Goal: Task Accomplishment & Management: Complete application form

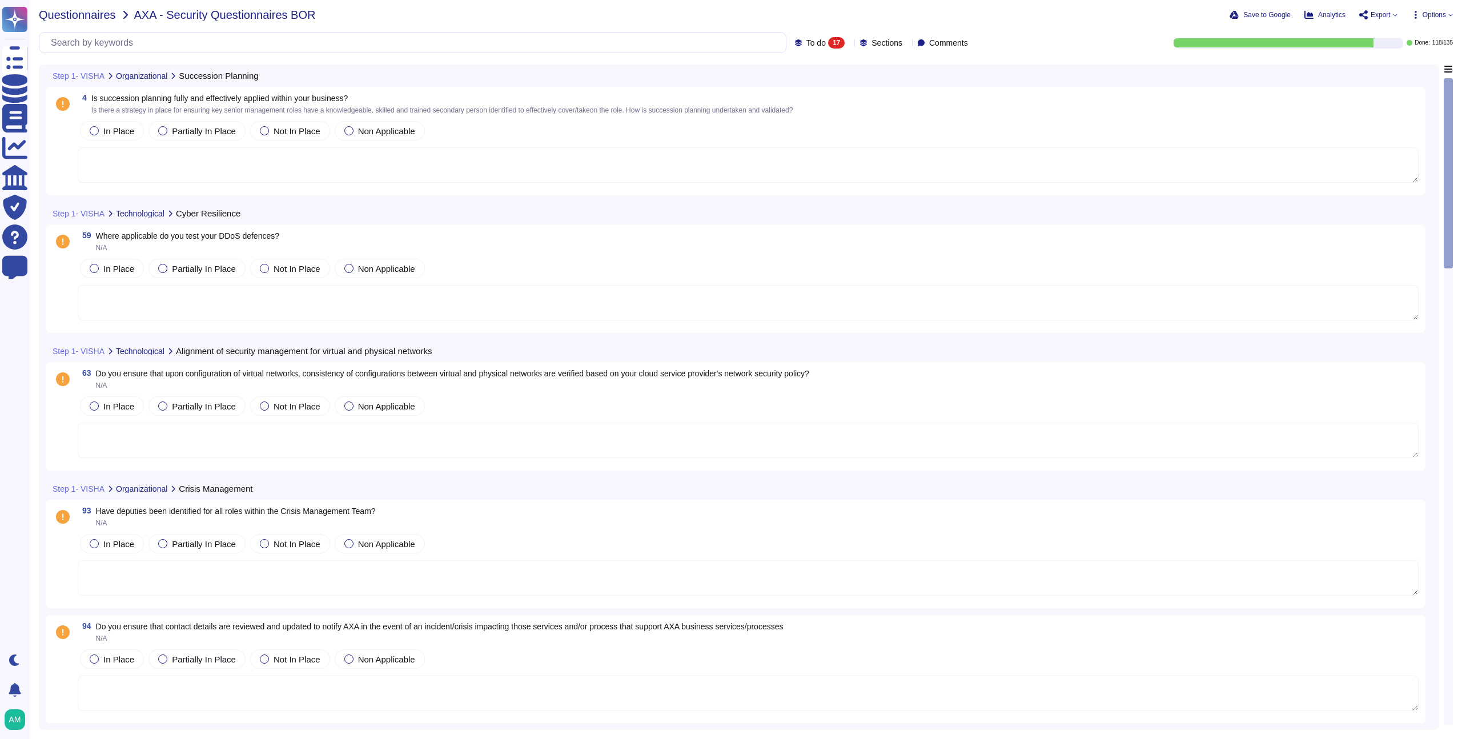
click at [84, 17] on span "Questionnaires" at bounding box center [77, 14] width 77 height 11
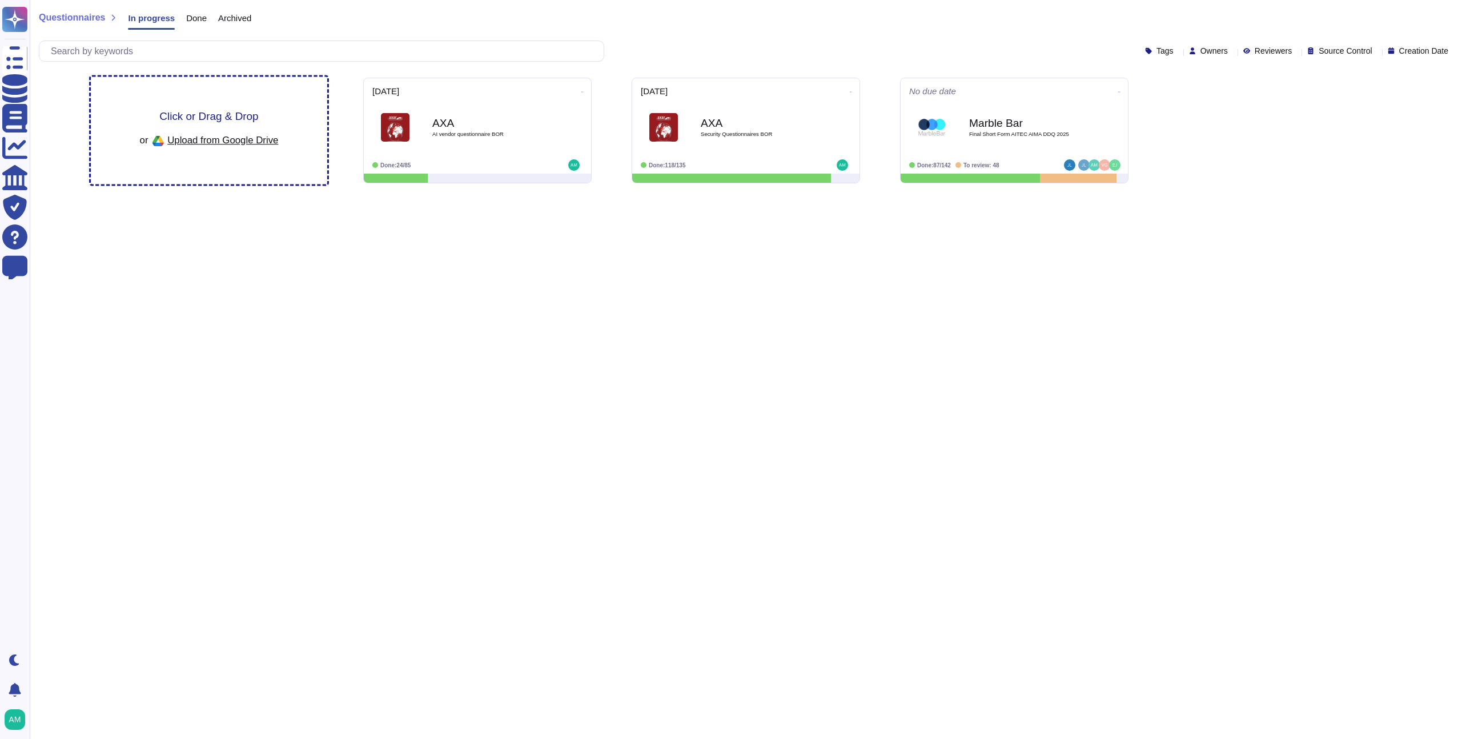
click at [210, 146] on div "Click or Drag & Drop or Upload from Google Drive" at bounding box center [209, 130] width 236 height 107
click at [202, 142] on span "Upload from Google Drive" at bounding box center [222, 140] width 111 height 10
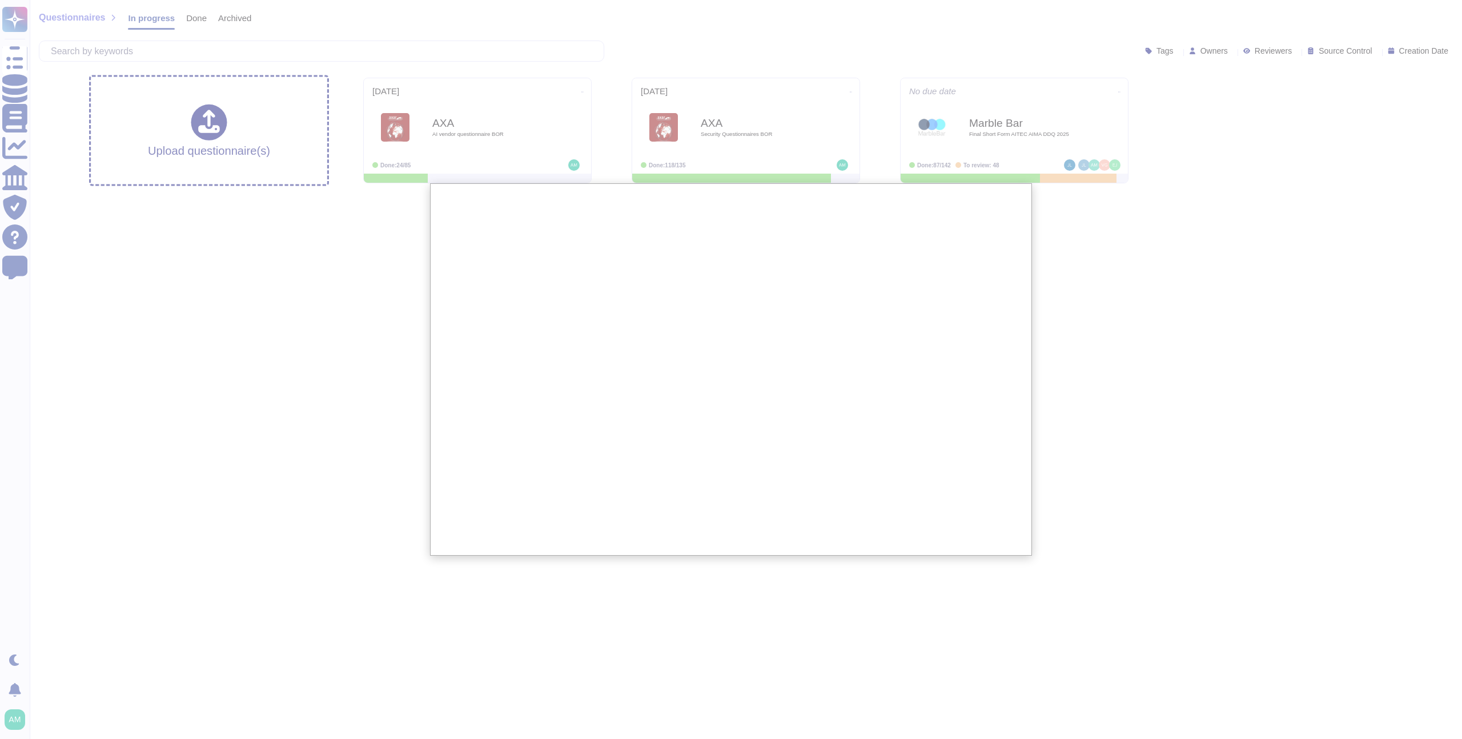
click at [318, 352] on div at bounding box center [731, 369] width 1462 height 739
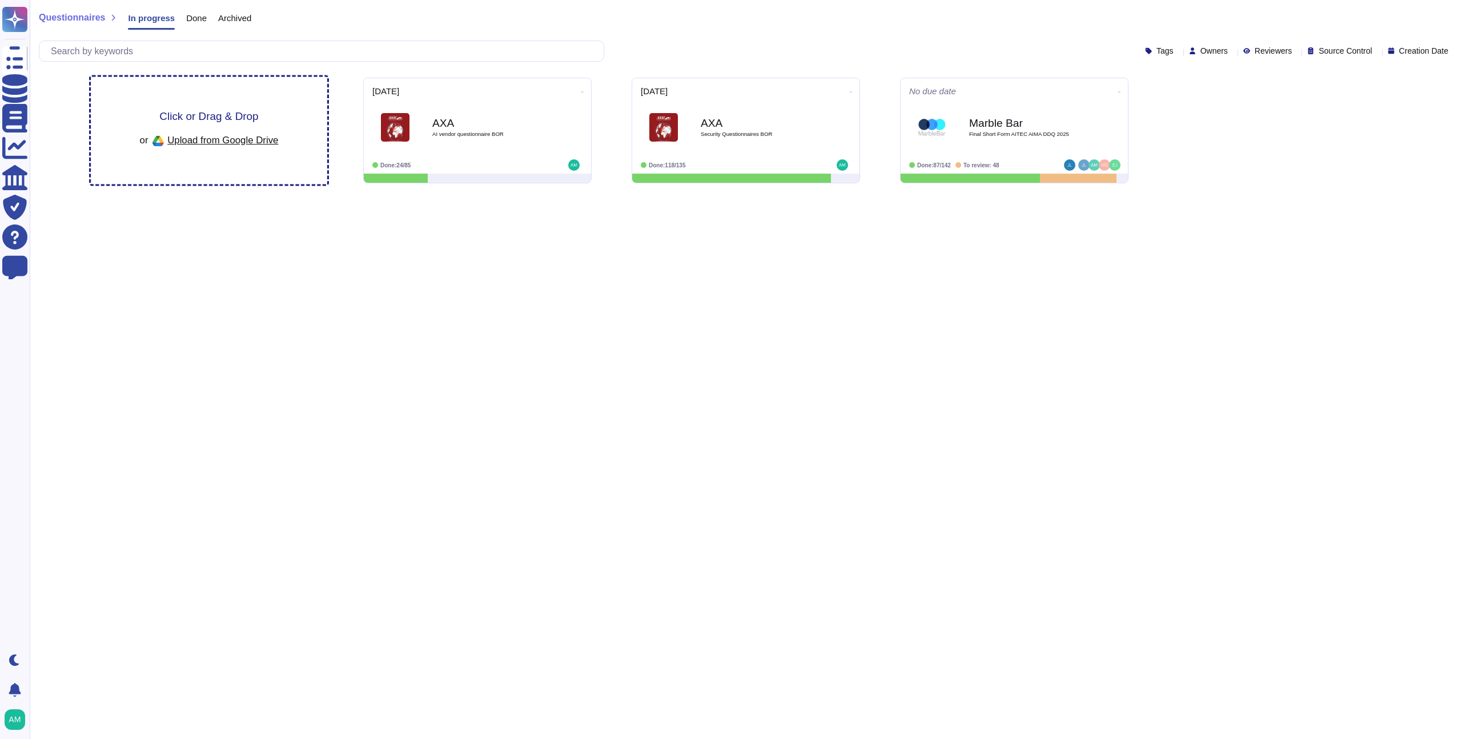
click at [213, 139] on span "Upload from Google Drive" at bounding box center [222, 140] width 111 height 10
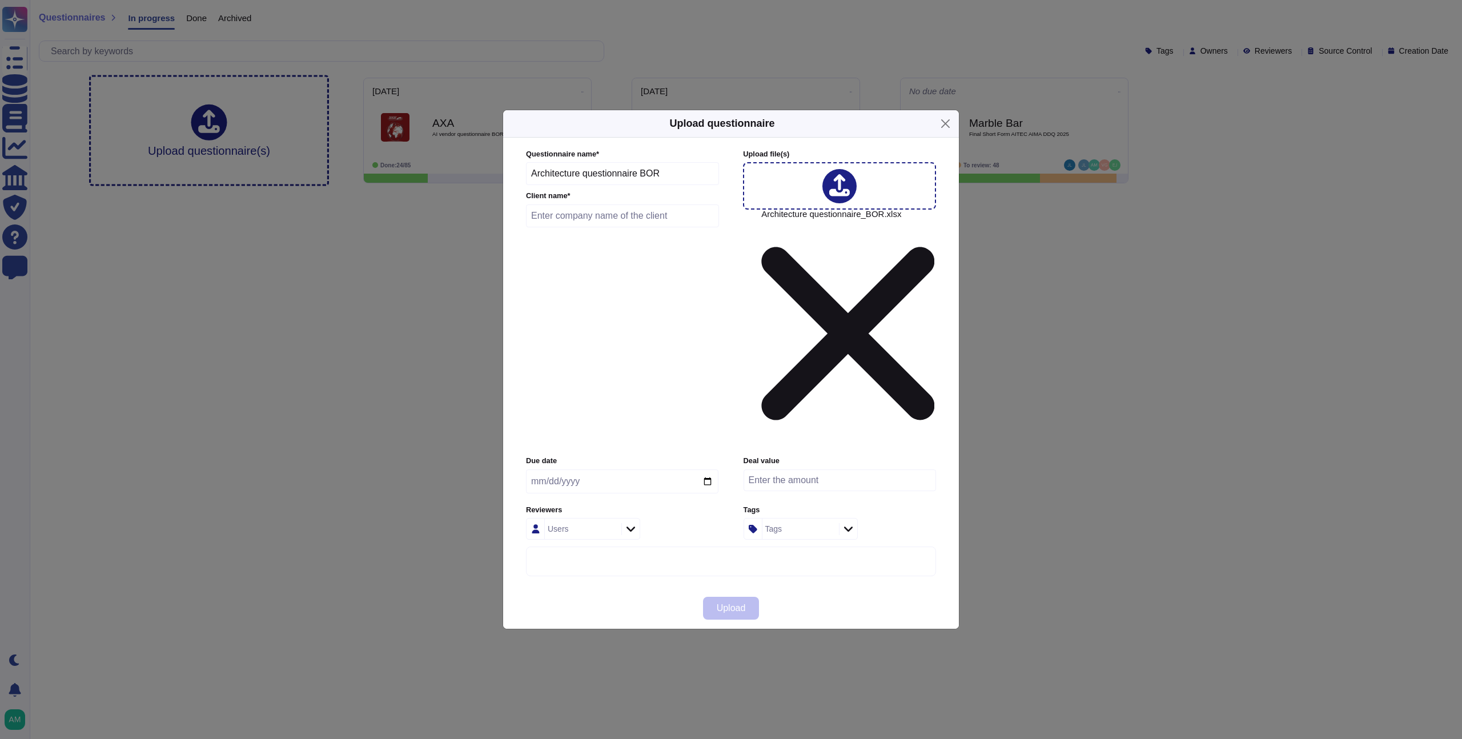
click at [613, 227] on input "text" at bounding box center [622, 215] width 193 height 23
type input "AXA"
click at [538, 469] on input "date" at bounding box center [622, 481] width 192 height 24
type input "0200-09-22"
type input "[DATE]"
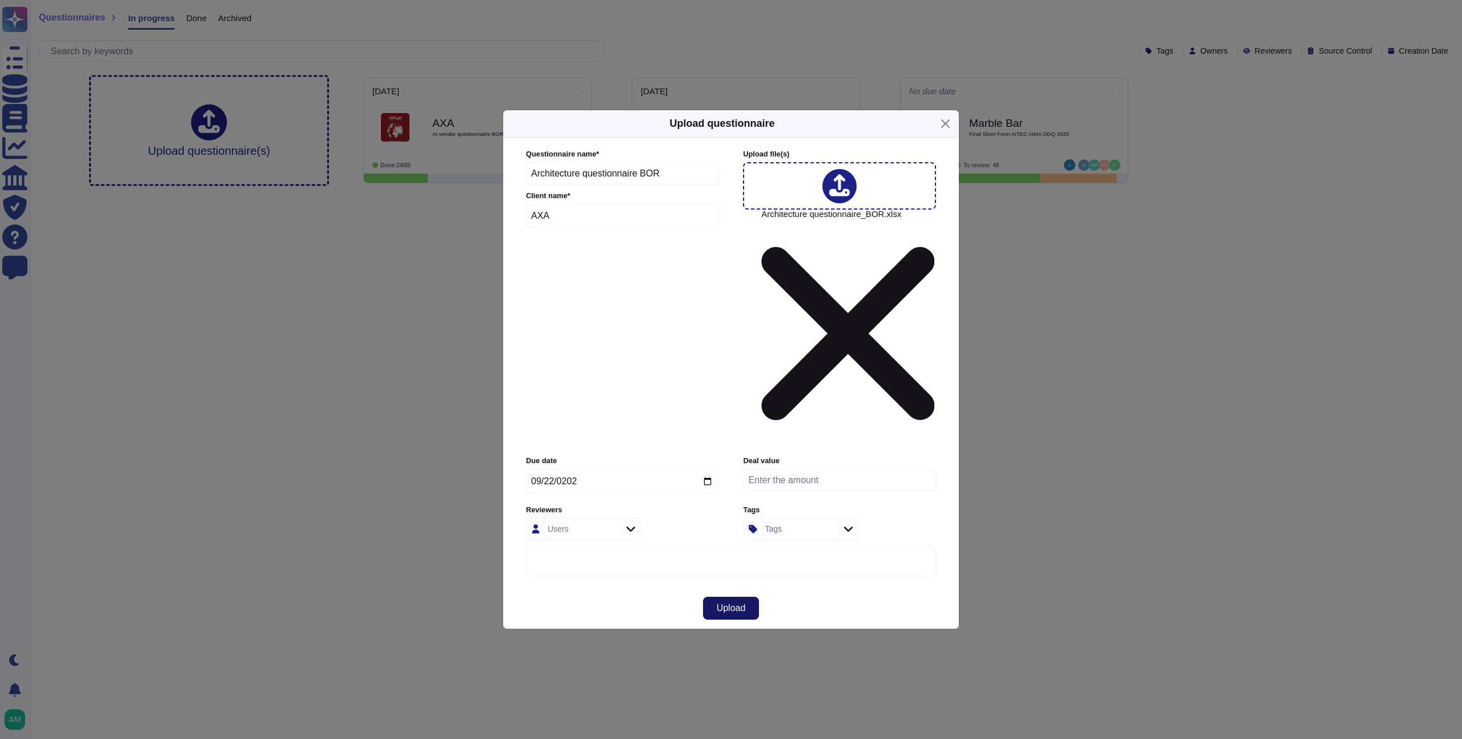
click at [736, 597] on button "Upload" at bounding box center [731, 608] width 57 height 23
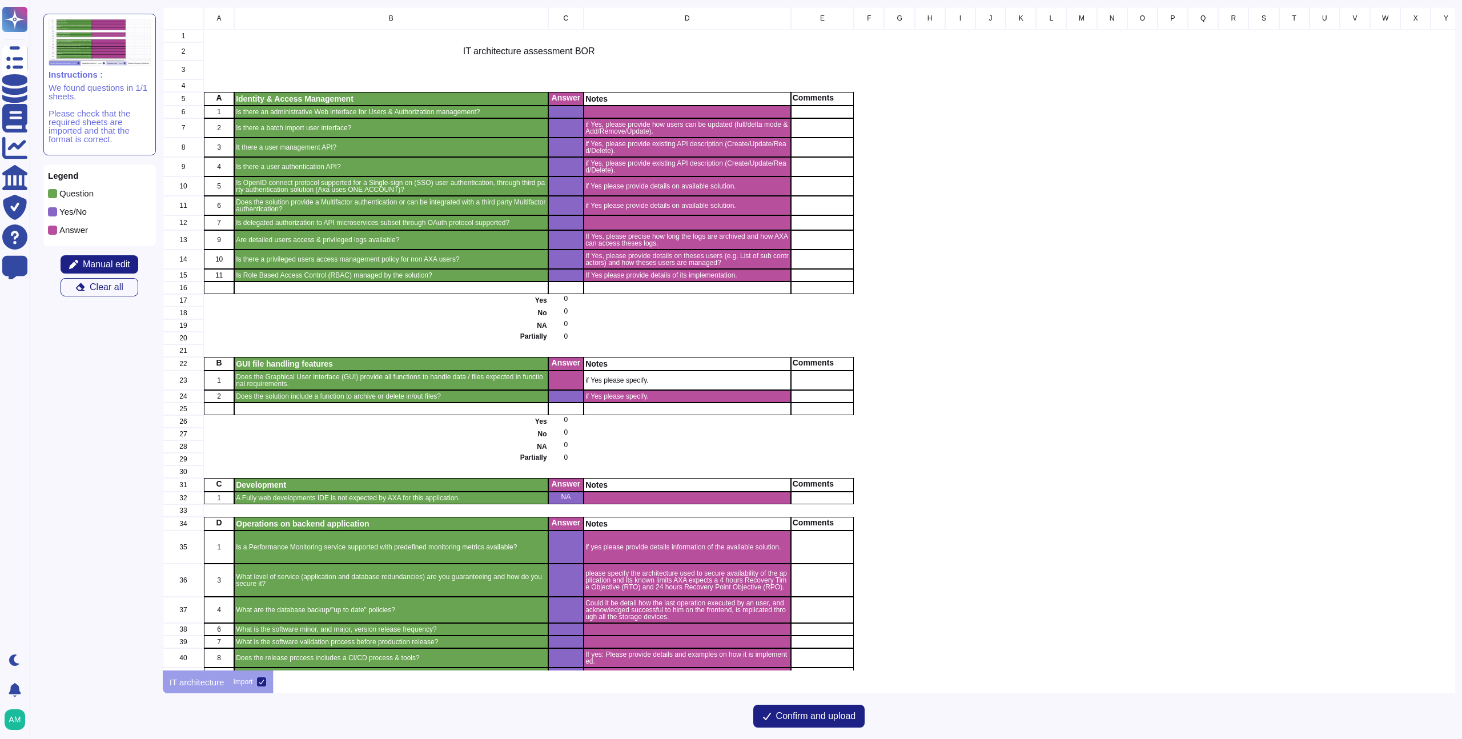
scroll to position [655, 1283]
click at [812, 115] on div "grid" at bounding box center [822, 112] width 63 height 13
click at [86, 267] on span "Manual edit" at bounding box center [106, 264] width 47 height 9
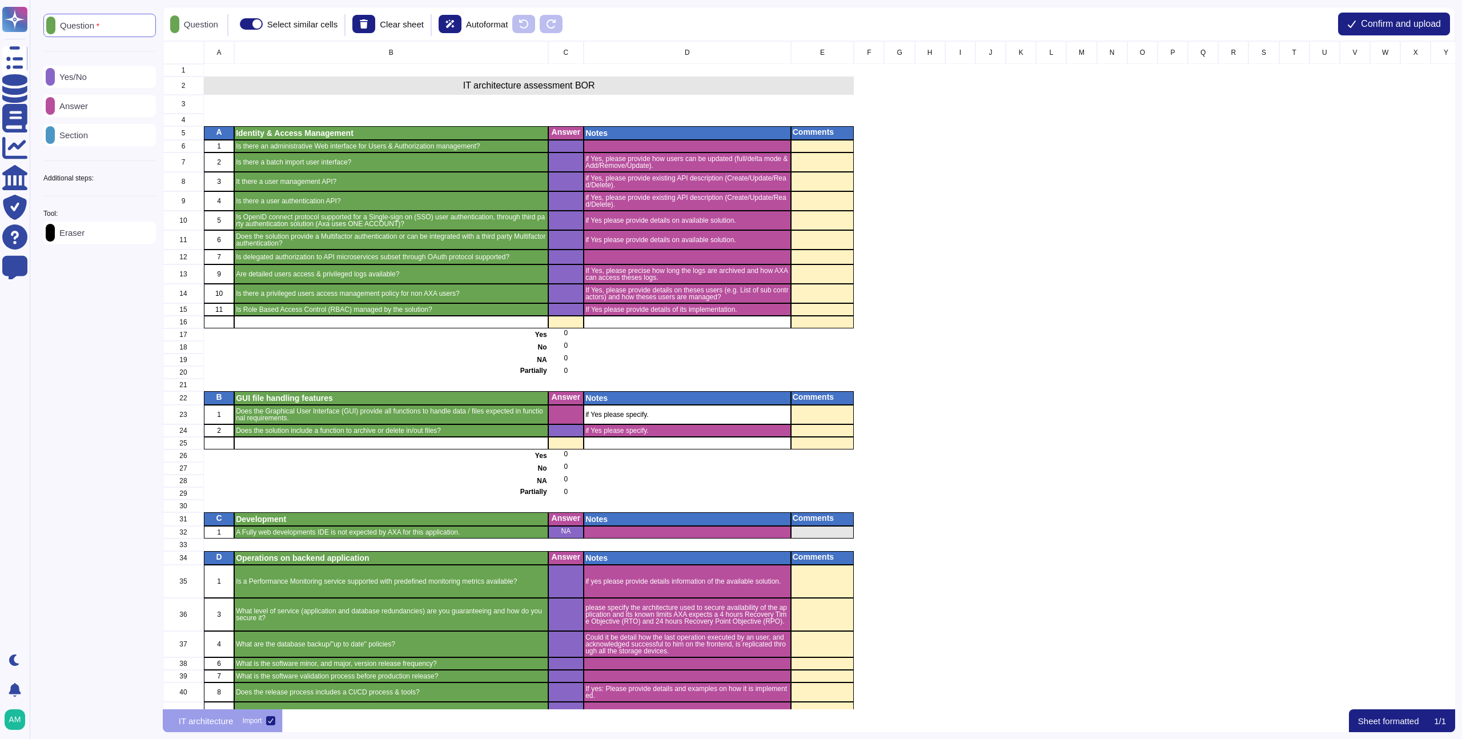
scroll to position [659, 1283]
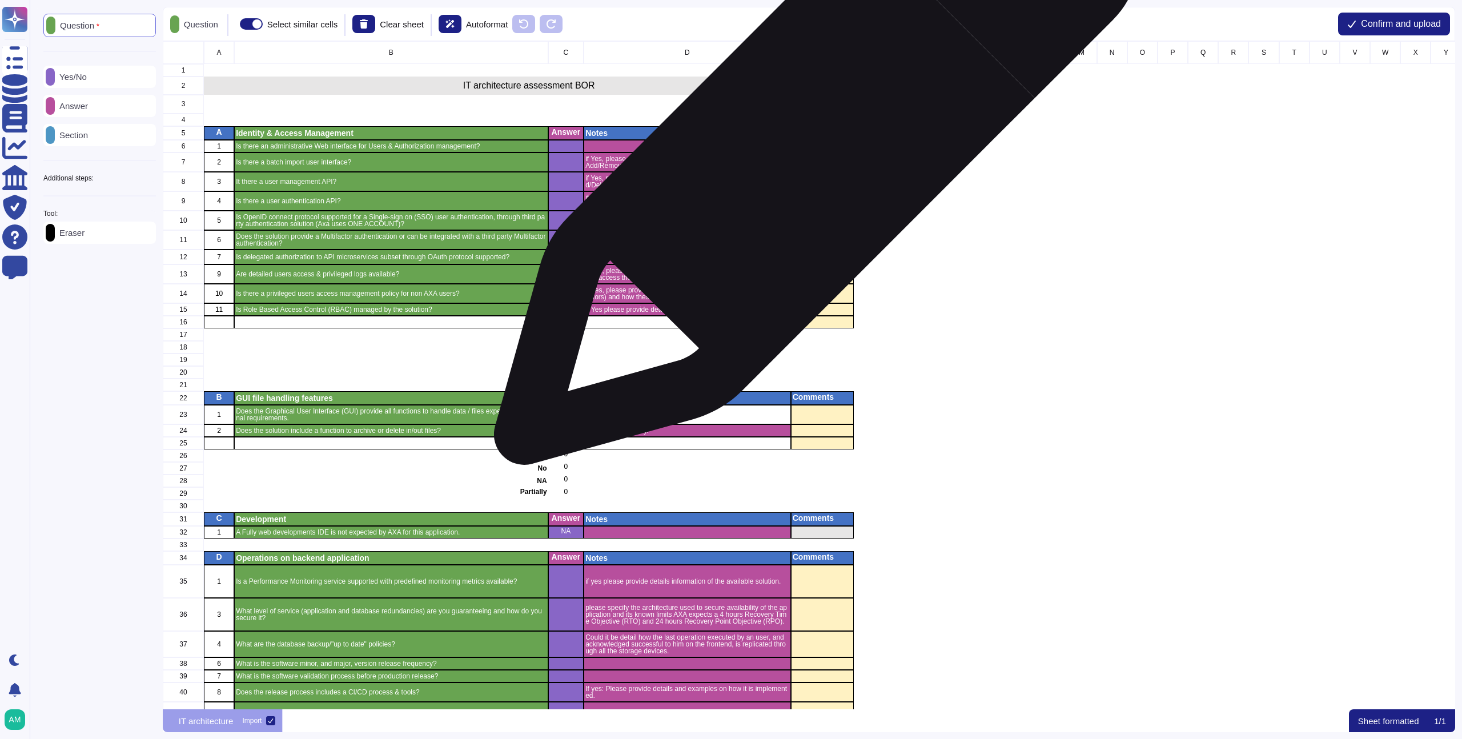
click at [812, 148] on div "grid" at bounding box center [822, 146] width 63 height 13
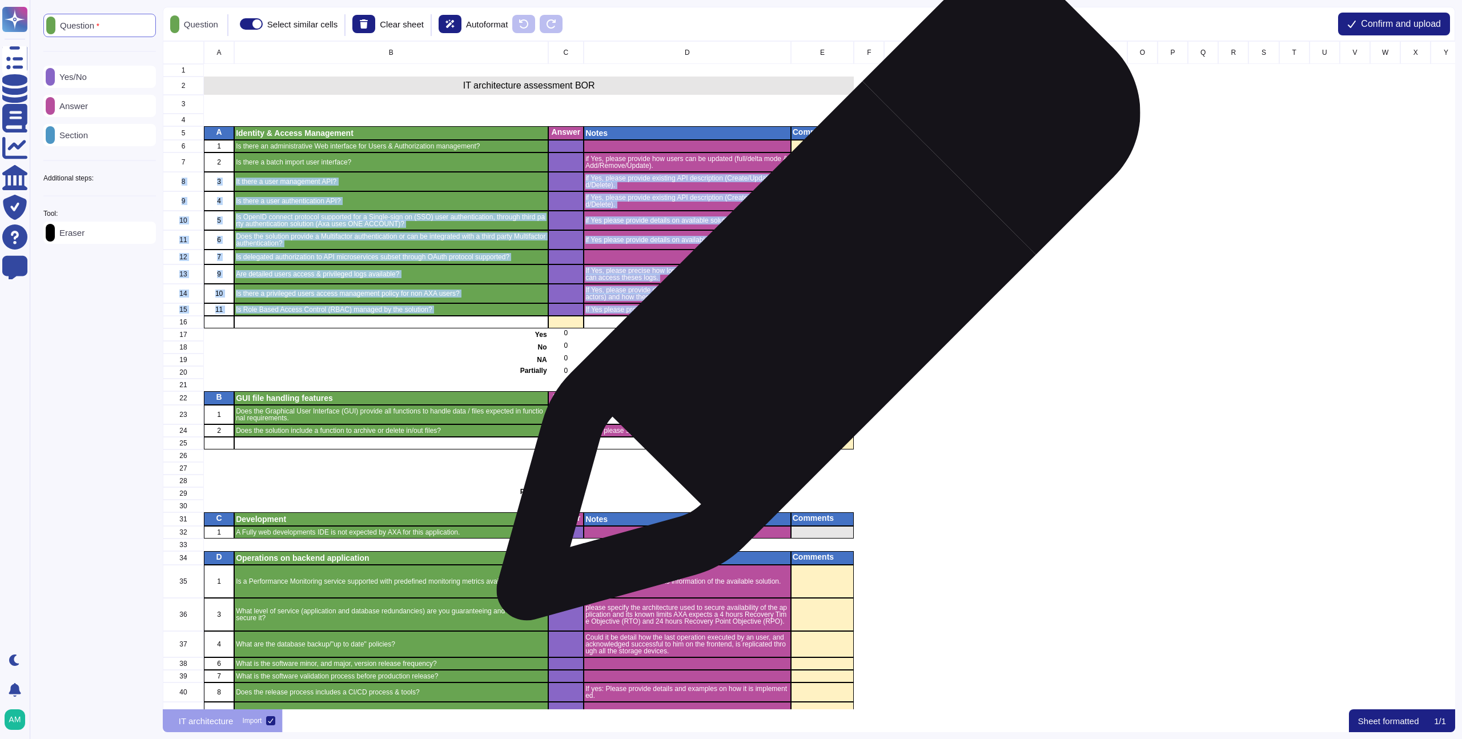
drag, startPoint x: 814, startPoint y: 155, endPoint x: 812, endPoint y: 304, distance: 149.0
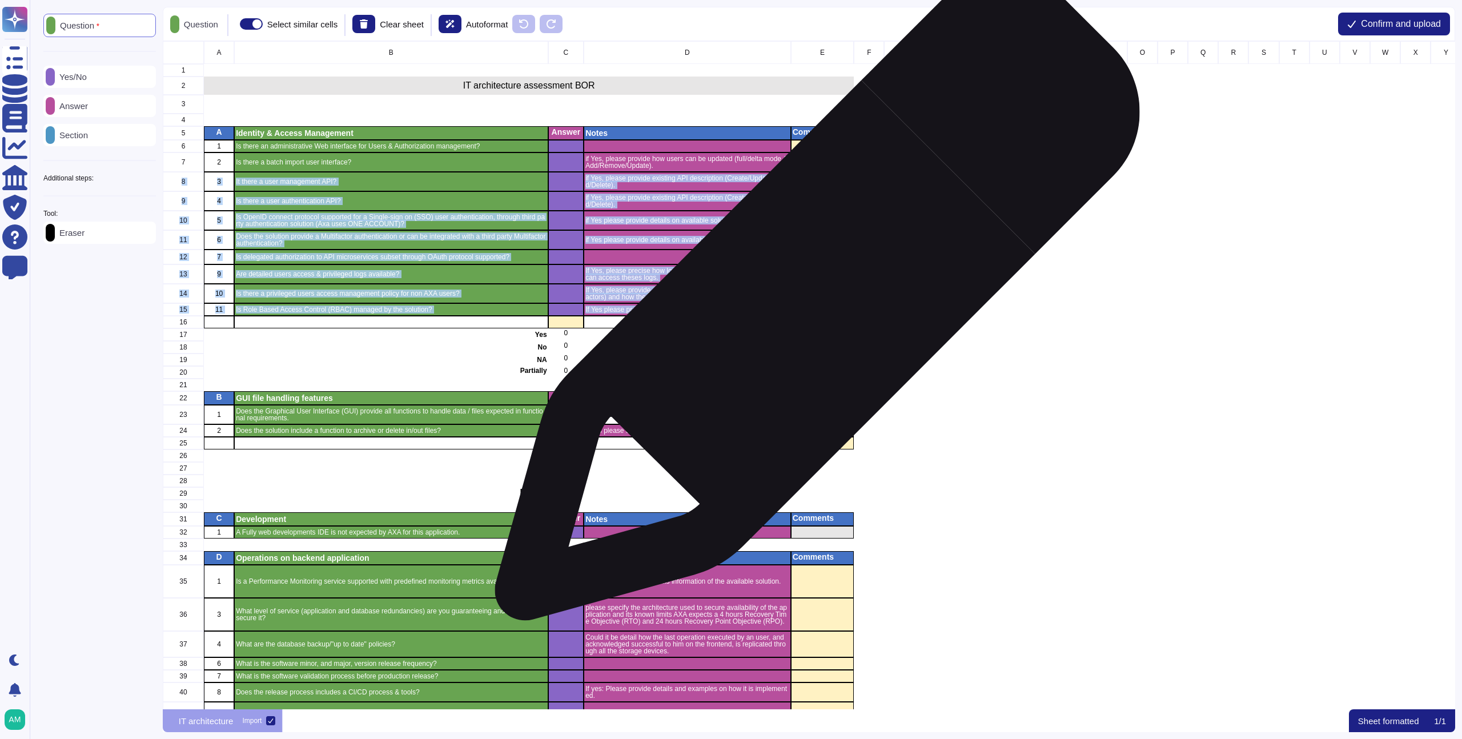
click at [812, 304] on div "grid" at bounding box center [822, 309] width 63 height 13
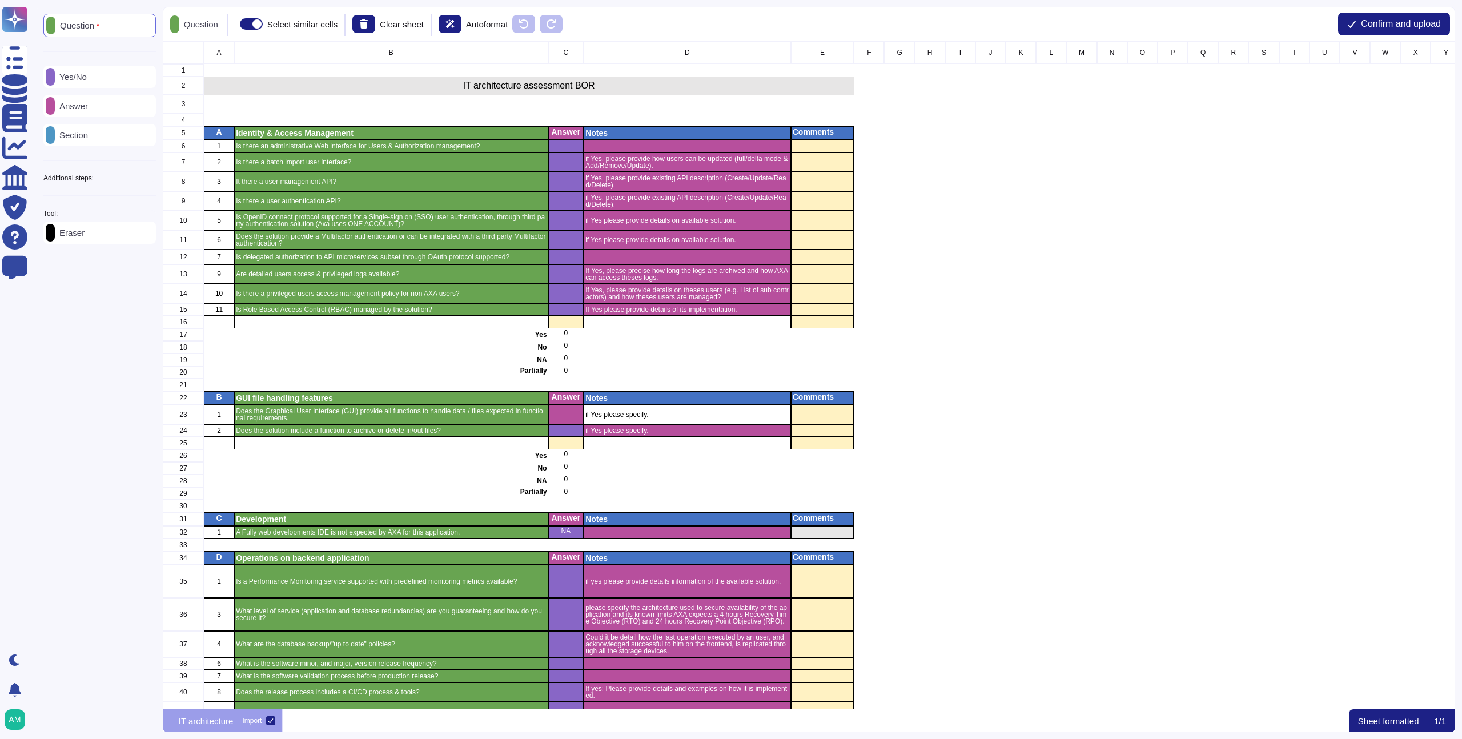
click at [50, 107] on icon at bounding box center [50, 107] width 0 height 0
click at [51, 106] on icon at bounding box center [51, 106] width 0 height 0
click at [50, 106] on icon at bounding box center [50, 106] width 0 height 0
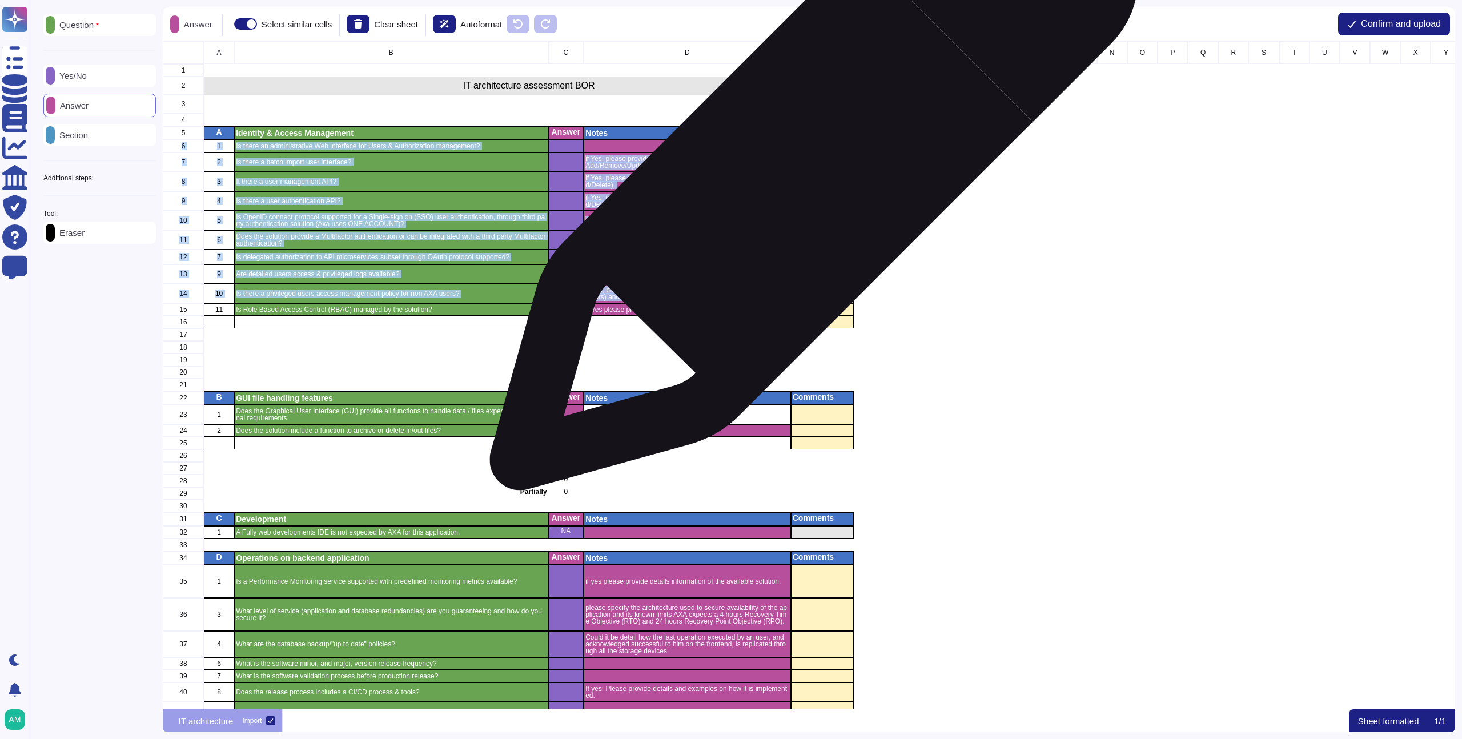
drag, startPoint x: 809, startPoint y: 137, endPoint x: 796, endPoint y: 297, distance: 160.3
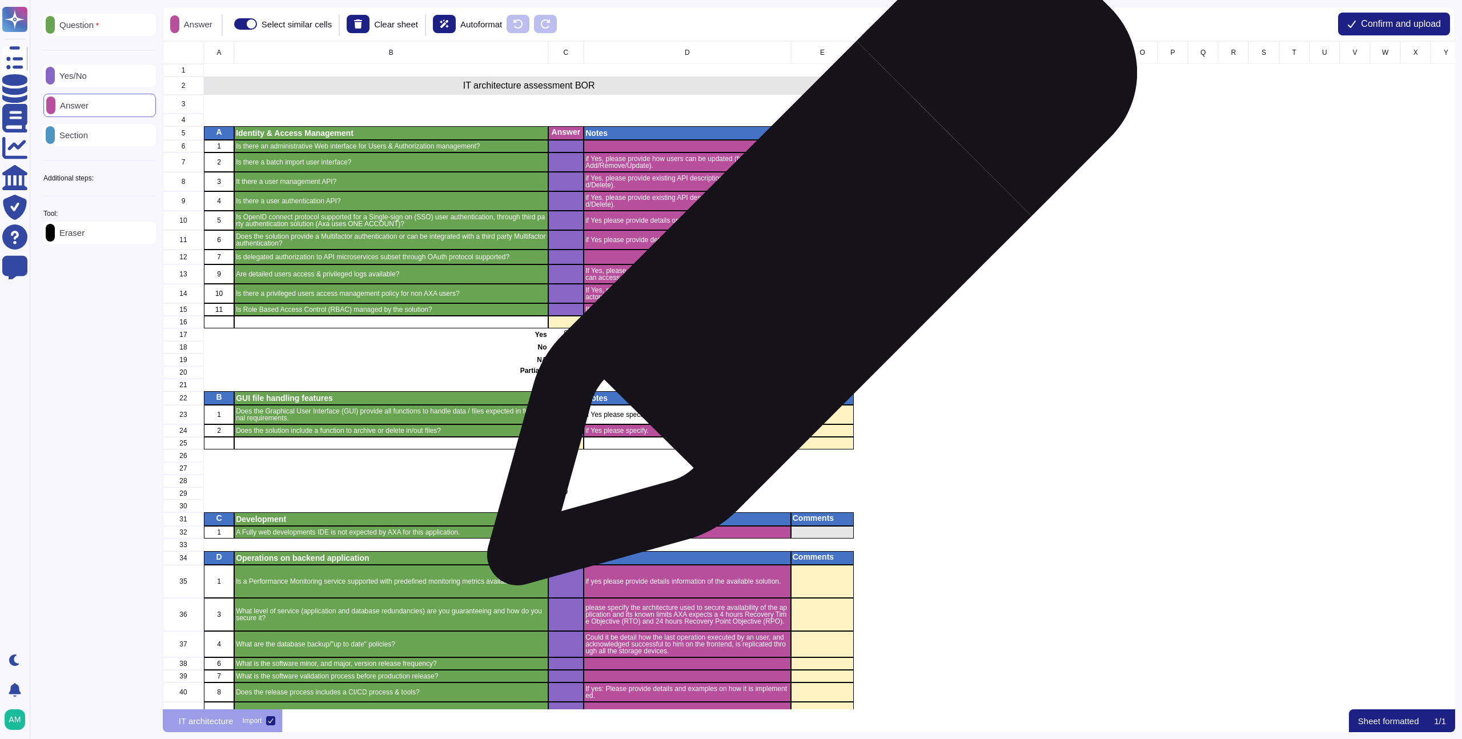
click at [815, 252] on div "grid" at bounding box center [822, 256] width 63 height 15
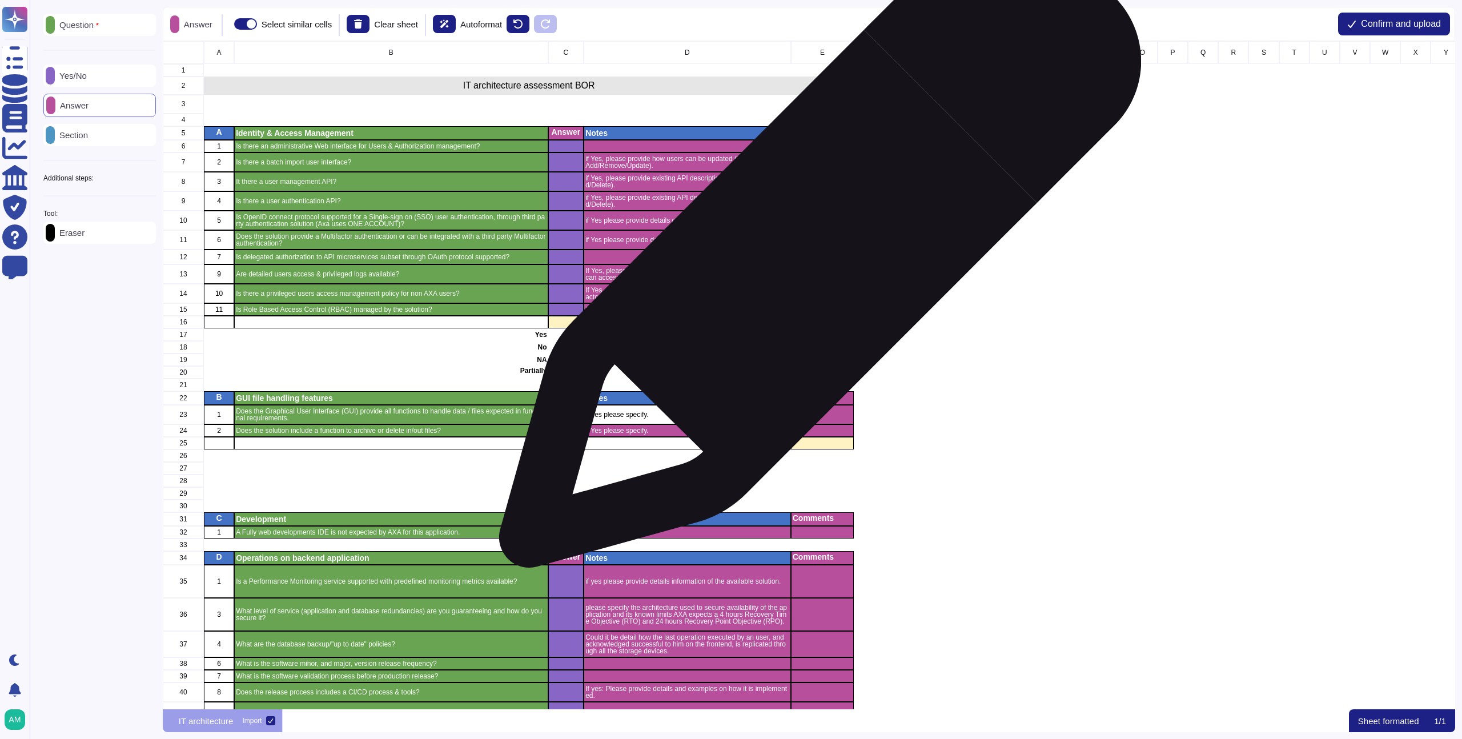
click at [815, 252] on div "grid" at bounding box center [822, 256] width 63 height 15
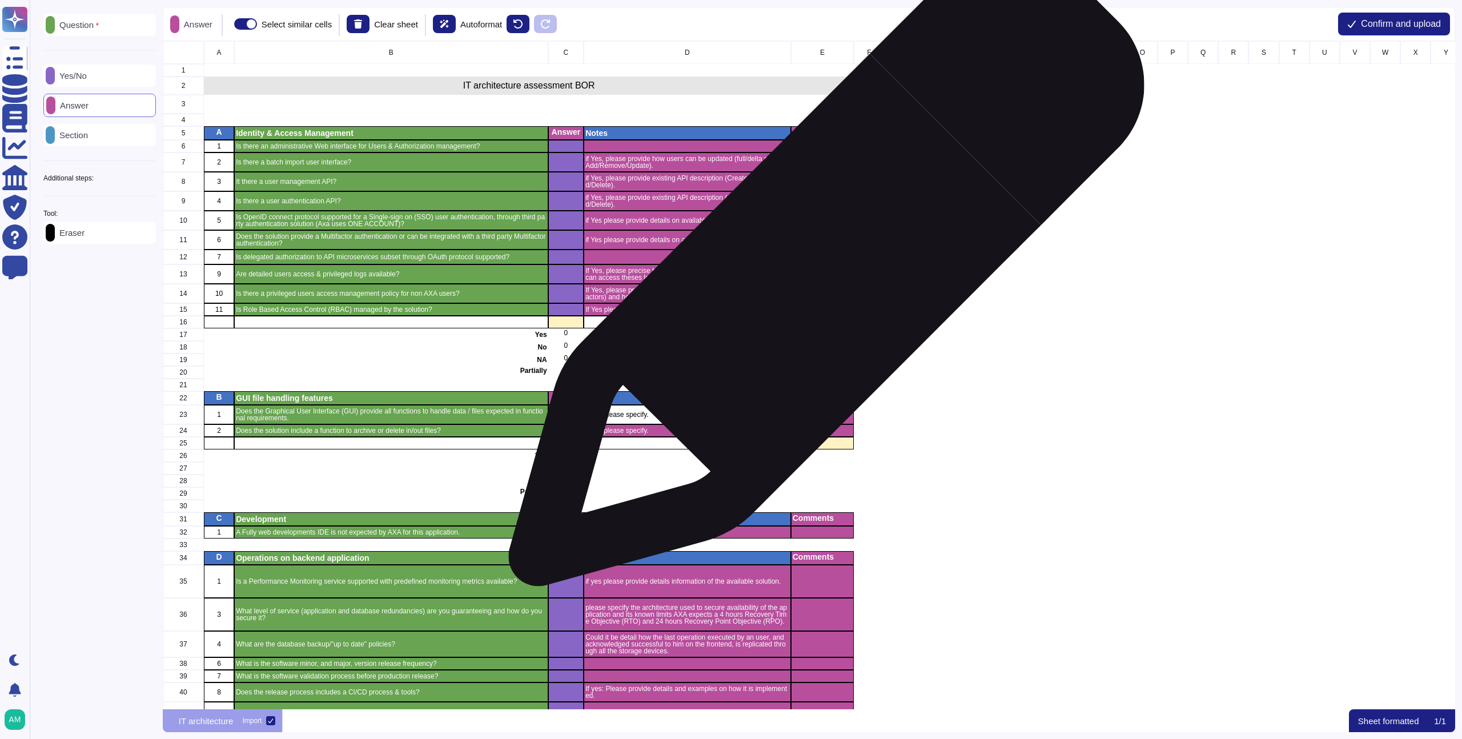
click at [822, 274] on div "grid" at bounding box center [822, 273] width 63 height 19
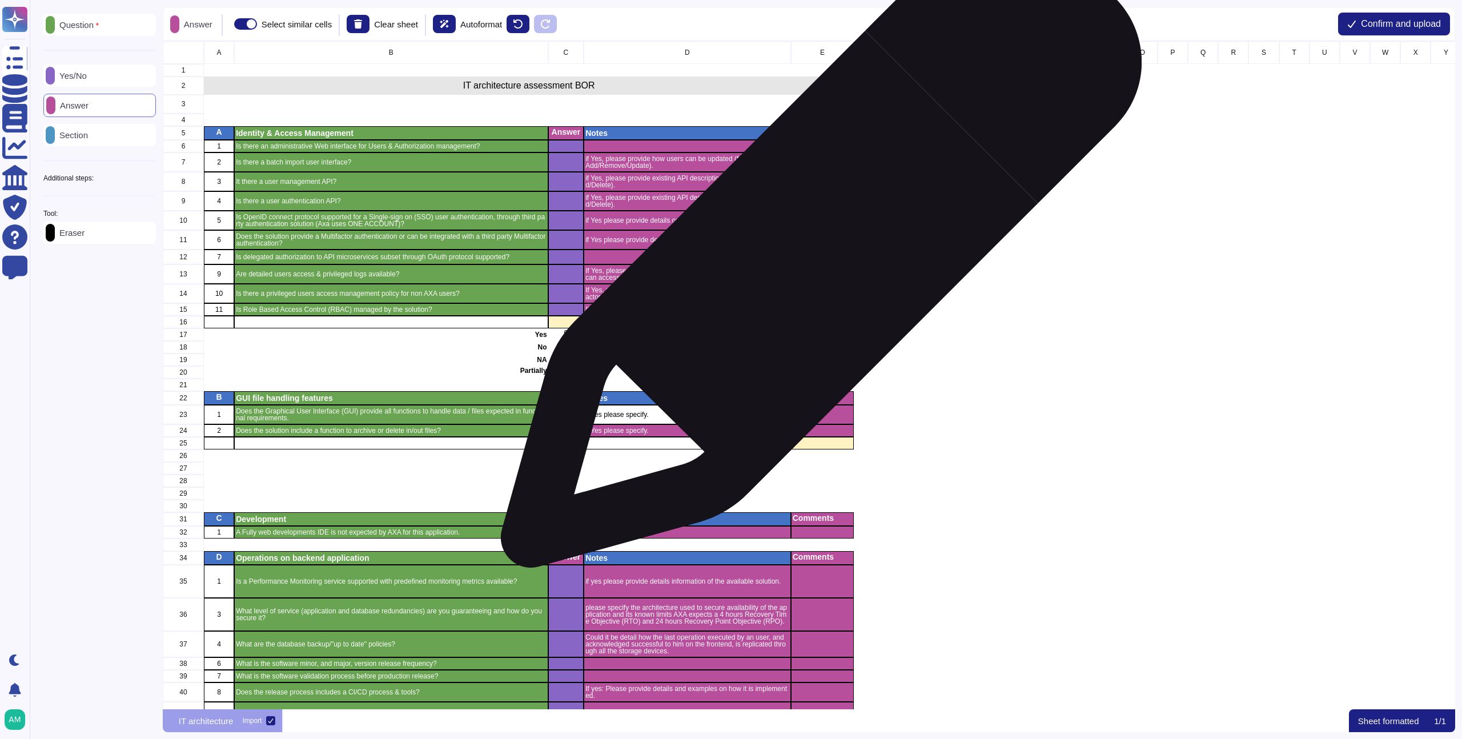
click at [816, 253] on div "grid" at bounding box center [822, 256] width 63 height 15
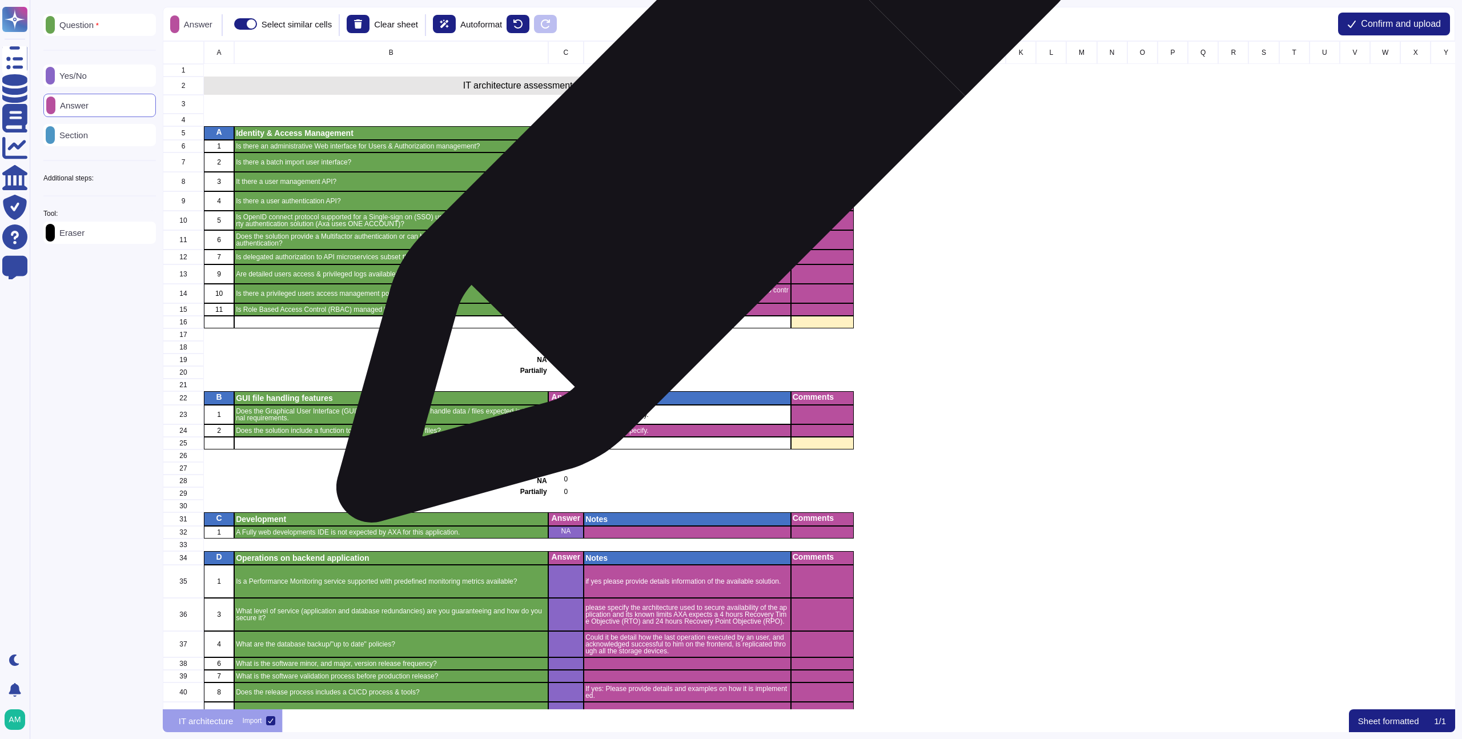
click at [707, 153] on div "if Yes, please provide how users can be updated (full/delta mode & Add/Remove/U…" at bounding box center [686, 161] width 207 height 19
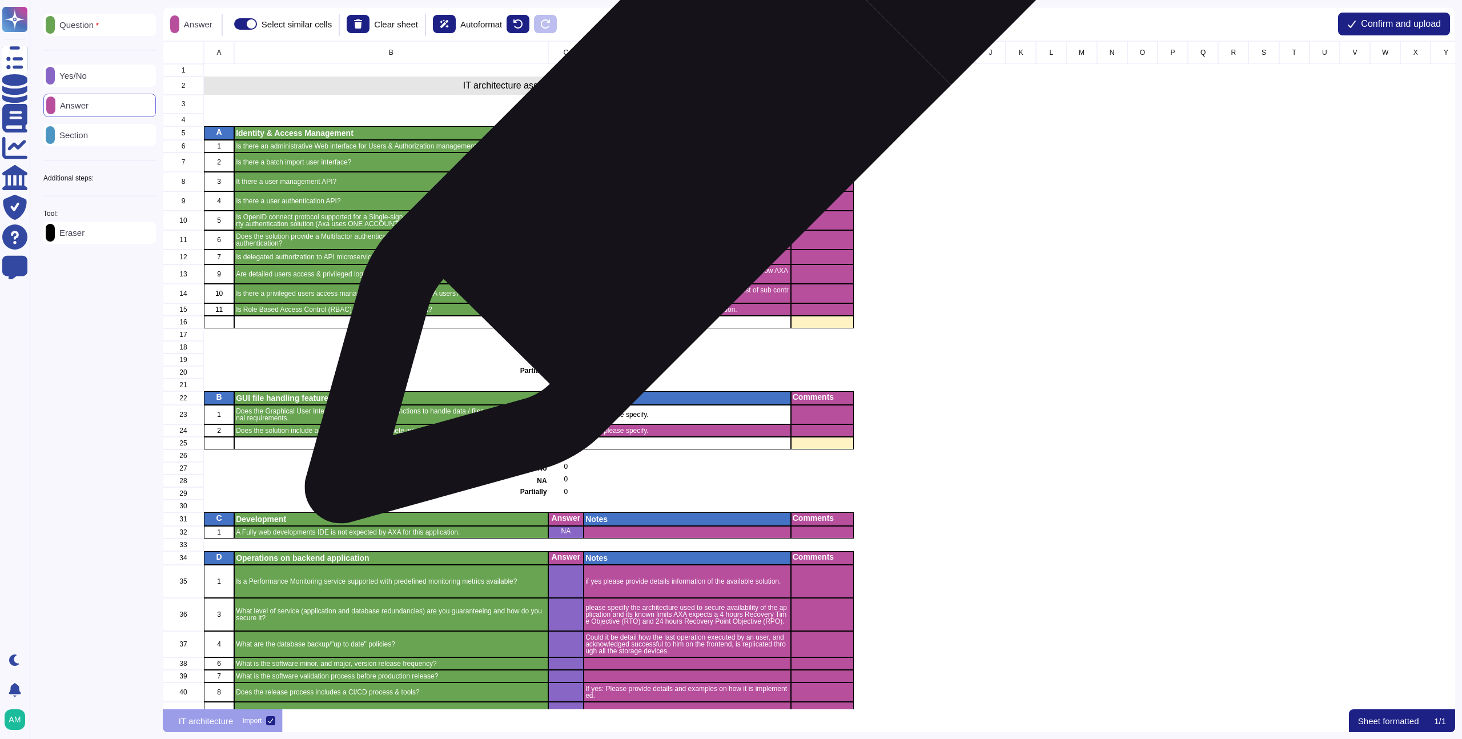
click at [686, 143] on div "grid" at bounding box center [686, 146] width 207 height 13
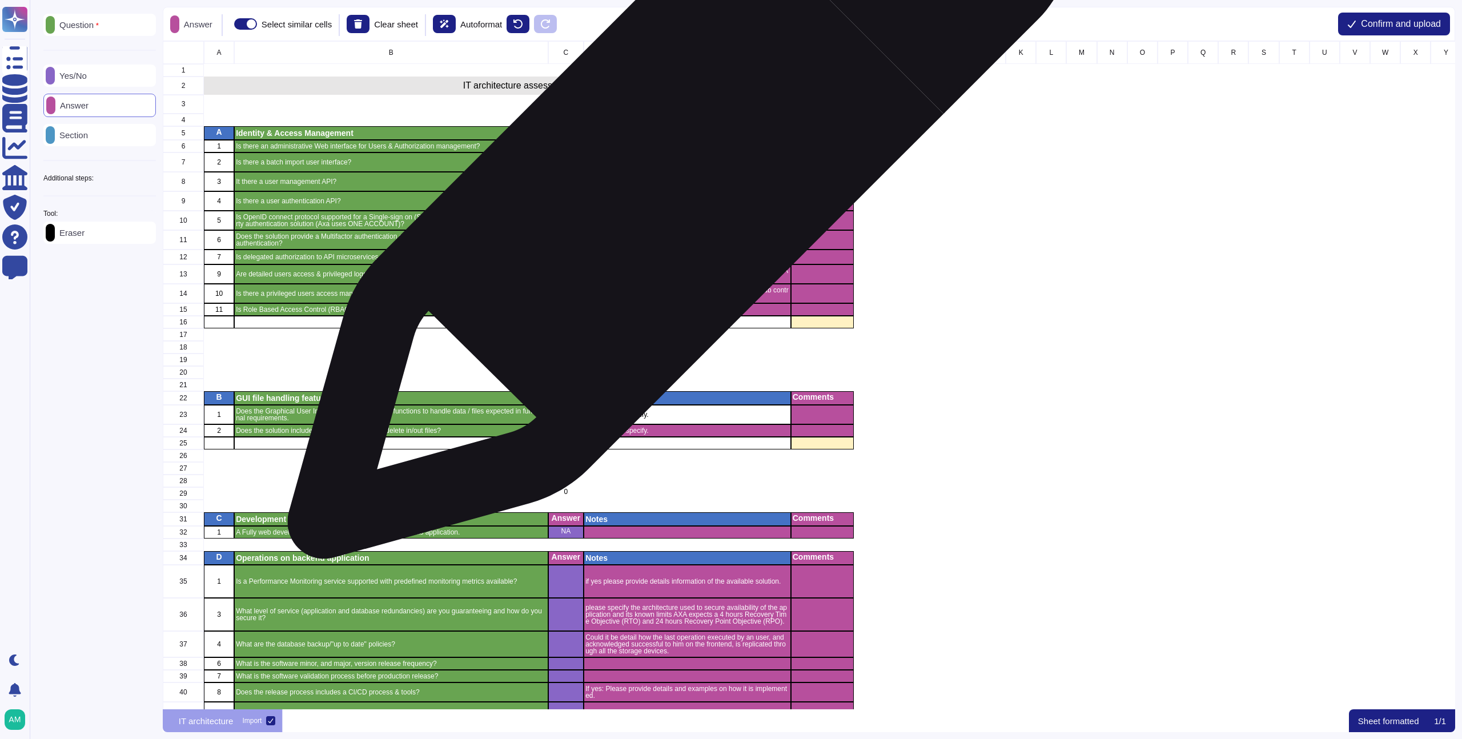
click at [674, 175] on p "if Yes, please provide existing API description (Create/Update/Read/Delete)." at bounding box center [687, 182] width 204 height 14
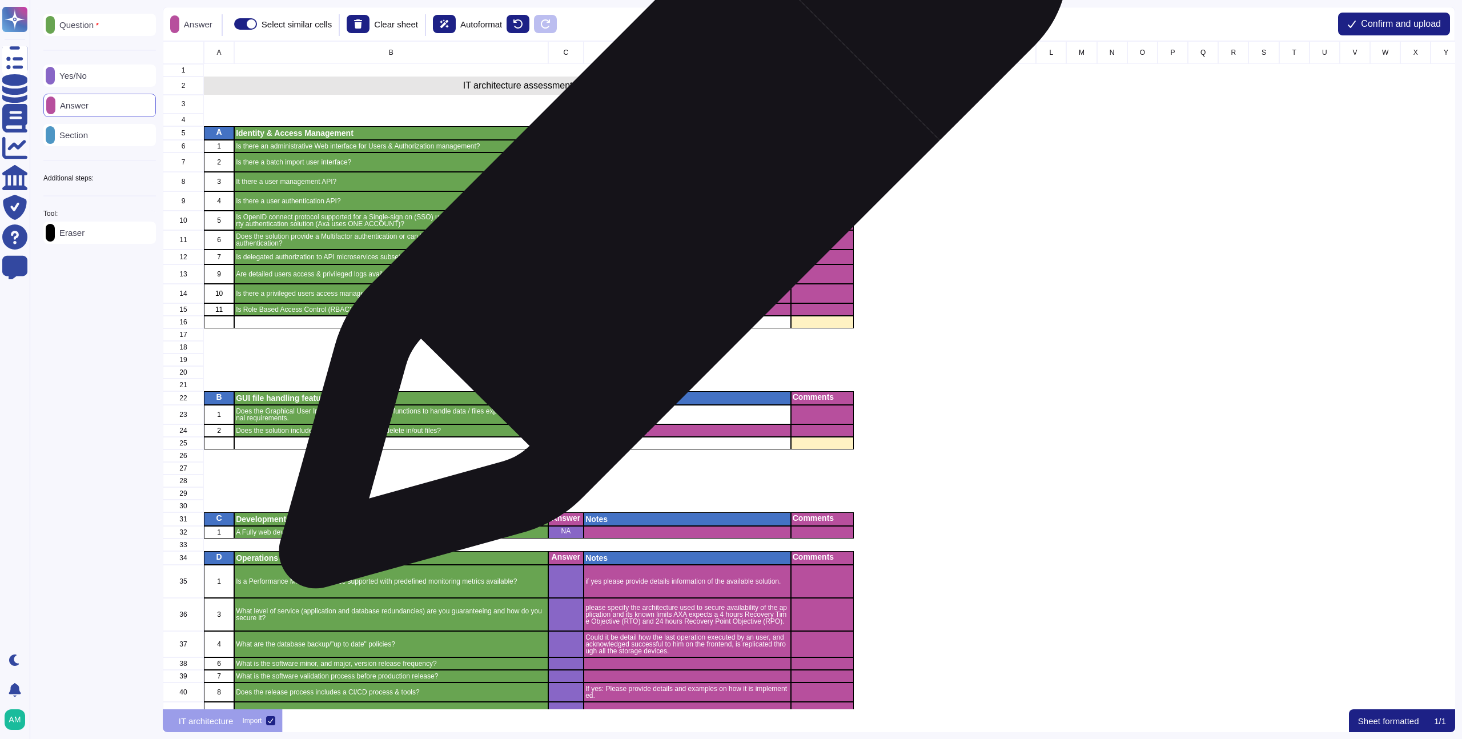
click at [668, 209] on div "if Yes, please provide existing API description (Create/Update/Read/Delete)." at bounding box center [686, 200] width 207 height 19
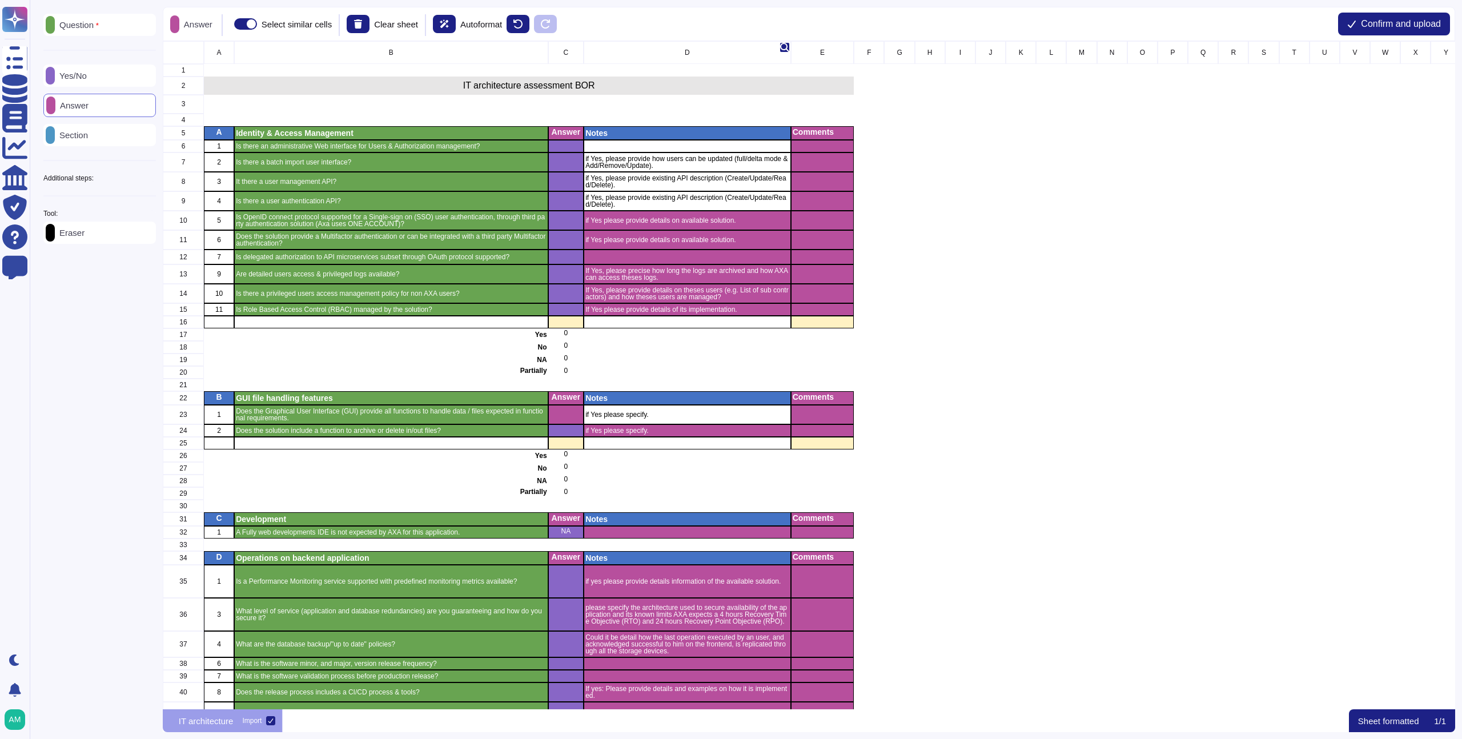
click at [660, 56] on div "D" at bounding box center [686, 52] width 207 height 23
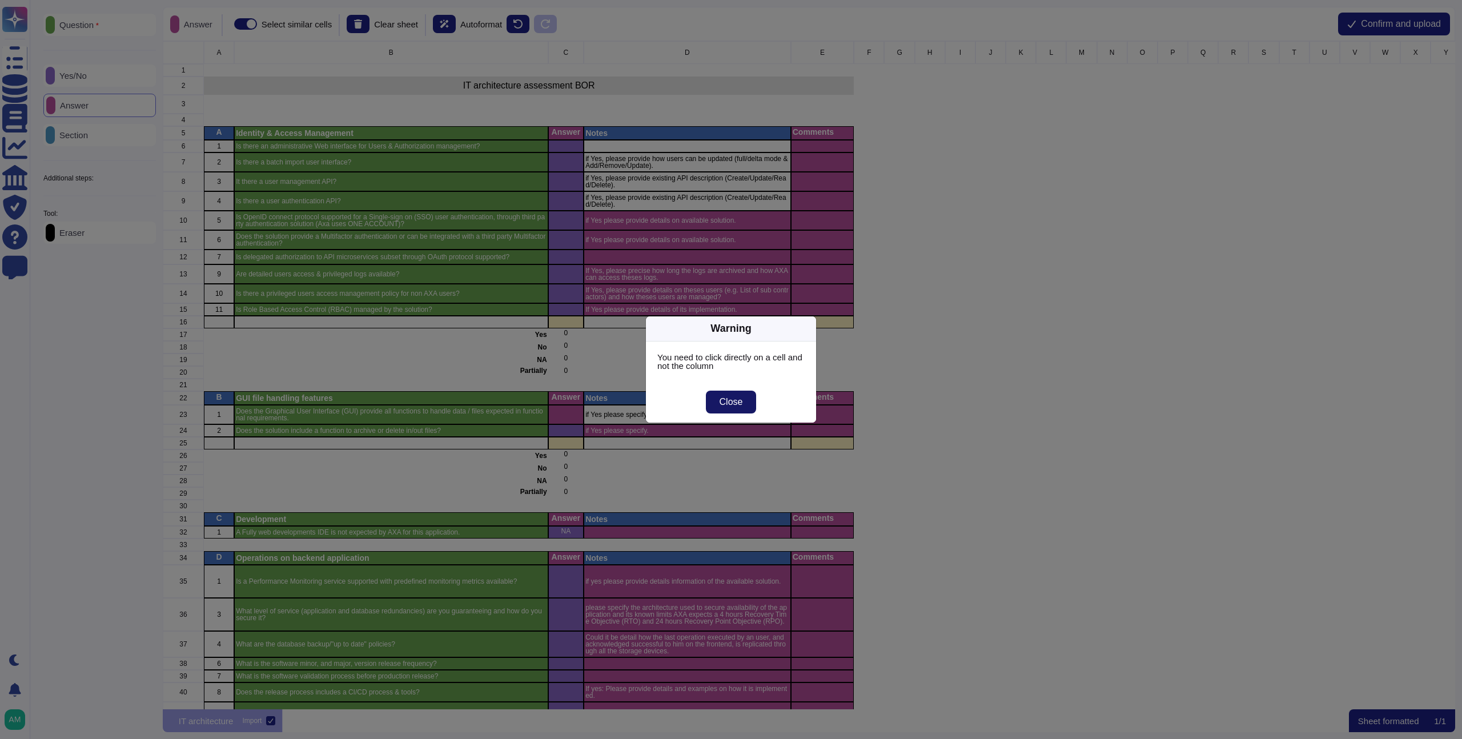
click at [728, 400] on span "Close" at bounding box center [730, 401] width 23 height 9
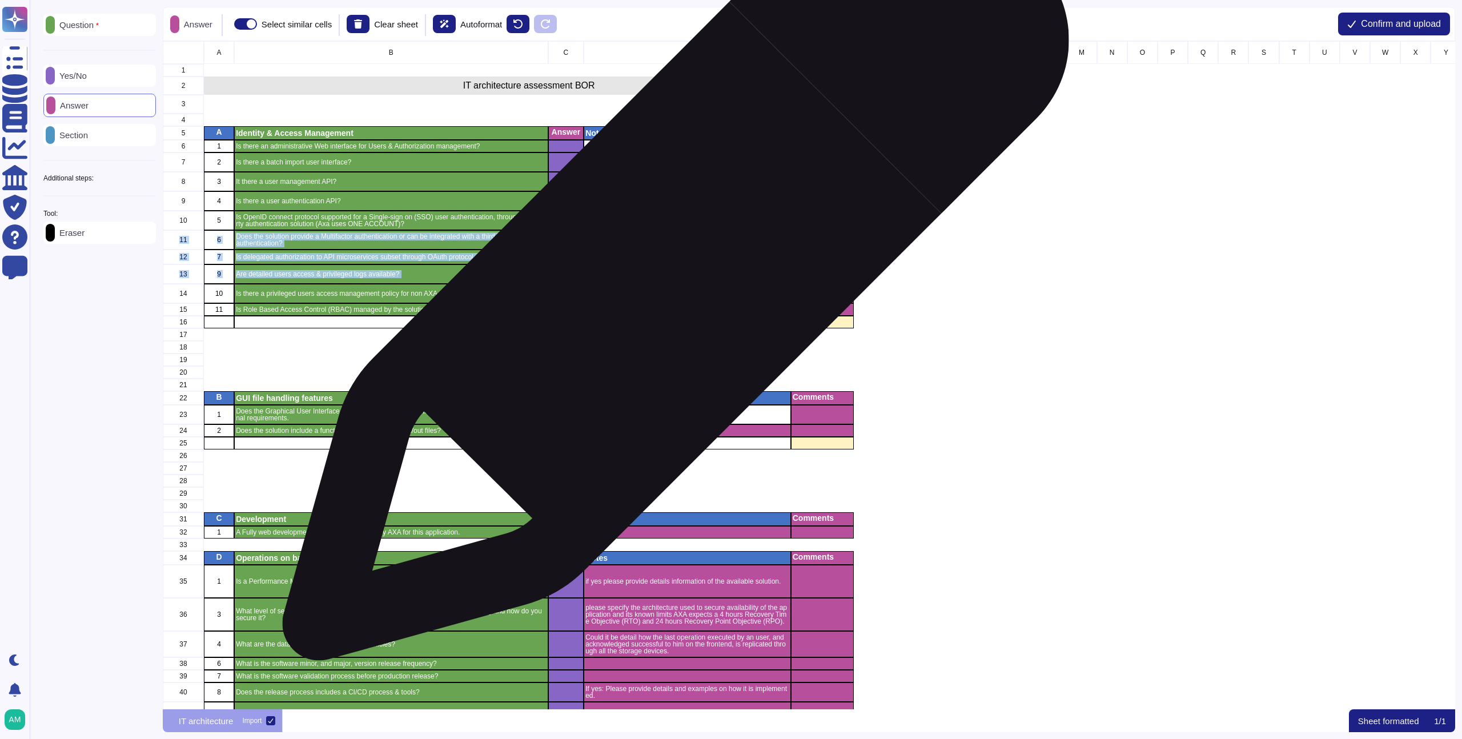
drag, startPoint x: 671, startPoint y: 220, endPoint x: 670, endPoint y: 279, distance: 58.8
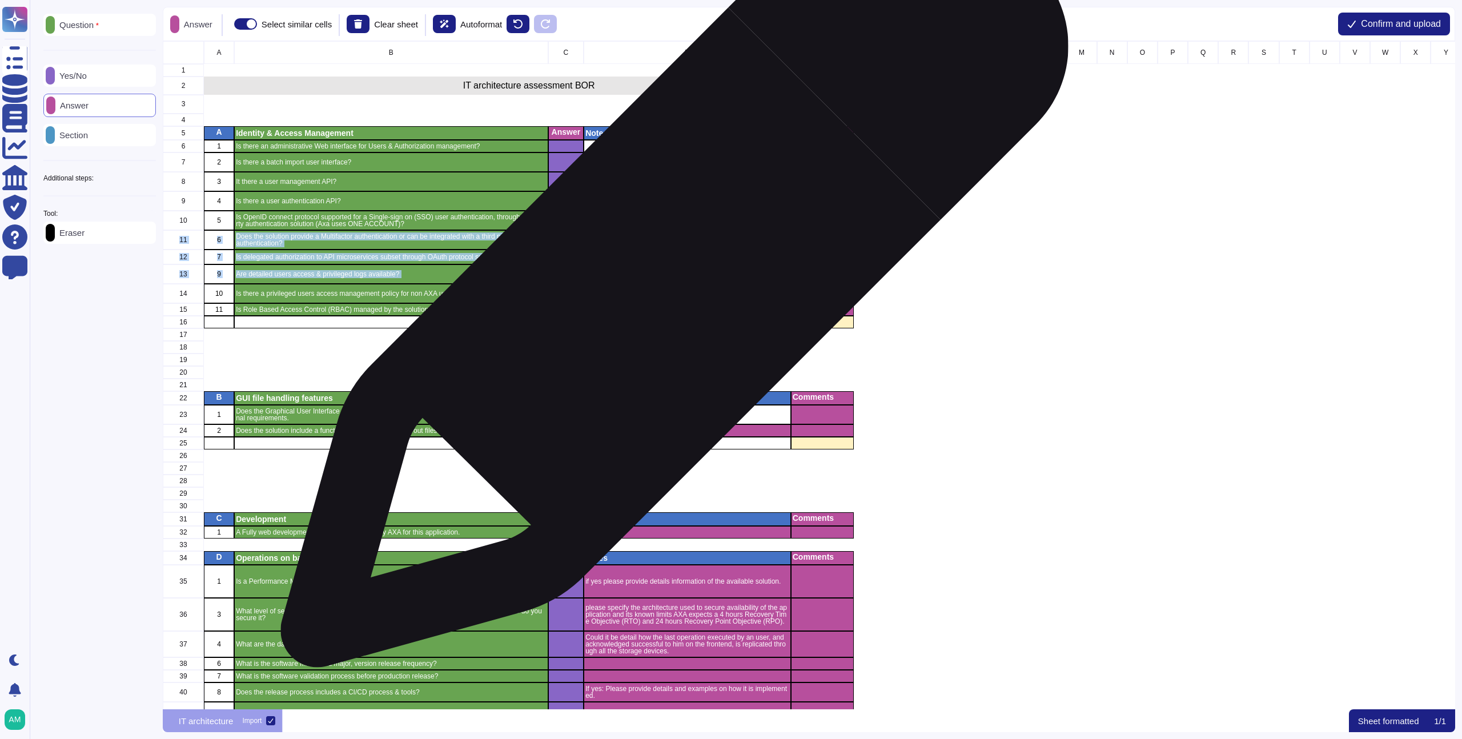
click at [670, 279] on p "If Yes, please precise how long the logs are archived and how AXA can access th…" at bounding box center [687, 274] width 204 height 14
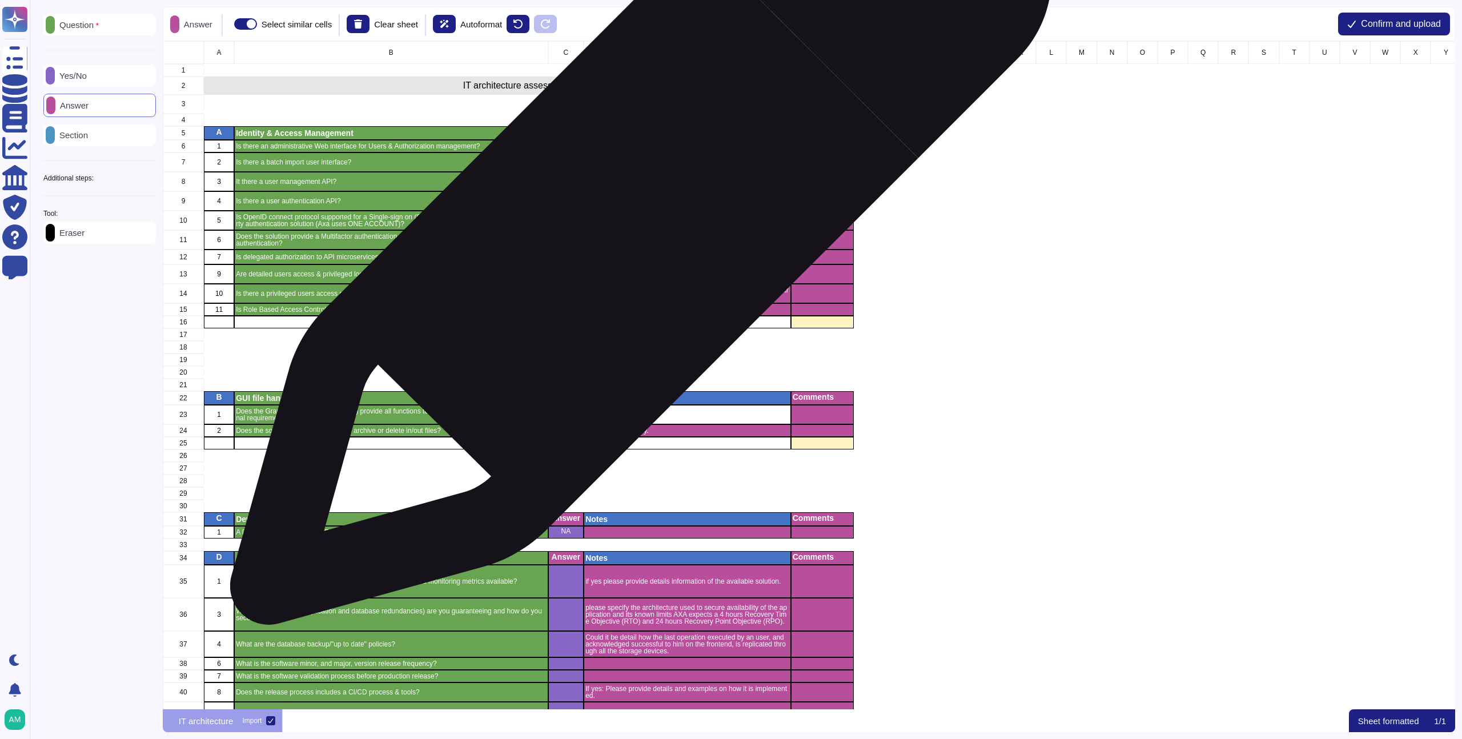
click at [636, 220] on p "if Yes please provide details on available solution." at bounding box center [687, 220] width 204 height 7
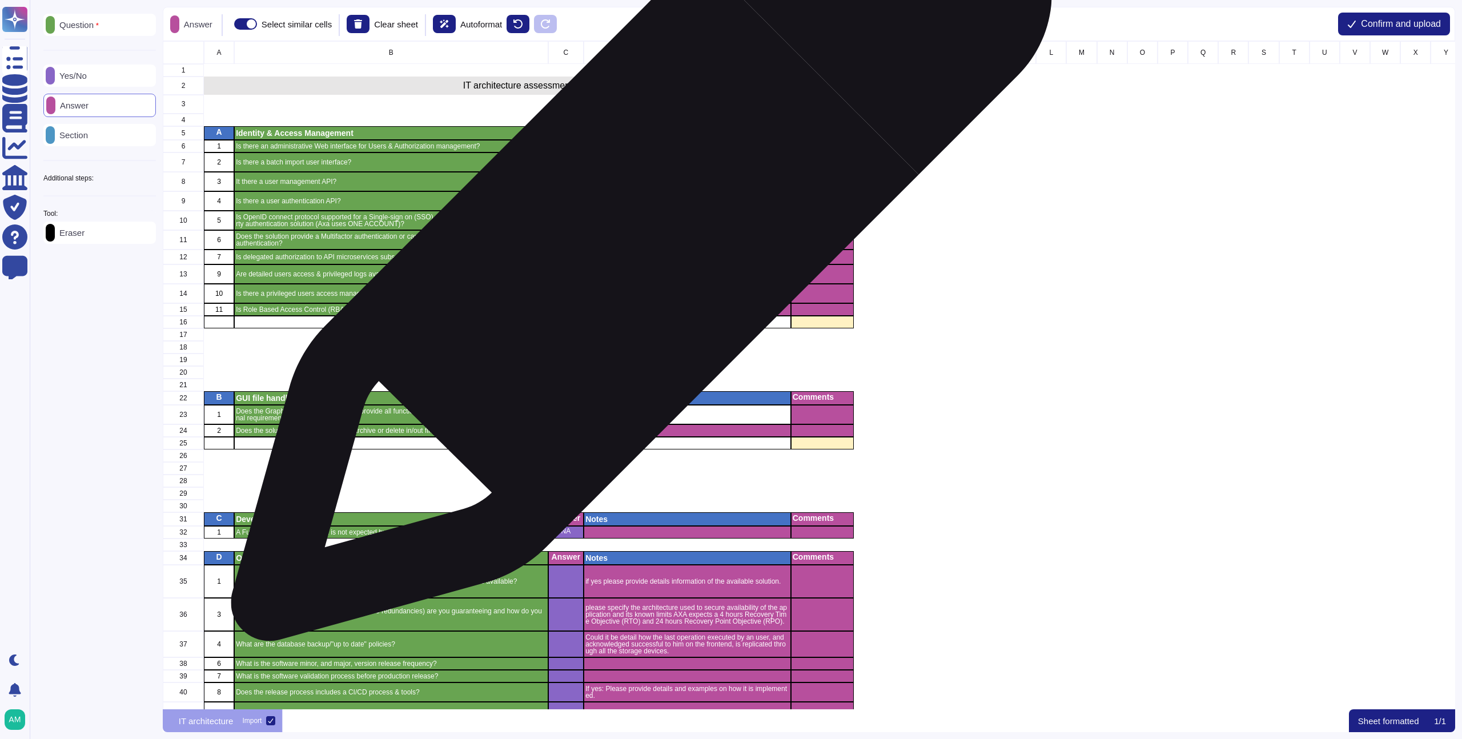
click at [637, 236] on p "if Yes please provide details on available solution." at bounding box center [687, 239] width 204 height 7
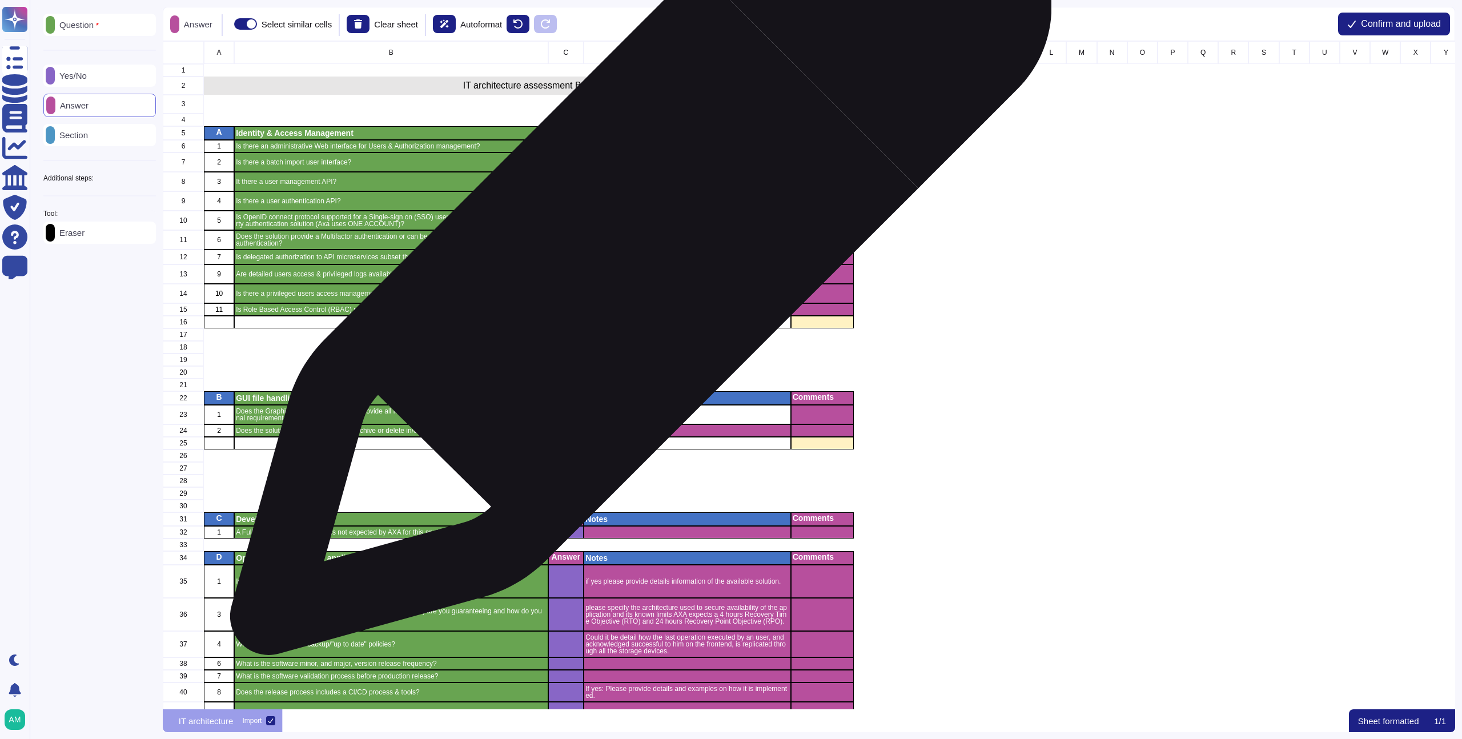
click at [636, 250] on div "grid" at bounding box center [686, 256] width 207 height 15
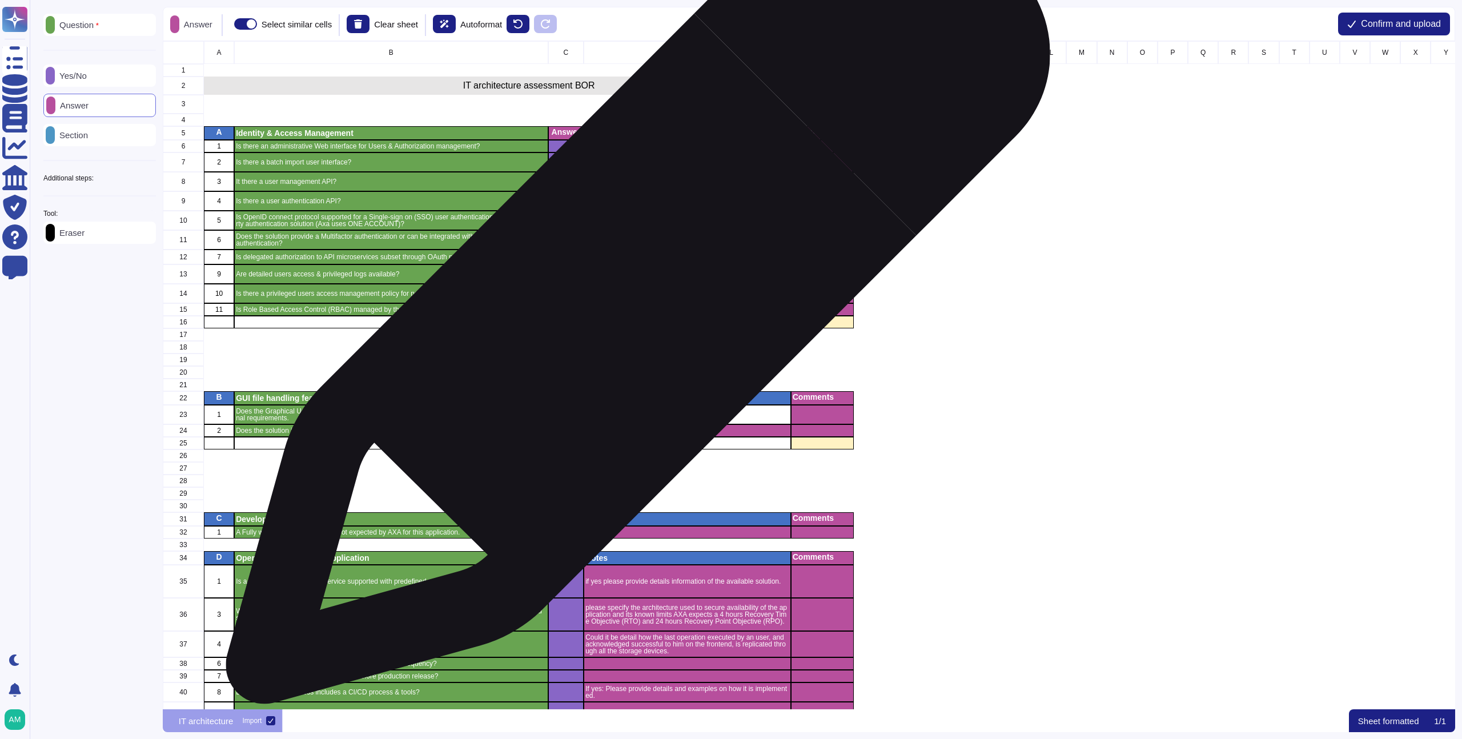
click at [633, 297] on p "If Yes, please provide details on theses users (e.g. List of sub contractors) a…" at bounding box center [687, 294] width 204 height 14
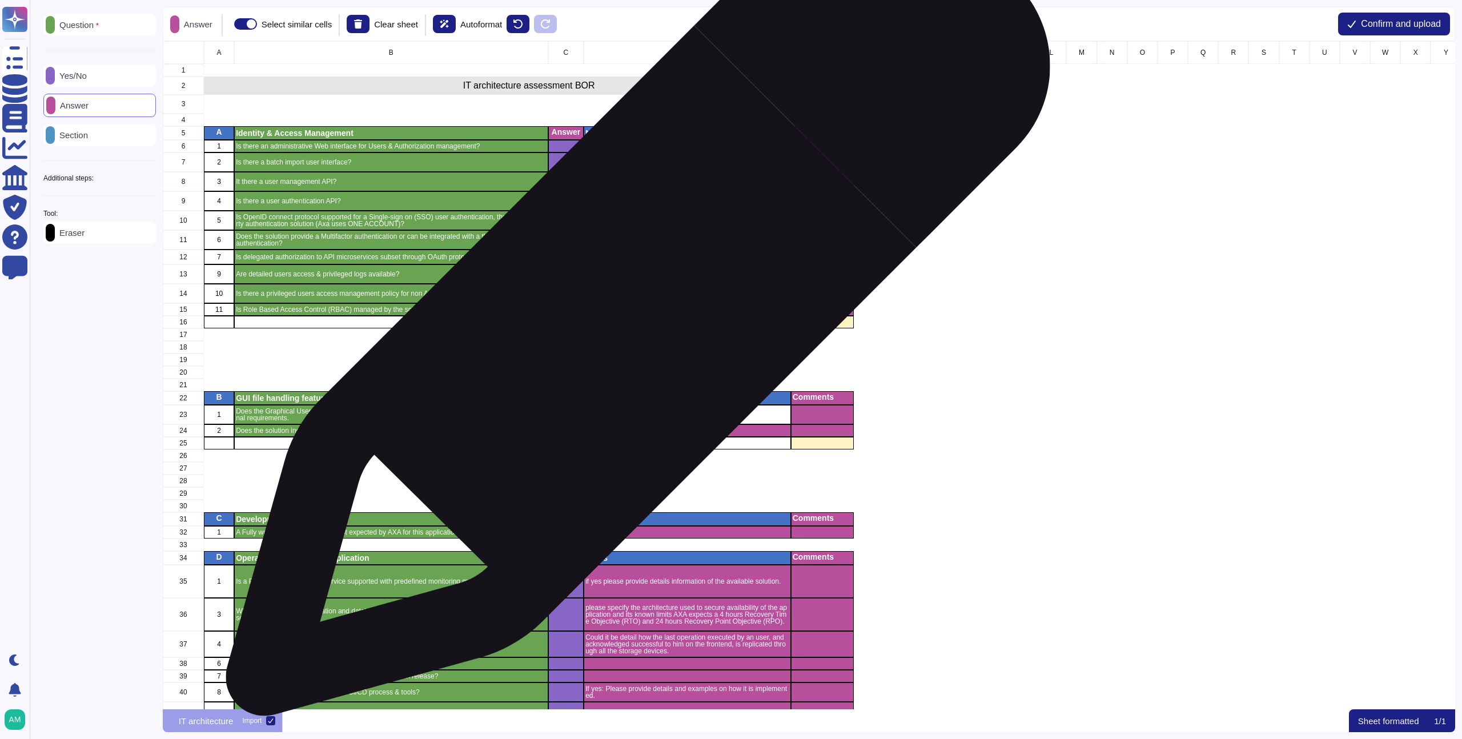
click at [633, 309] on p "If Yes please provide details of its implementation." at bounding box center [687, 309] width 204 height 7
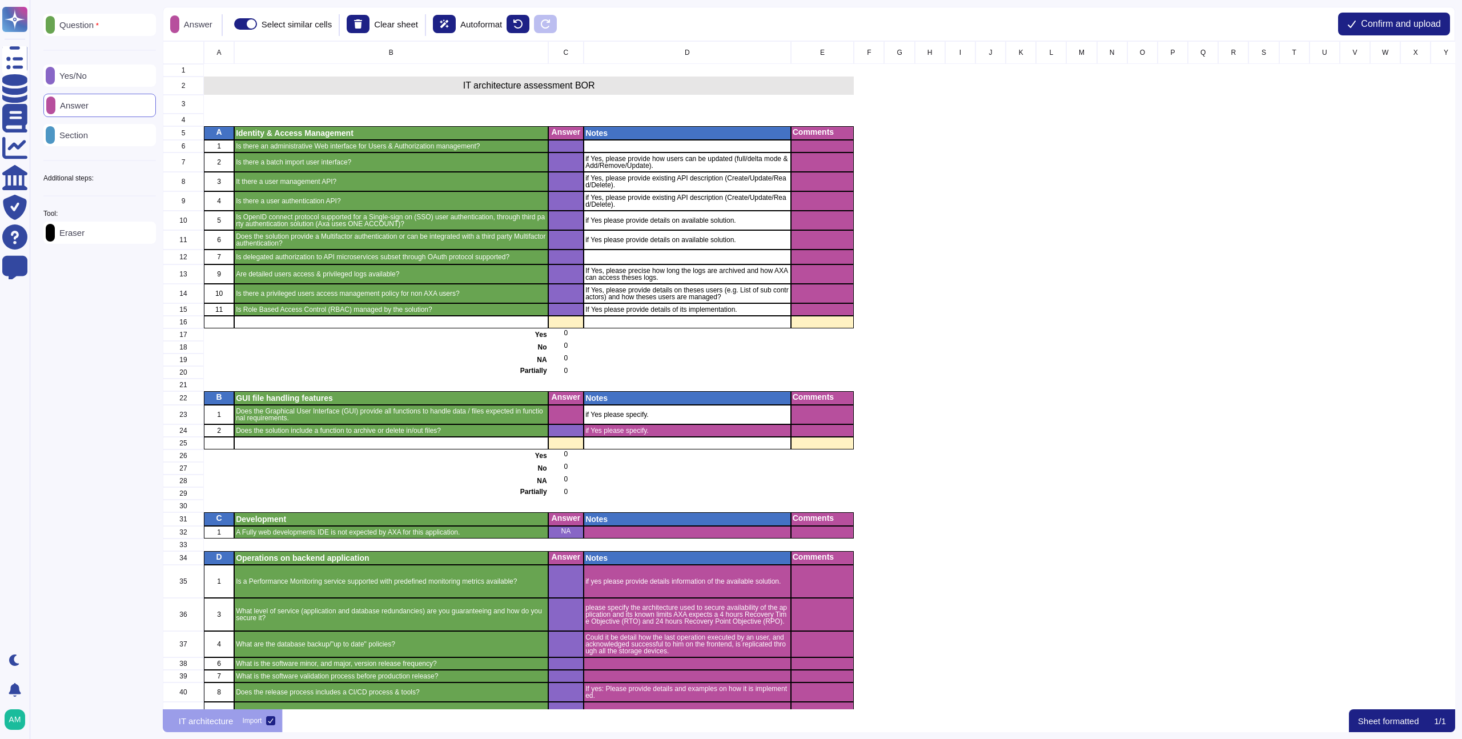
click at [153, 106] on icon at bounding box center [299, 252] width 292 height 292
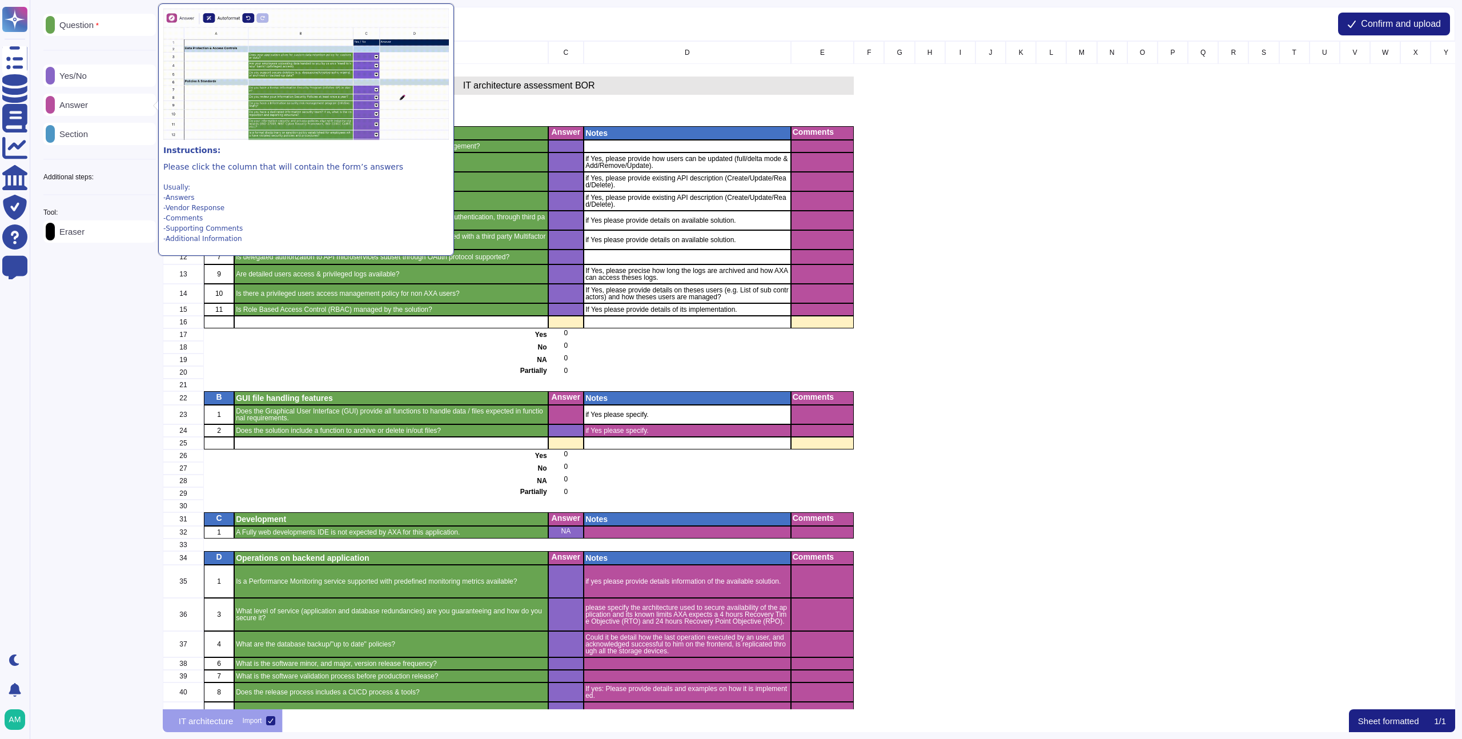
click at [154, 106] on icon at bounding box center [300, 252] width 292 height 292
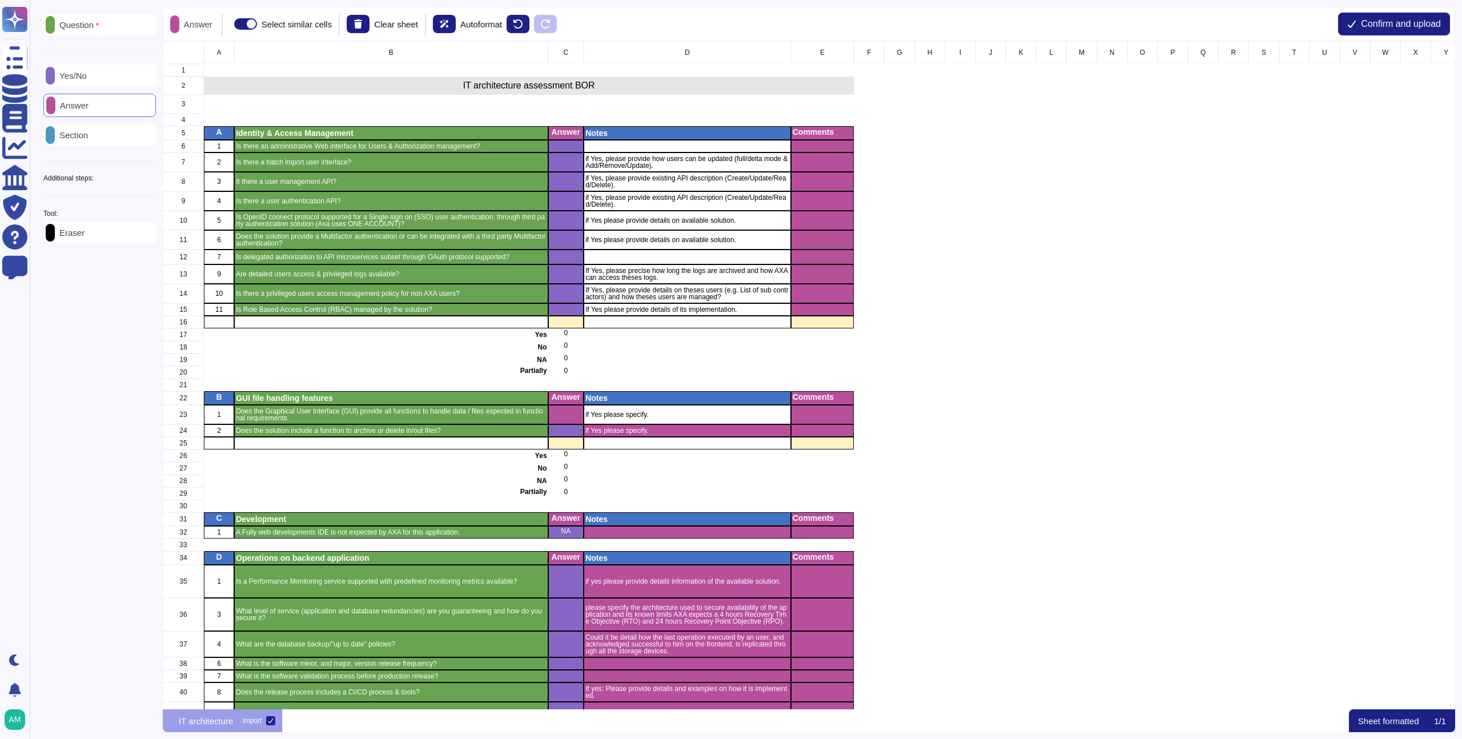
click at [55, 102] on div at bounding box center [50, 105] width 9 height 18
click at [123, 179] on icon at bounding box center [196, 252] width 146 height 146
click at [522, 26] on icon at bounding box center [517, 23] width 9 height 9
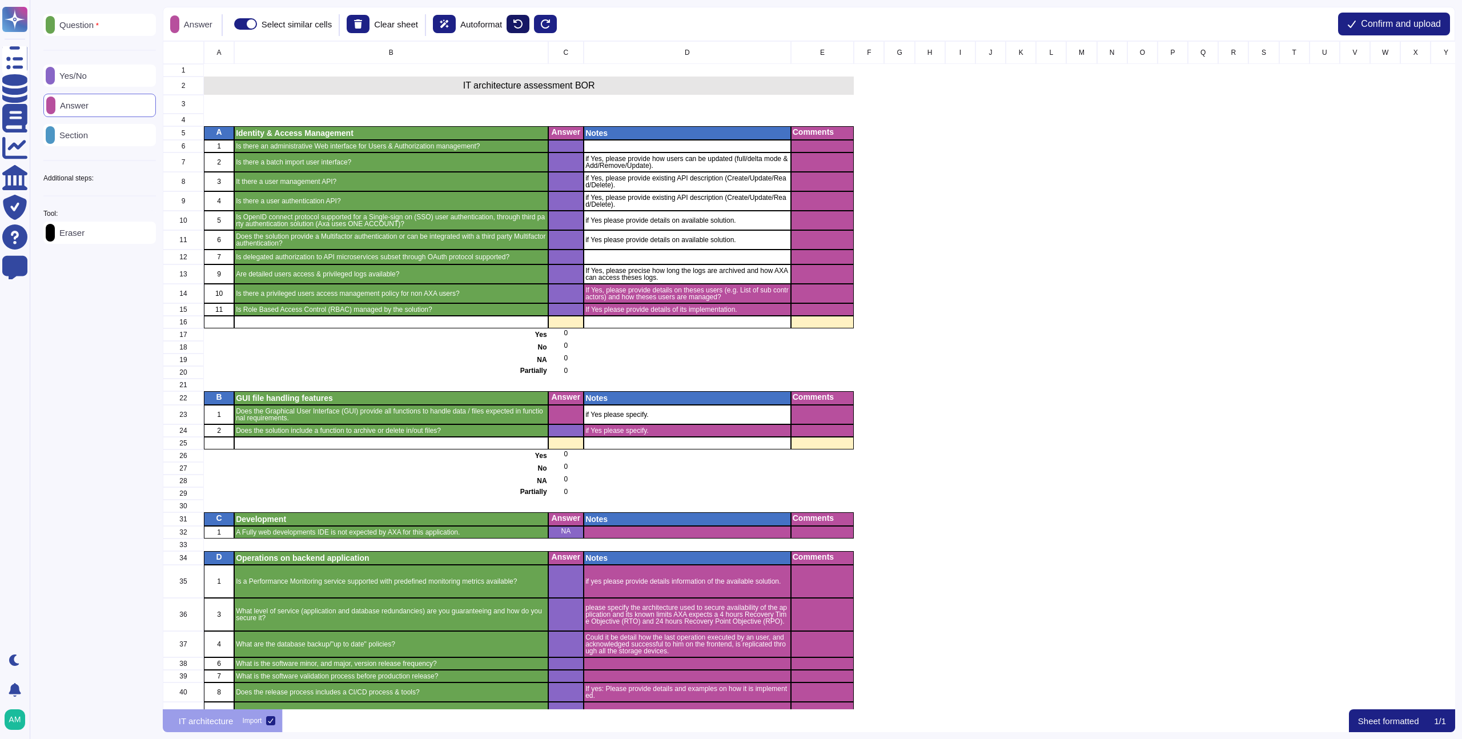
click at [522, 26] on icon at bounding box center [517, 23] width 9 height 9
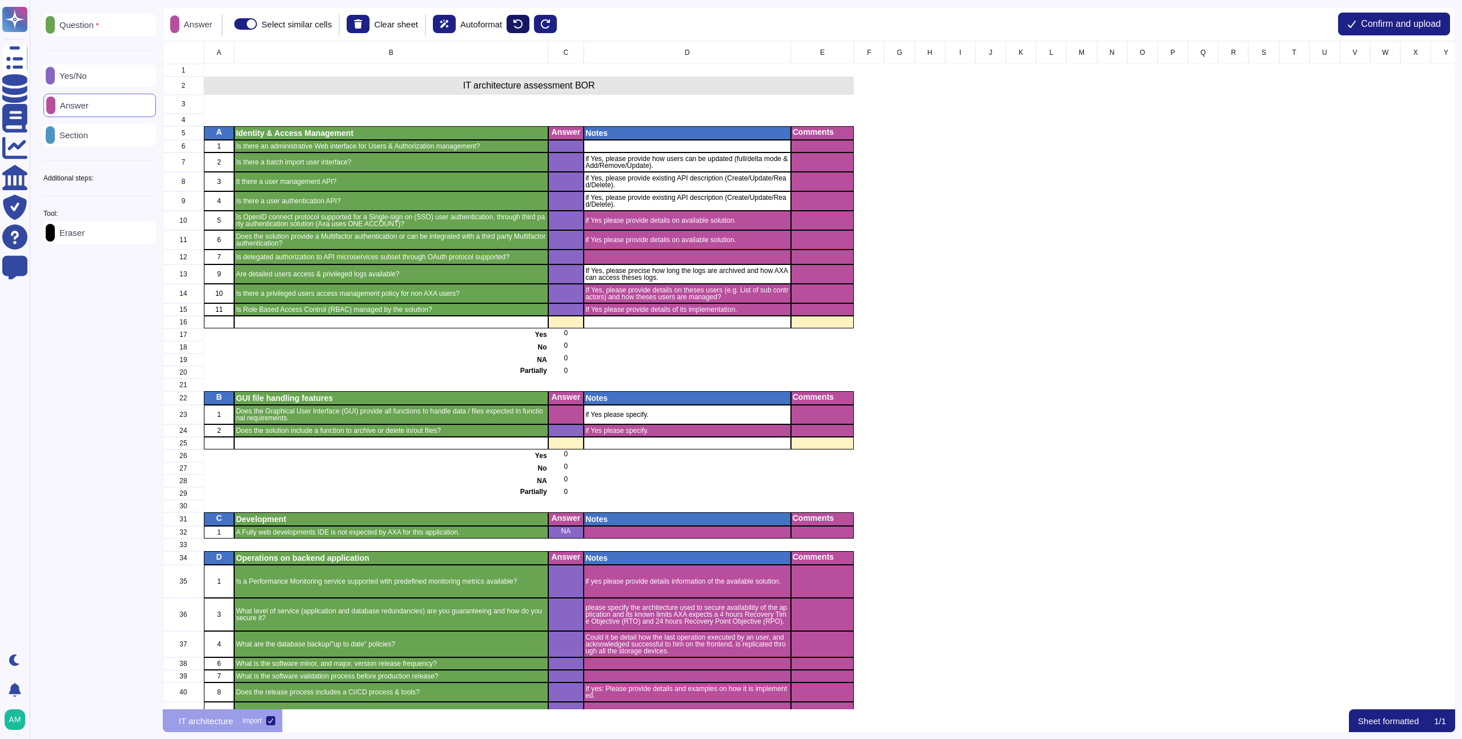
click at [522, 26] on icon at bounding box center [517, 23] width 9 height 9
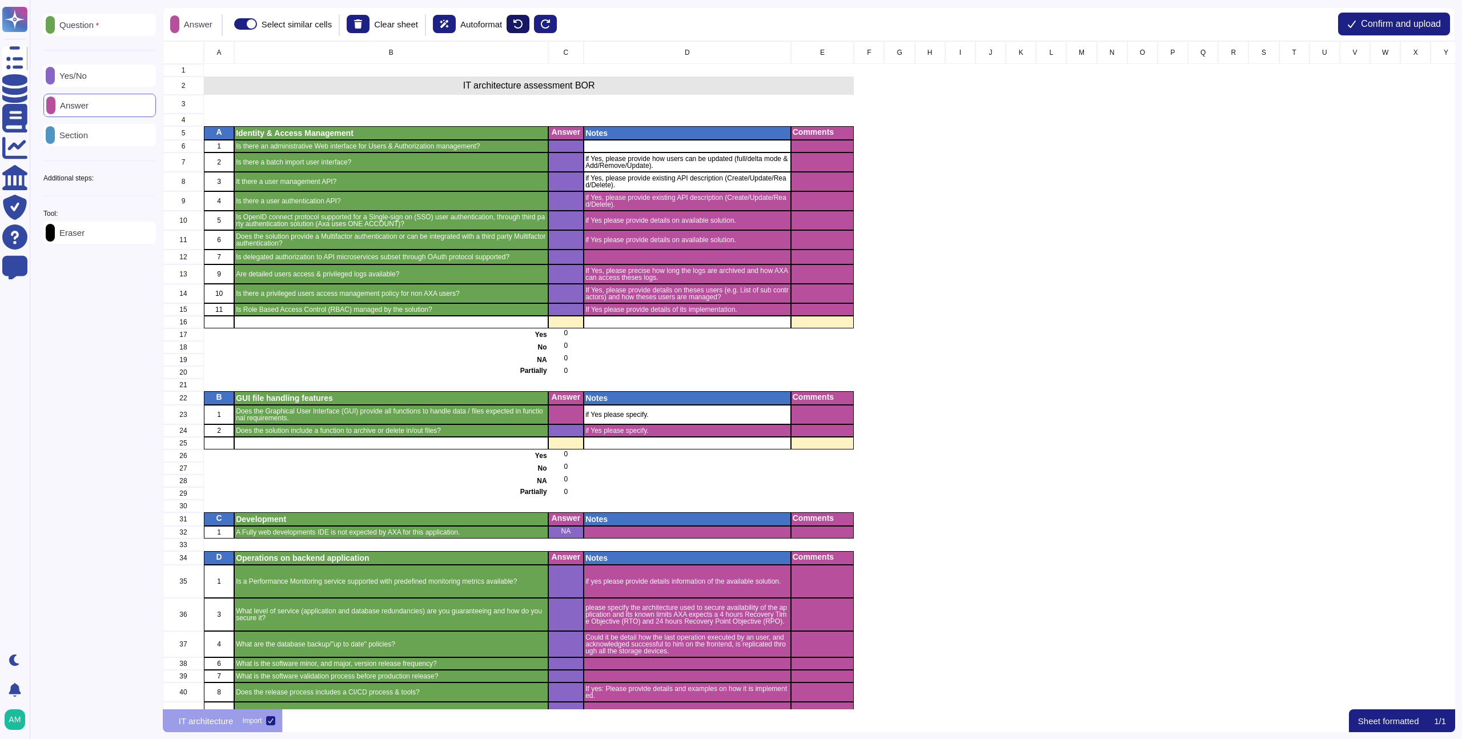
click at [522, 26] on icon at bounding box center [517, 23] width 9 height 9
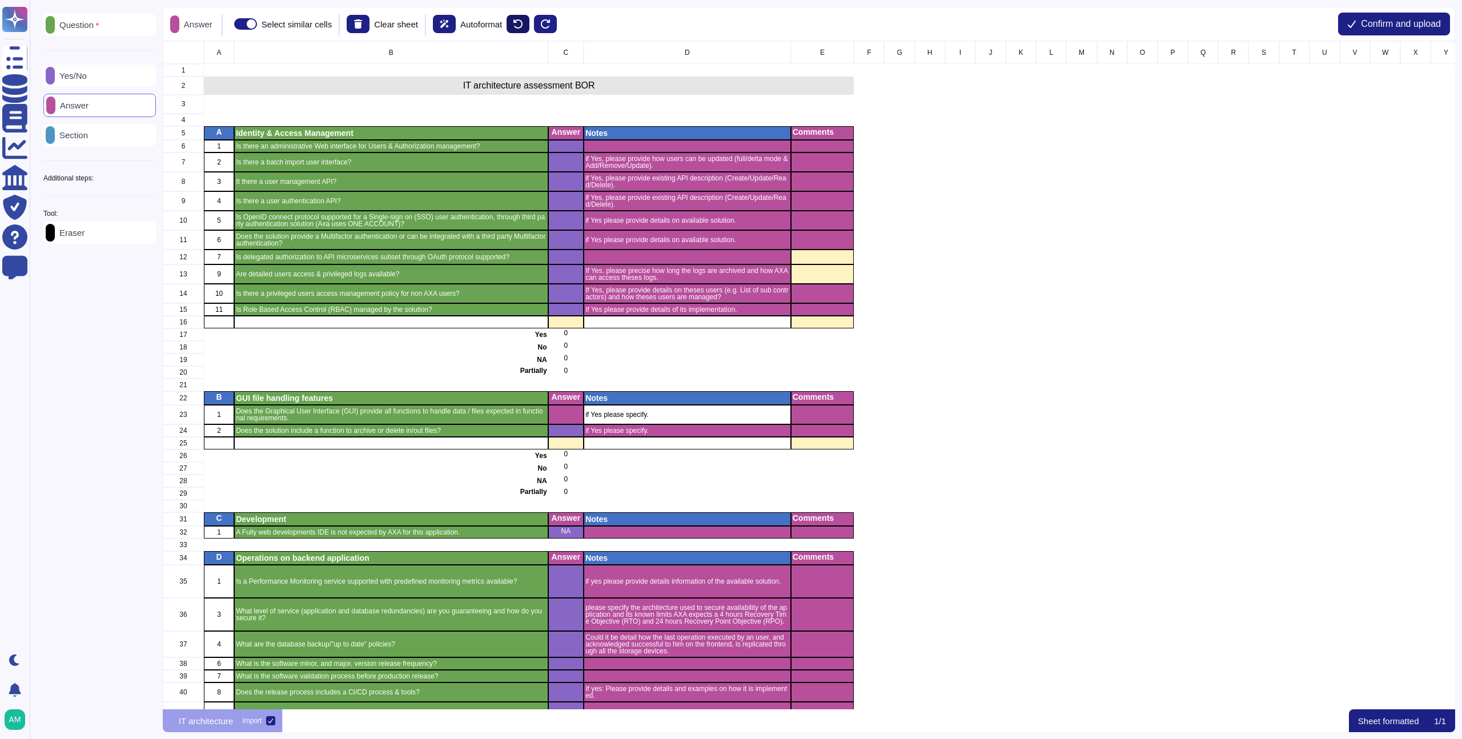
click at [522, 26] on icon at bounding box center [517, 23] width 9 height 9
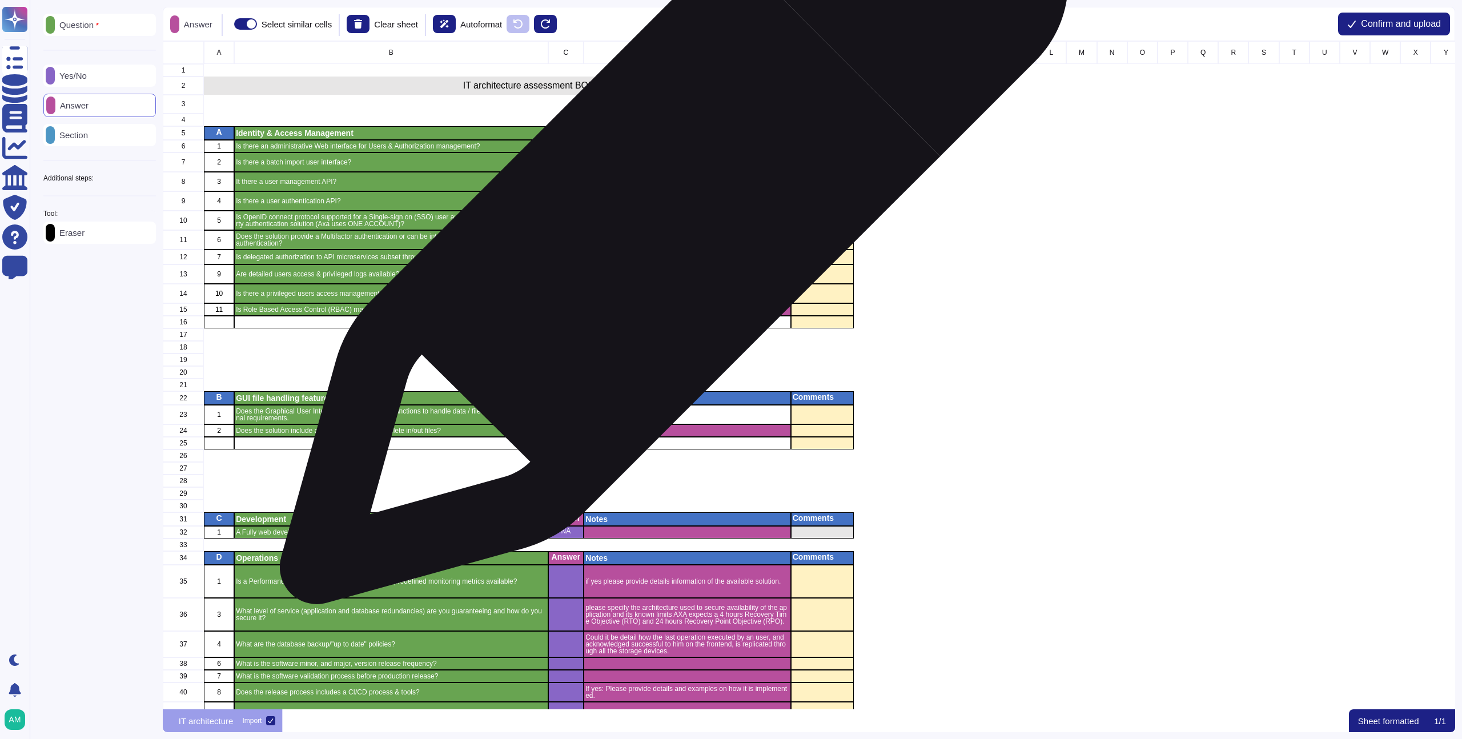
click at [669, 217] on p "if Yes please provide details on available solution." at bounding box center [687, 220] width 204 height 7
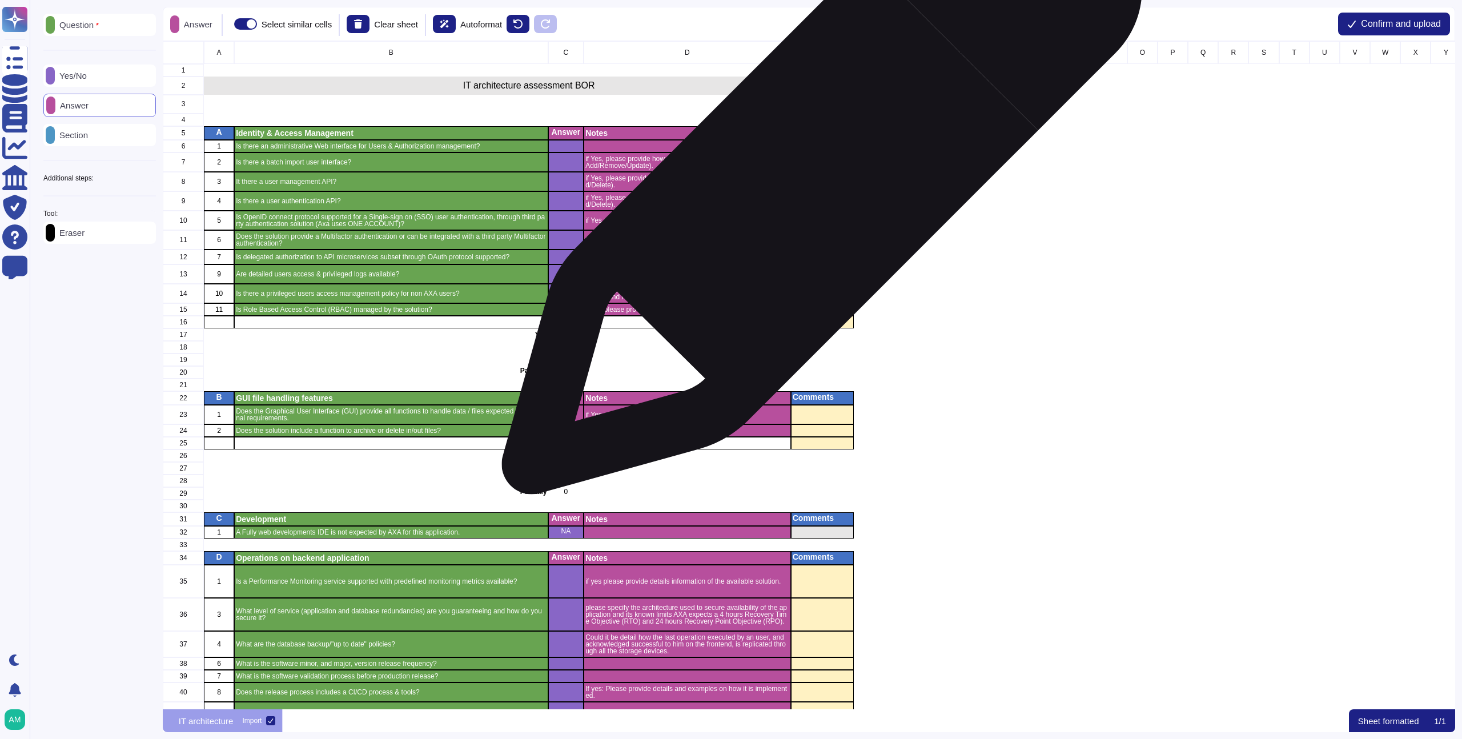
click at [817, 180] on div "grid" at bounding box center [822, 181] width 63 height 19
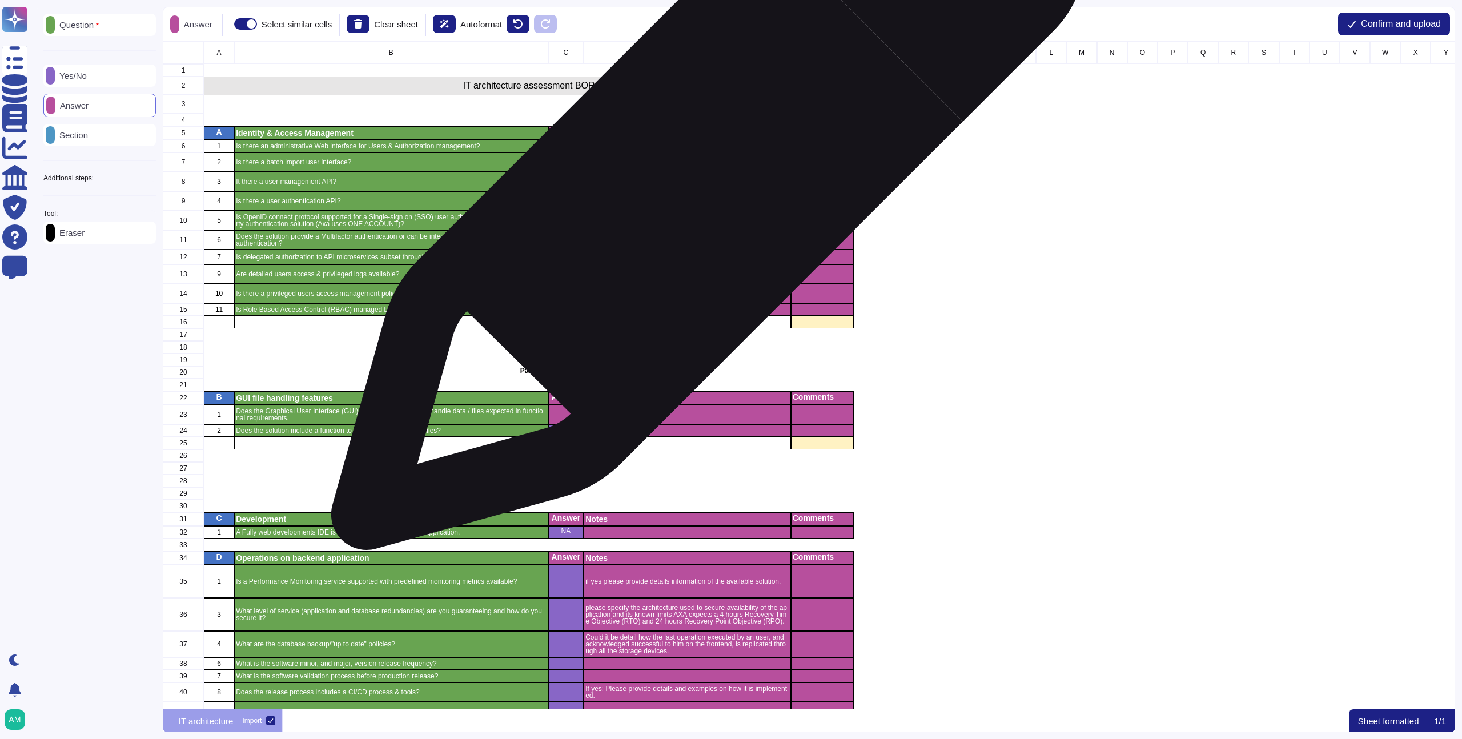
click at [703, 179] on p "if Yes, please provide existing API description (Create/Update/Read/Delete)." at bounding box center [687, 182] width 204 height 14
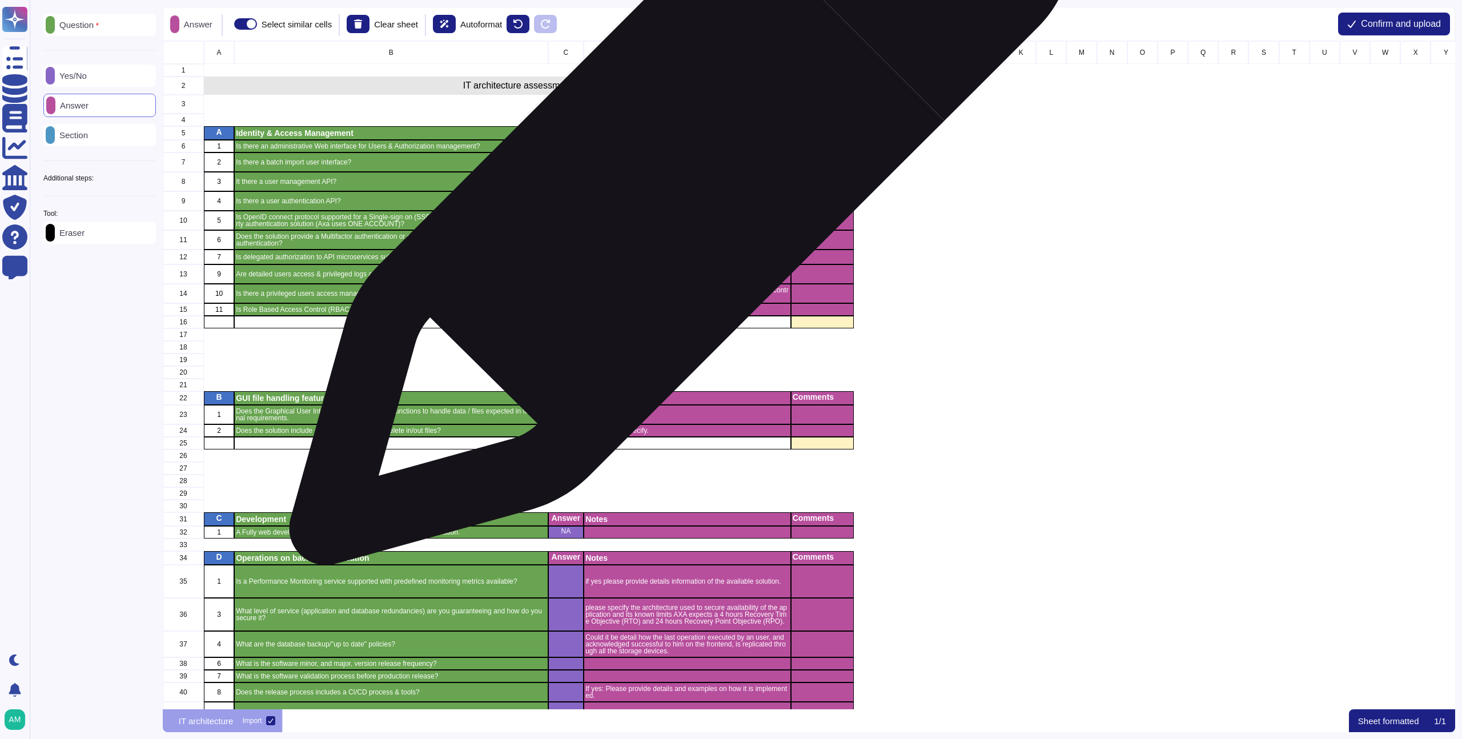
click at [675, 180] on p "if Yes, please provide existing API description (Create/Update/Read/Delete)." at bounding box center [687, 182] width 204 height 14
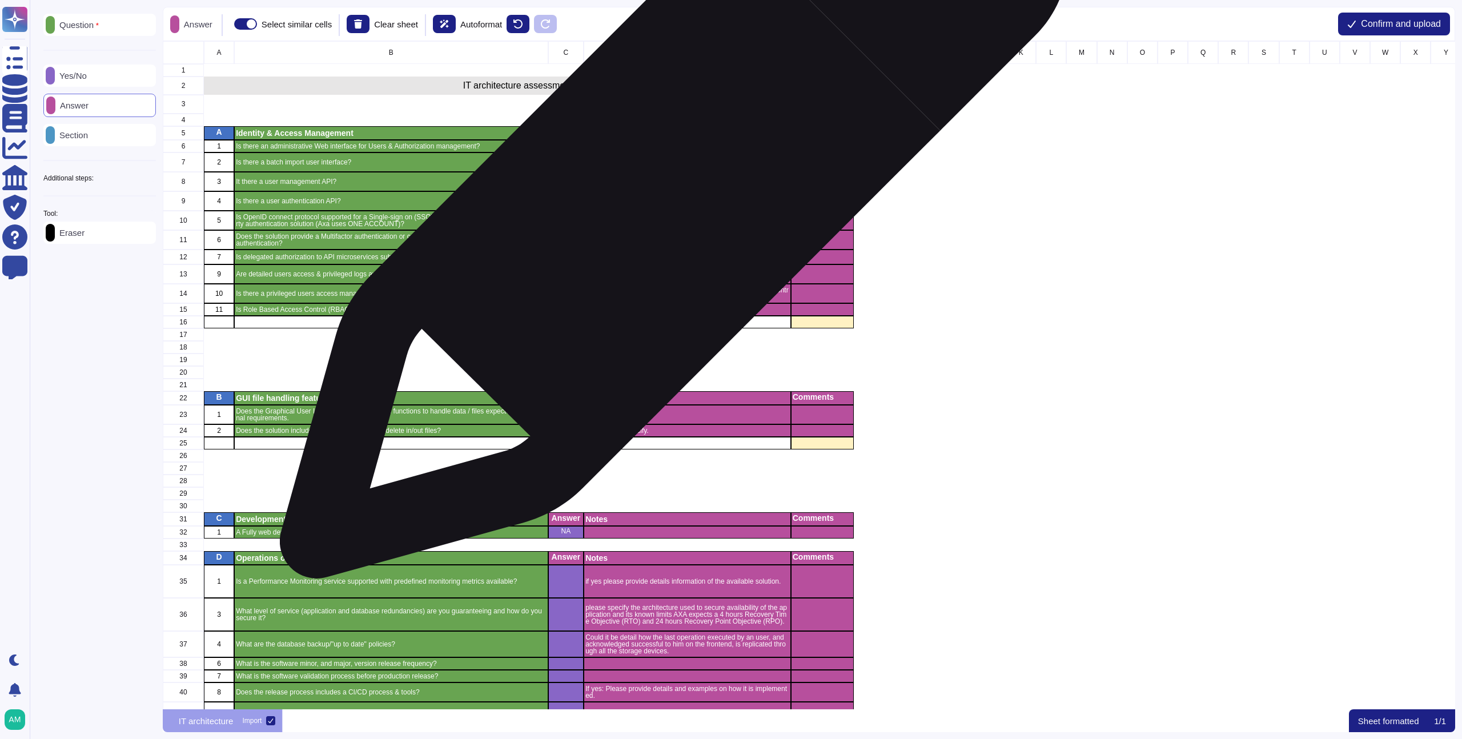
click at [669, 191] on div "if Yes, please provide existing API description (Create/Update/Read/Delete)." at bounding box center [686, 200] width 207 height 19
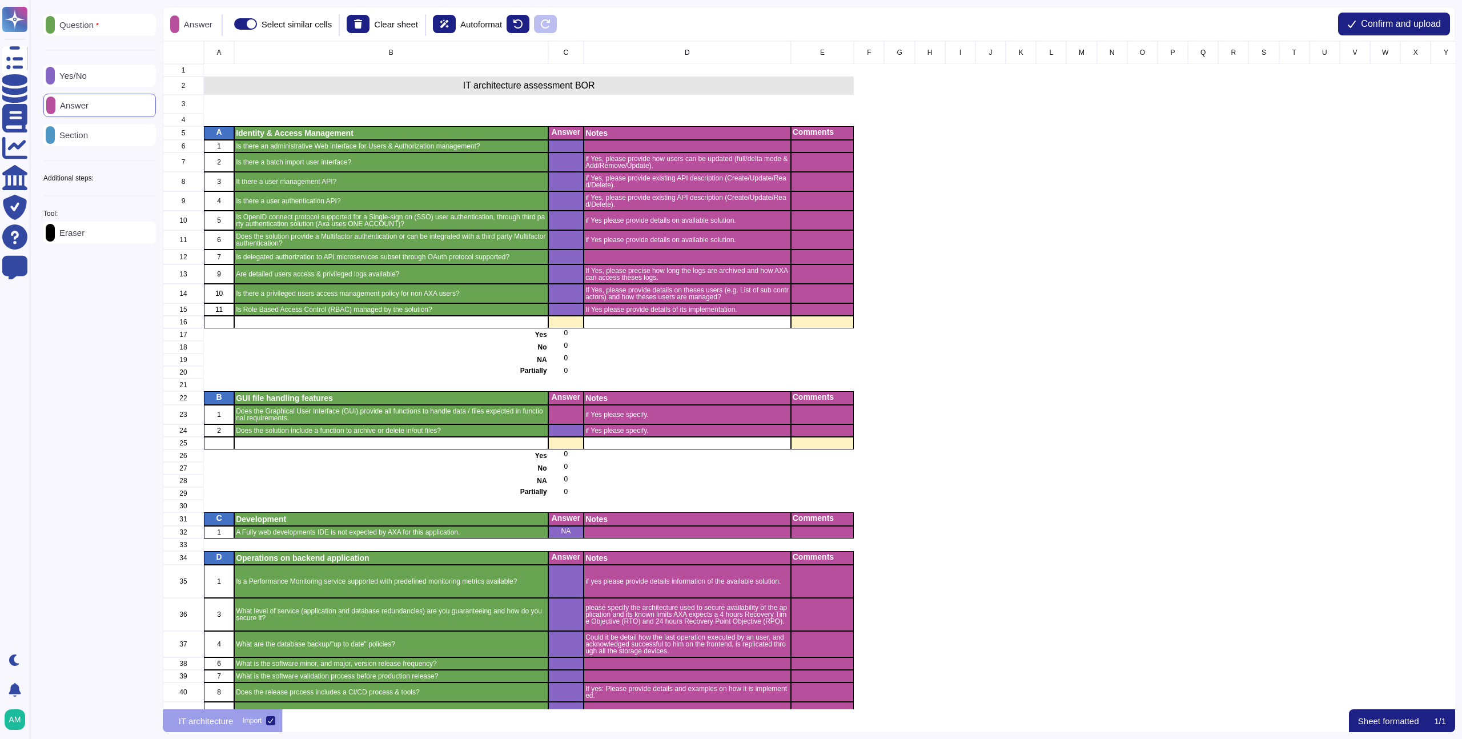
click at [91, 244] on div "Eraser" at bounding box center [99, 233] width 112 height 22
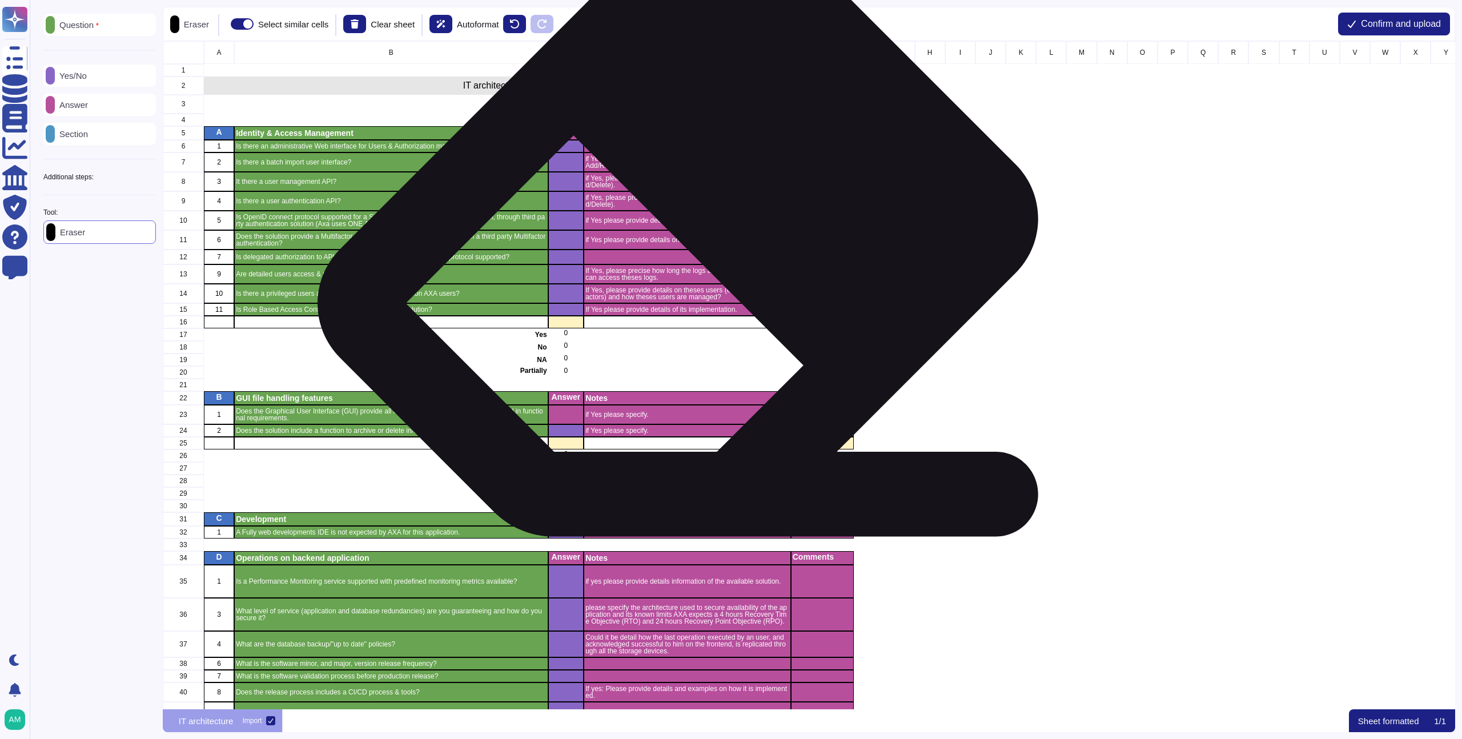
click at [694, 245] on div "if Yes please provide details on available solution." at bounding box center [686, 239] width 207 height 19
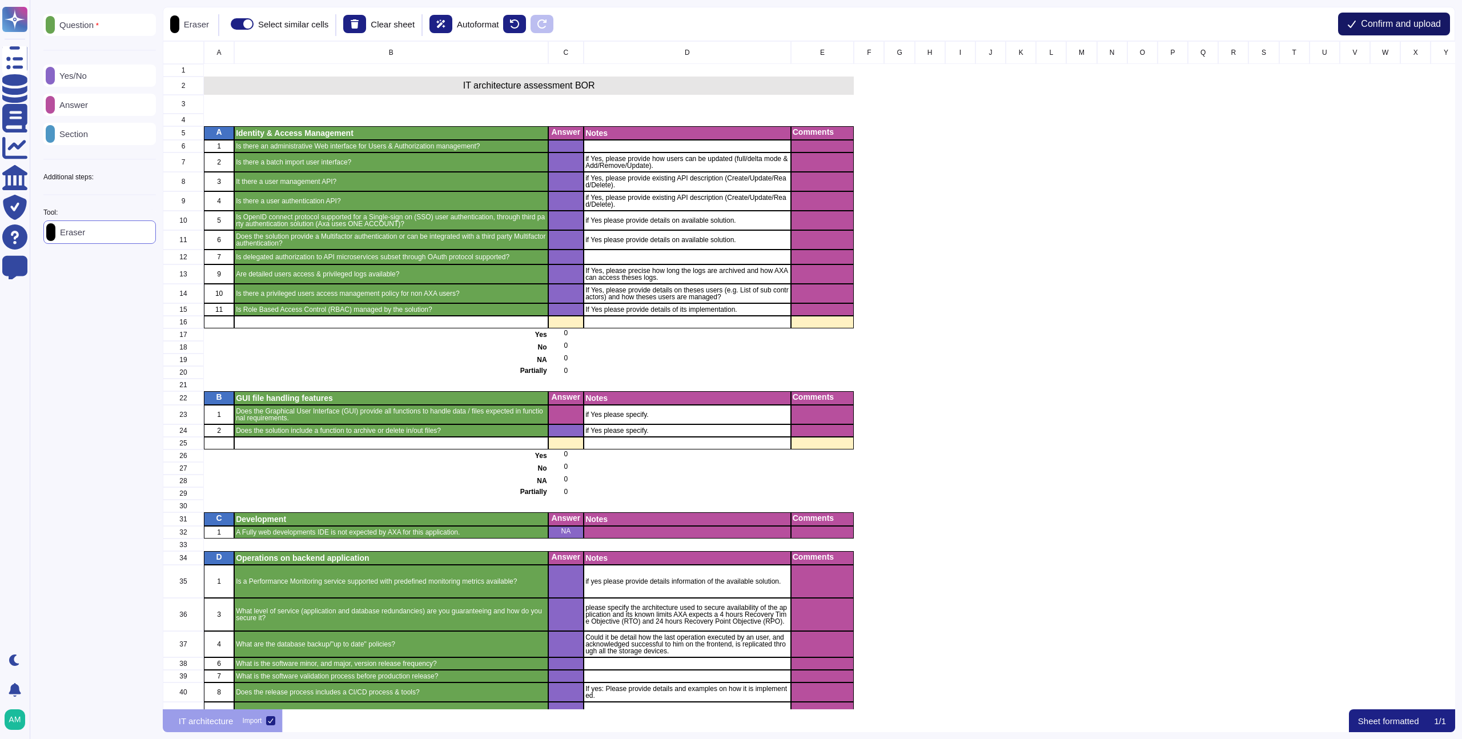
click at [1400, 24] on span "Confirm and upload" at bounding box center [1400, 23] width 80 height 9
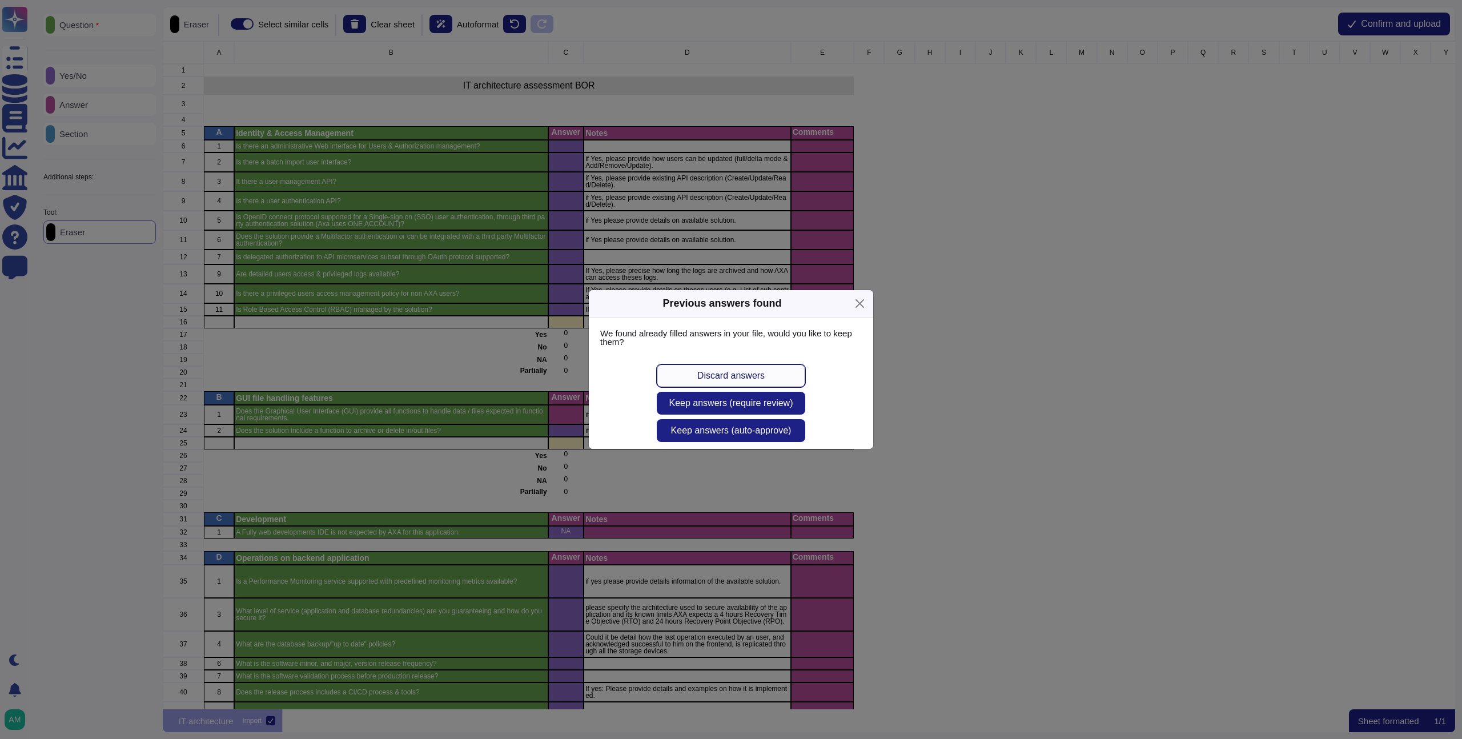
click at [767, 375] on button "Discard answers" at bounding box center [731, 375] width 148 height 23
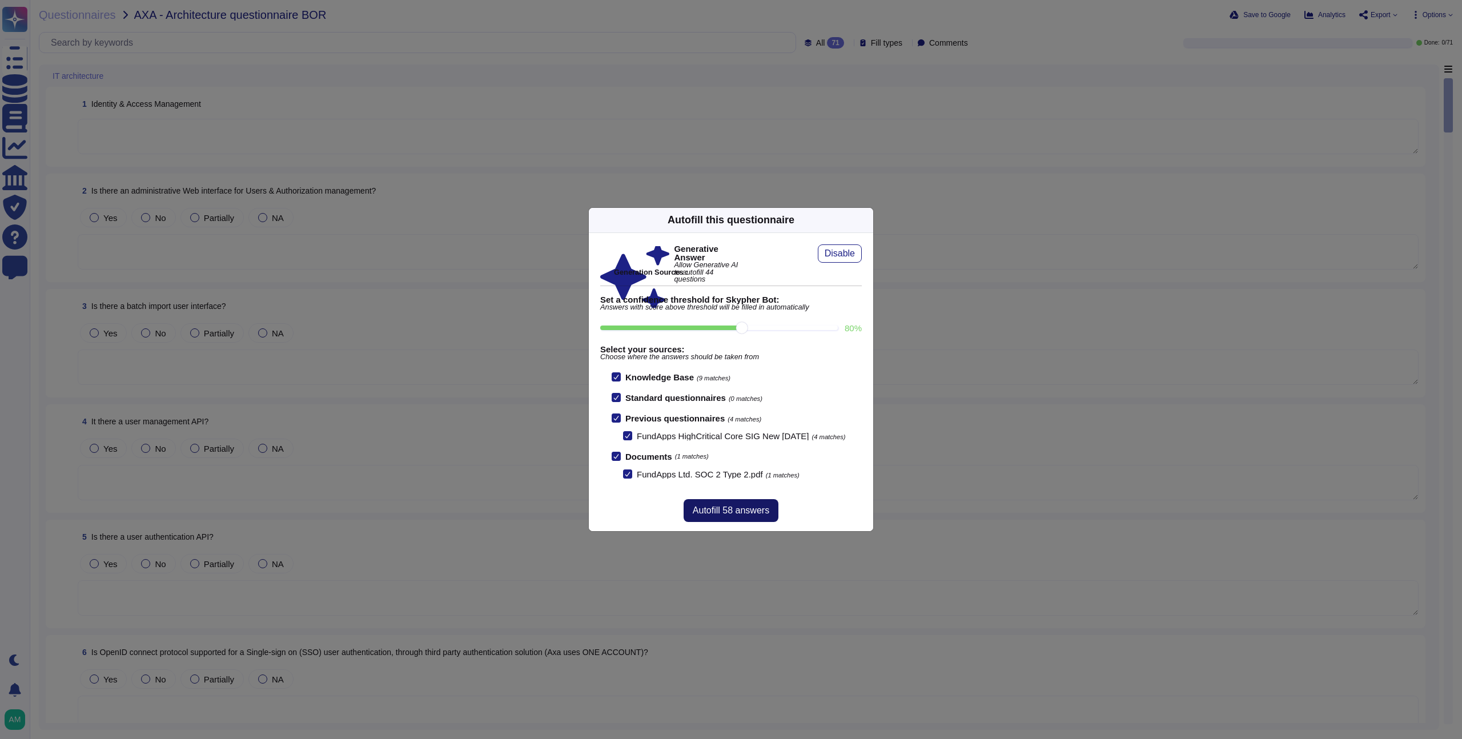
click at [720, 515] on span "Autofill 58 answers" at bounding box center [731, 510] width 77 height 9
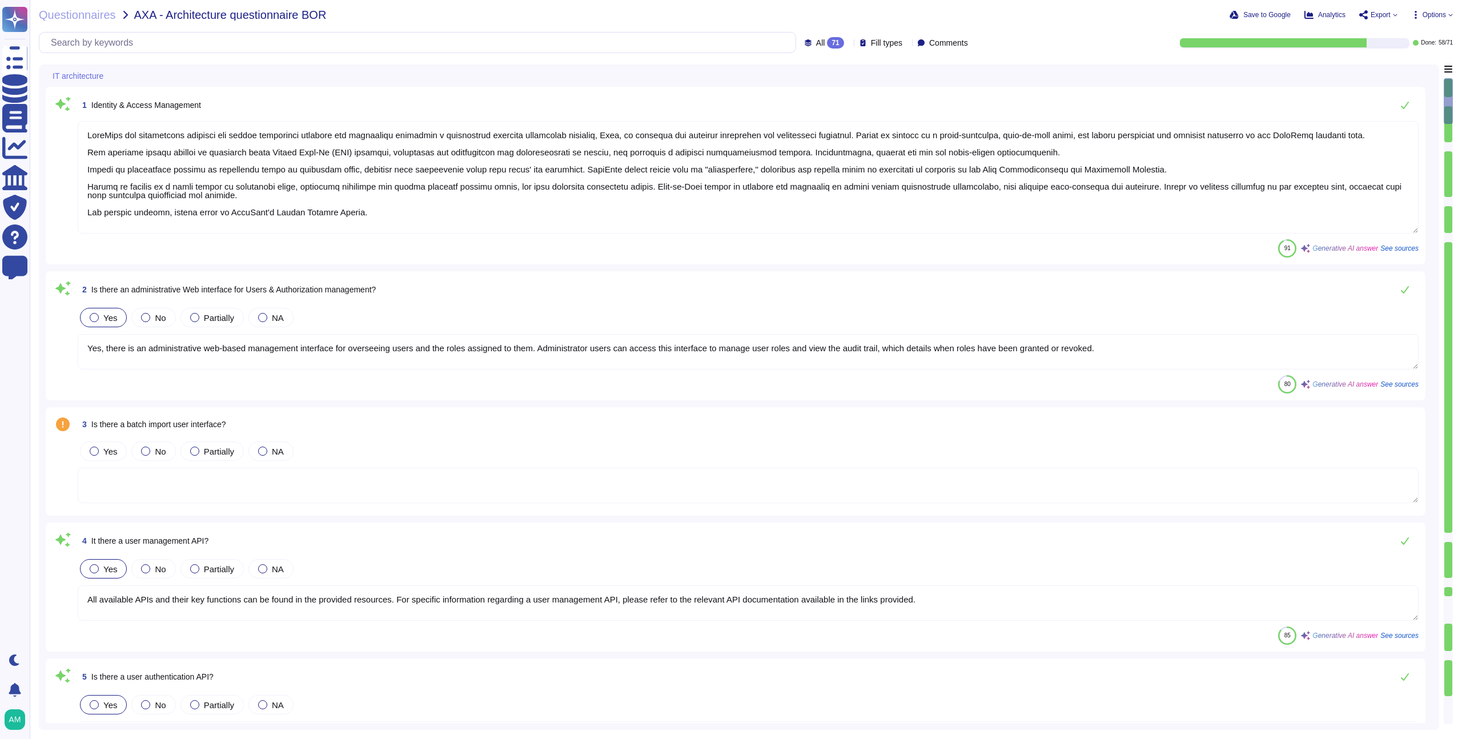
type textarea "FundApps has implemented identity and access management policies and procedures…"
type textarea "Yes, there is an administrative web-based management interface for overseeing u…"
type textarea "All available APIs and their key functions can be found in the provided resourc…"
type textarea "All available APIs and their key functions can be found here: [URL][DOMAIN_NAME…"
type textarea "Single-sign-on is enabled and mandatory wherever possible;"
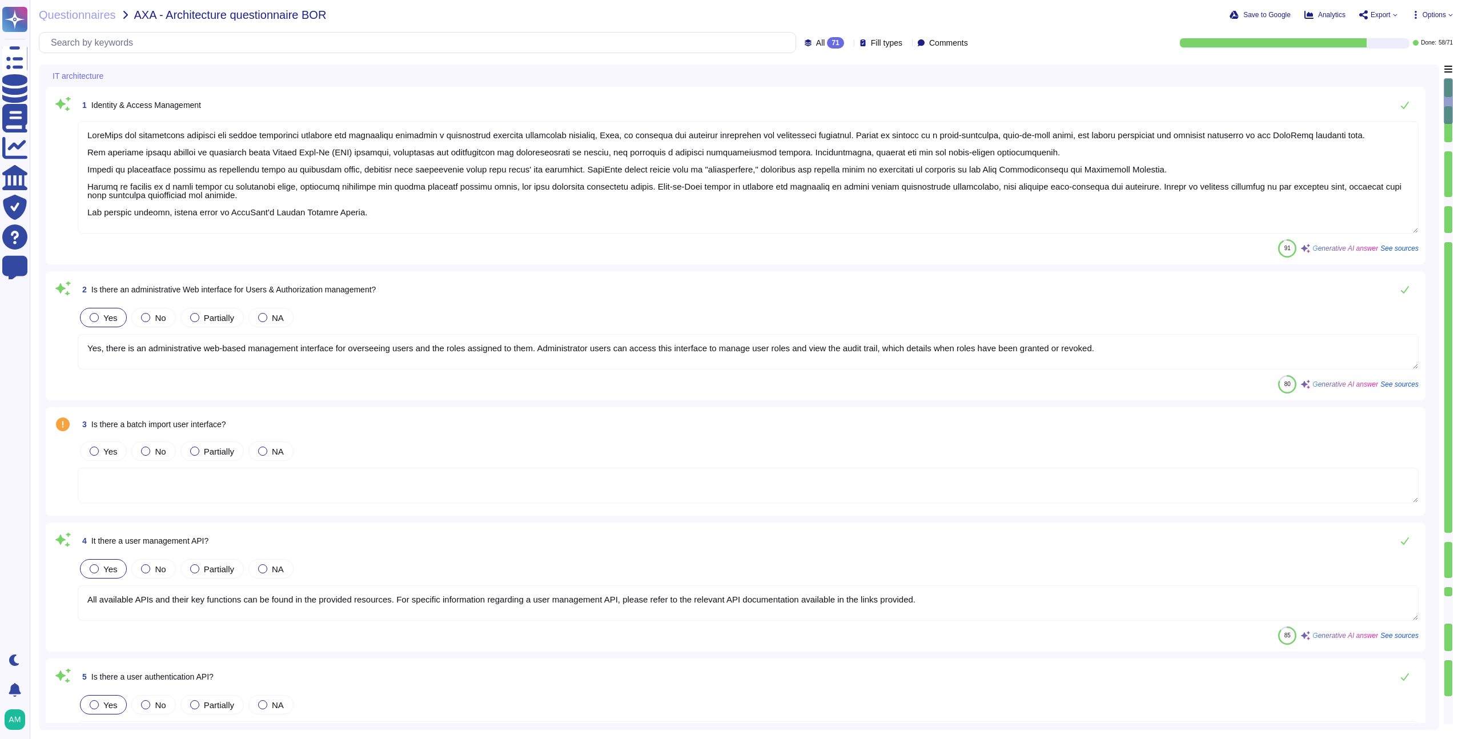
type textarea "Yes, the solution supports multi-factor authentication (MFA) for customer accou…"
click at [1427, 21] on div "Questionnaires AXA - Architecture questionnaire BOR Save to Google Analytics Ex…" at bounding box center [746, 369] width 1432 height 739
click at [1433, 17] on span "Options" at bounding box center [1433, 14] width 23 height 7
click at [1403, 70] on p "Set Format" at bounding box center [1420, 80] width 45 height 21
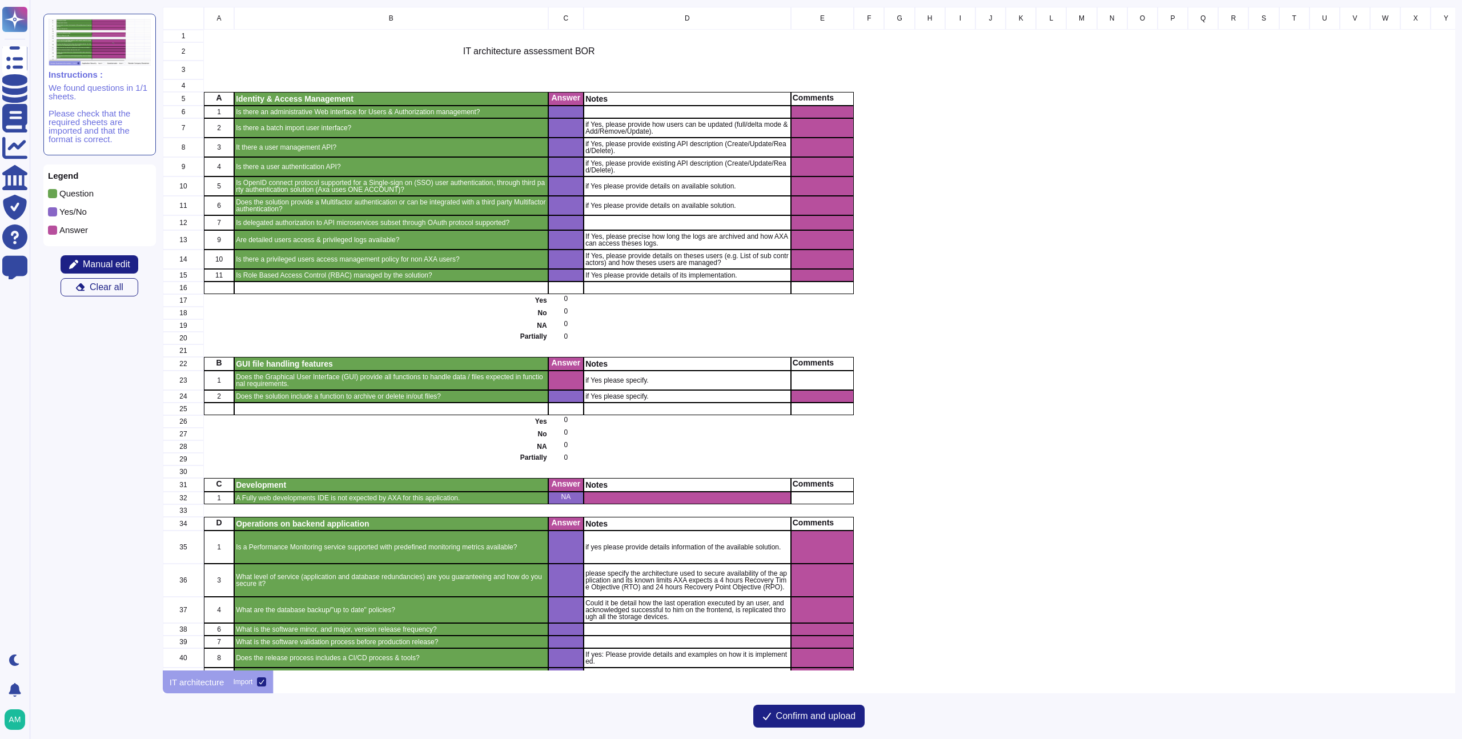
scroll to position [655, 1283]
click at [104, 265] on span "Manual edit" at bounding box center [106, 264] width 47 height 9
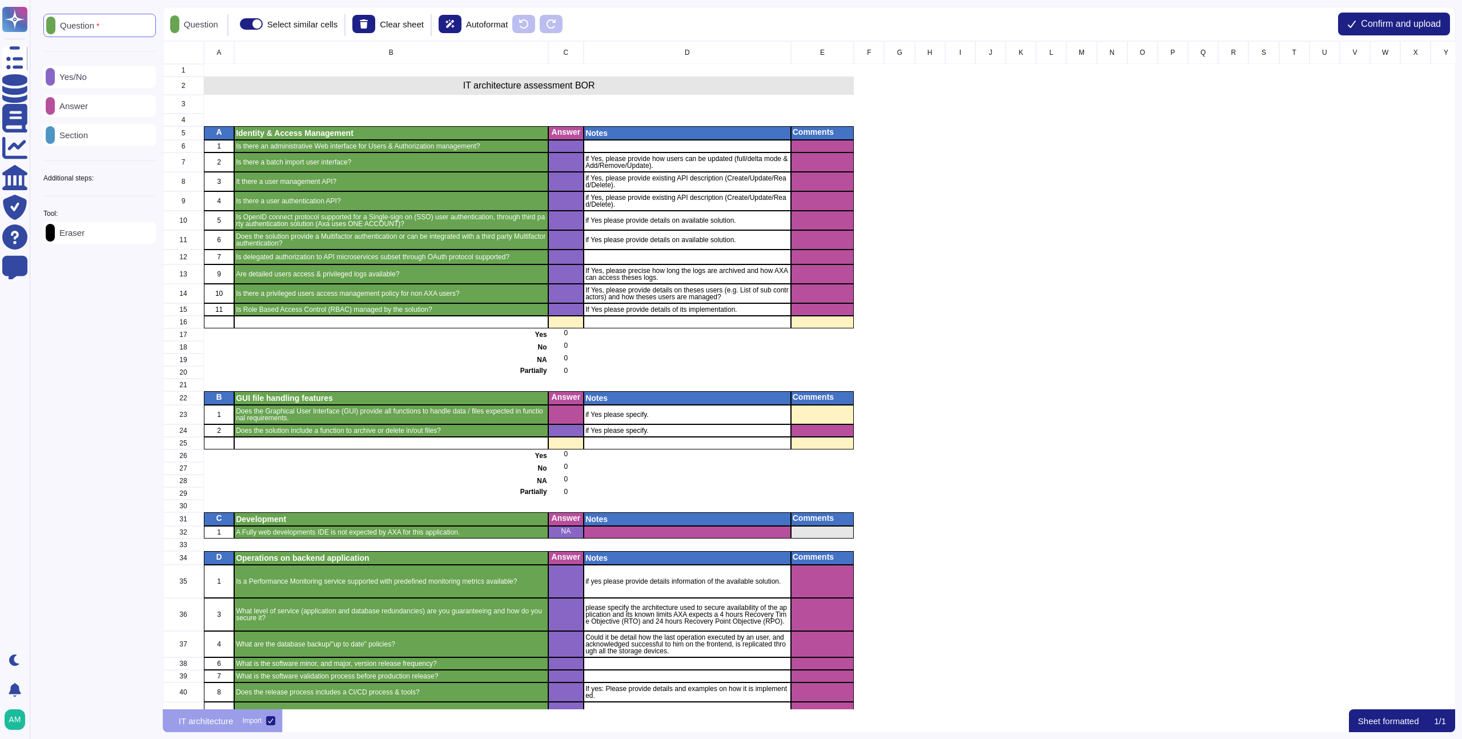
scroll to position [659, 1283]
click at [51, 26] on icon at bounding box center [51, 26] width 0 height 0
click at [67, 24] on p "Question" at bounding box center [77, 25] width 44 height 9
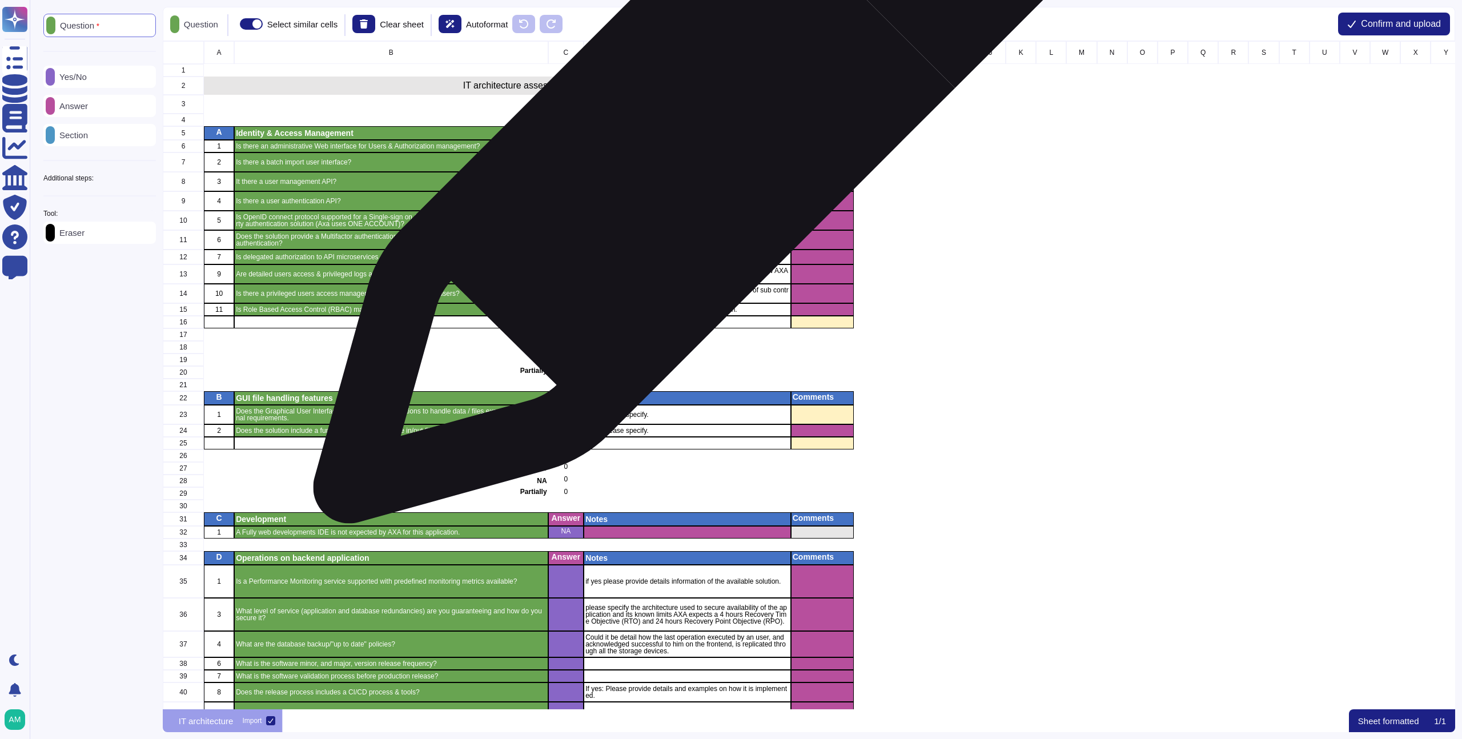
click at [691, 146] on div "grid" at bounding box center [686, 146] width 207 height 13
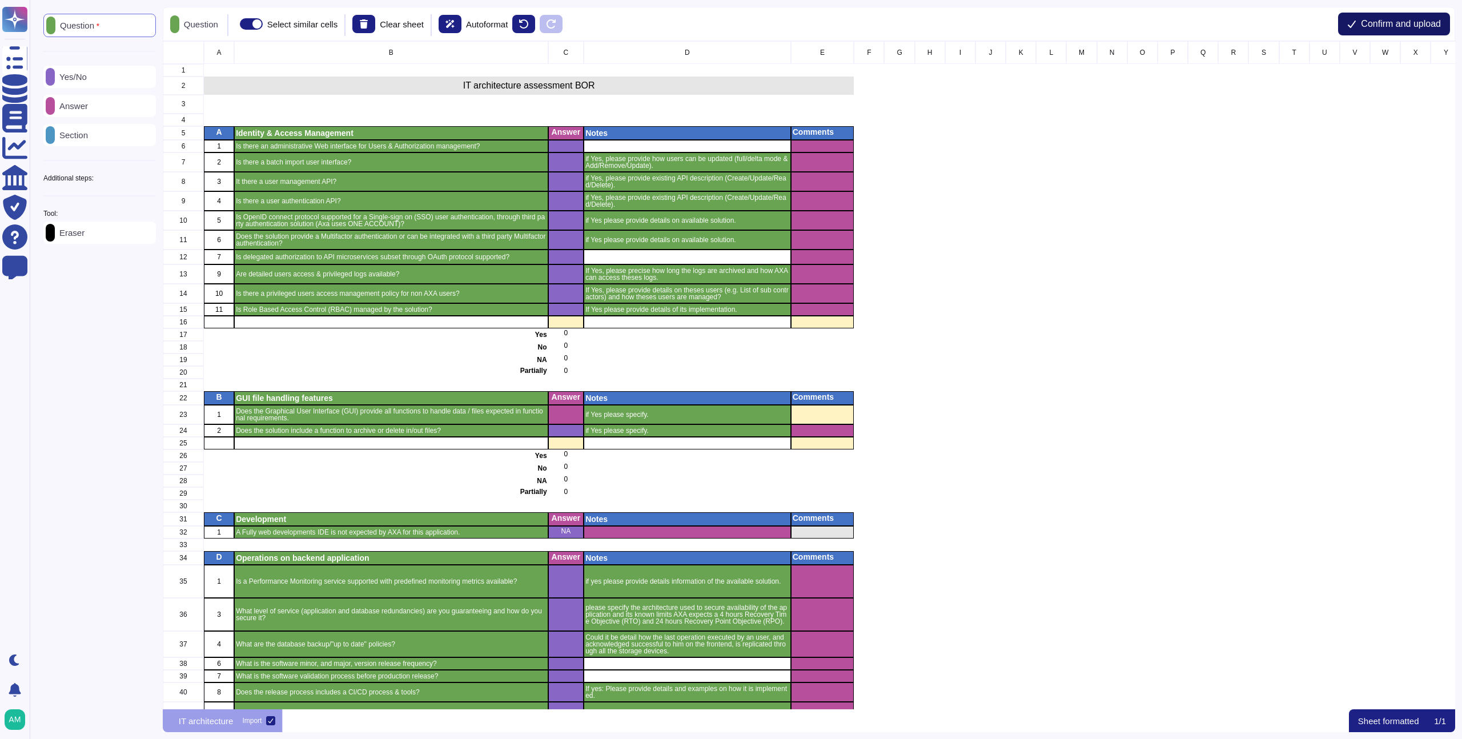
click at [1388, 14] on button "Confirm and upload" at bounding box center [1394, 24] width 112 height 23
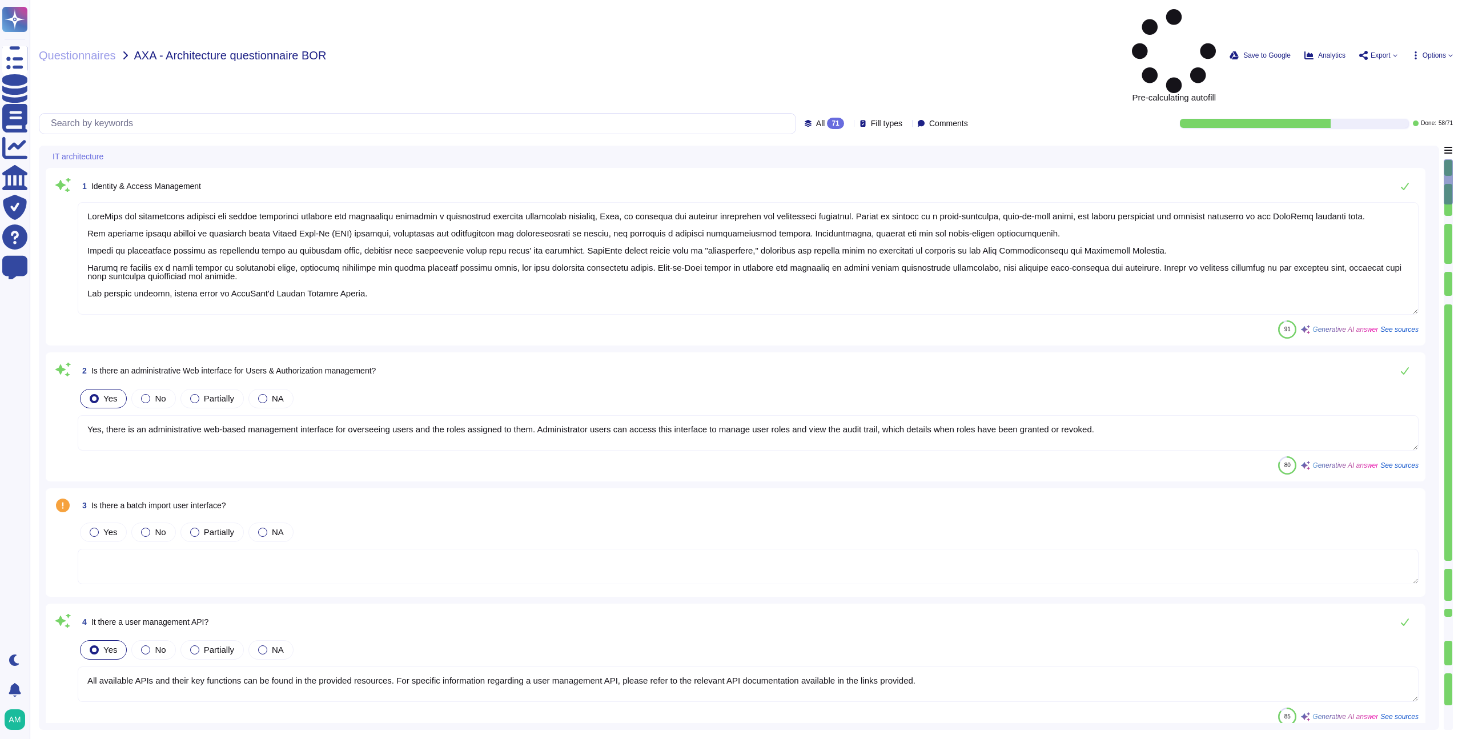
type textarea "FundApps has implemented identity and access management policies and procedures…"
type textarea "Yes, there is an administrative web-based management interface for overseeing u…"
type textarea "All available APIs and their key functions can be found in the provided resourc…"
type textarea "All available APIs and their key functions can be found here: [URL][DOMAIN_NAME…"
type textarea "Single-sign-on is enabled and mandatory wherever possible;"
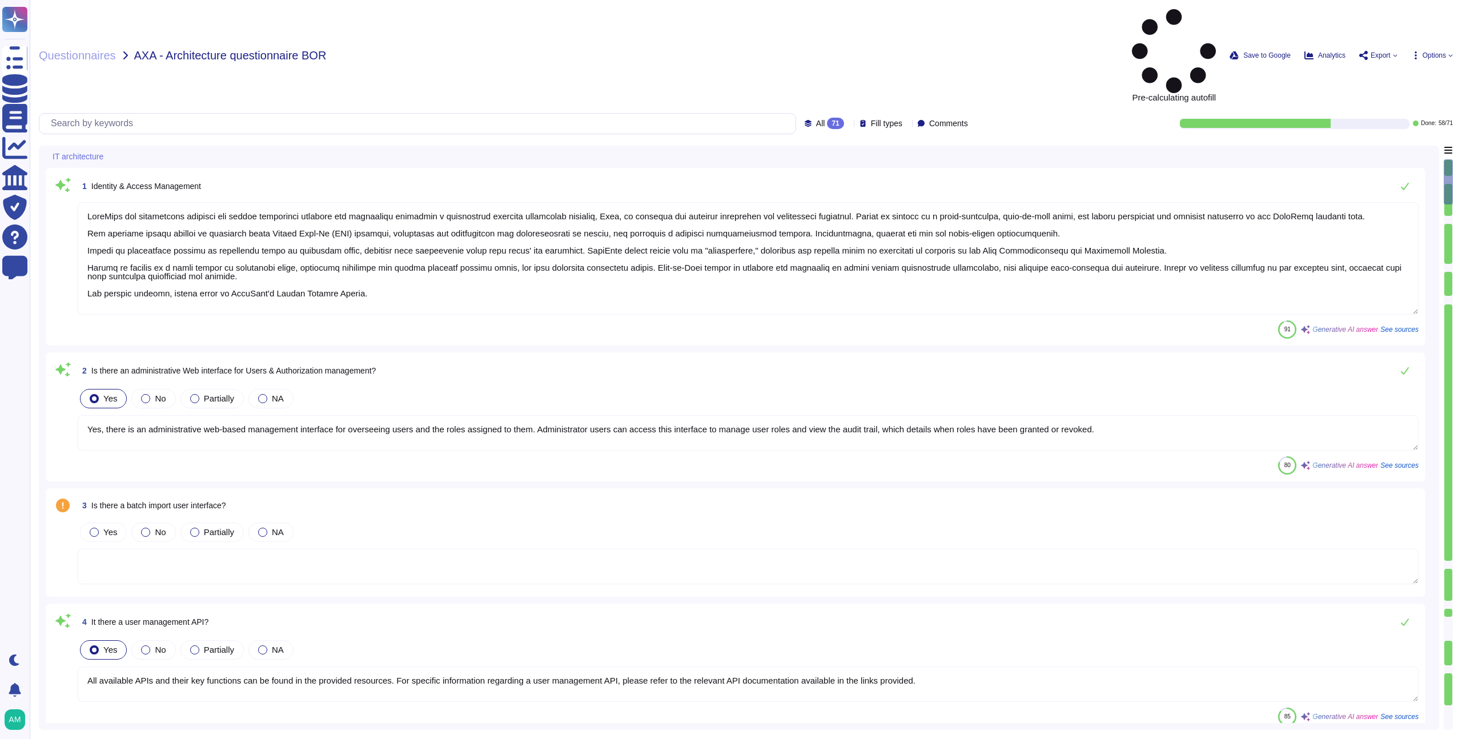
type textarea "Yes, the solution supports multi-factor authentication (MFA) for customer accou…"
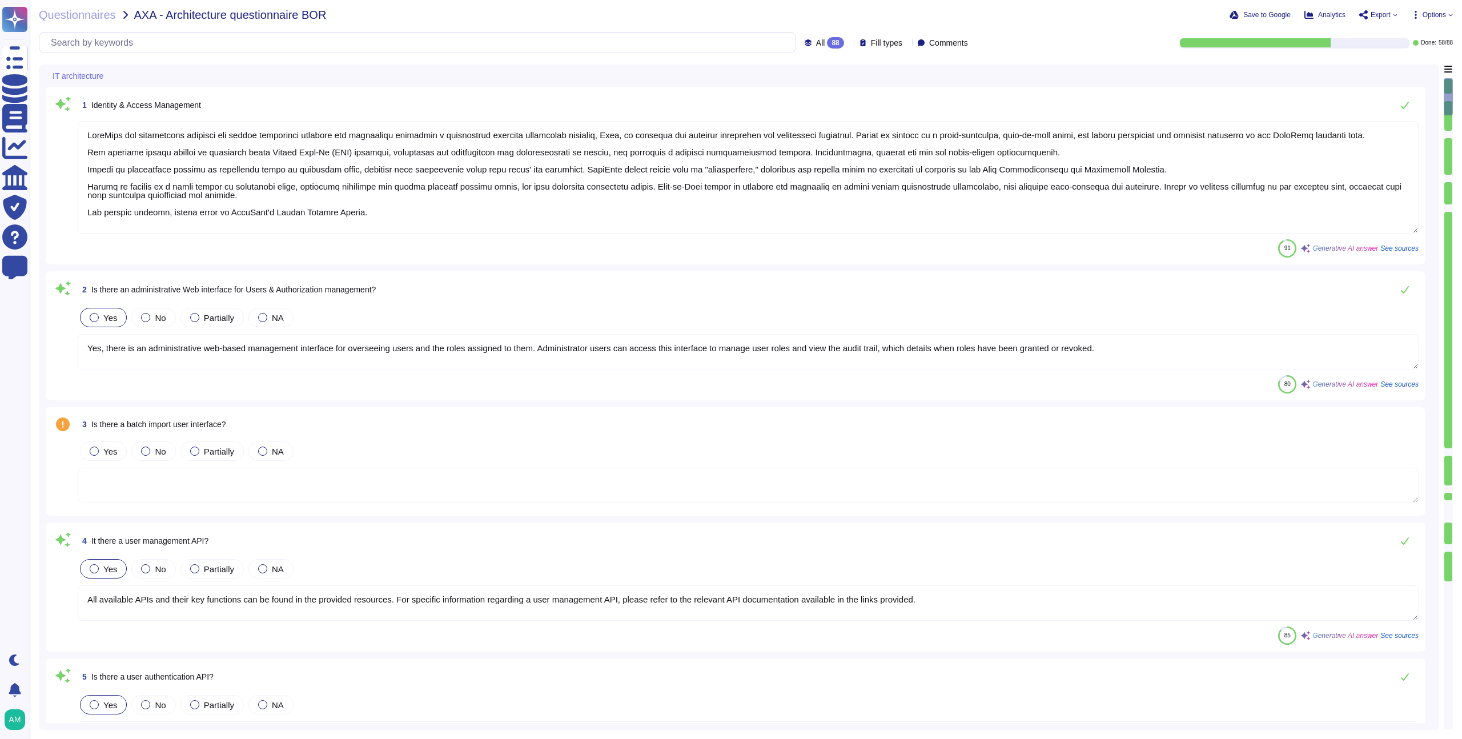
click at [1424, 18] on span "Options" at bounding box center [1433, 14] width 23 height 7
click at [1415, 34] on p "Autofill" at bounding box center [1428, 47] width 27 height 37
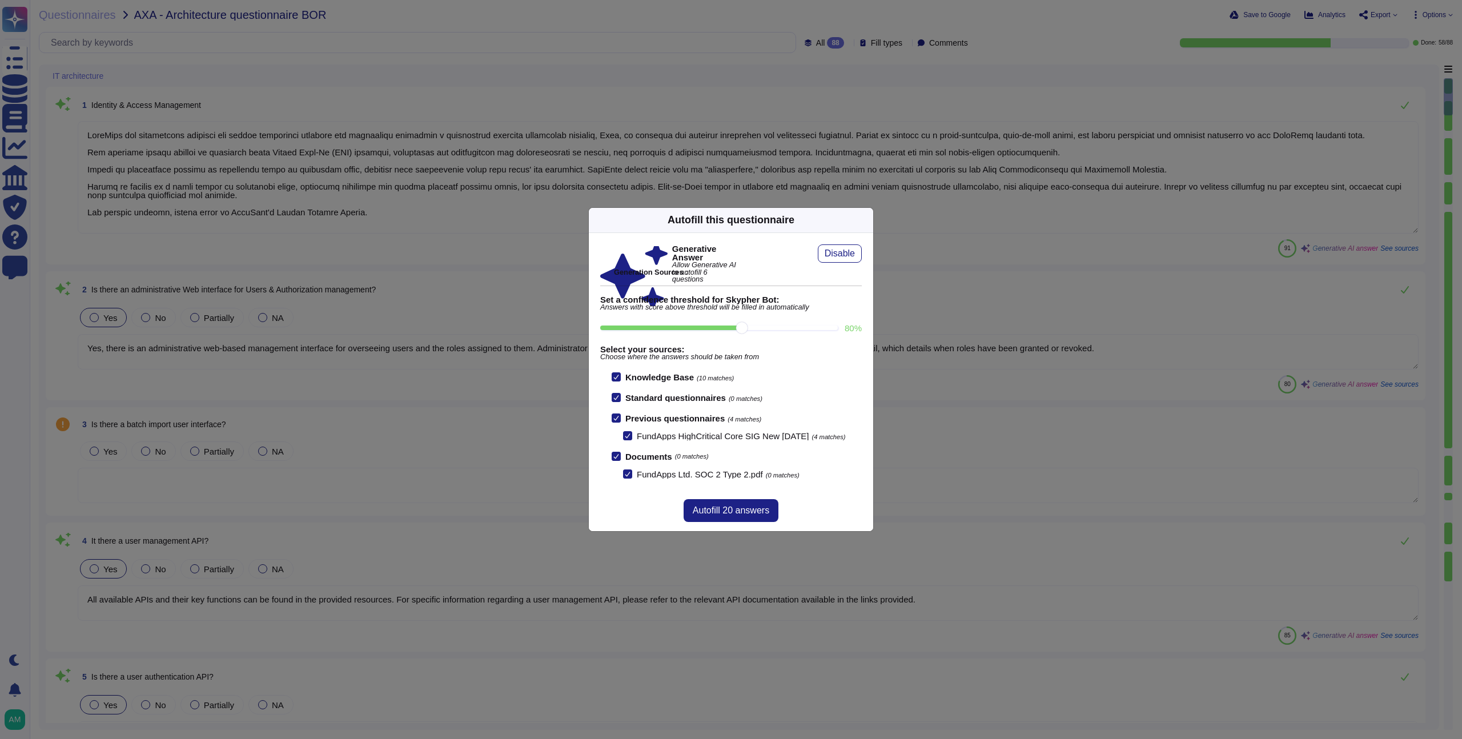
drag, startPoint x: 740, startPoint y: 321, endPoint x: 754, endPoint y: 320, distance: 13.1
click at [754, 325] on input "80 %" at bounding box center [718, 327] width 237 height 5
click at [718, 511] on span "Autofill 20 answers" at bounding box center [731, 510] width 77 height 9
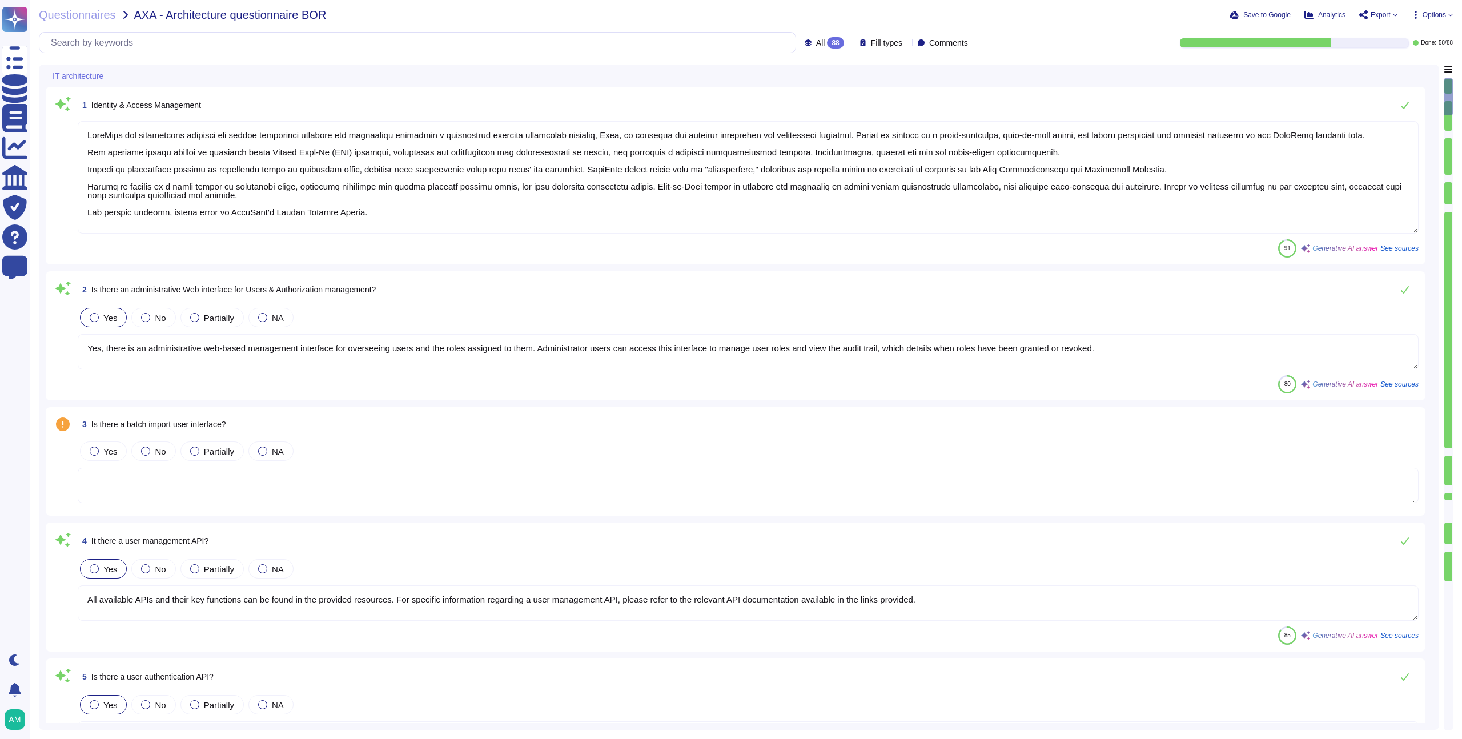
click at [816, 39] on span "All" at bounding box center [820, 43] width 9 height 8
click at [814, 95] on div "To do 30" at bounding box center [835, 100] width 92 height 13
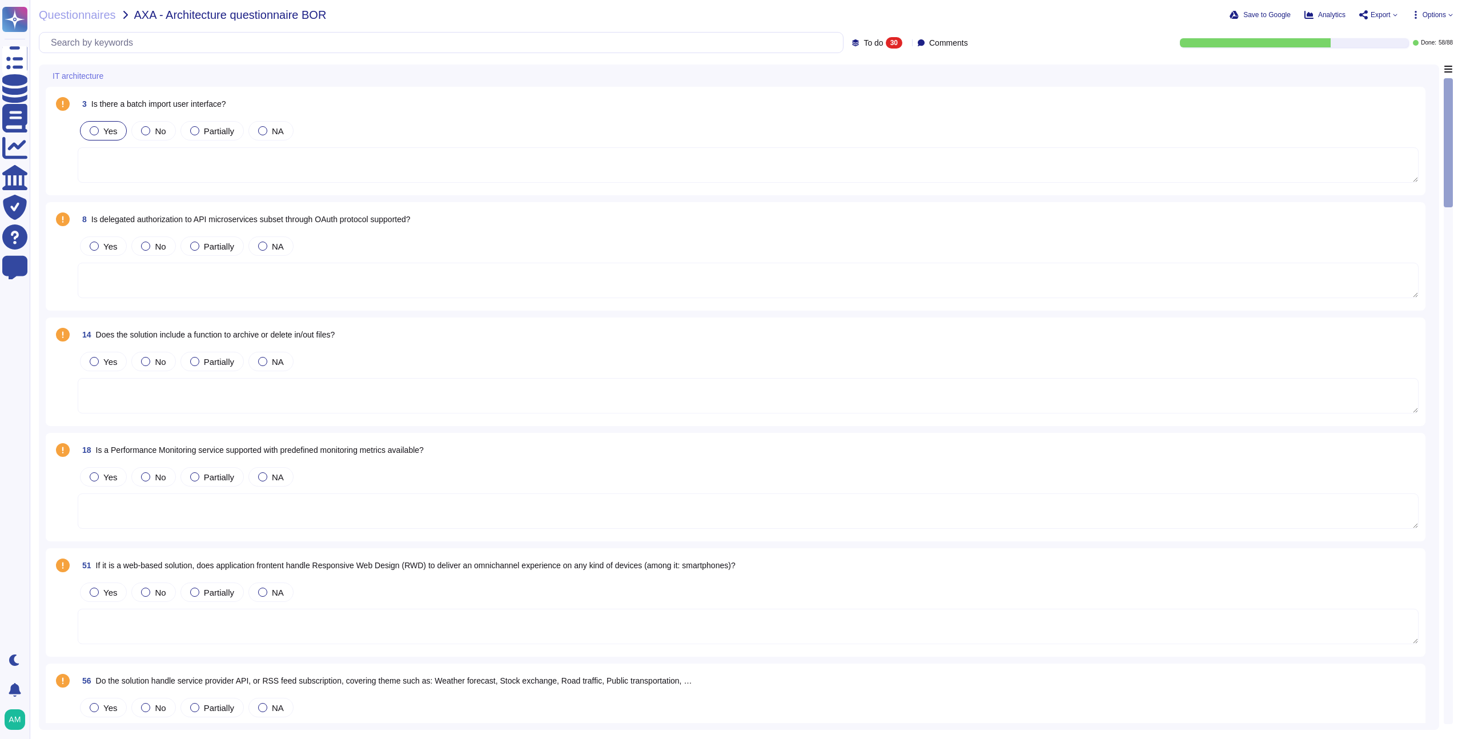
click at [115, 130] on span "Yes" at bounding box center [110, 131] width 14 height 10
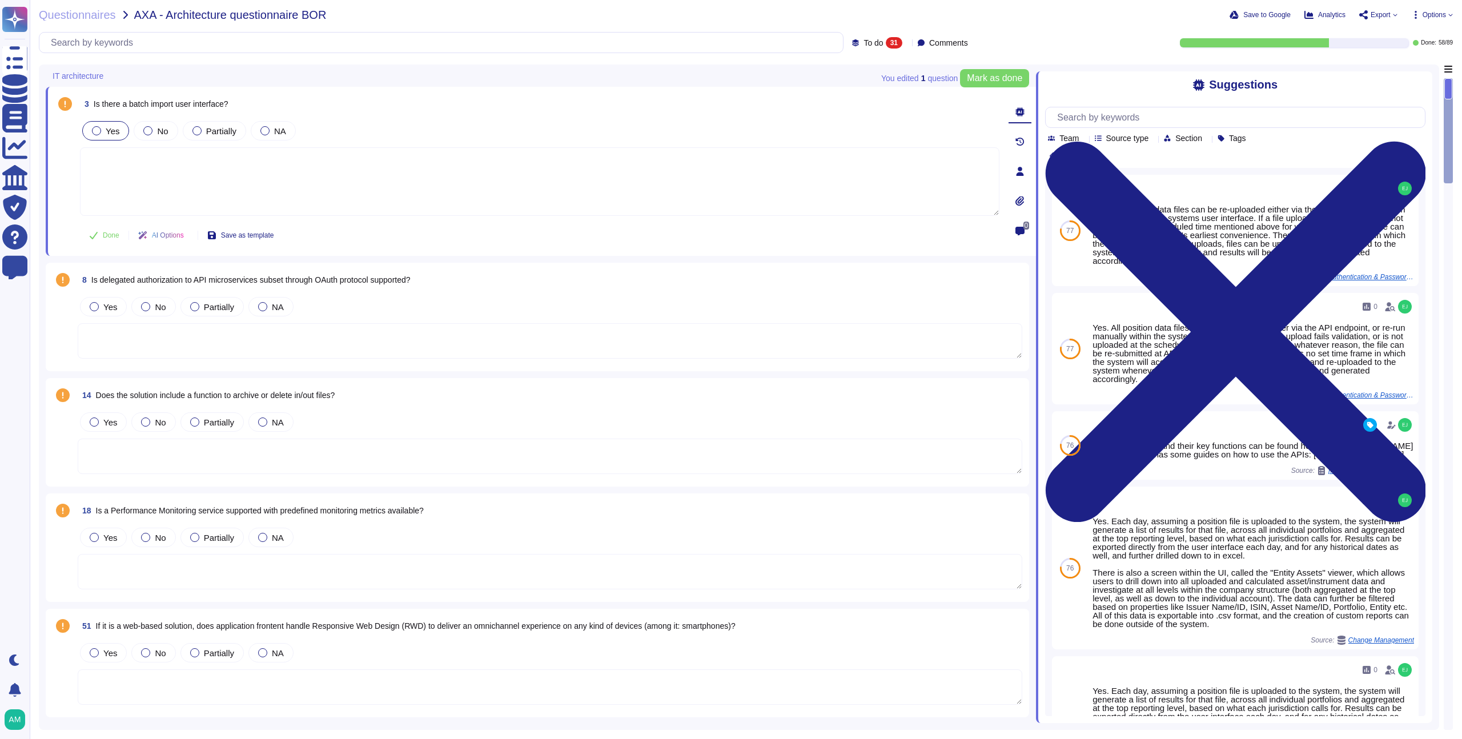
click at [99, 128] on div at bounding box center [96, 130] width 9 height 9
click at [1021, 139] on icon at bounding box center [1020, 142] width 9 height 8
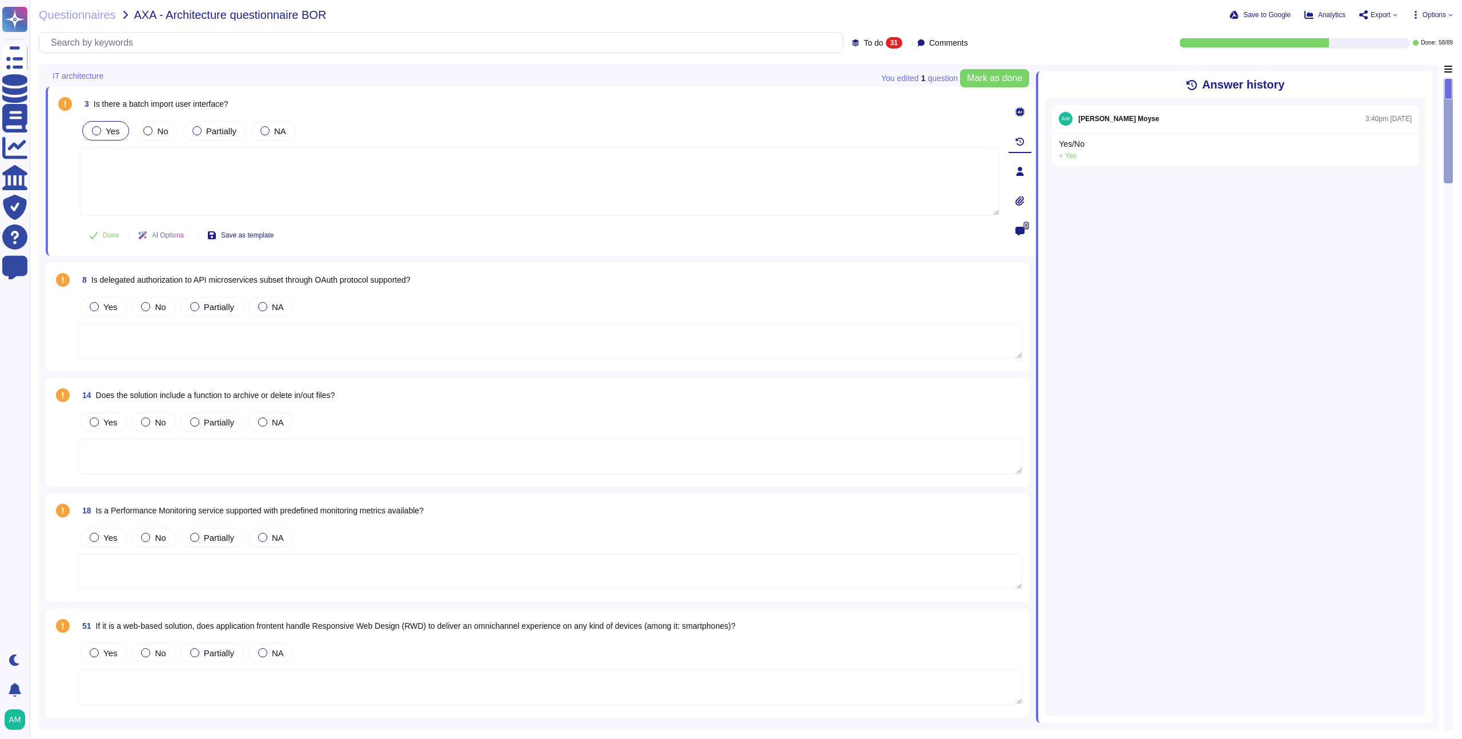
click at [1020, 119] on div at bounding box center [1019, 111] width 23 height 23
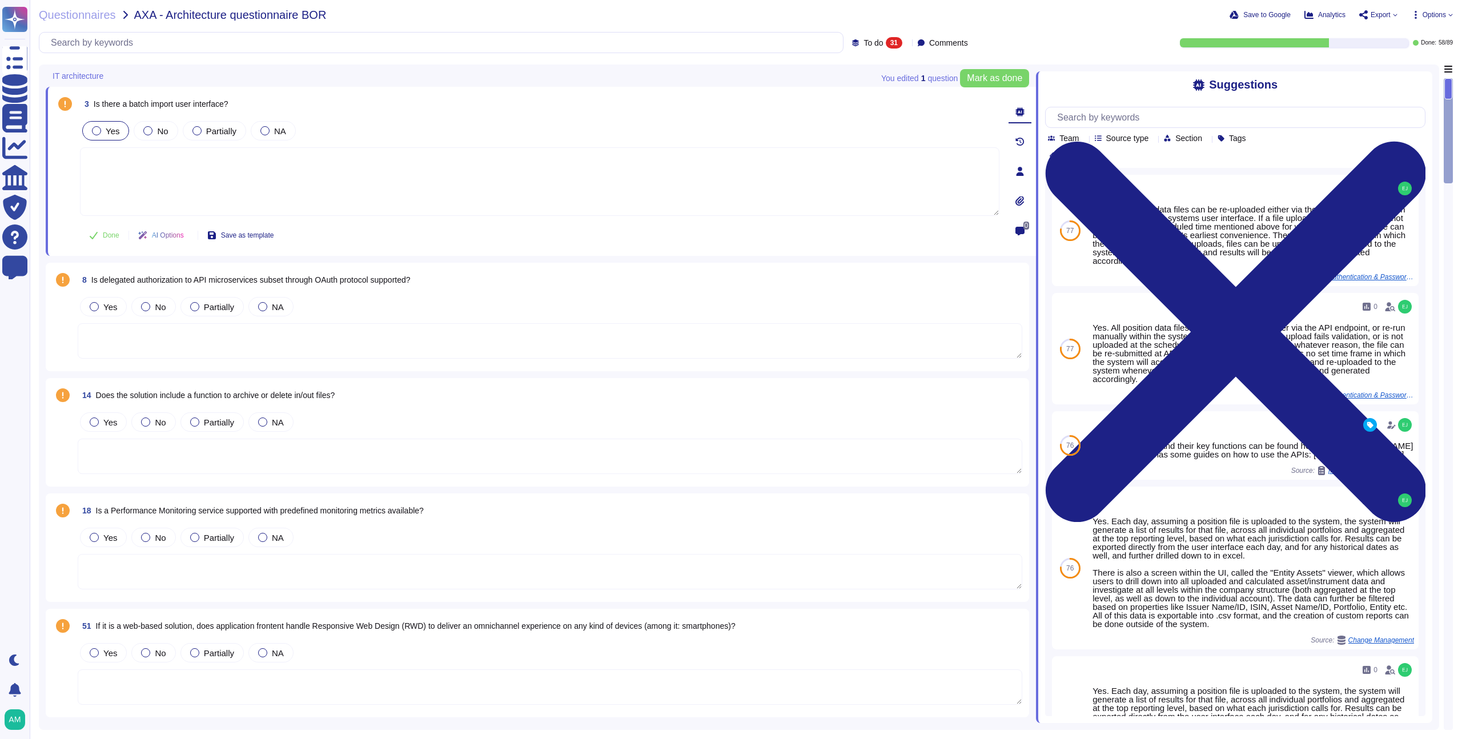
click at [111, 134] on span "Yes" at bounding box center [113, 131] width 14 height 10
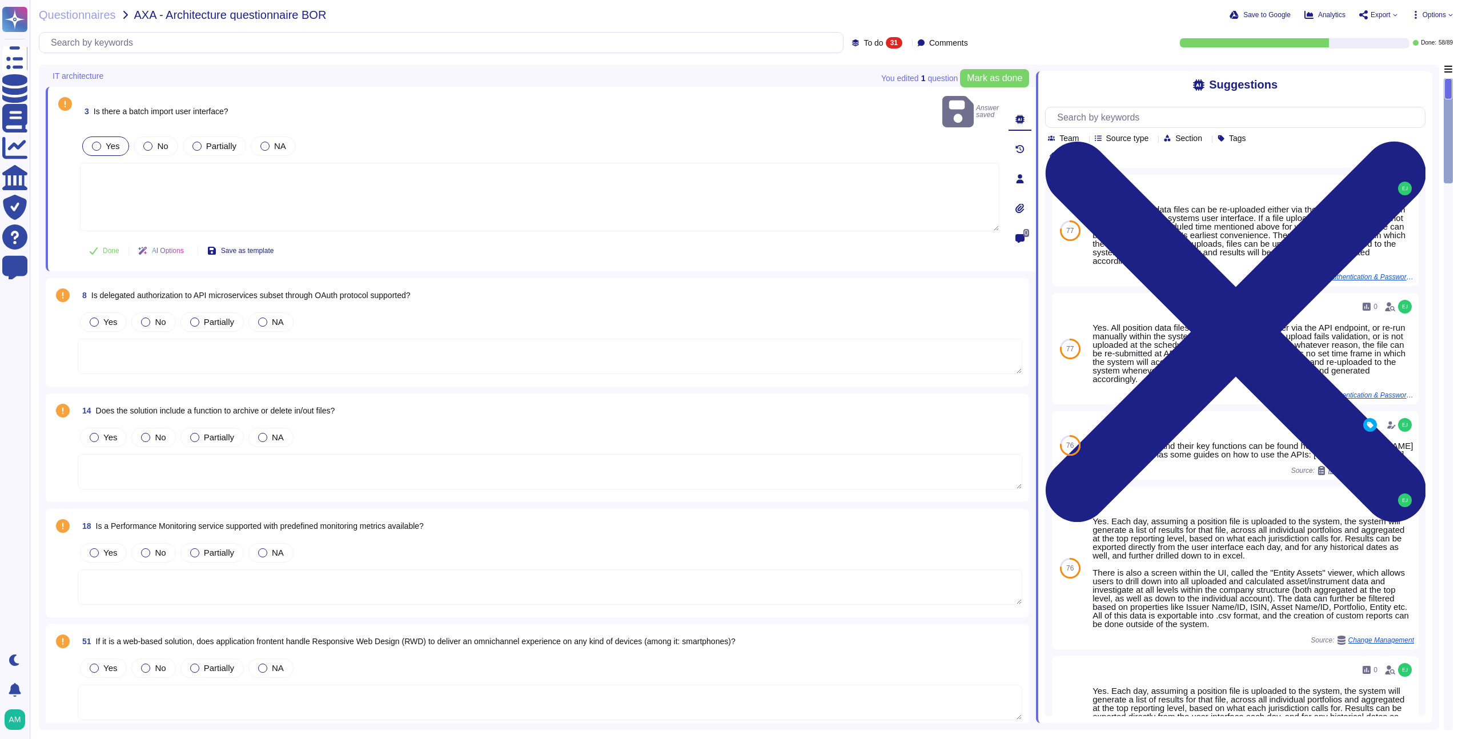
click at [254, 285] on span "8 Is delegated authorization to API microservices subset through OAuth protocol…" at bounding box center [244, 295] width 333 height 21
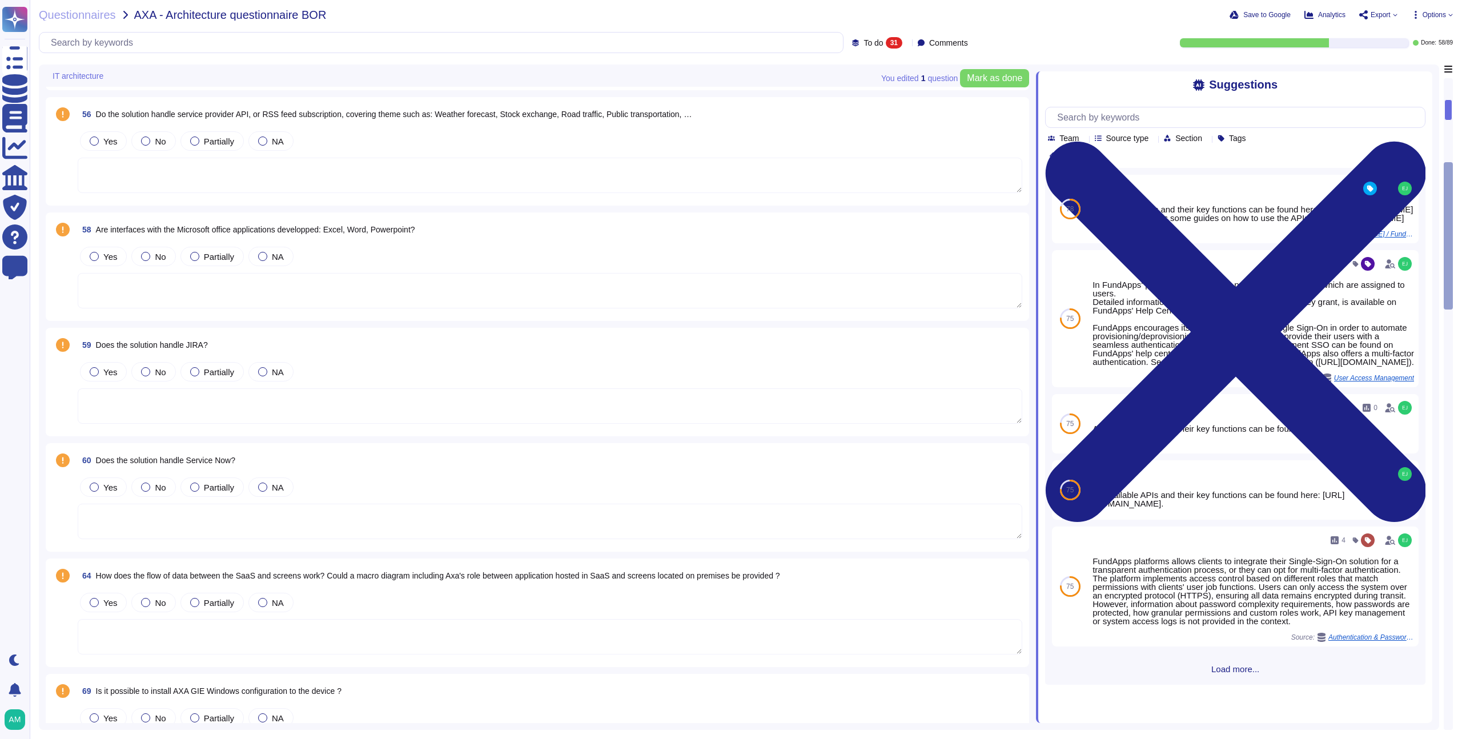
scroll to position [620, 0]
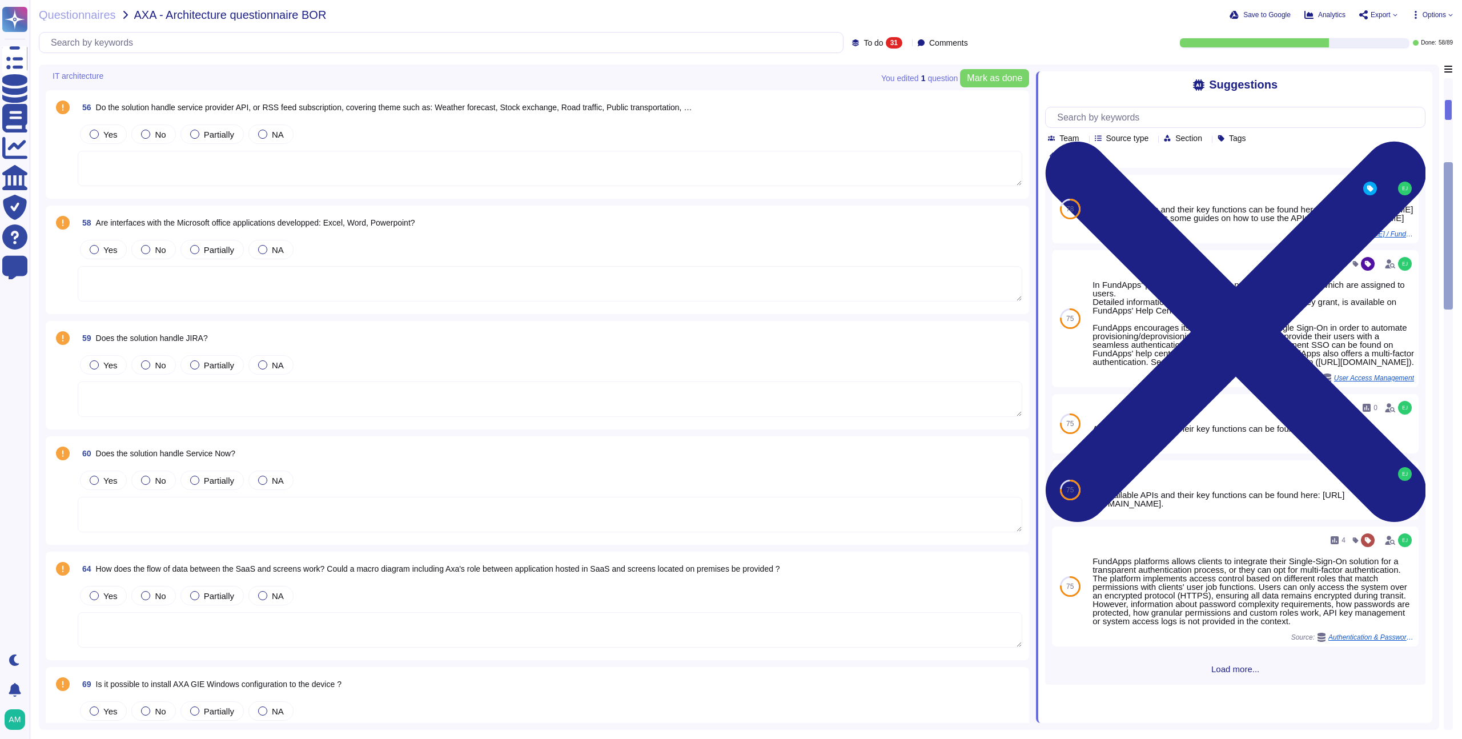
click at [199, 335] on span "Does the solution handle JIRA?" at bounding box center [152, 337] width 112 height 9
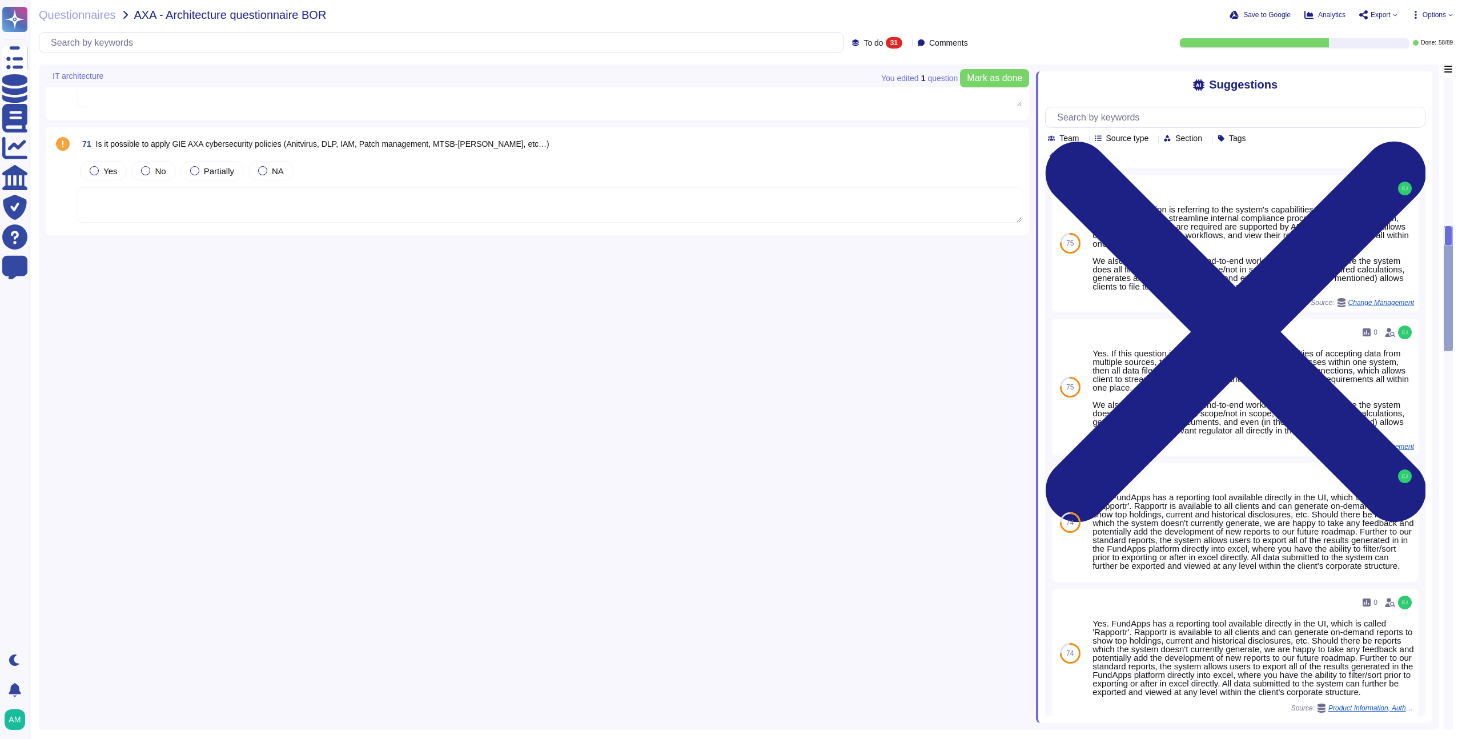
scroll to position [0, 0]
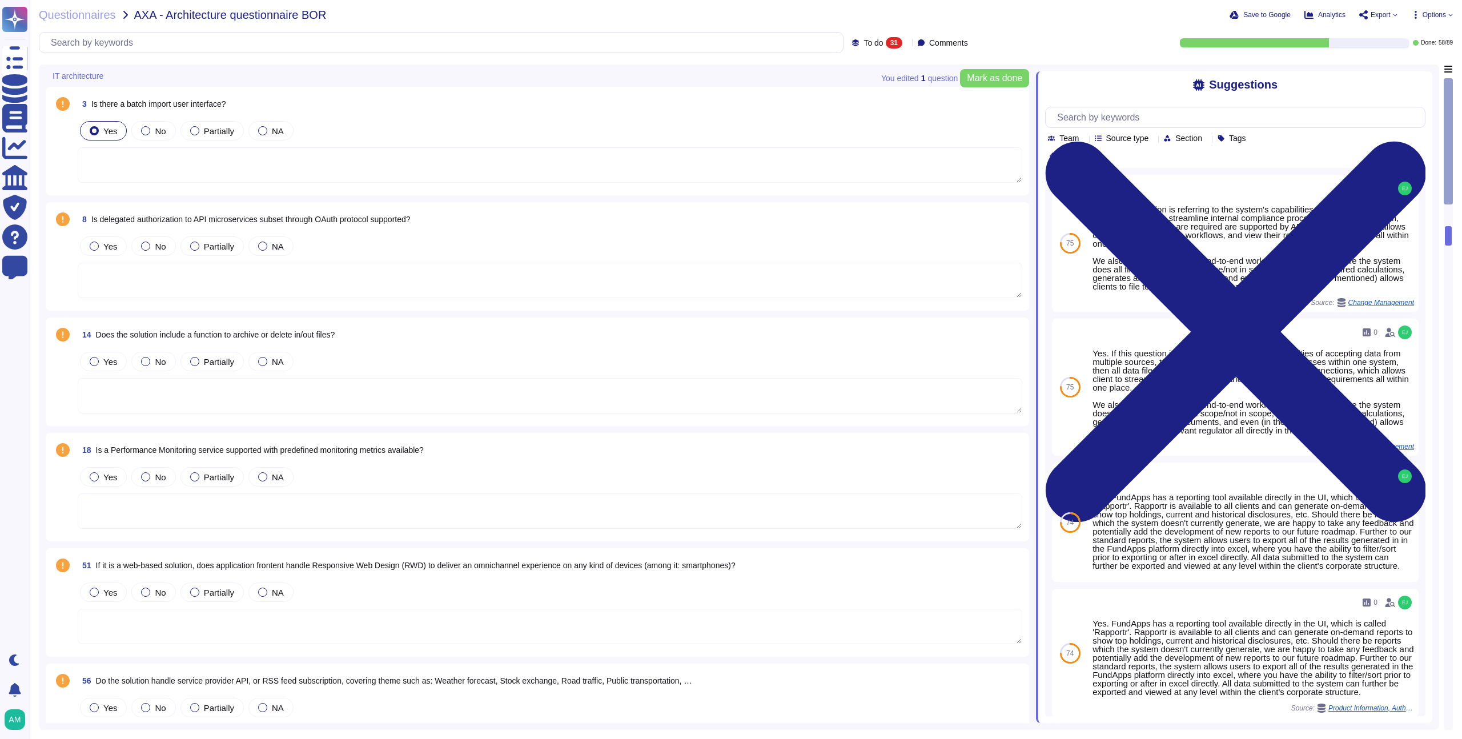
click at [855, 33] on div "To do 31 Comments" at bounding box center [505, 42] width 933 height 21
click at [867, 48] on span "To do 31" at bounding box center [882, 42] width 39 height 11
click at [868, 65] on div "All 89" at bounding box center [893, 72] width 102 height 26
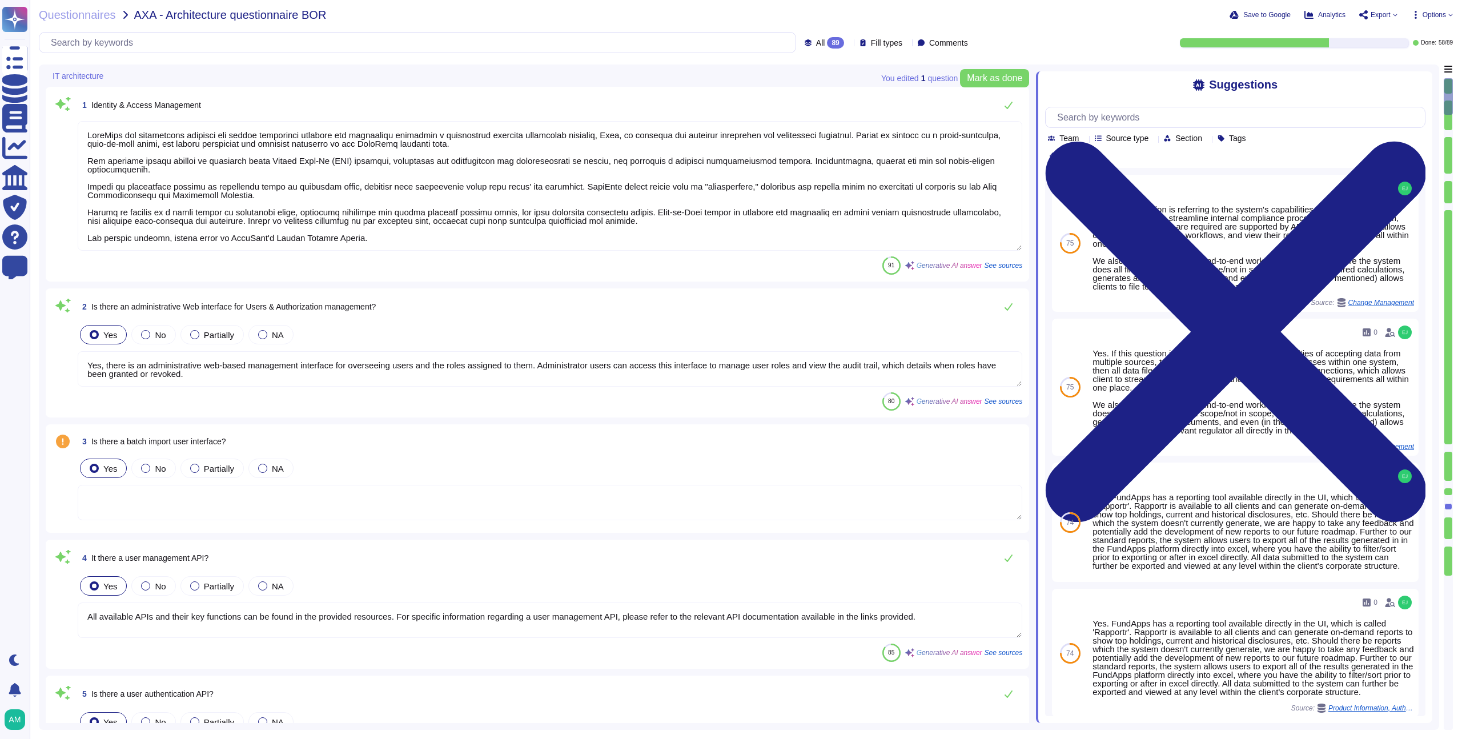
type textarea "All available APIs and their key functions can be found in the provided resourc…"
type textarea "All available APIs and their key functions can be found here: [URL][DOMAIN_NAME…"
type textarea "Single-sign-on is enabled and mandatory wherever possible;"
type textarea "Yes, the solution supports multi-factor authentication (MFA) for customer accou…"
type textarea "FundApps has implemented identity and access management policies and procedures…"
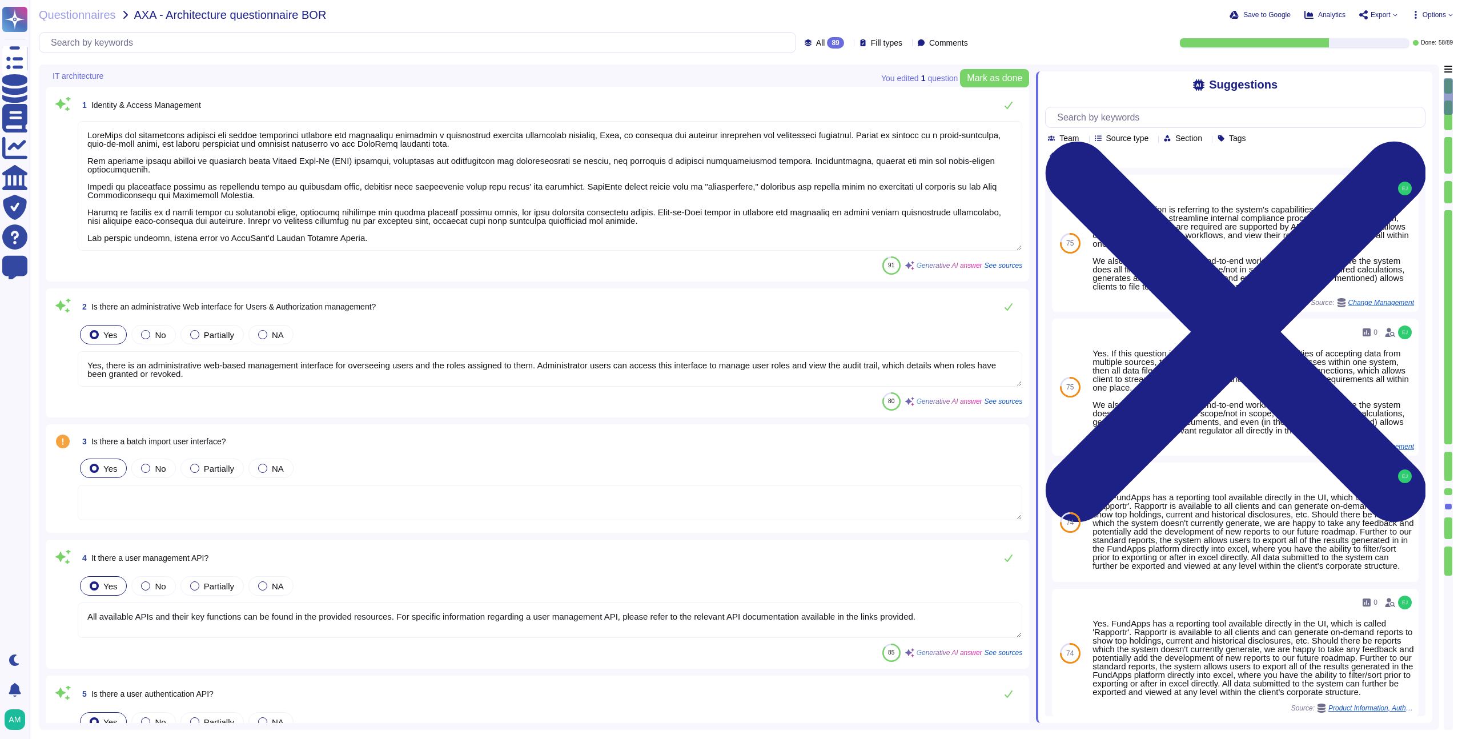
type textarea "Yes, there is an administrative web-based management interface for overseeing u…"
click at [94, 14] on span "Questionnaires" at bounding box center [77, 14] width 77 height 11
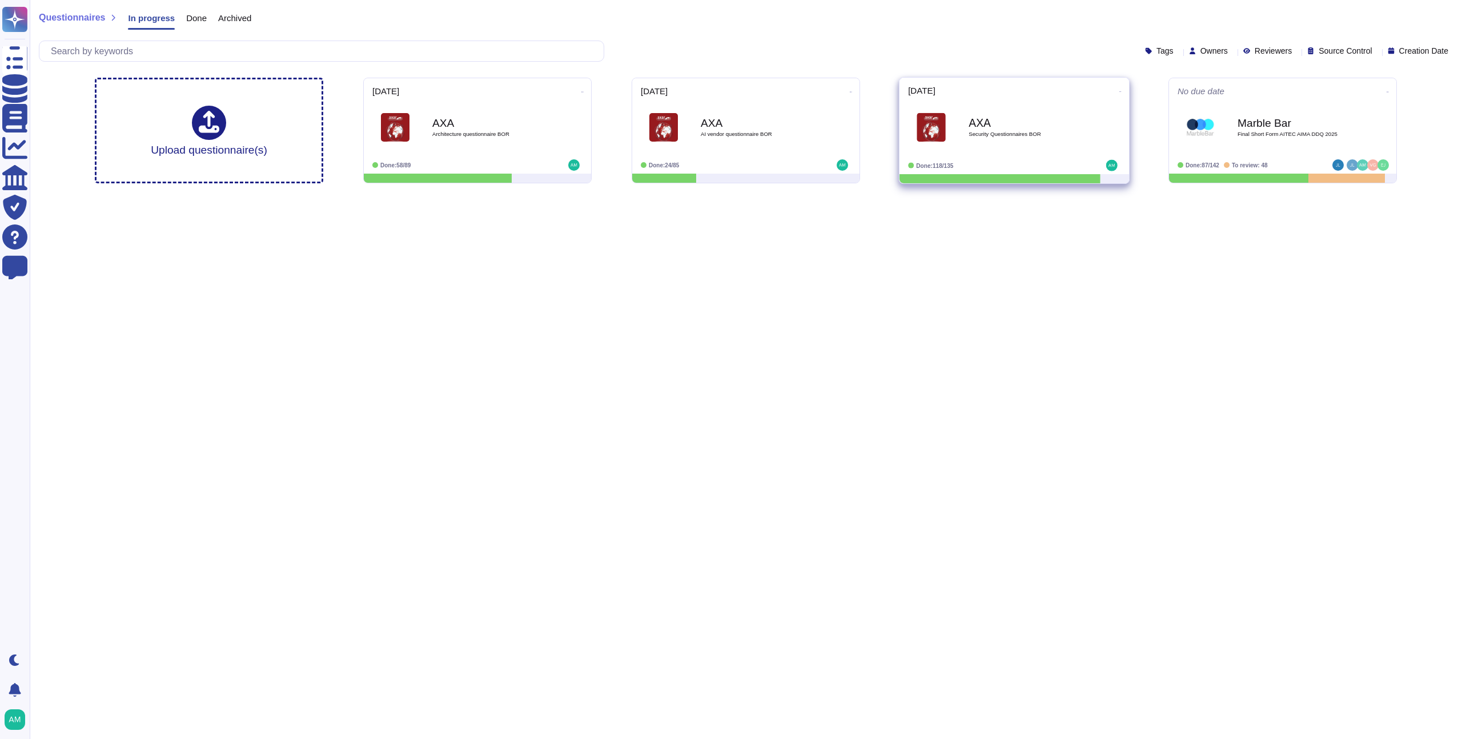
click at [1018, 123] on b "AXA" at bounding box center [1025, 123] width 115 height 11
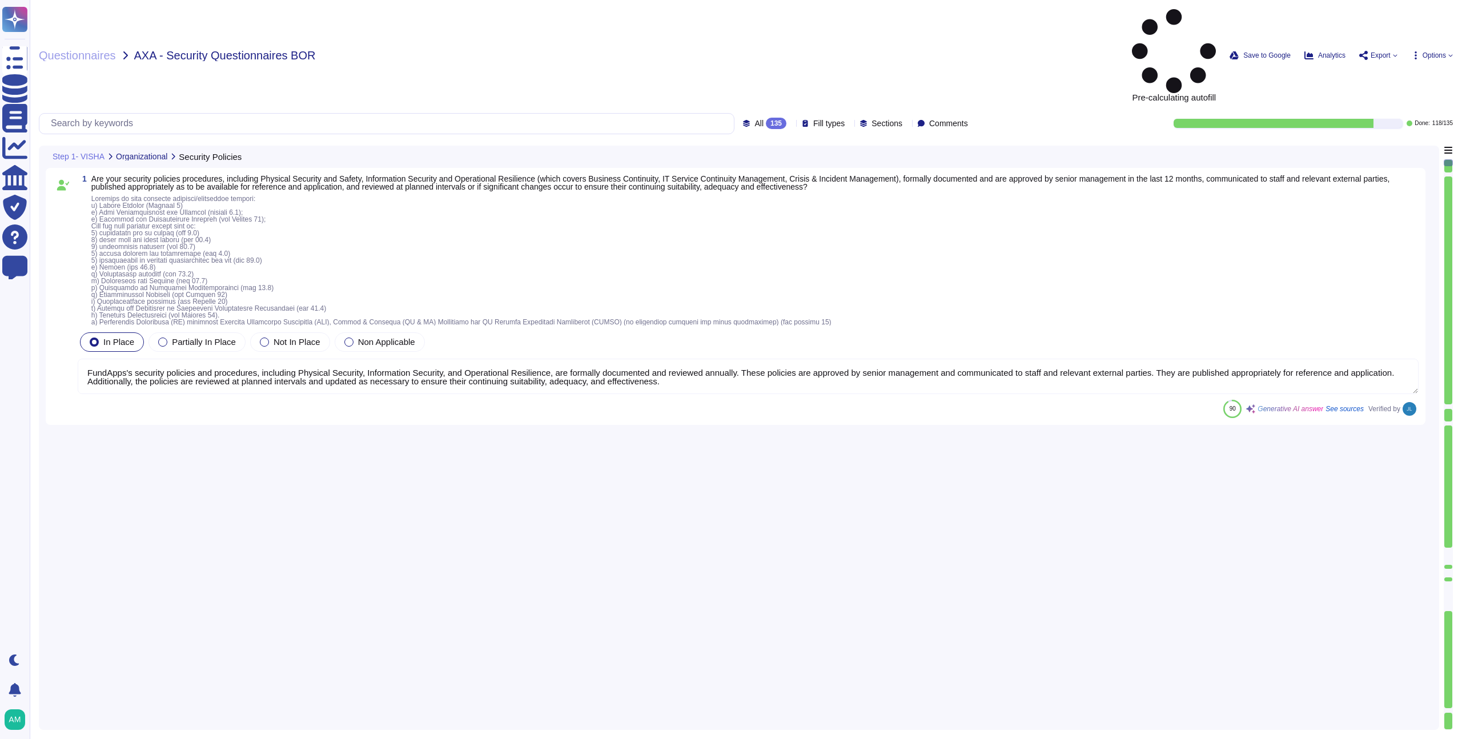
type textarea "FundApps's security policies and procedures, including Physical Security, Infor…"
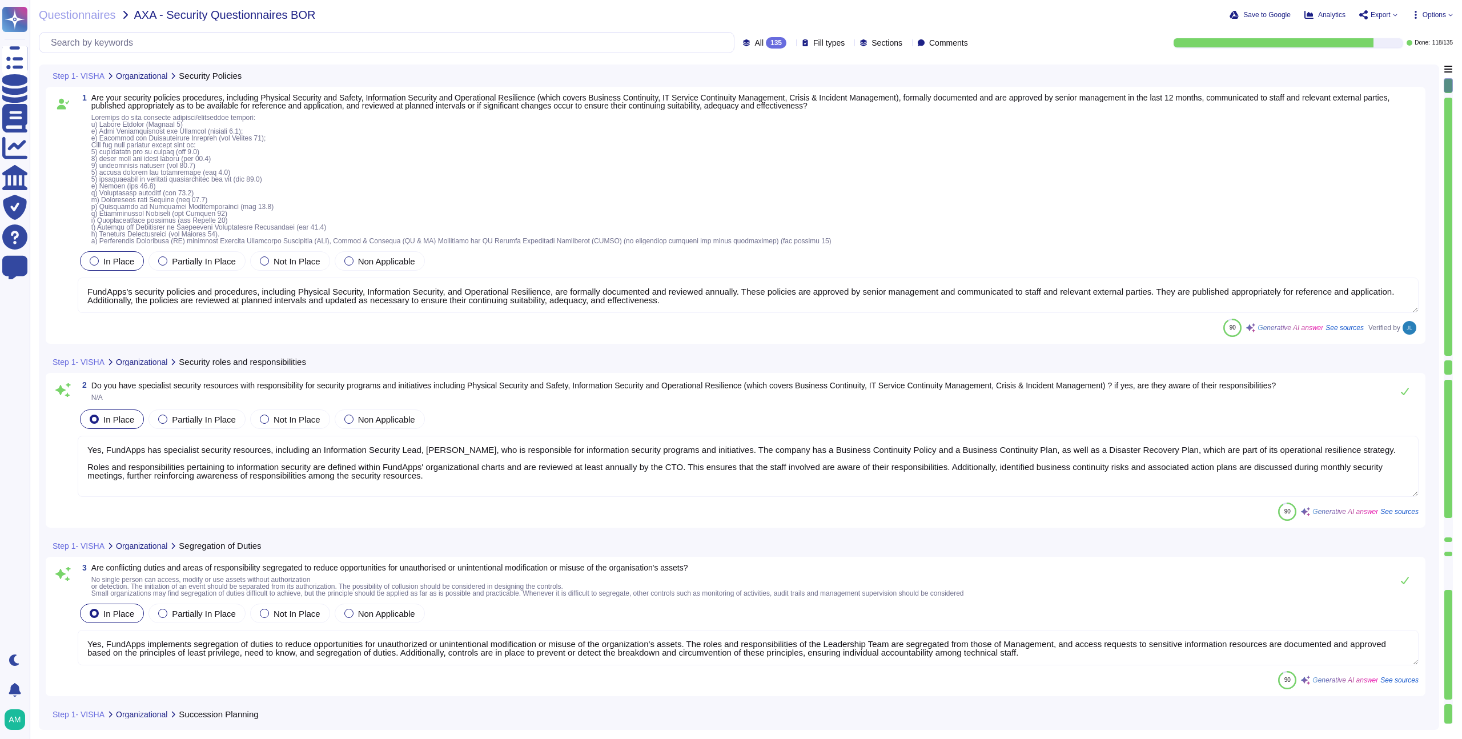
type textarea "Yes, FundApps has specialist security resources, including an Information Secur…"
type textarea "Yes, FundApps implements segregation of duties to reduce opportunities for unau…"
type textarea "Yes, FundApps has implemented a mobile device security policy and supporting se…"
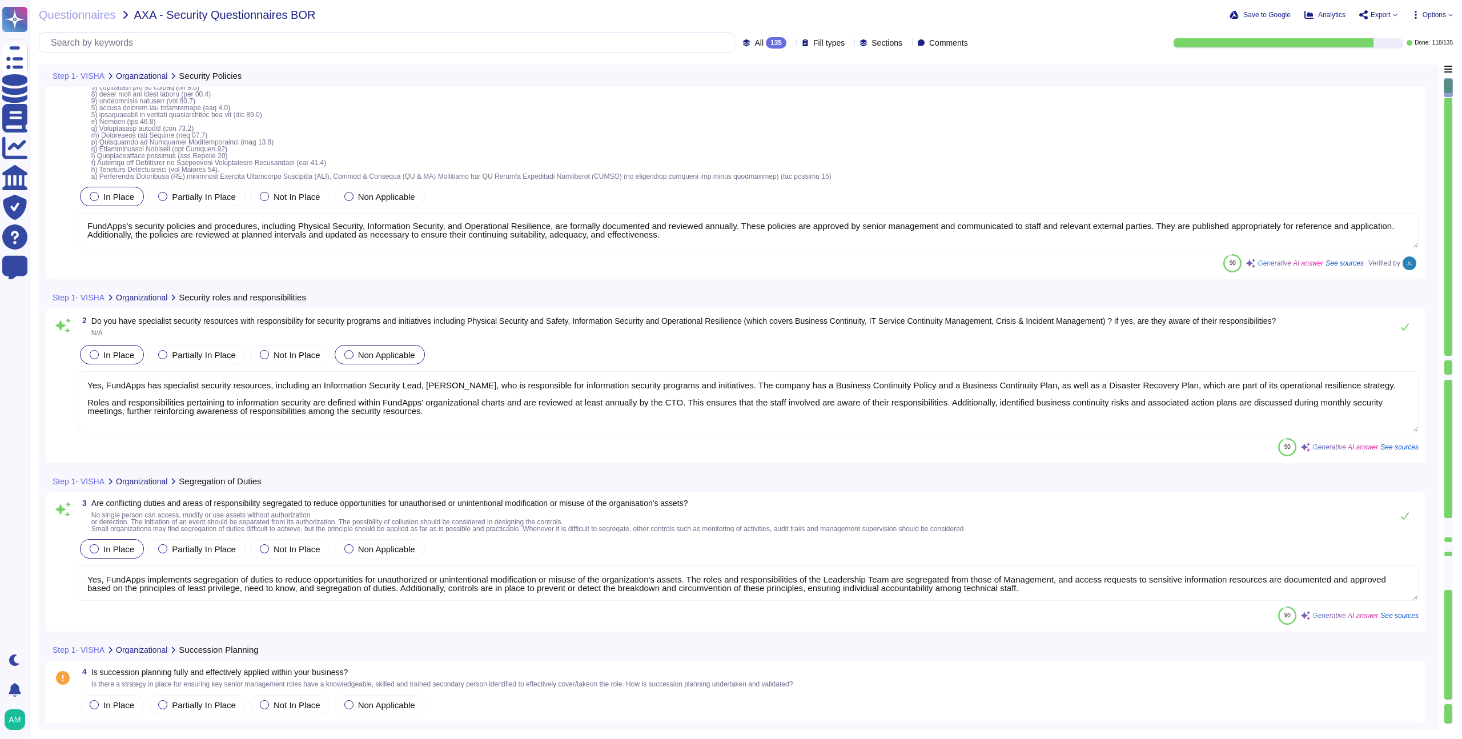
type textarea "Yes, FundApps has implemented security measures to protect and secure informati…"
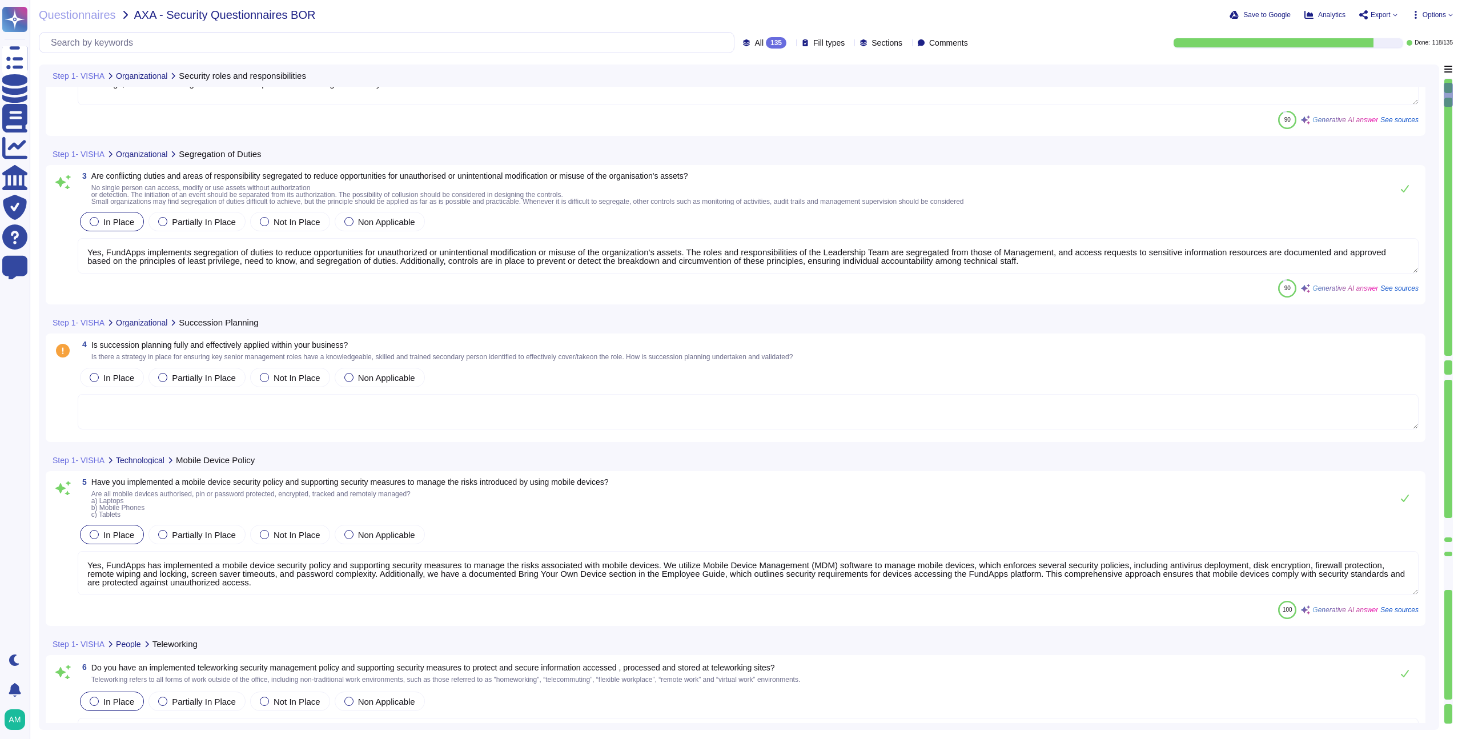
type textarea "Yes, responsibilities for shared security roles in the use of the cloud service…"
type textarea "FundApps performs background checks on all new hires prior to onboarding, which…"
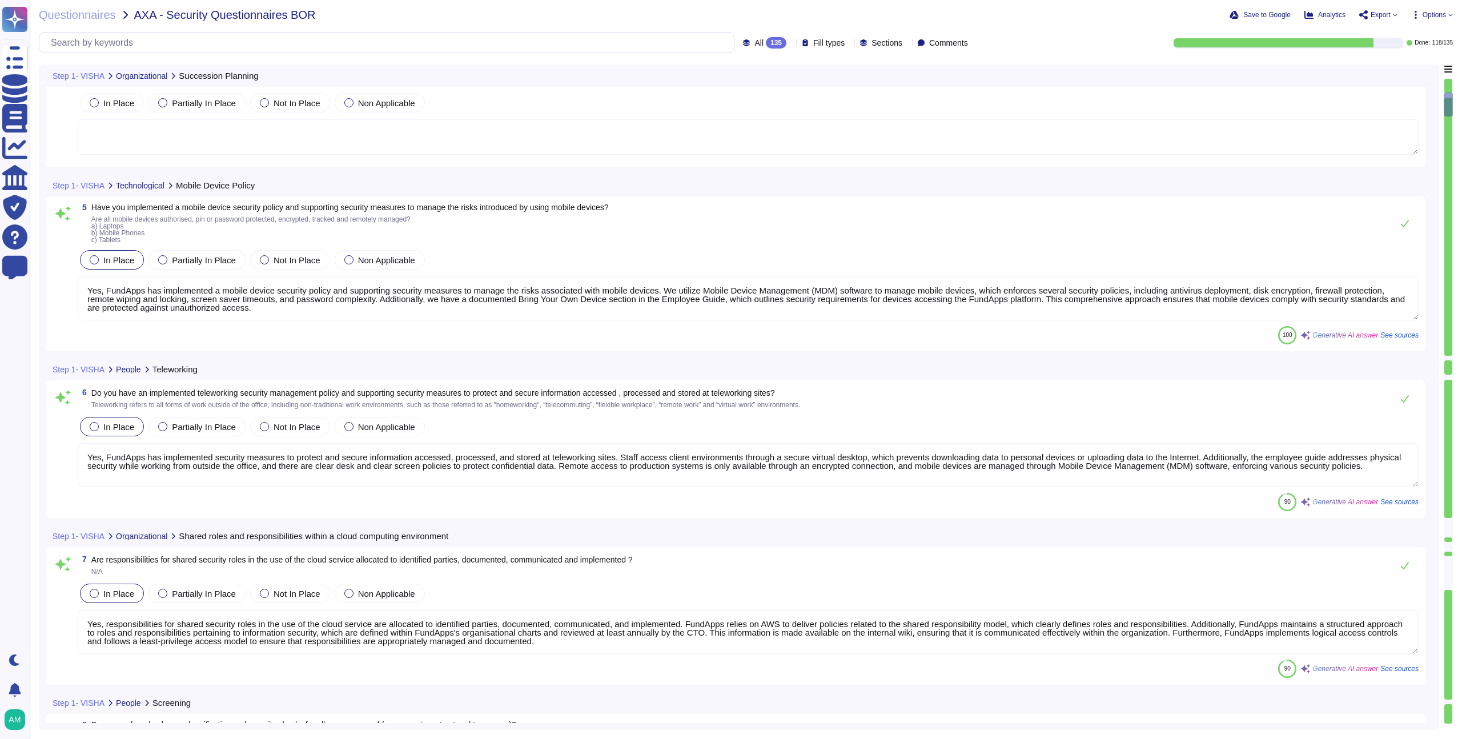
type textarea "Yes, our employment contracts include specific sections that protect our inform…"
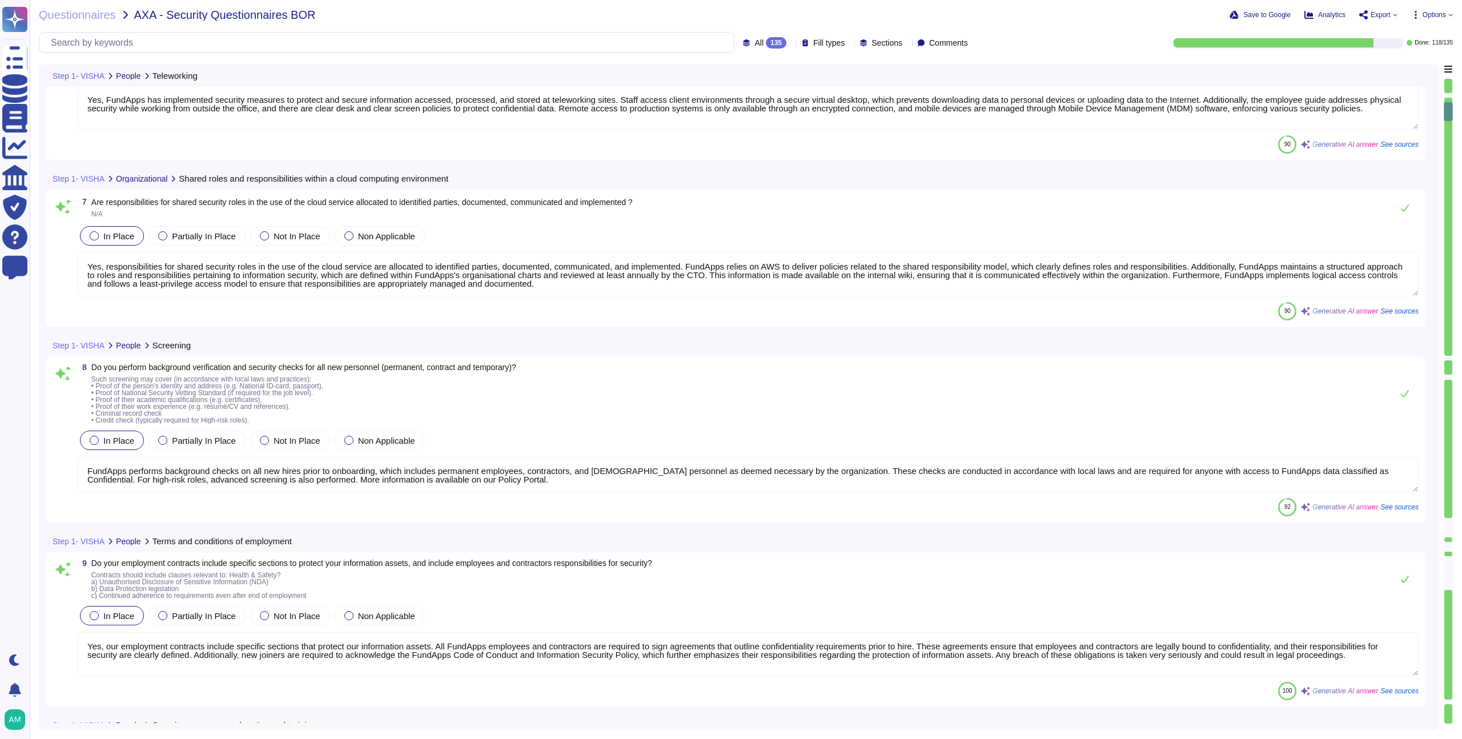
type textarea "All employees and contractors at [GEOGRAPHIC_DATA] are required to complete sec…"
type textarea "Yes, we maintain an accurate, up-to-date, and consistent inventory of all asset…"
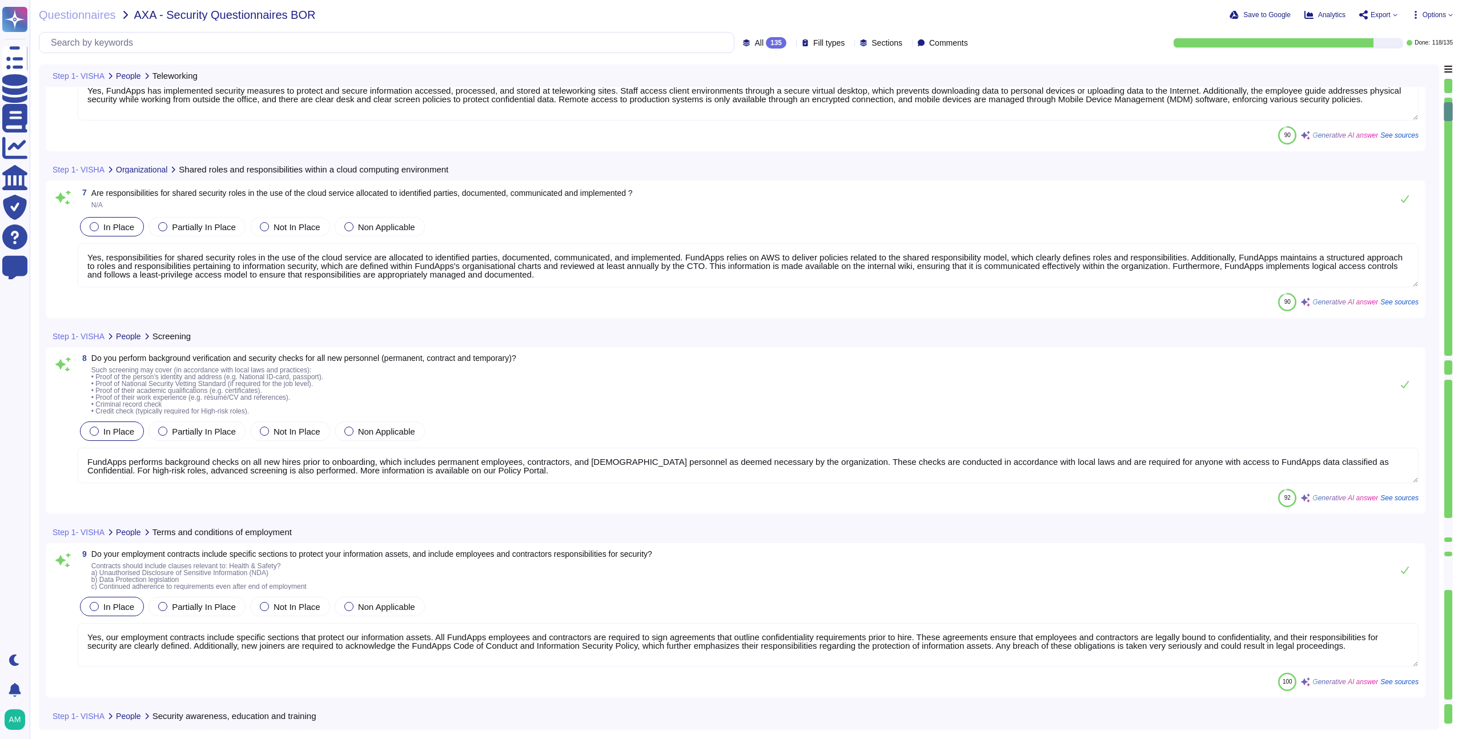
scroll to position [1006, 0]
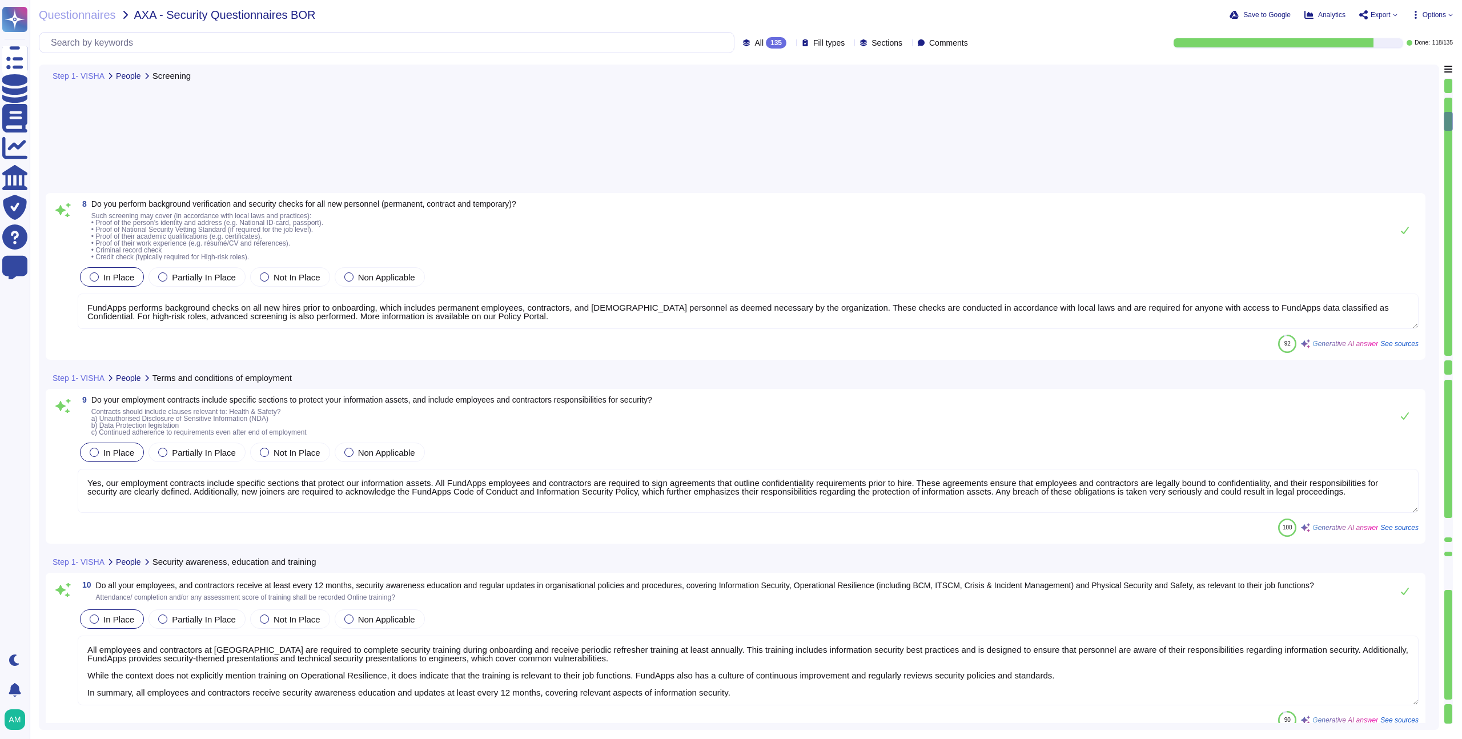
type textarea "Yes, all information assets at FundApps have clearly defined owners. Each infor…"
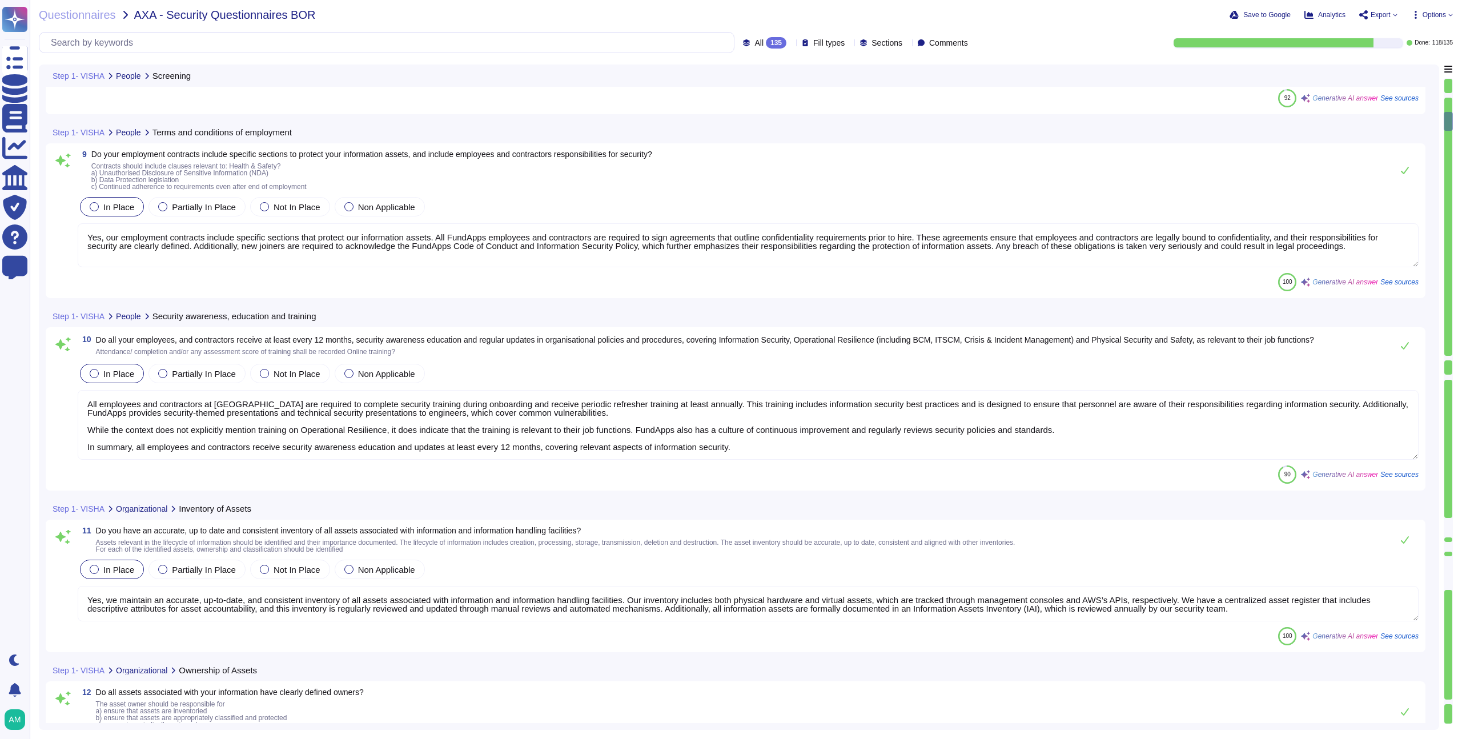
type textarea "Yes, FundApps has a defined Code of Conduct that outlines acceptable use rules …"
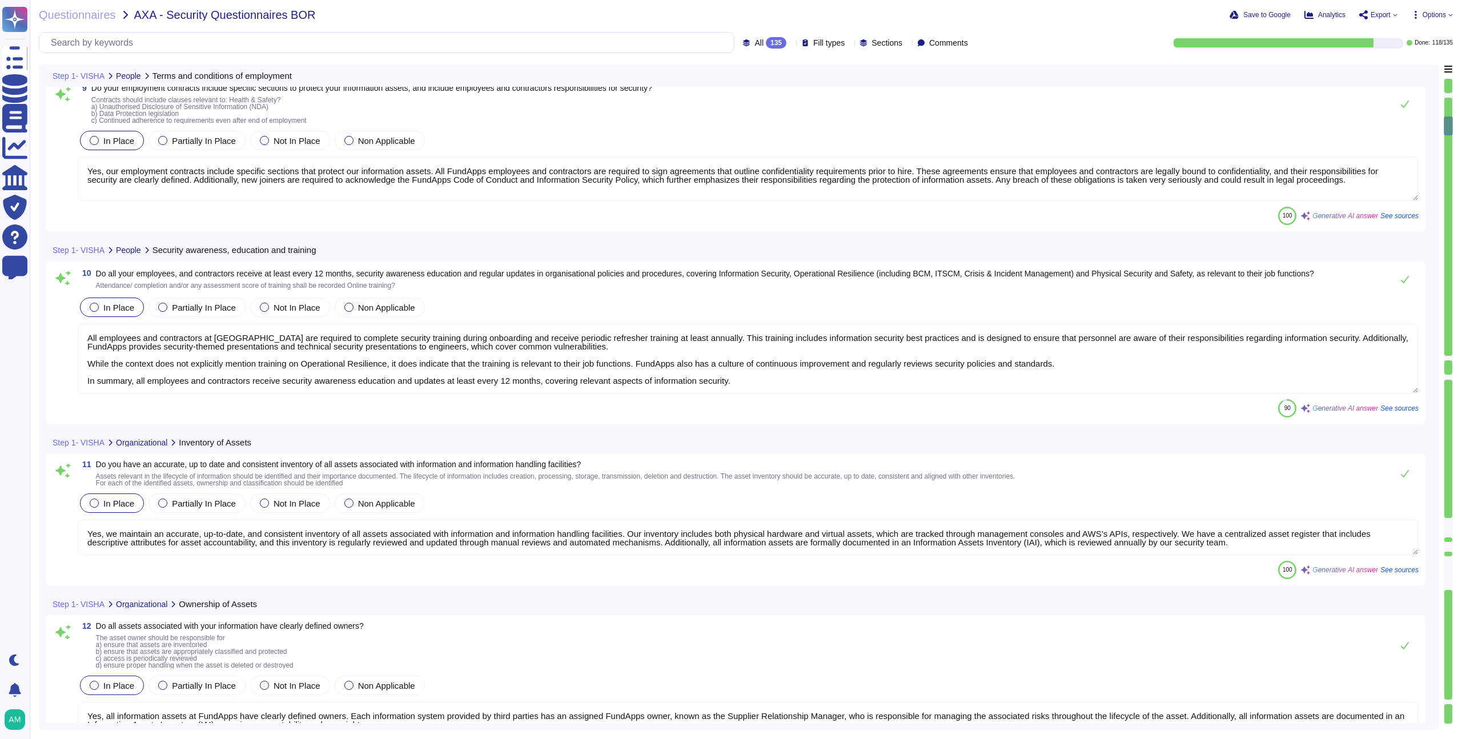
type textarea "Yes, FundApps has an offboarding process in place that includes steps to ensure…"
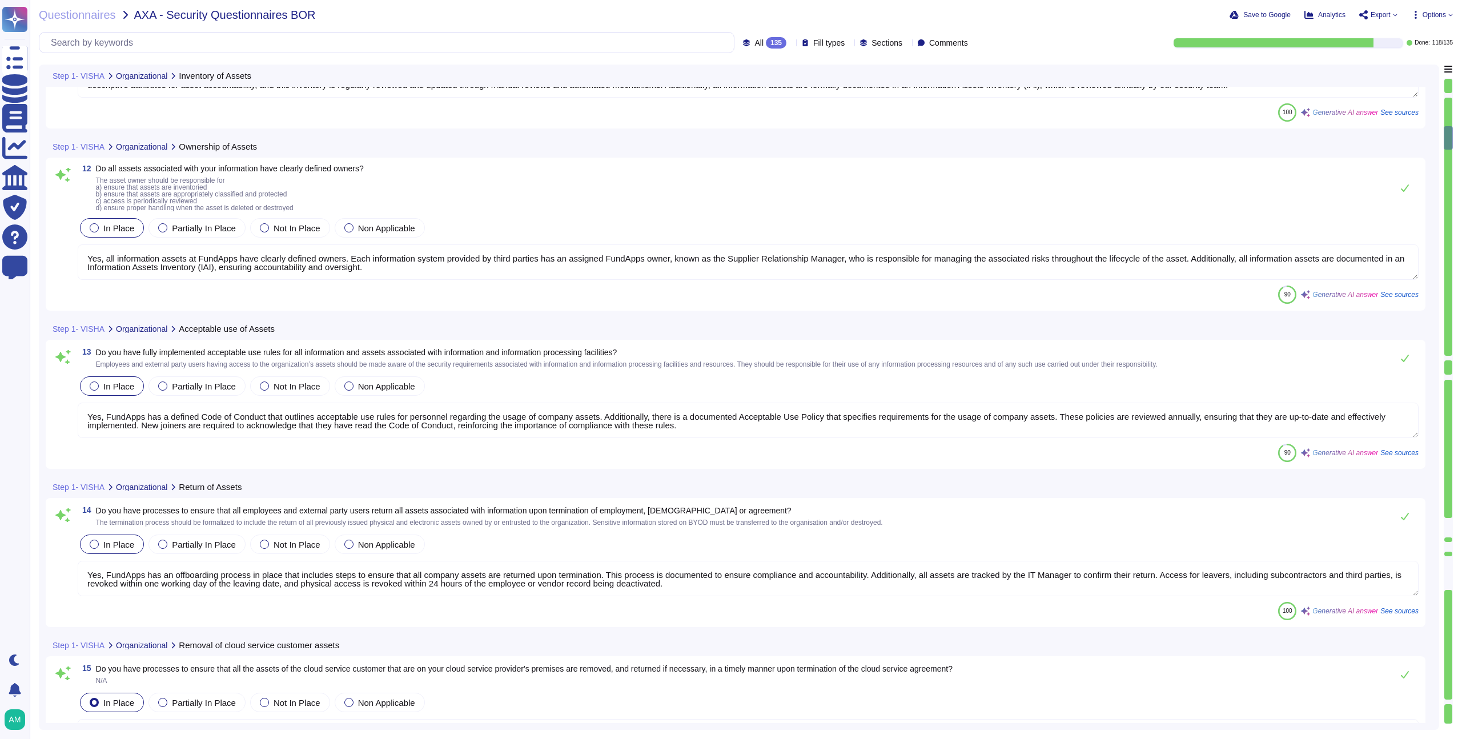
type textarea "Yes, FundApps has processes in place to ensure that all assets of the cloud ser…"
type textarea "Yes, FundApps operates a formal Data Classification and Protection Standard tha…"
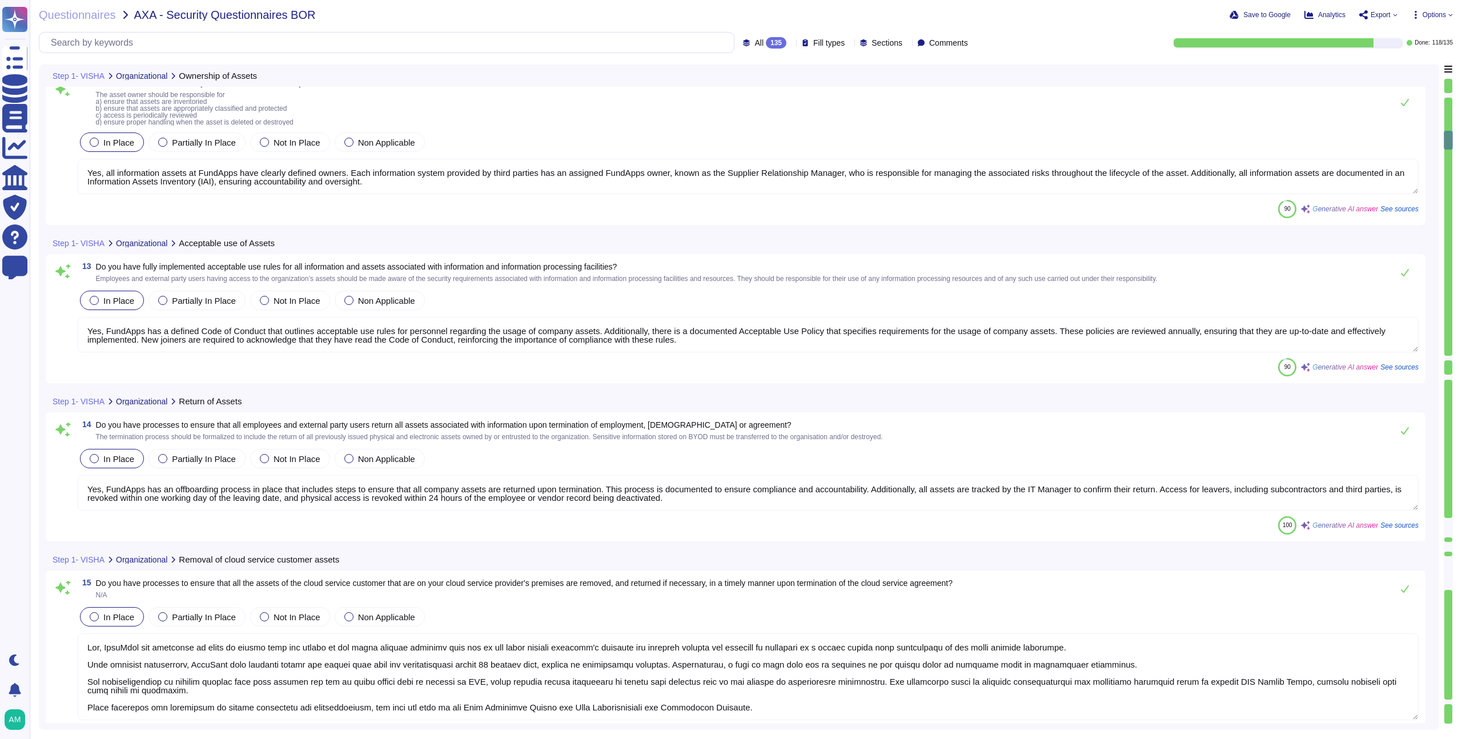
scroll to position [1969, 0]
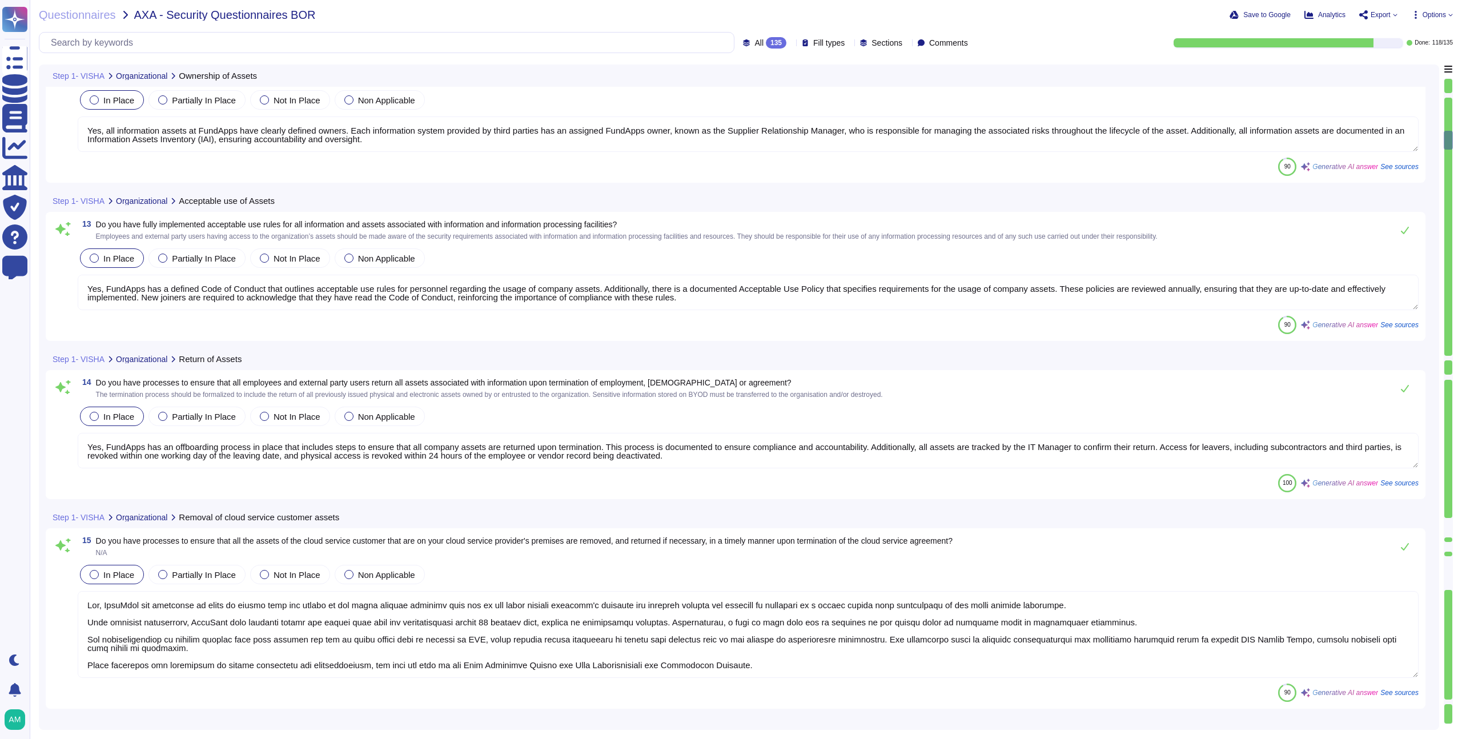
type textarea "FundApps manages information labeling by labeling the system used to manage the…"
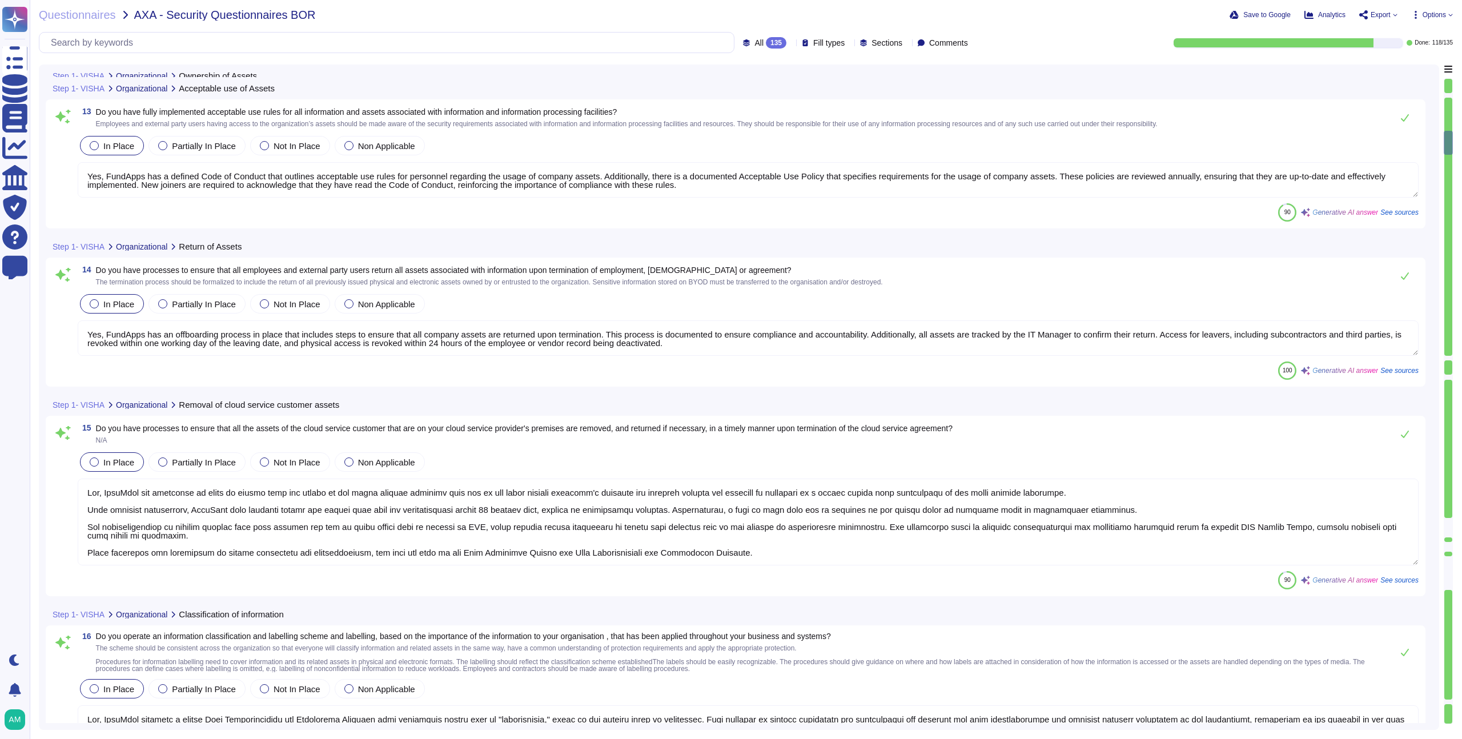
scroll to position [2127, 0]
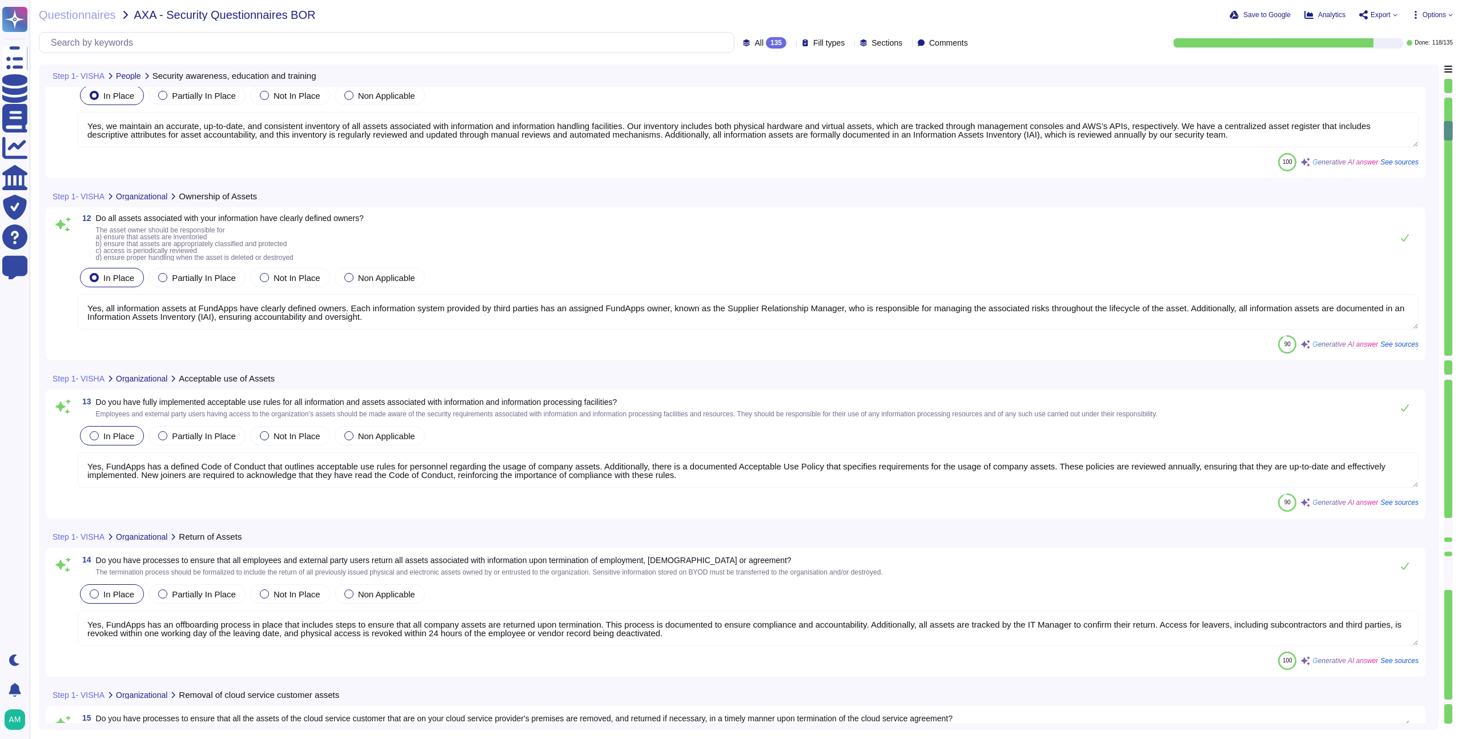
type textarea "All employees and contractors at [GEOGRAPHIC_DATA] are required to complete sec…"
type textarea "Yes, we maintain an accurate, up-to-date, and consistent inventory of all asset…"
type textarea "Yes, all information assets at FundApps have clearly defined owners. Each infor…"
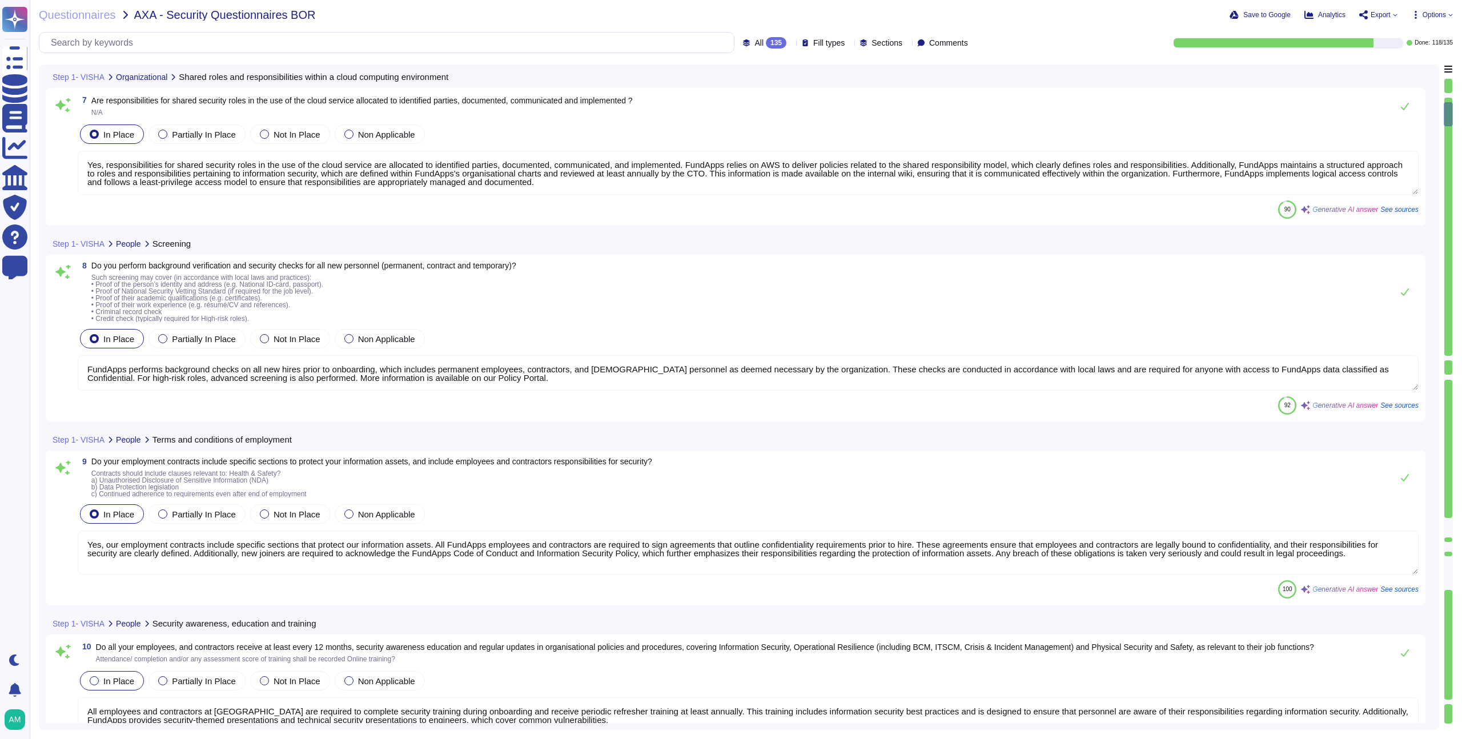
type textarea "Yes, FundApps has implemented security measures to protect and secure informati…"
type textarea "Yes, responsibilities for shared security roles in the use of the cloud service…"
type textarea "FundApps performs background checks on all new hires prior to onboarding, which…"
type textarea "Yes, our employment contracts include specific sections that protect our inform…"
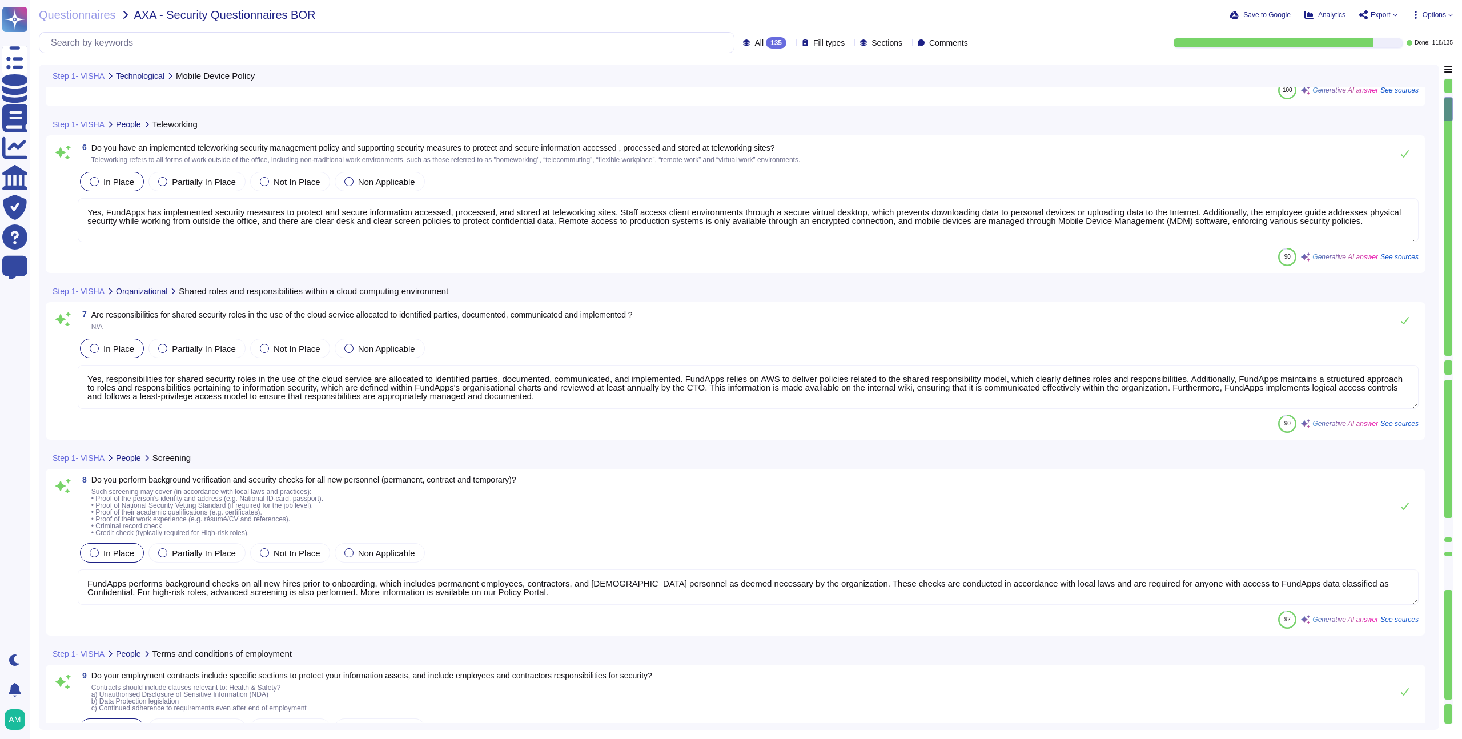
type textarea "Yes, FundApps has implemented a mobile device security policy and supporting se…"
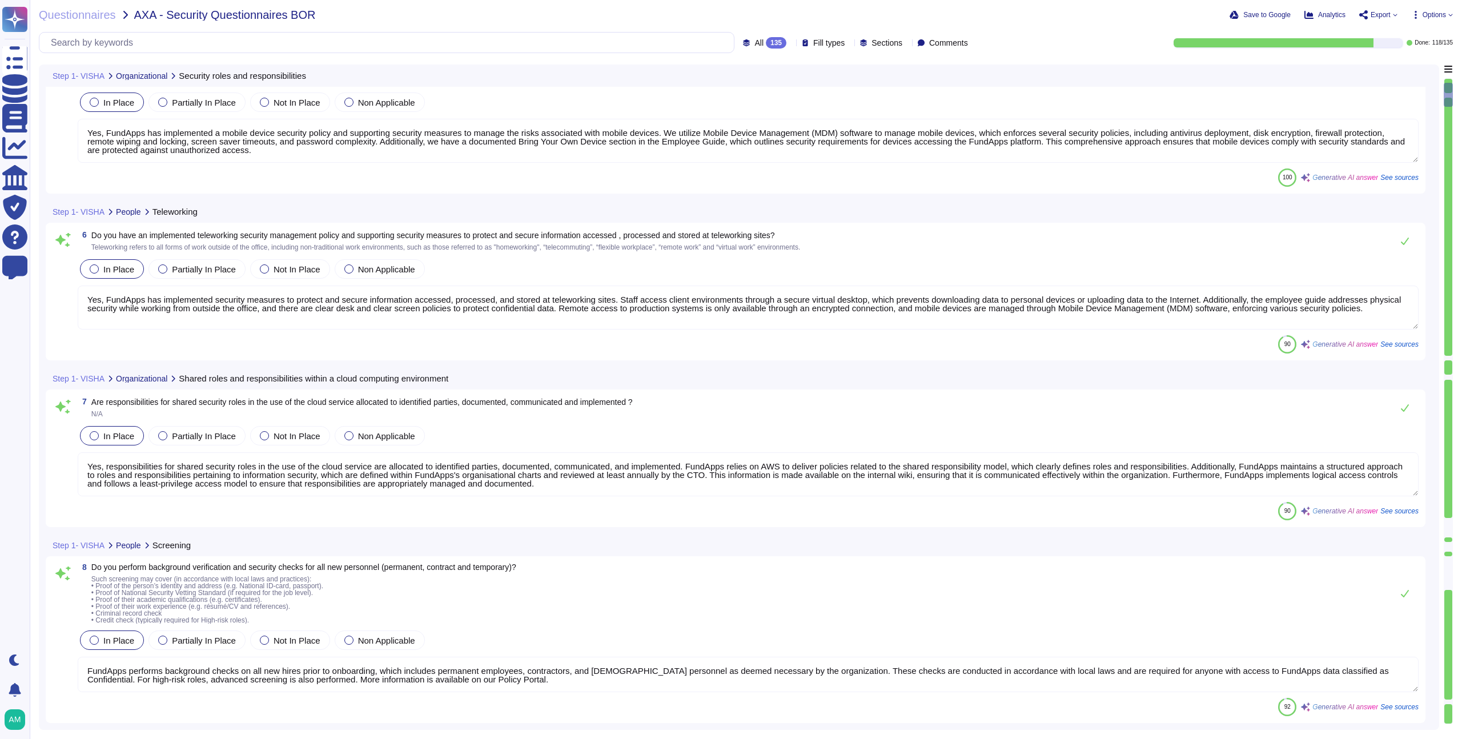
scroll to position [329, 0]
type textarea "Yes, FundApps has specialist security resources, including an Information Secur…"
type textarea "Yes, FundApps implements segregation of duties to reduce opportunities for unau…"
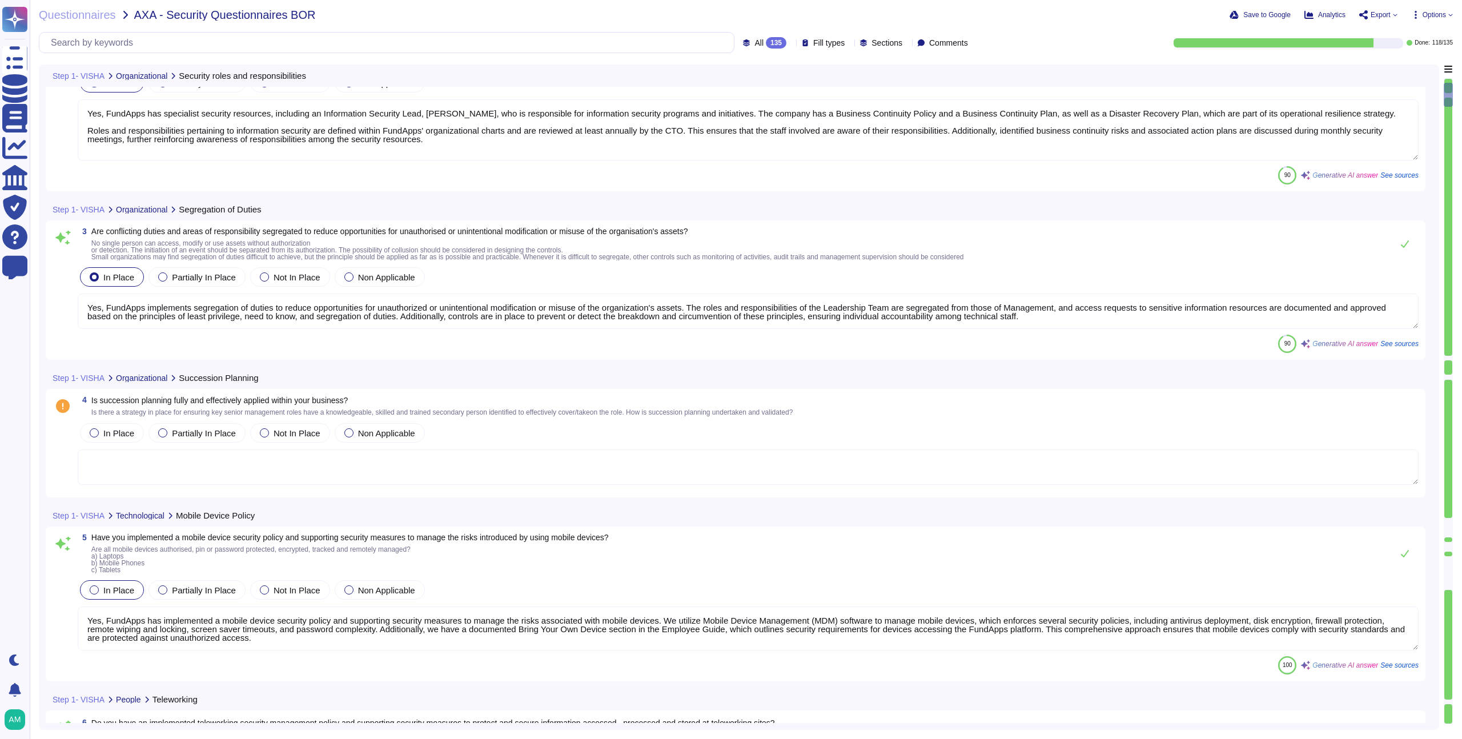
scroll to position [0, 0]
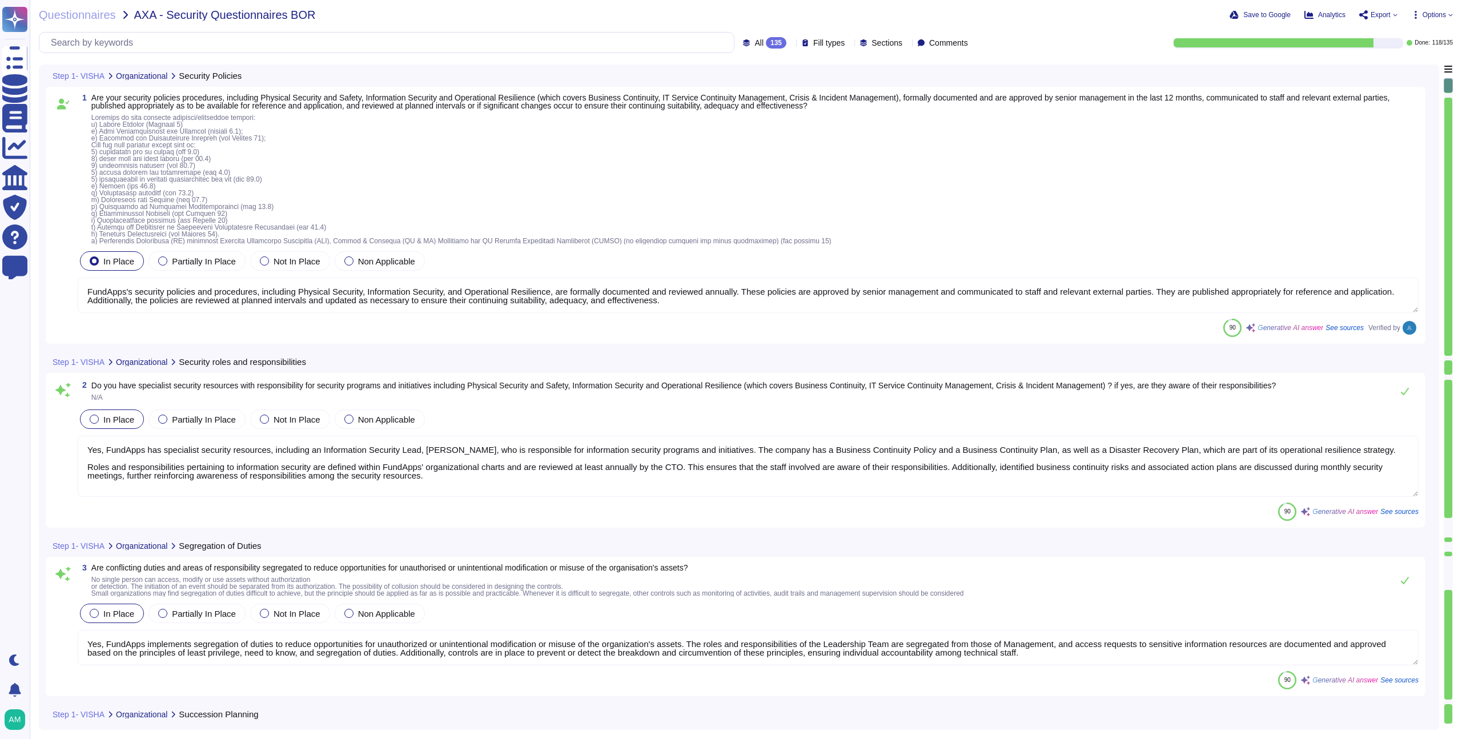
type textarea "FundApps's security policies and procedures, including Physical Security, Infor…"
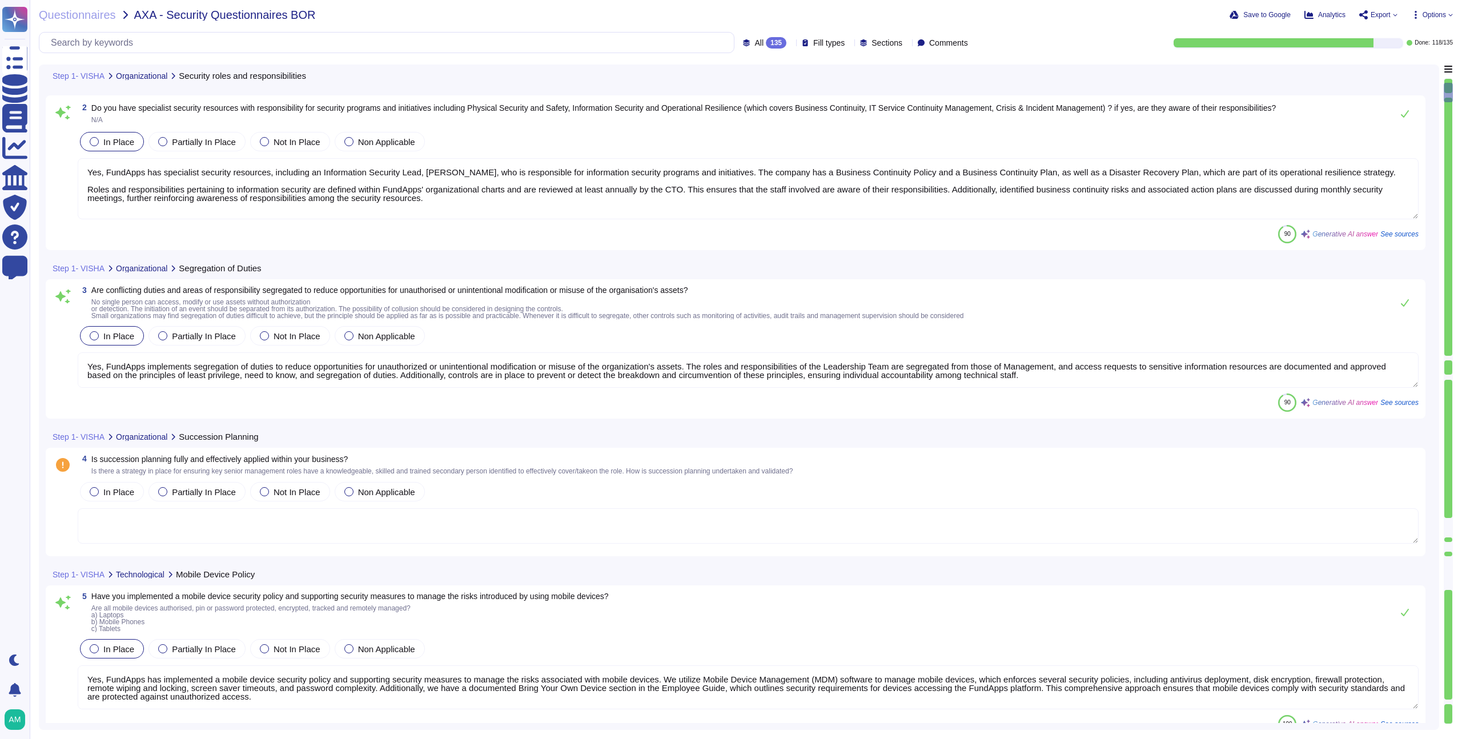
type textarea "Yes, FundApps has implemented security measures to protect and secure informati…"
type textarea "Yes, responsibilities for shared security roles in the use of the cloud service…"
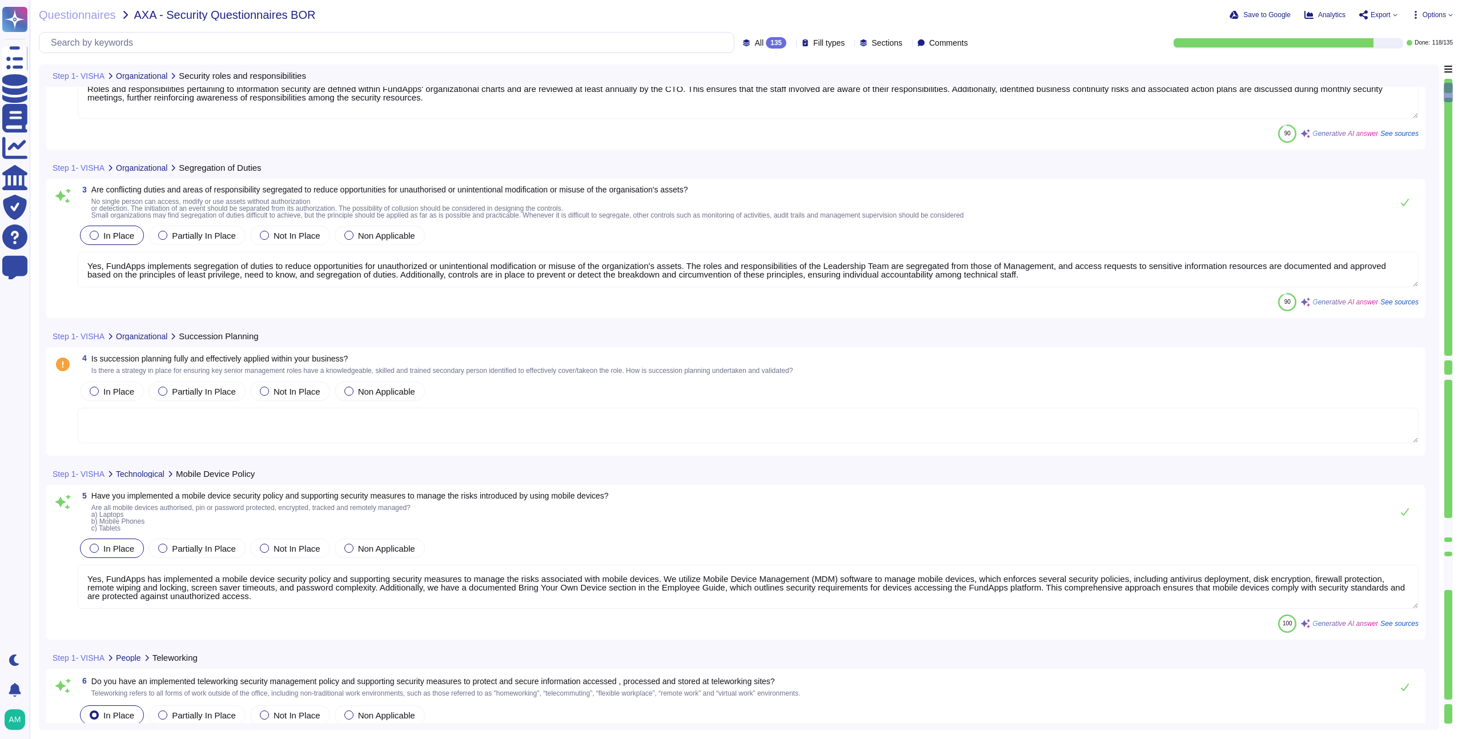
scroll to position [1, 0]
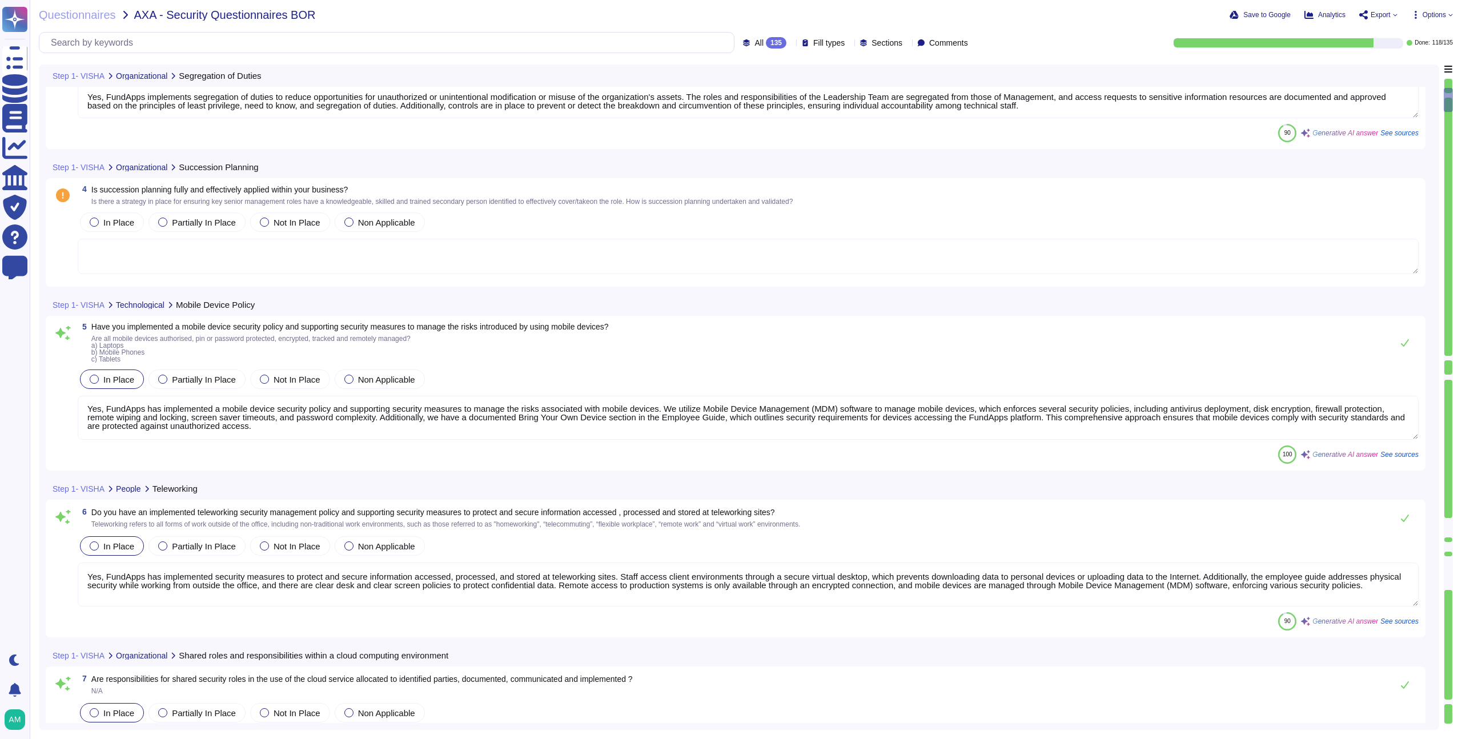
type textarea "FundApps performs background checks on all new hires prior to onboarding, which…"
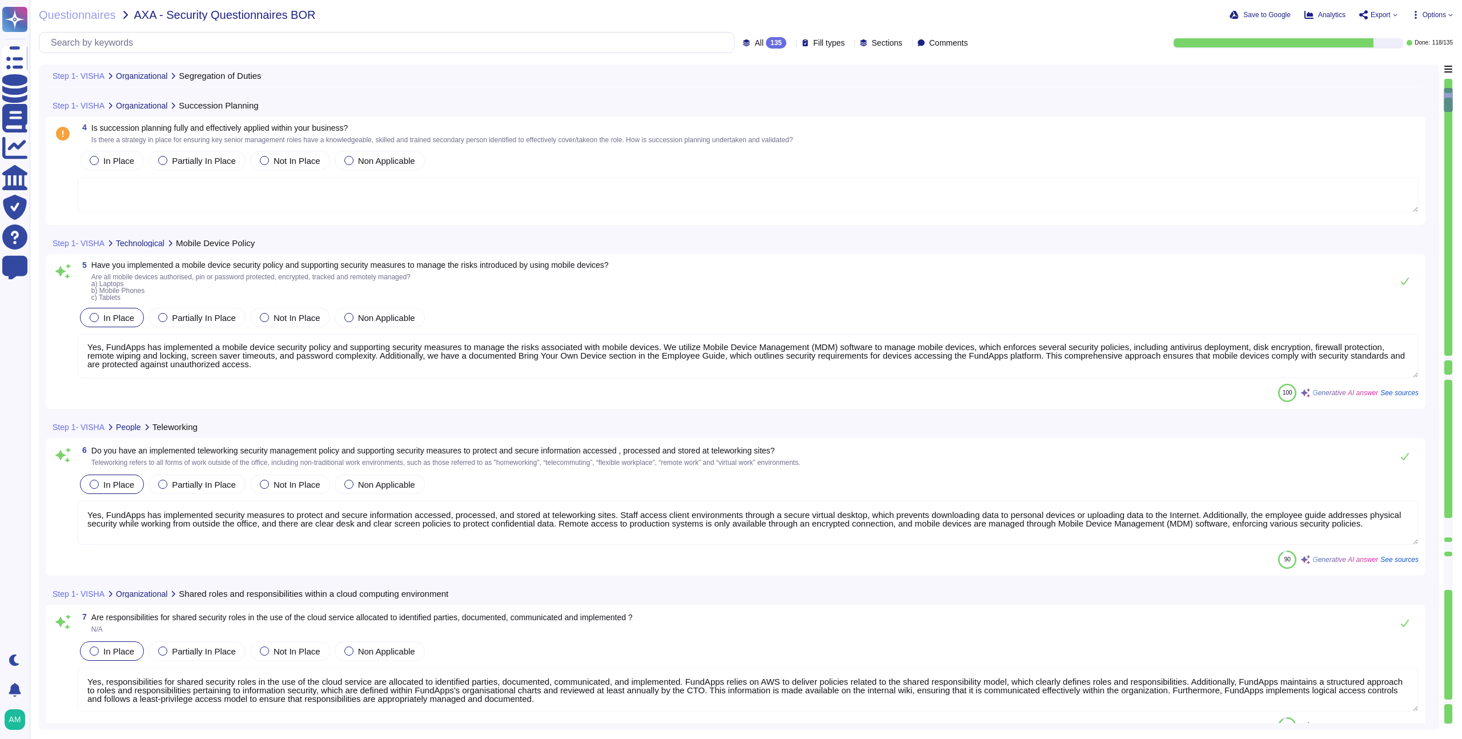
type textarea "Yes, our employment contracts include specific sections that protect our inform…"
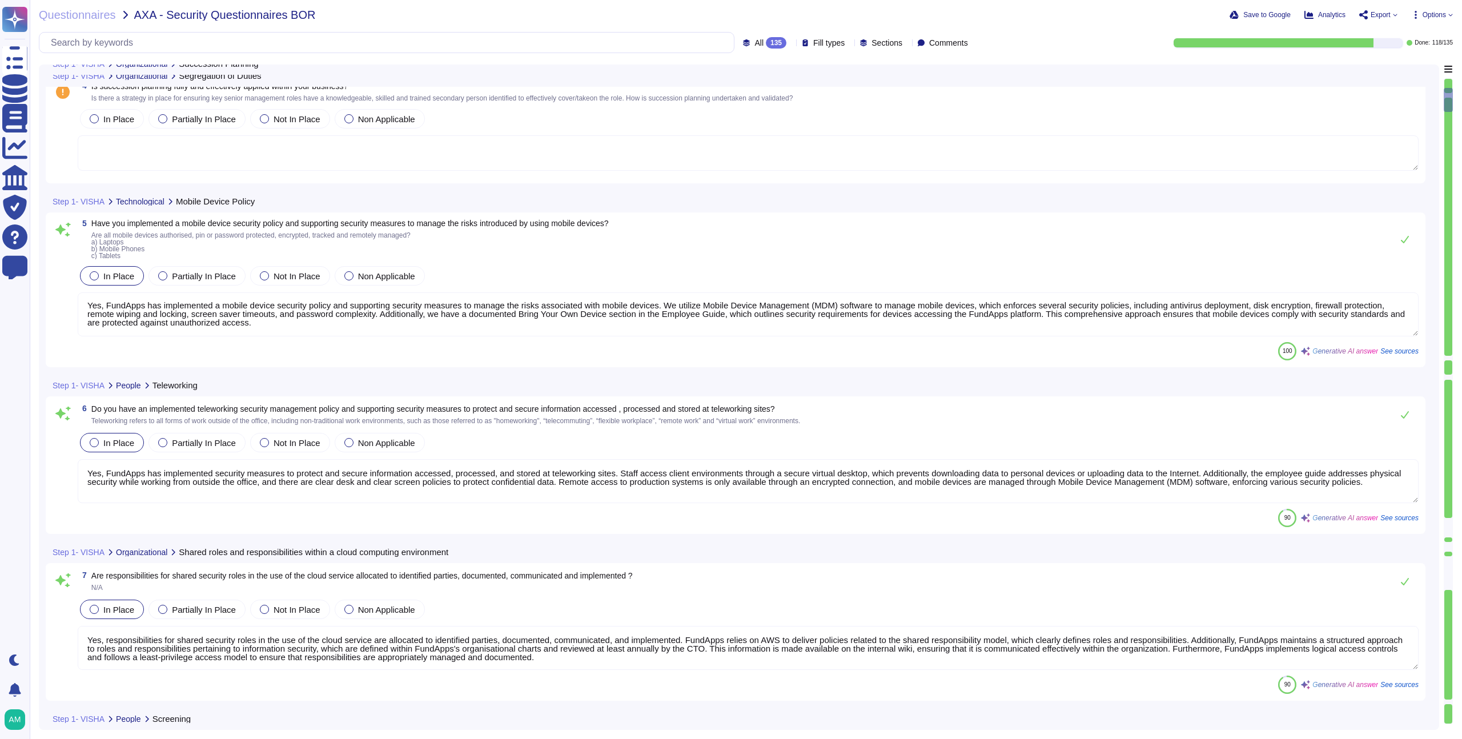
scroll to position [873, 0]
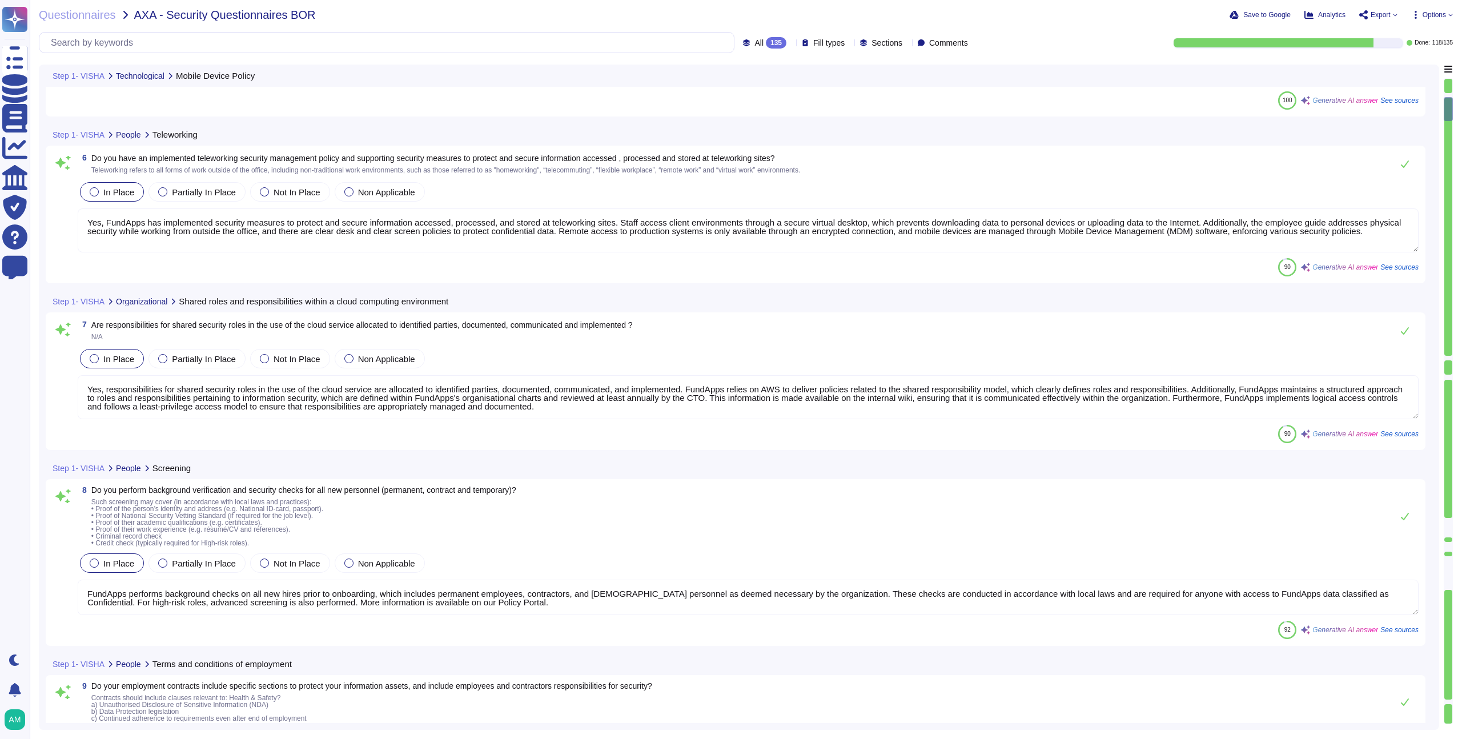
type textarea "All employees and contractors at [GEOGRAPHIC_DATA] are required to complete sec…"
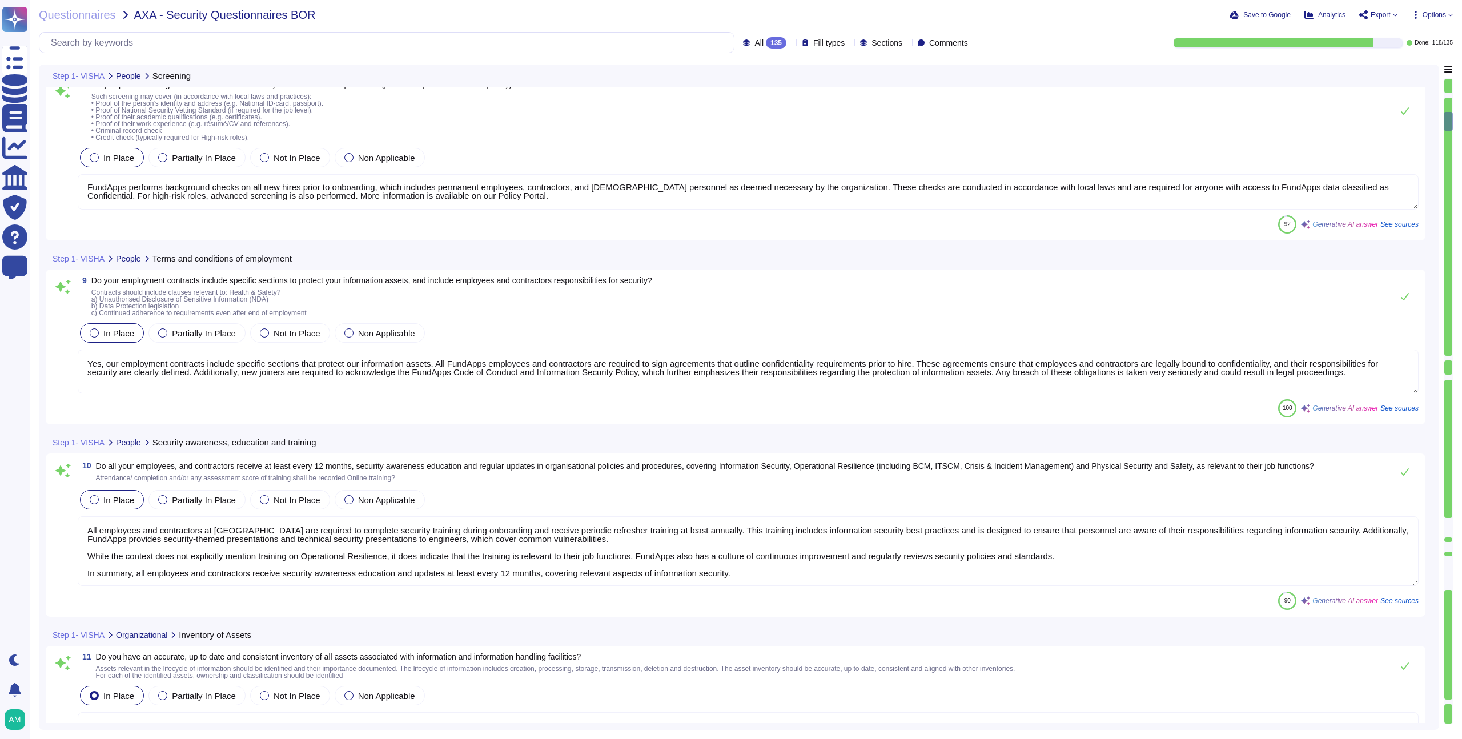
type textarea "Yes, we maintain an accurate, up-to-date, and consistent inventory of all asset…"
type textarea "Yes, all information assets at FundApps have clearly defined owners. Each infor…"
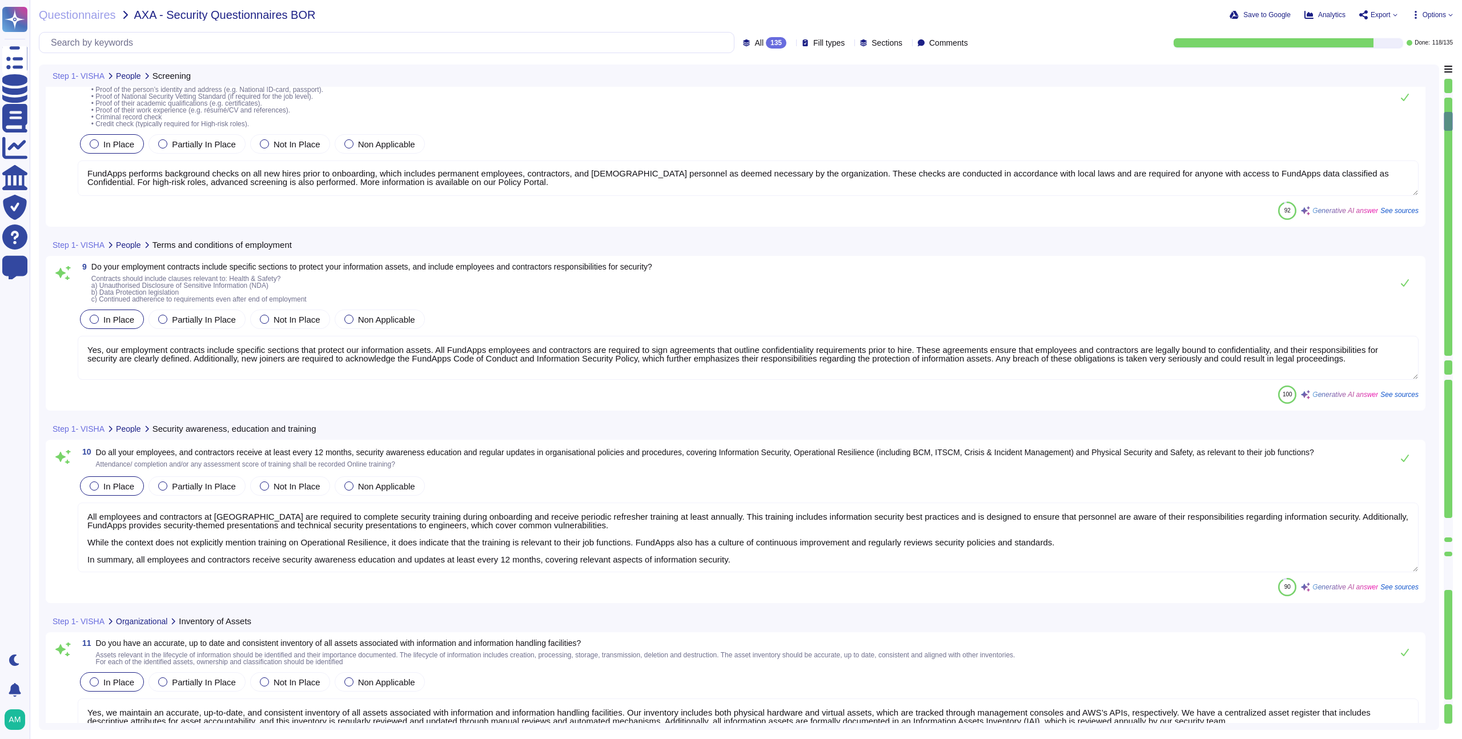
type textarea "Yes, FundApps has a defined Code of Conduct that outlines acceptable use rules …"
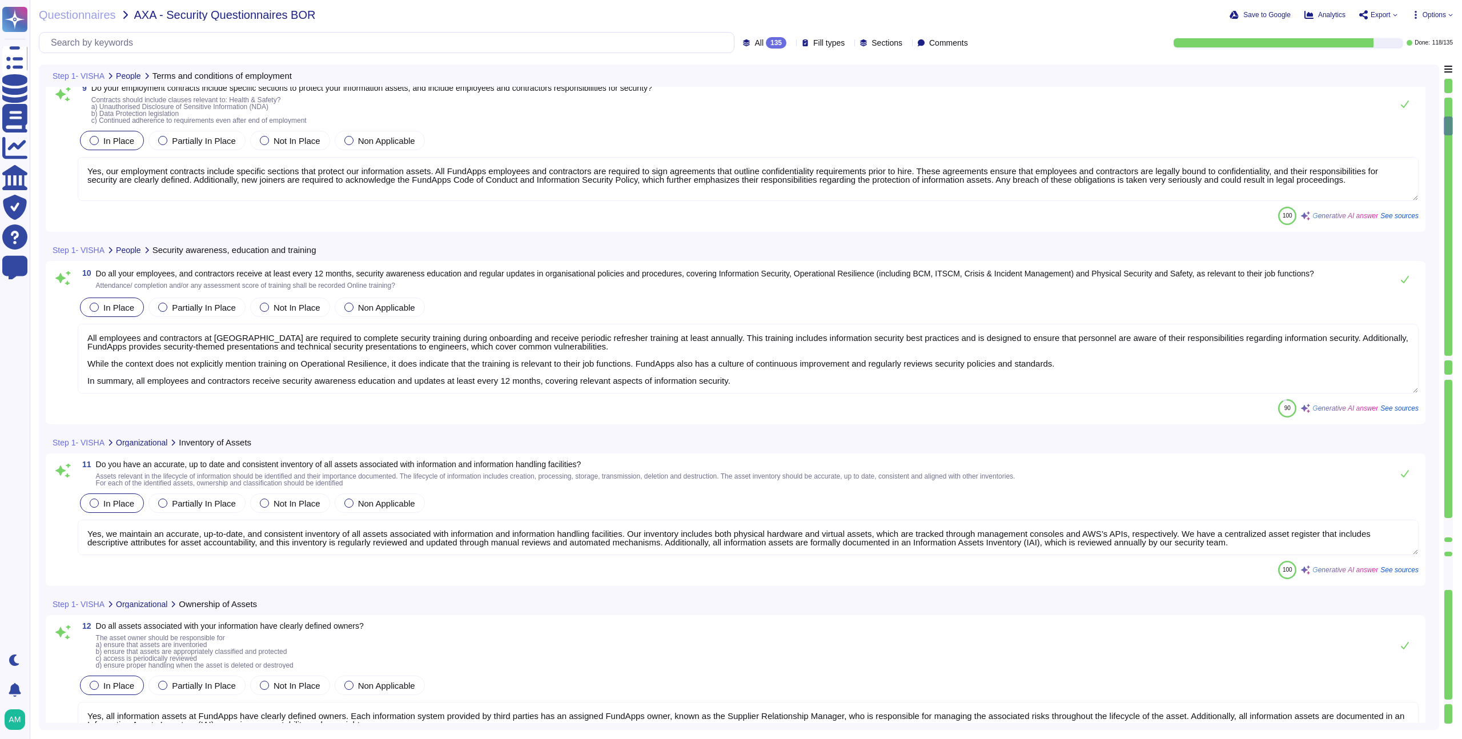
type textarea "Yes, FundApps has an offboarding process in place that includes steps to ensure…"
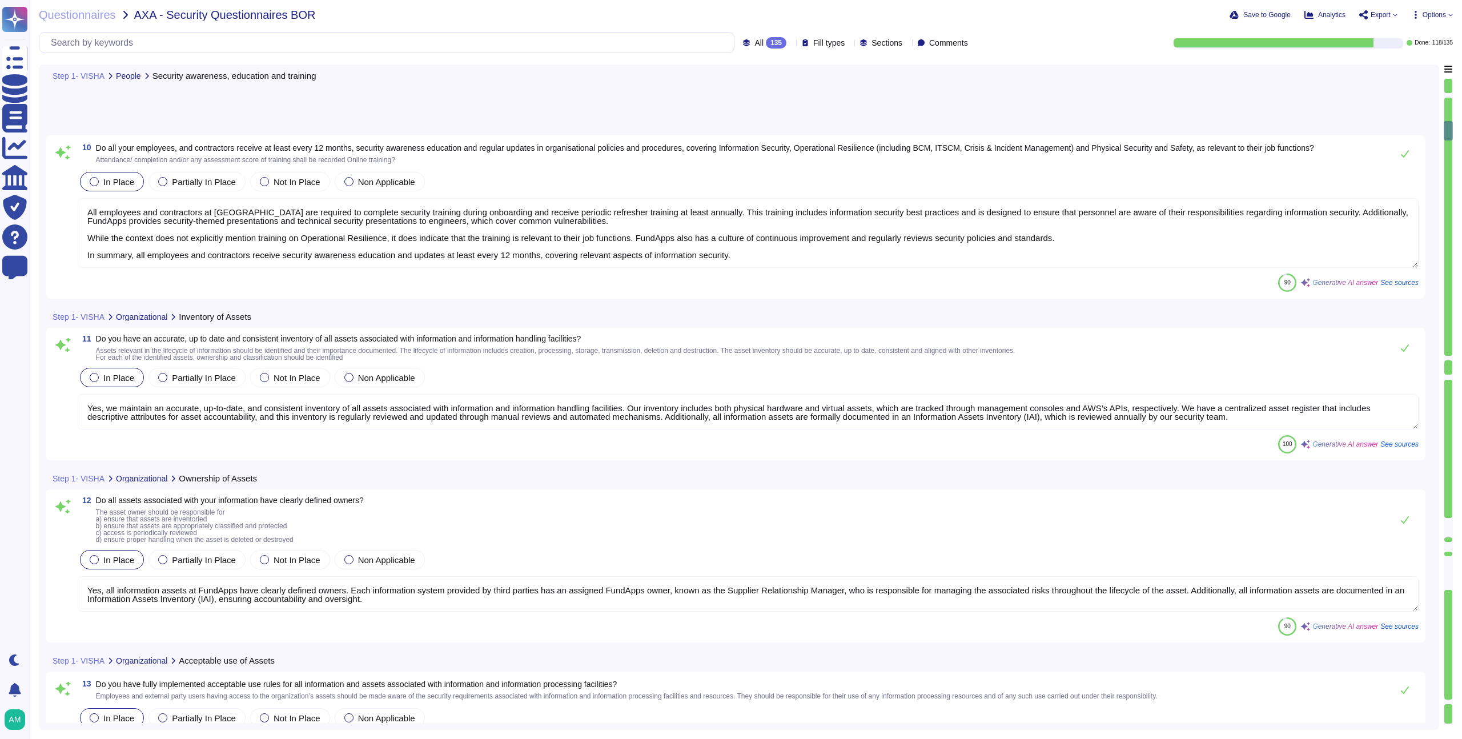
type textarea "Yes, FundApps has processes in place to ensure that all assets of the cloud ser…"
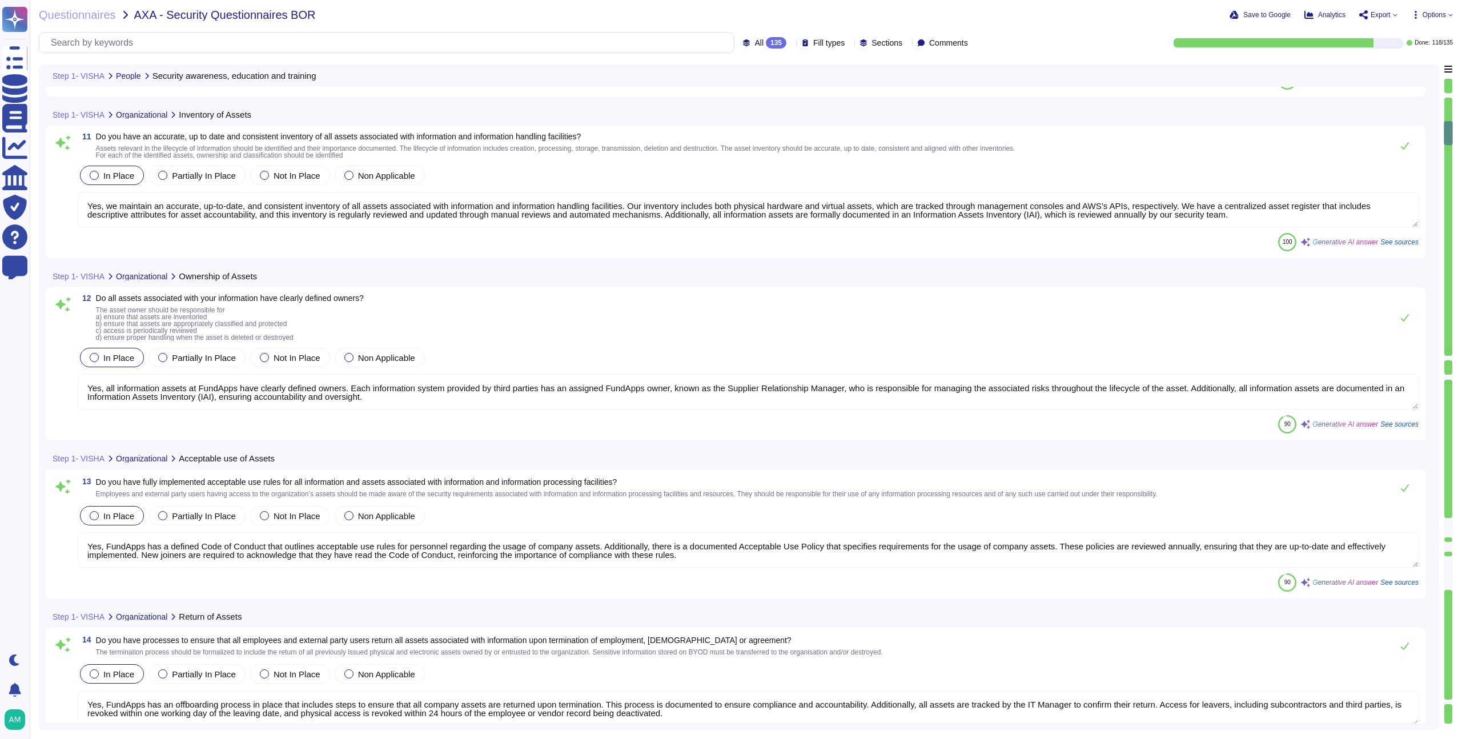
scroll to position [1766, 0]
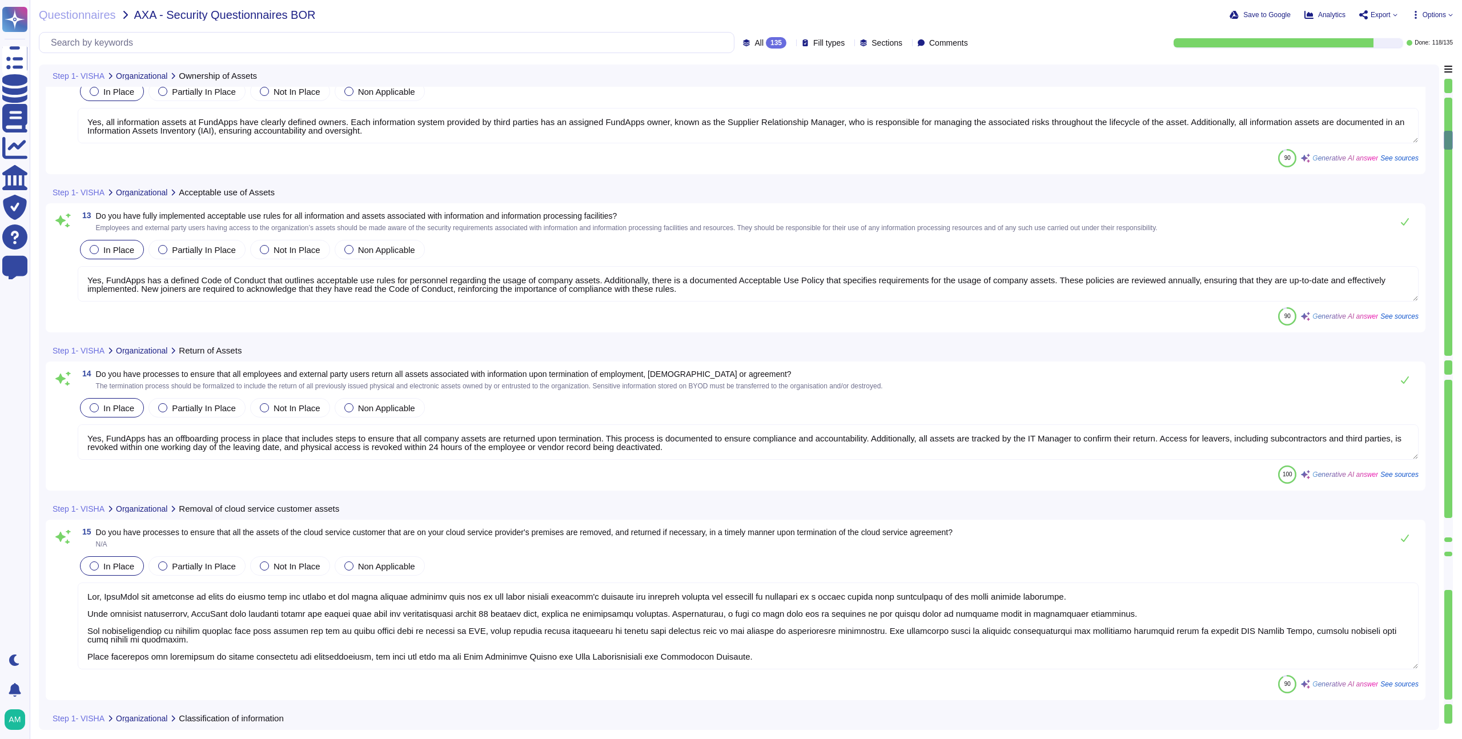
type textarea "Yes, FundApps operates a formal Data Classification and Protection Standard tha…"
type textarea "FundApps manages information labeling by labeling the system used to manage the…"
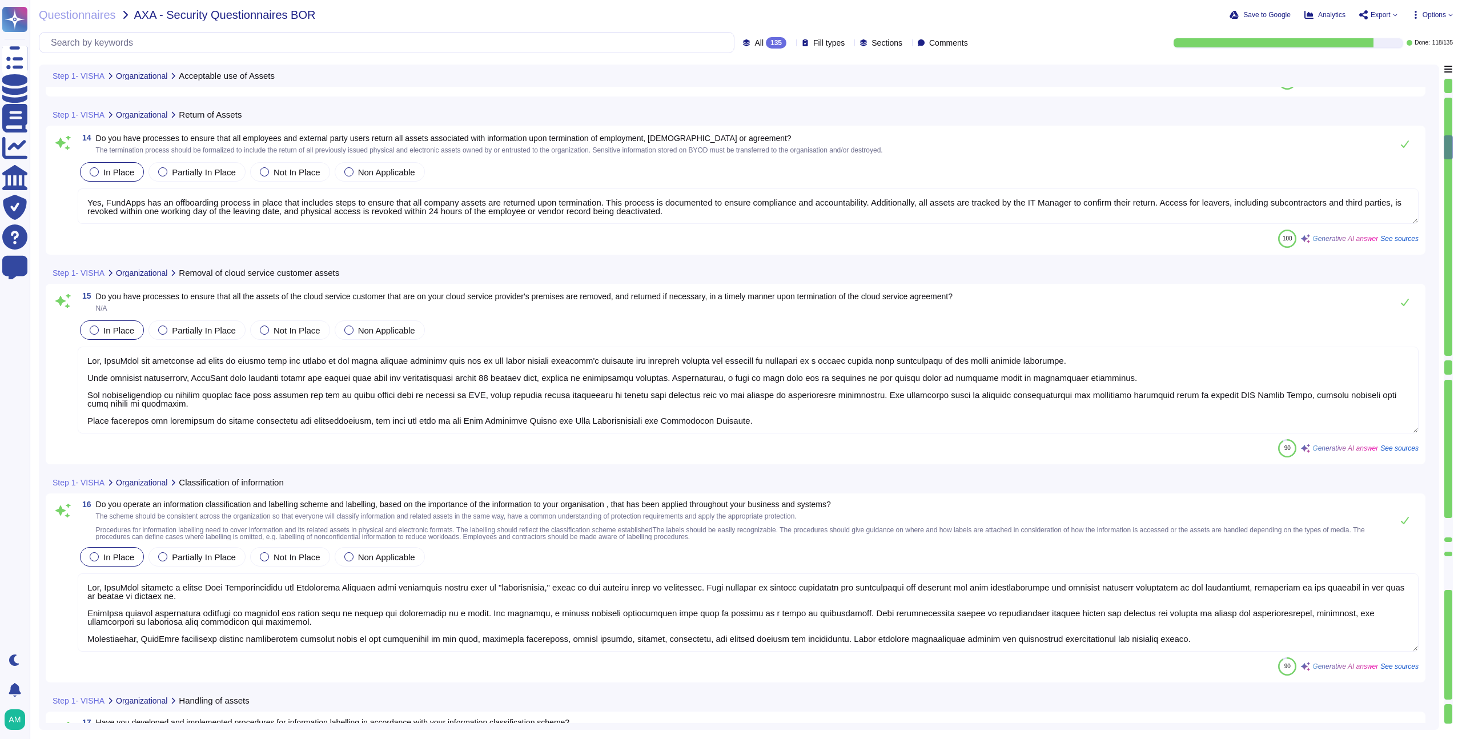
type textarea "FundApps does not use removable media to store sensitive data, and our Employee…"
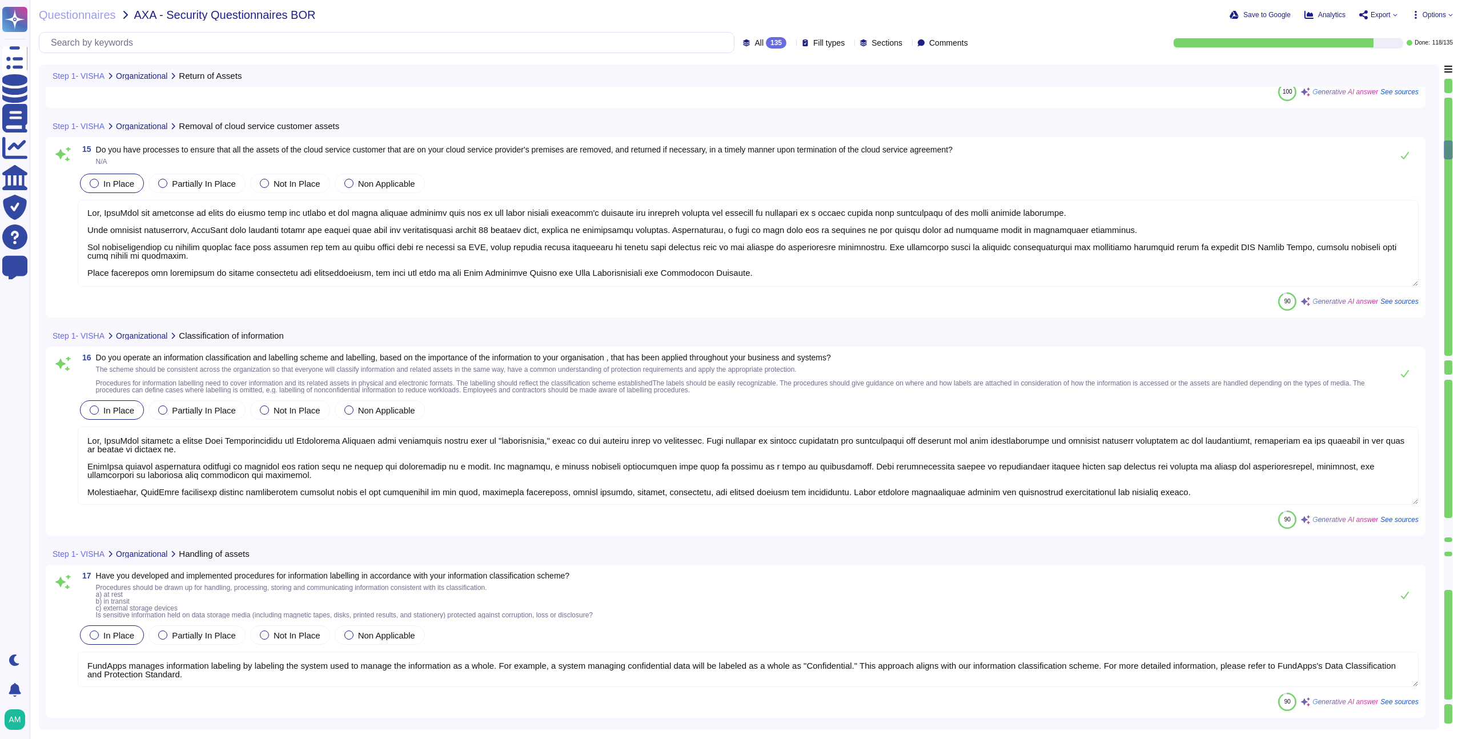
type textarea "Yes, we have developed and implemented procedures for the secure disposal of se…"
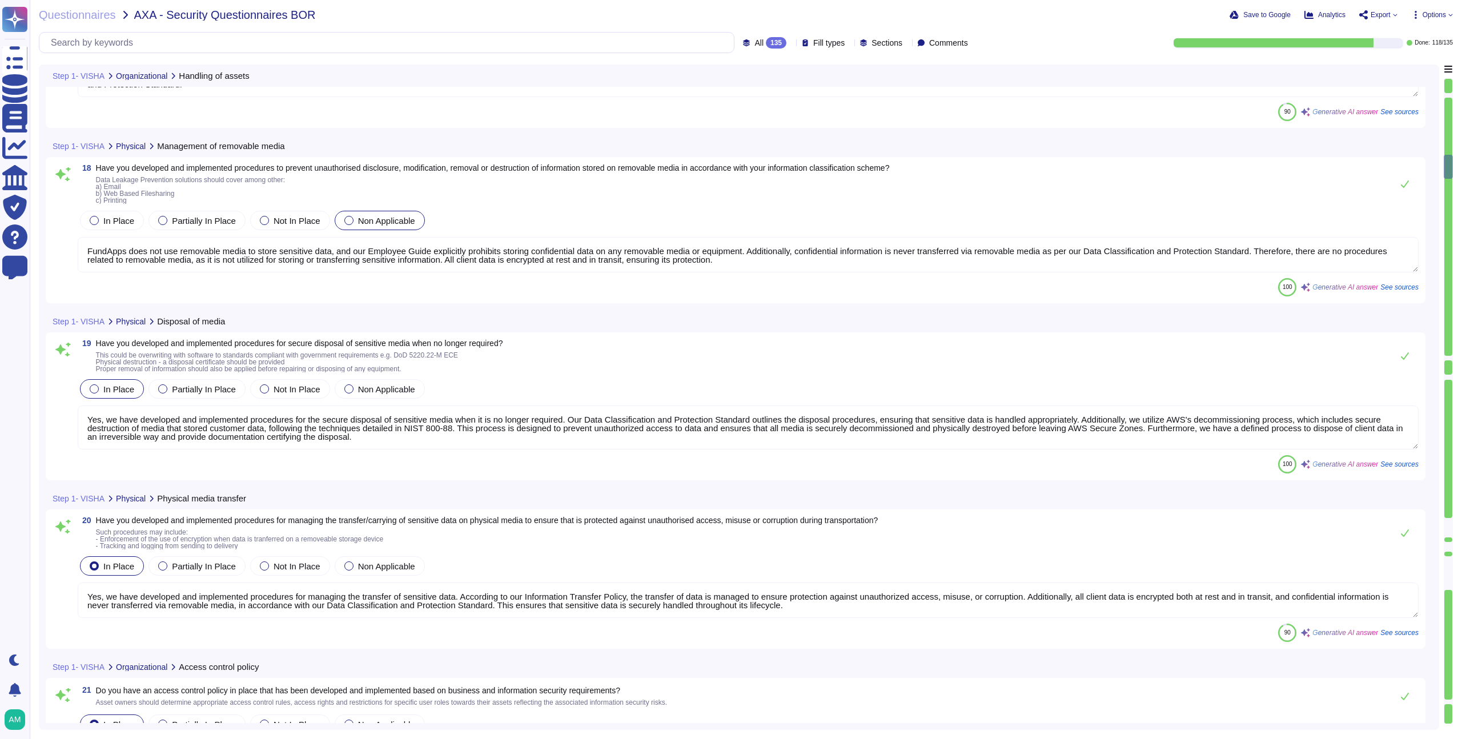
type textarea "Yes, we have developed and implemented procedures for managing the transfer of …"
type textarea "Yes, we have developed and documented an access control policy that outlines re…"
type textarea "Yes, access to networks and network services is strictly controlled based on th…"
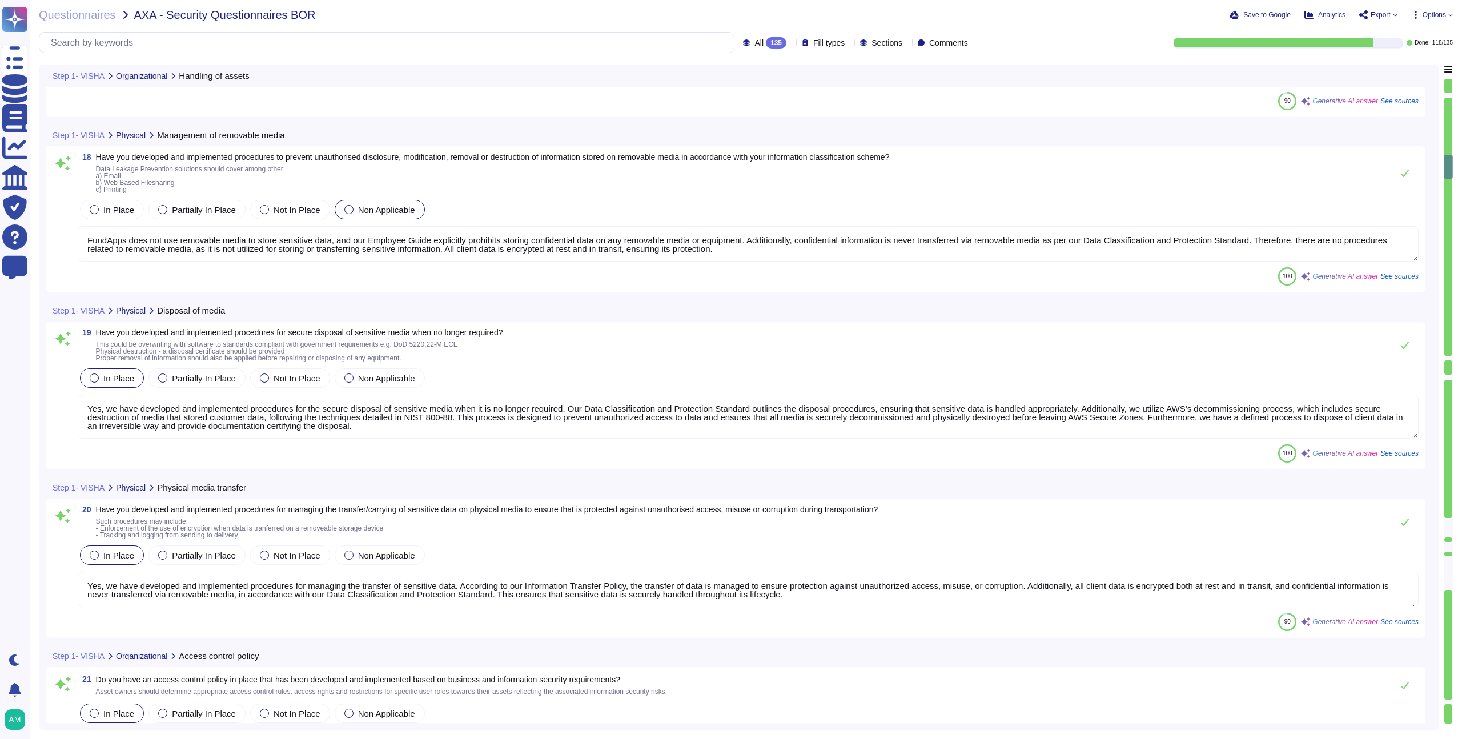
type textarea "Yes, FundApps has developed and implemented a user registration and de-registra…"
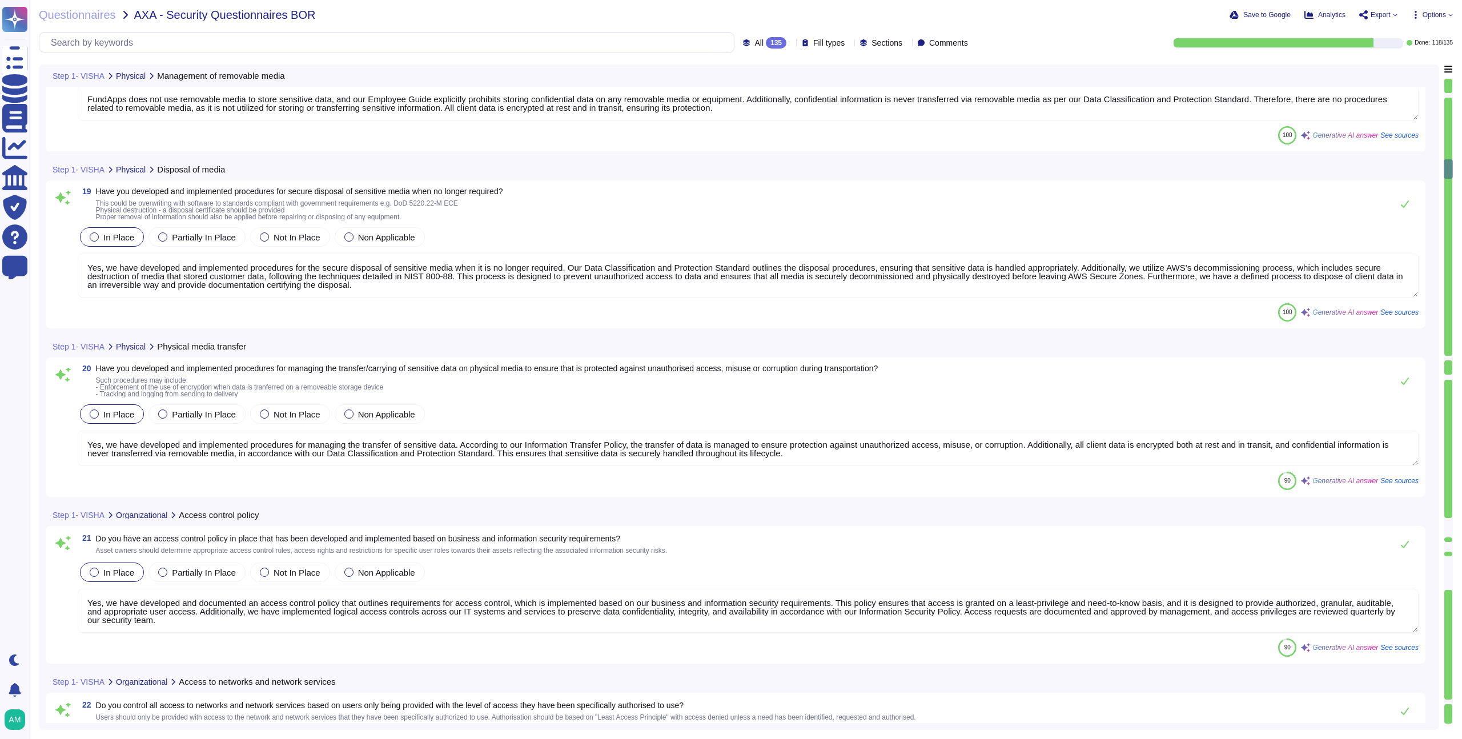
scroll to position [3101, 0]
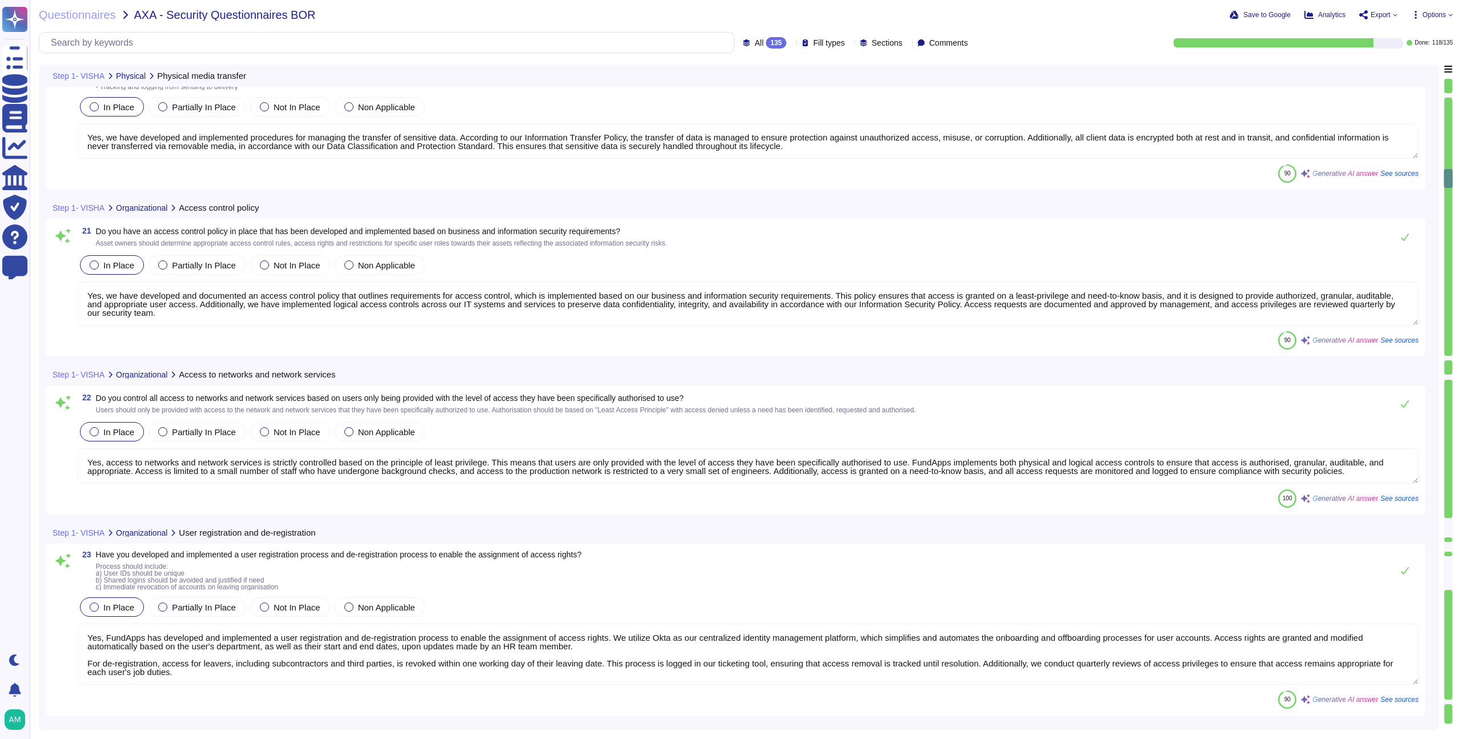
type textarea "Yes, FundApps has developed and implemented a user access provisioning process …"
type textarea "Yes, [PERSON_NAME] has a formal authorization process that restricts and contro…"
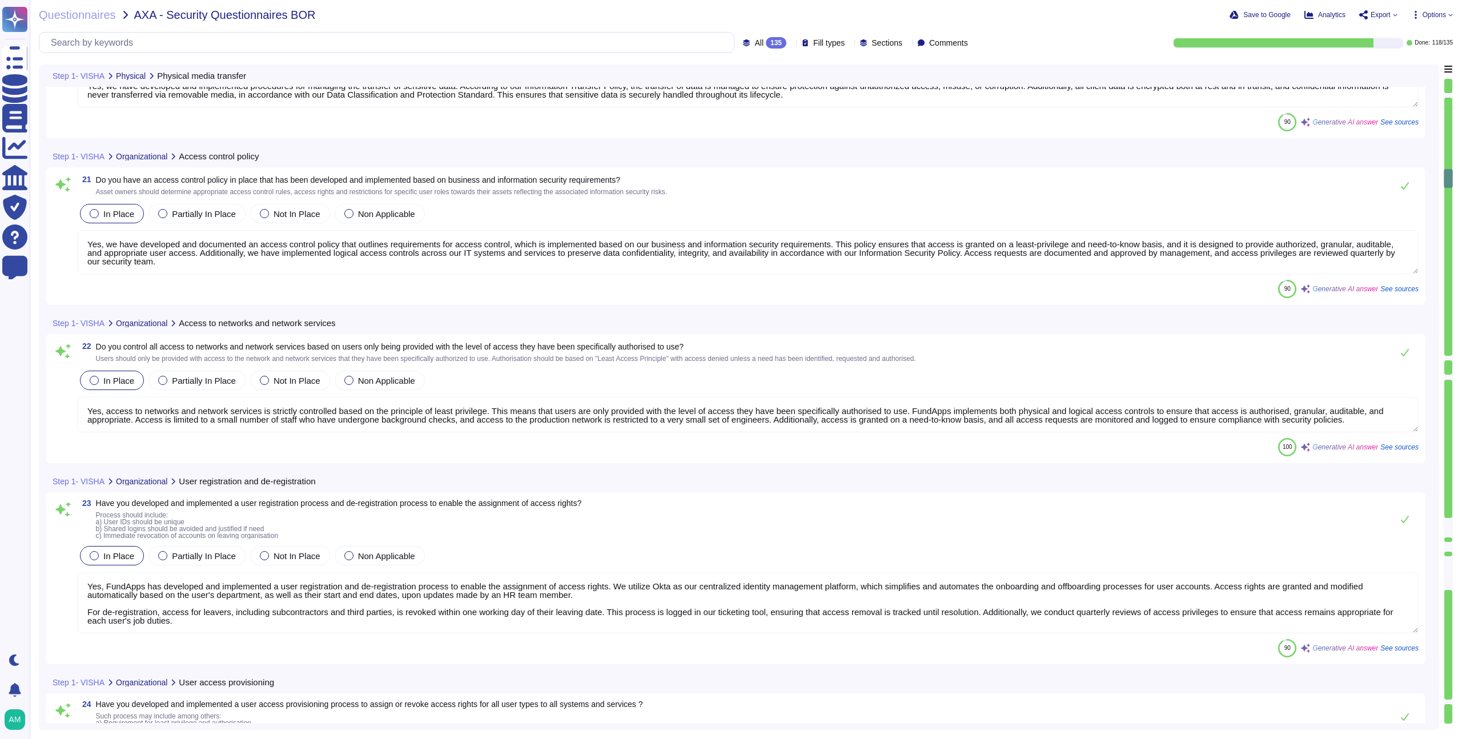
scroll to position [10, 0]
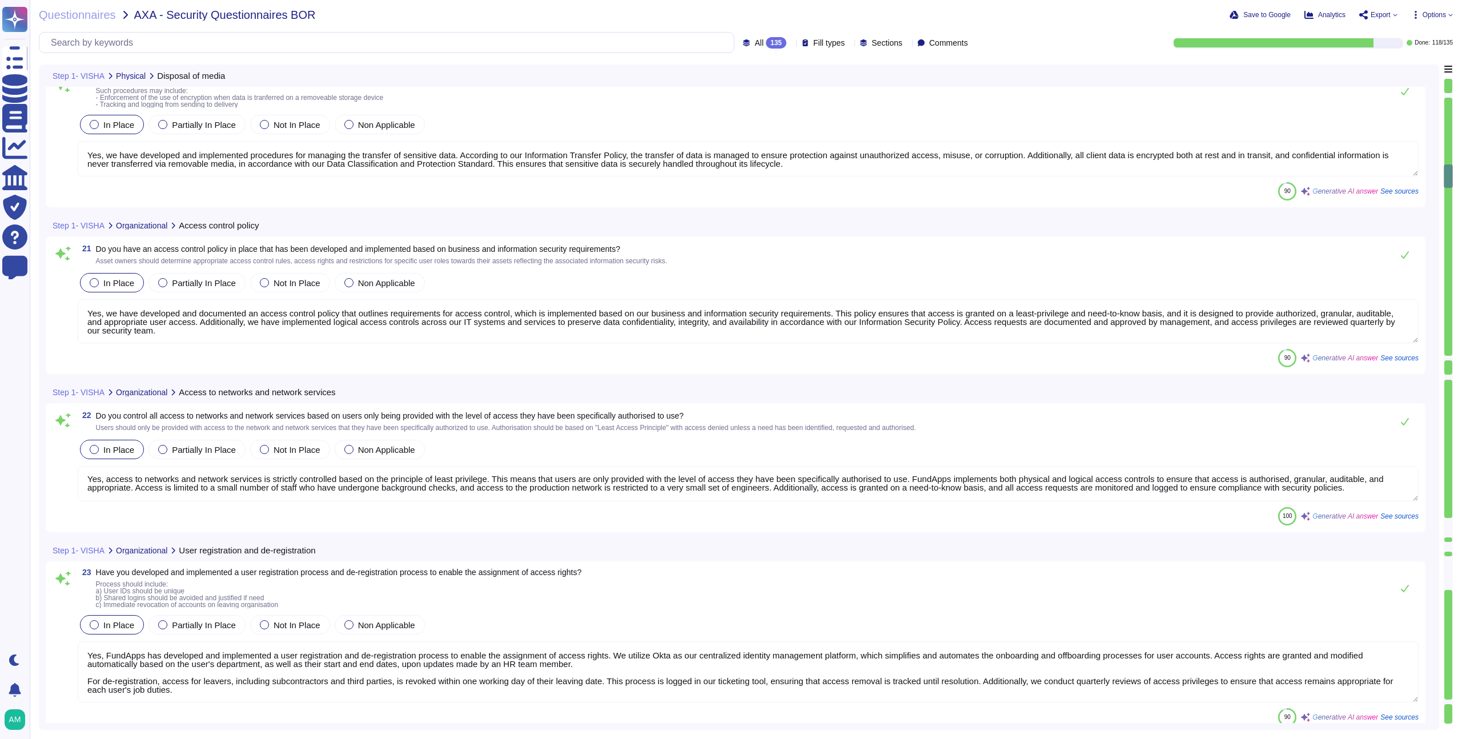
type textarea "Yes, we have developed and implemented procedures for the secure disposal of se…"
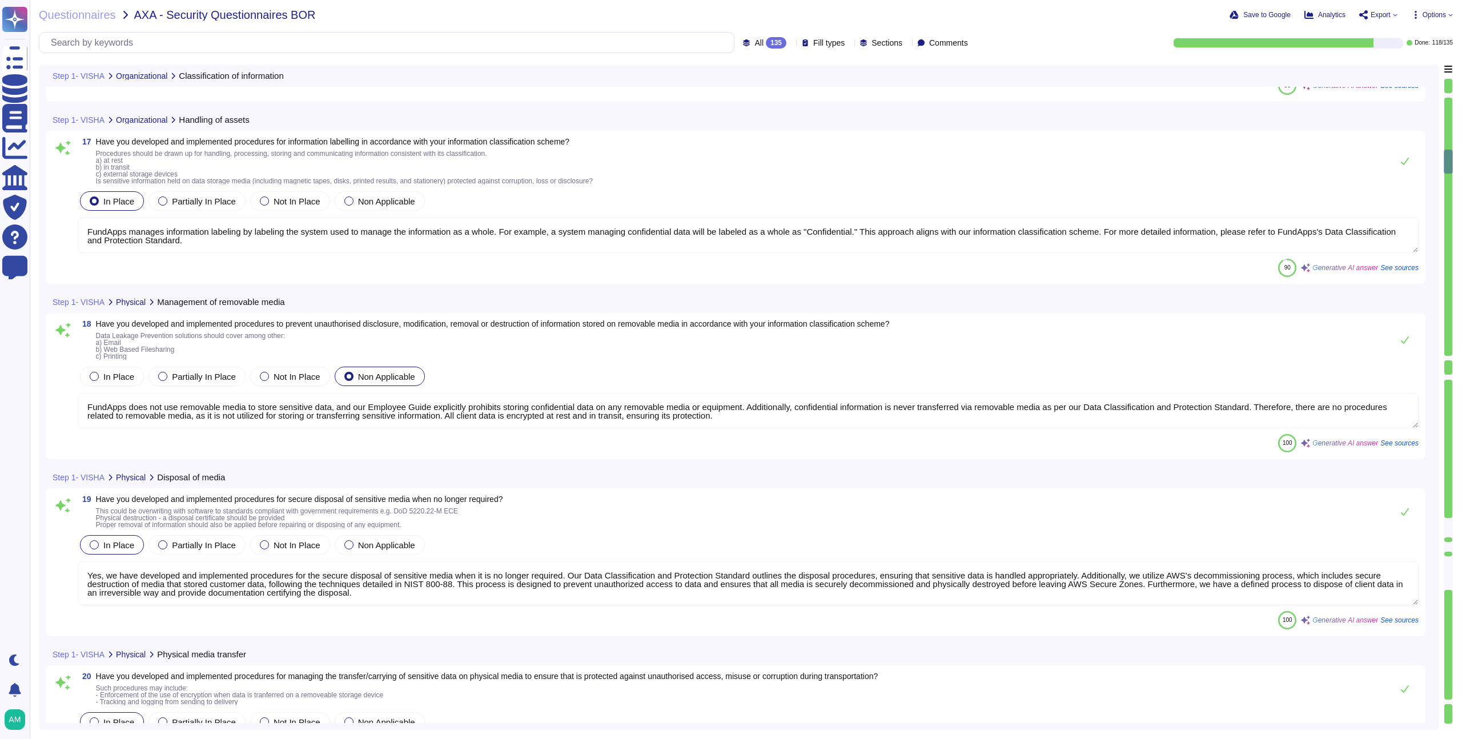
type textarea "Yes, FundApps operates a formal Data Classification and Protection Standard tha…"
type textarea "FundApps manages information labeling by labeling the system used to manage the…"
type textarea "FundApps does not use removable media to store sensitive data, and our Employee…"
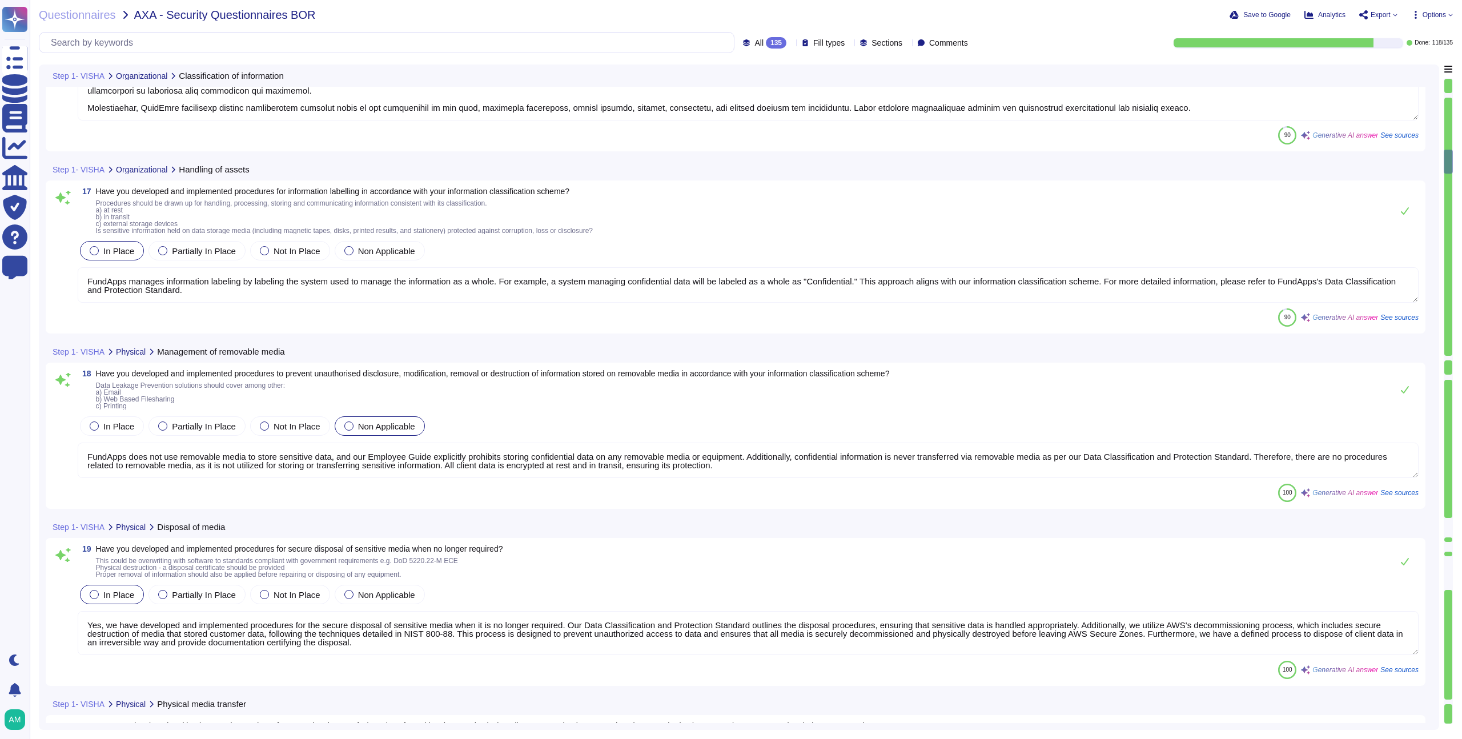
click at [791, 135] on icon at bounding box center [919, 208] width 256 height 146
click at [759, 94] on div "To do 17" at bounding box center [766, 100] width 92 height 13
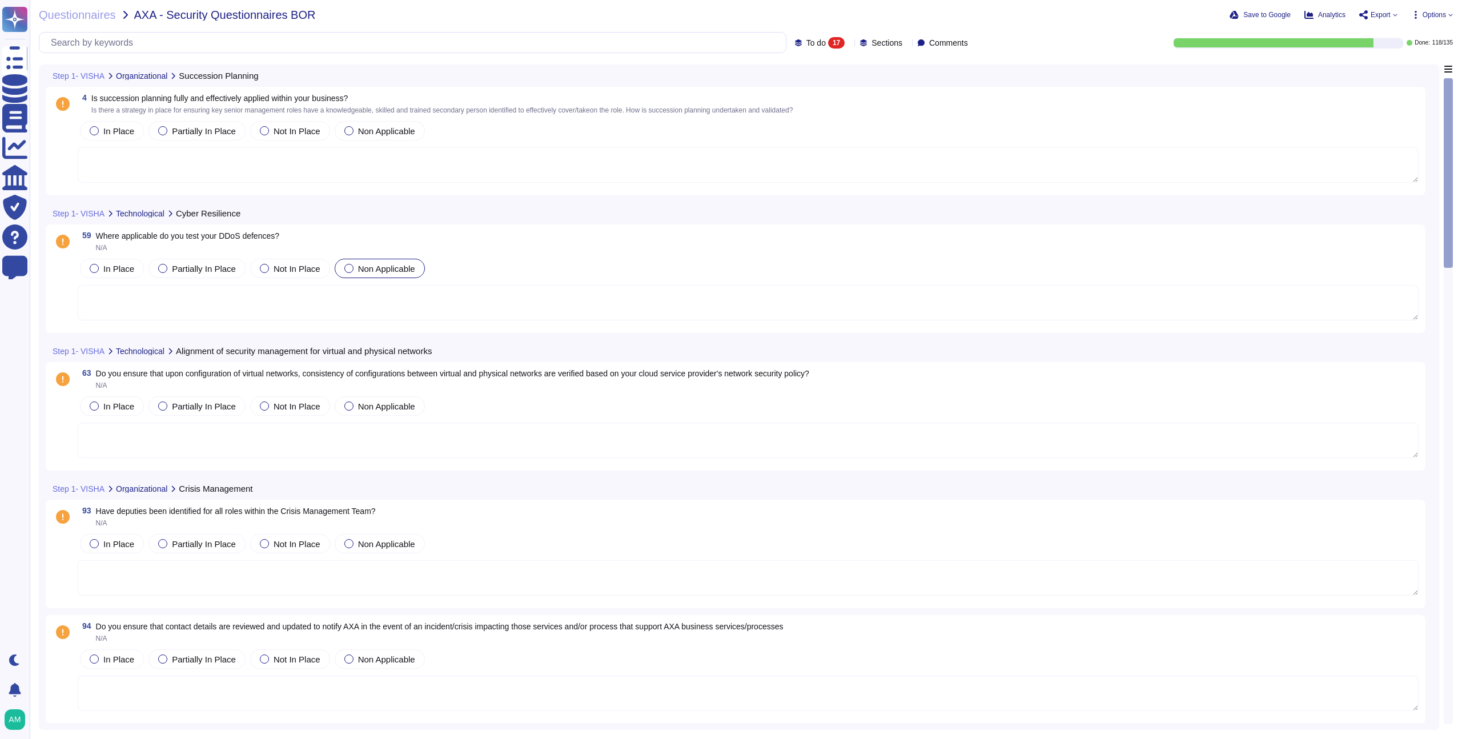
click at [369, 275] on div "Non Applicable" at bounding box center [380, 268] width 90 height 19
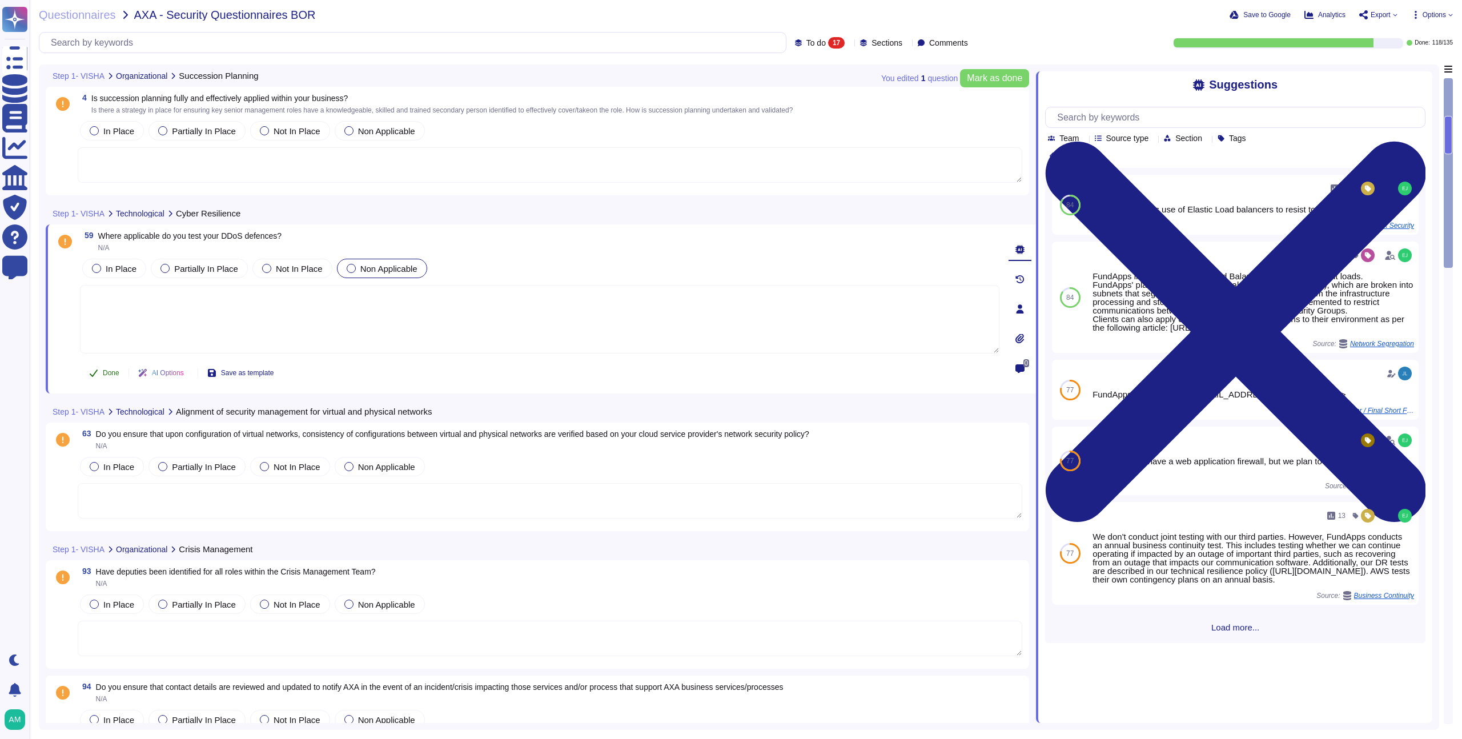
click at [99, 372] on button "Done" at bounding box center [104, 372] width 49 height 23
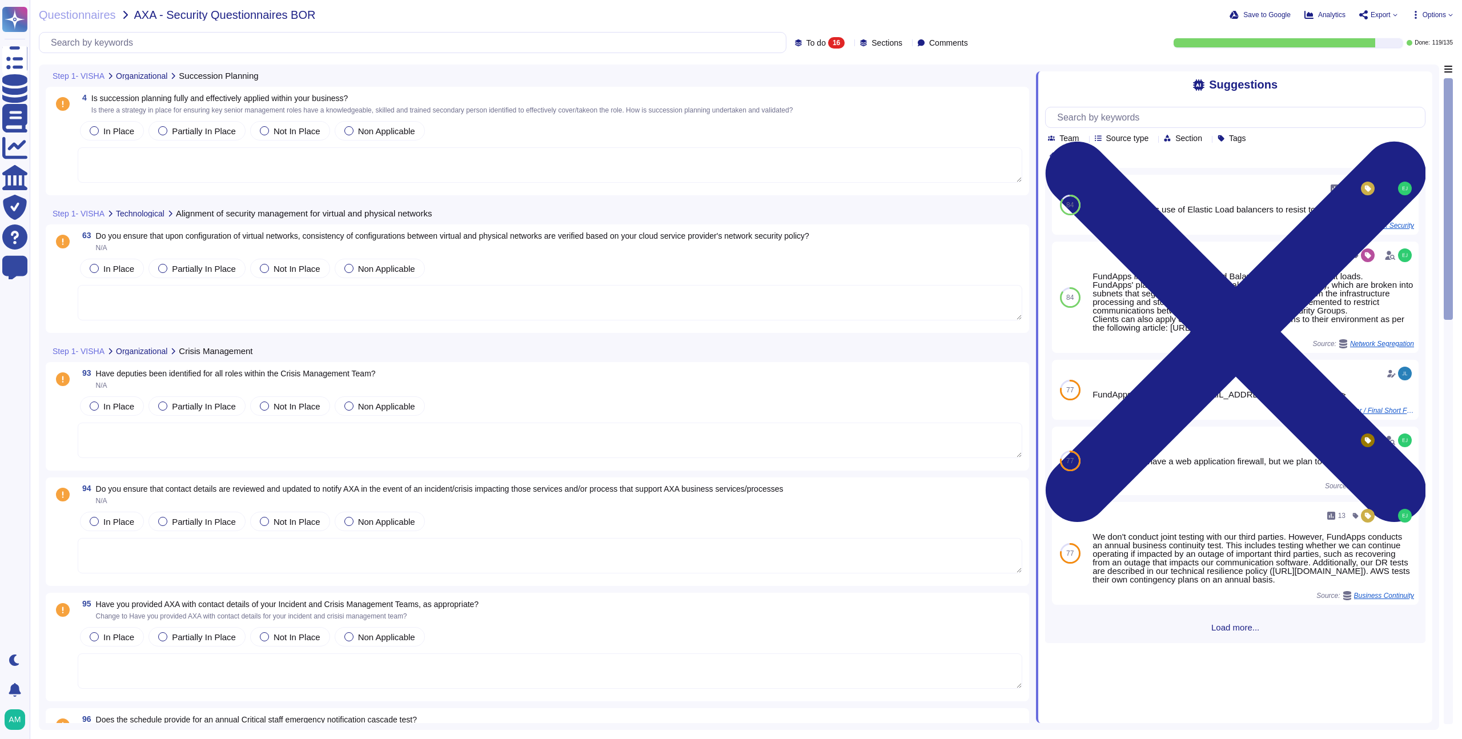
click at [179, 292] on textarea at bounding box center [550, 302] width 944 height 35
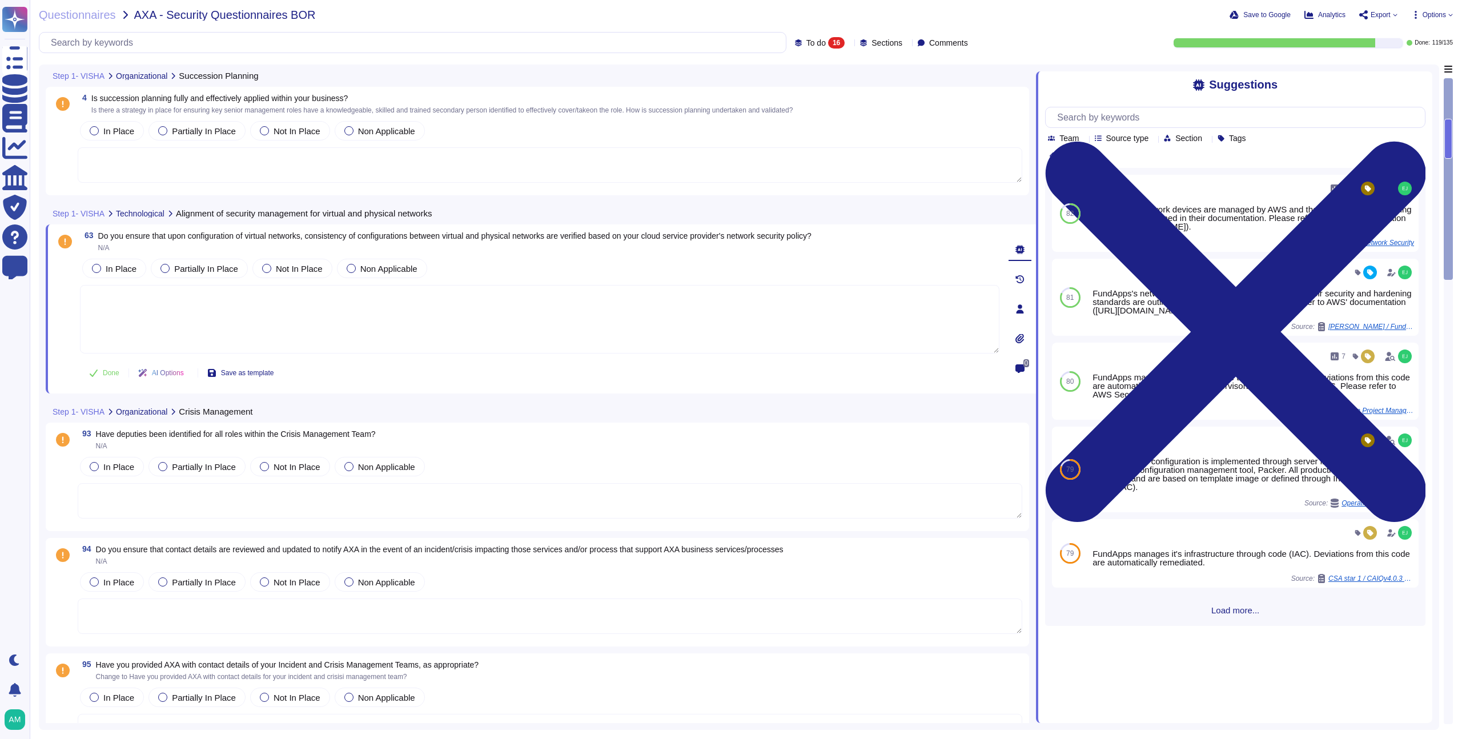
click at [379, 235] on span "Do you ensure that upon configuration of virtual networks, consistency of confi…" at bounding box center [454, 235] width 713 height 9
drag, startPoint x: 99, startPoint y: 236, endPoint x: 843, endPoint y: 241, distance: 743.3
click at [811, 241] on span "Do you ensure that upon configuration of virtual networks, consistency of confi…" at bounding box center [454, 241] width 713 height 19
copy span "Do you ensure that upon configuration of virtual networks, consistency of confi…"
click at [488, 232] on span "Do you ensure that upon configuration of virtual networks, consistency of confi…" at bounding box center [454, 235] width 713 height 9
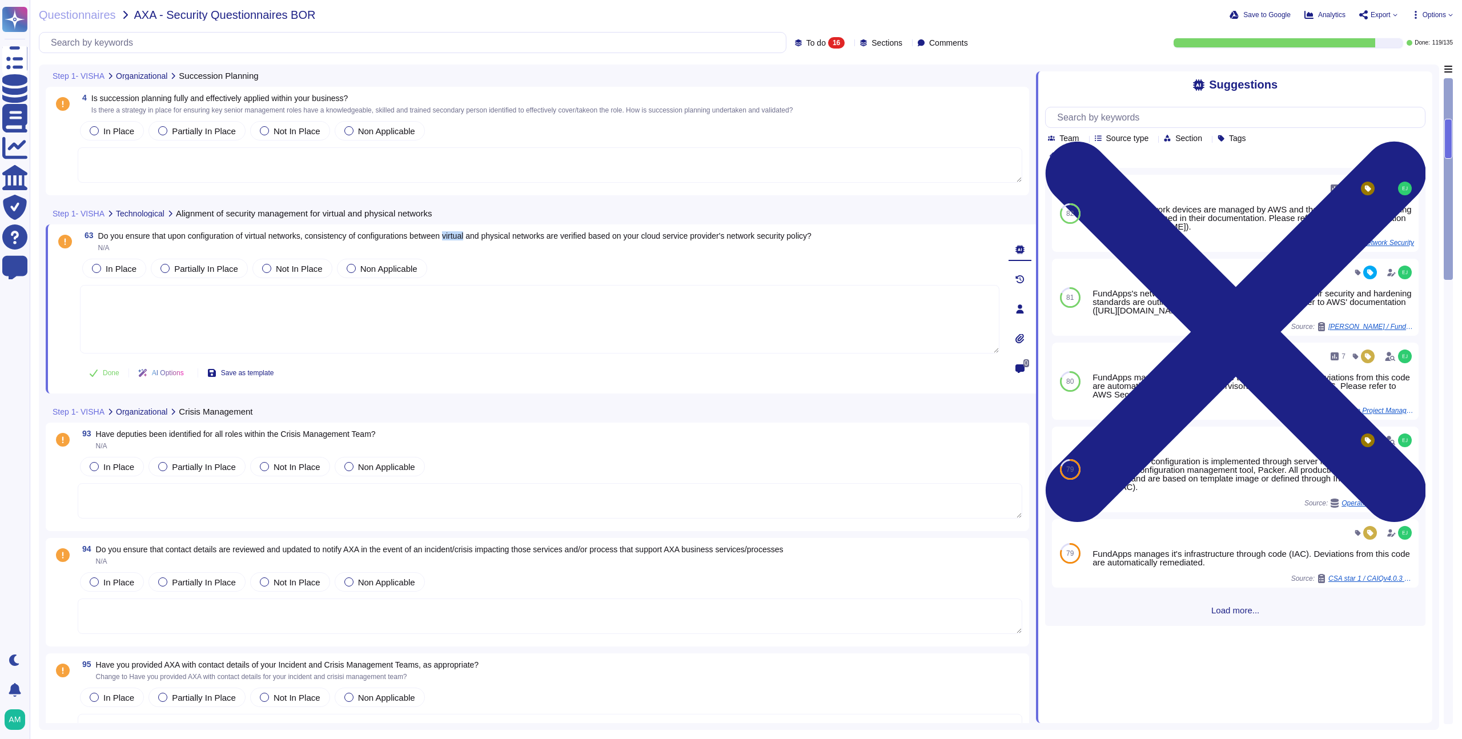
click at [488, 232] on span "Do you ensure that upon configuration of virtual networks, consistency of confi…" at bounding box center [454, 235] width 713 height 9
click at [367, 277] on div "Non Applicable" at bounding box center [382, 268] width 90 height 19
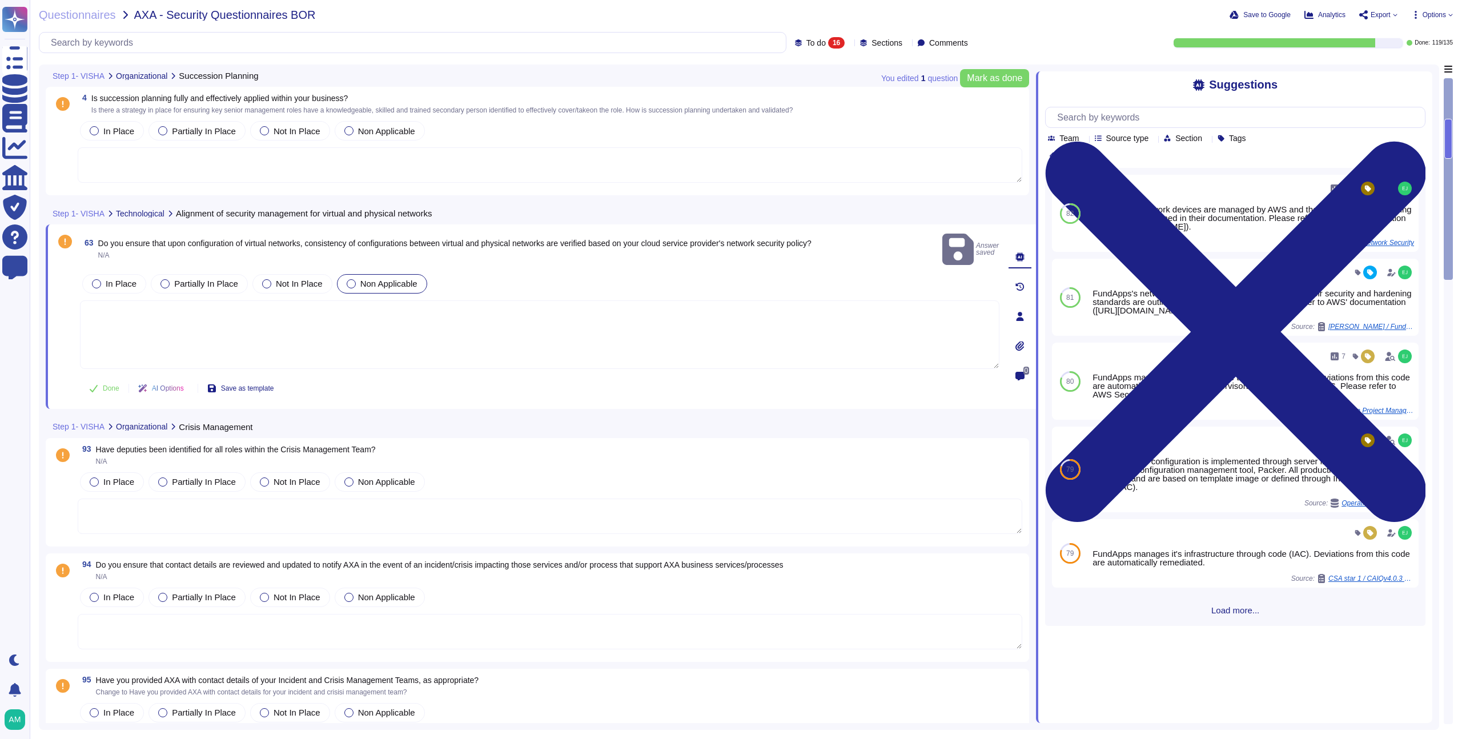
click at [267, 307] on textarea at bounding box center [539, 334] width 919 height 69
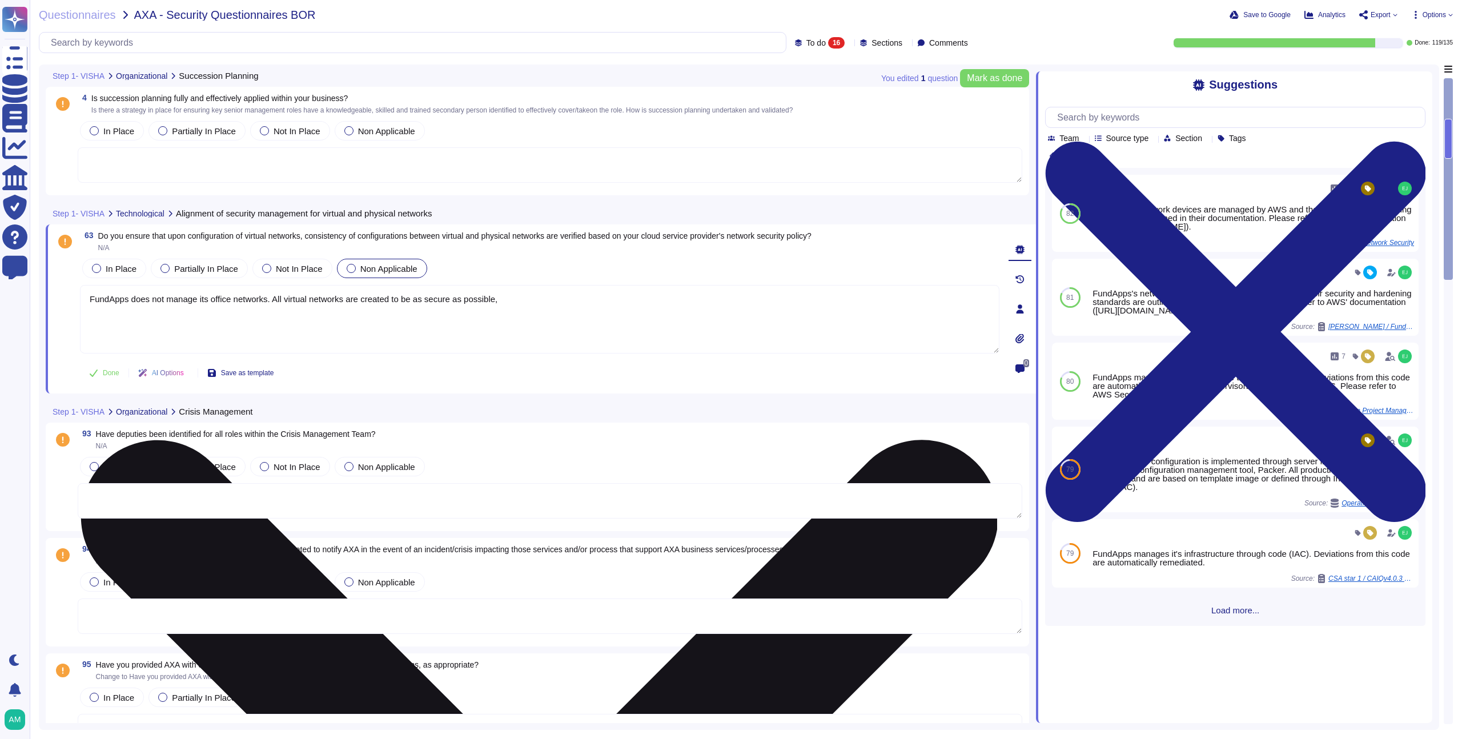
type textarea "FundApps does not manage its office networks. All virtual networks are created …"
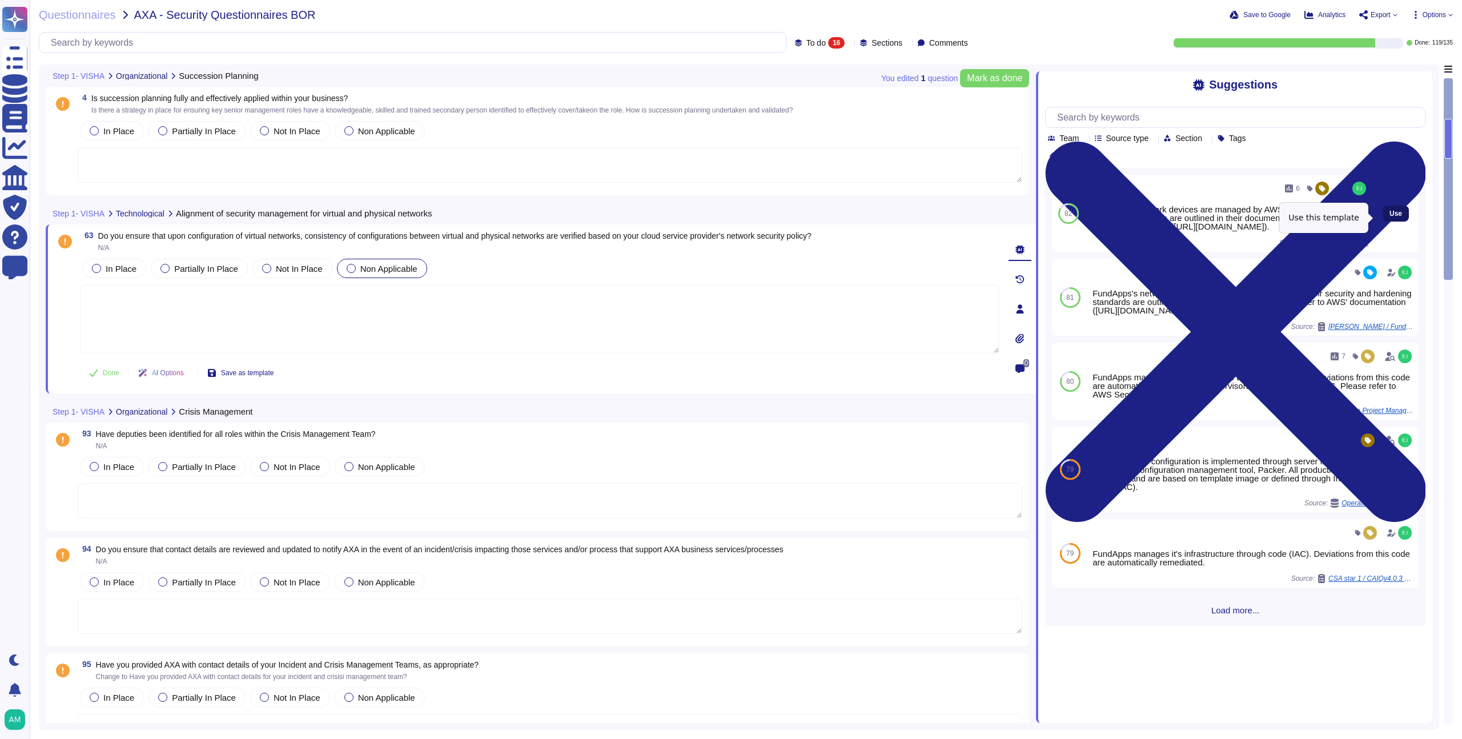
click at [1389, 217] on span "Use" at bounding box center [1395, 213] width 13 height 7
type textarea "FundApps's network devices are managed by AWS and their security and hardening …"
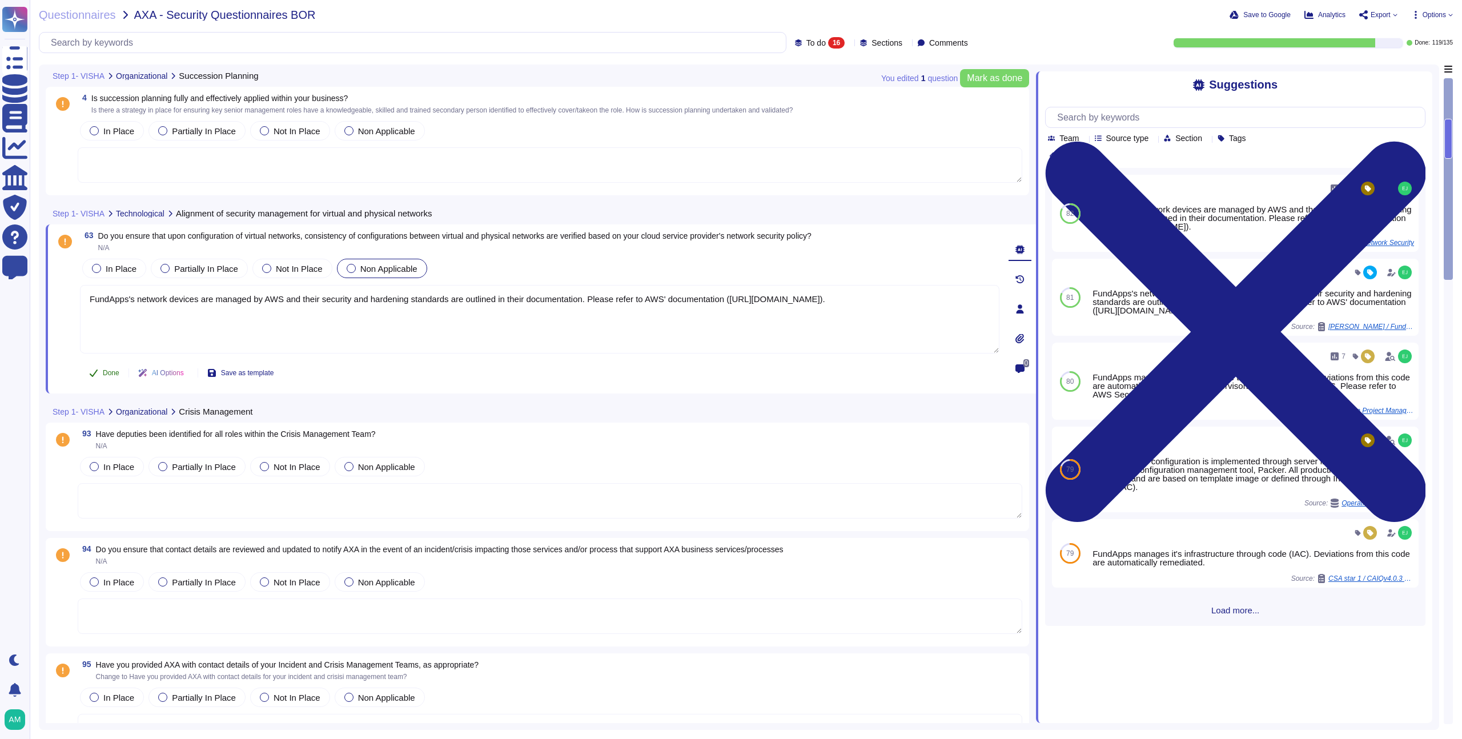
click at [112, 372] on span "Done" at bounding box center [111, 372] width 17 height 7
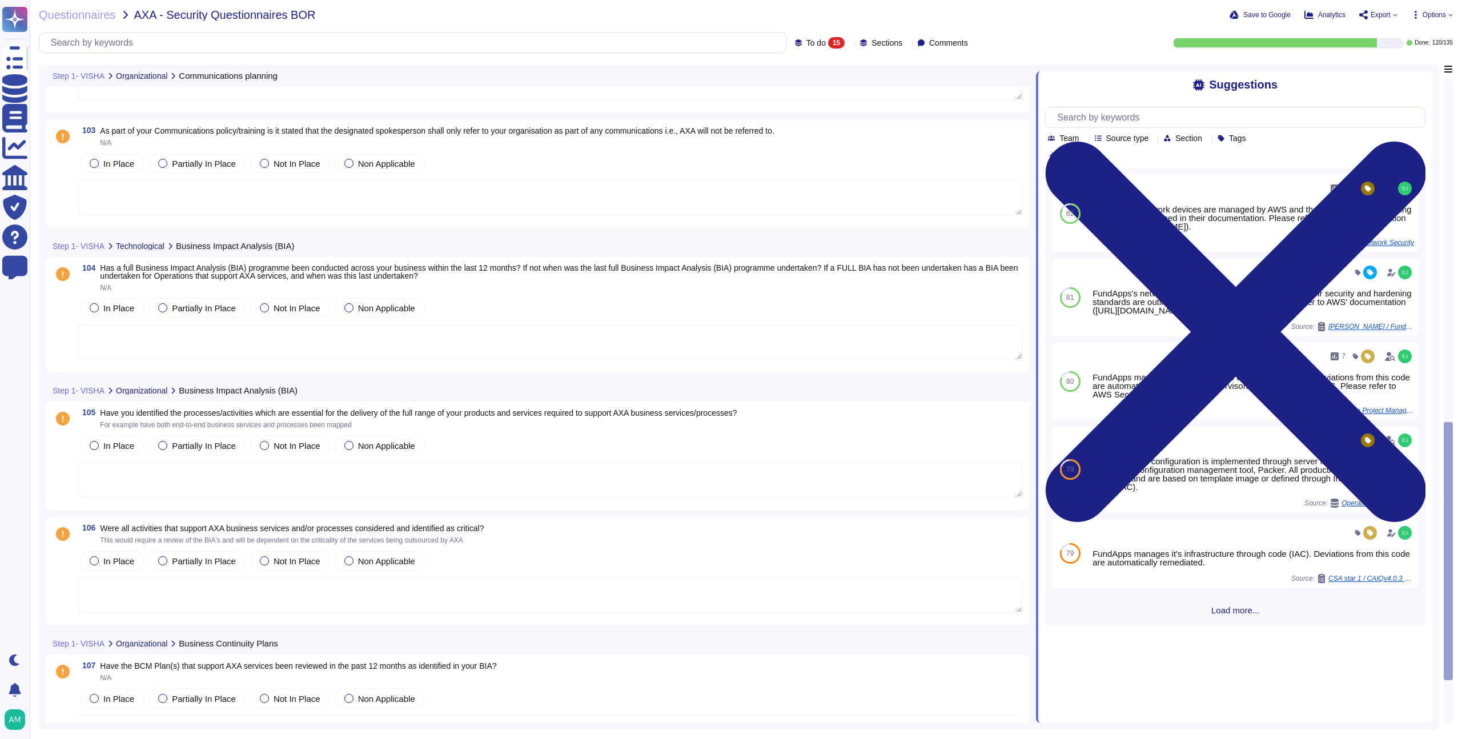
scroll to position [1050, 0]
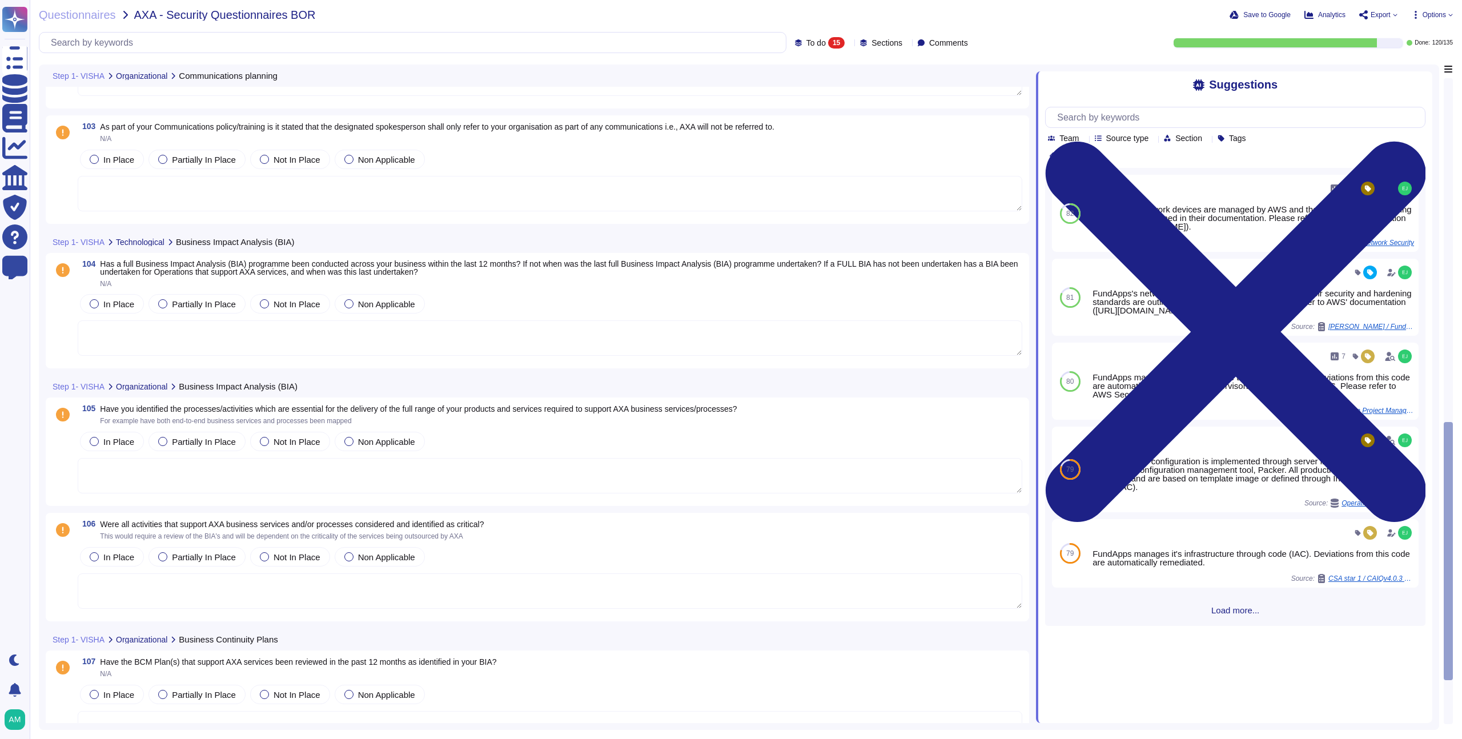
click at [606, 303] on div "In Place Partially In Place Not In Place Non Applicable" at bounding box center [550, 304] width 944 height 24
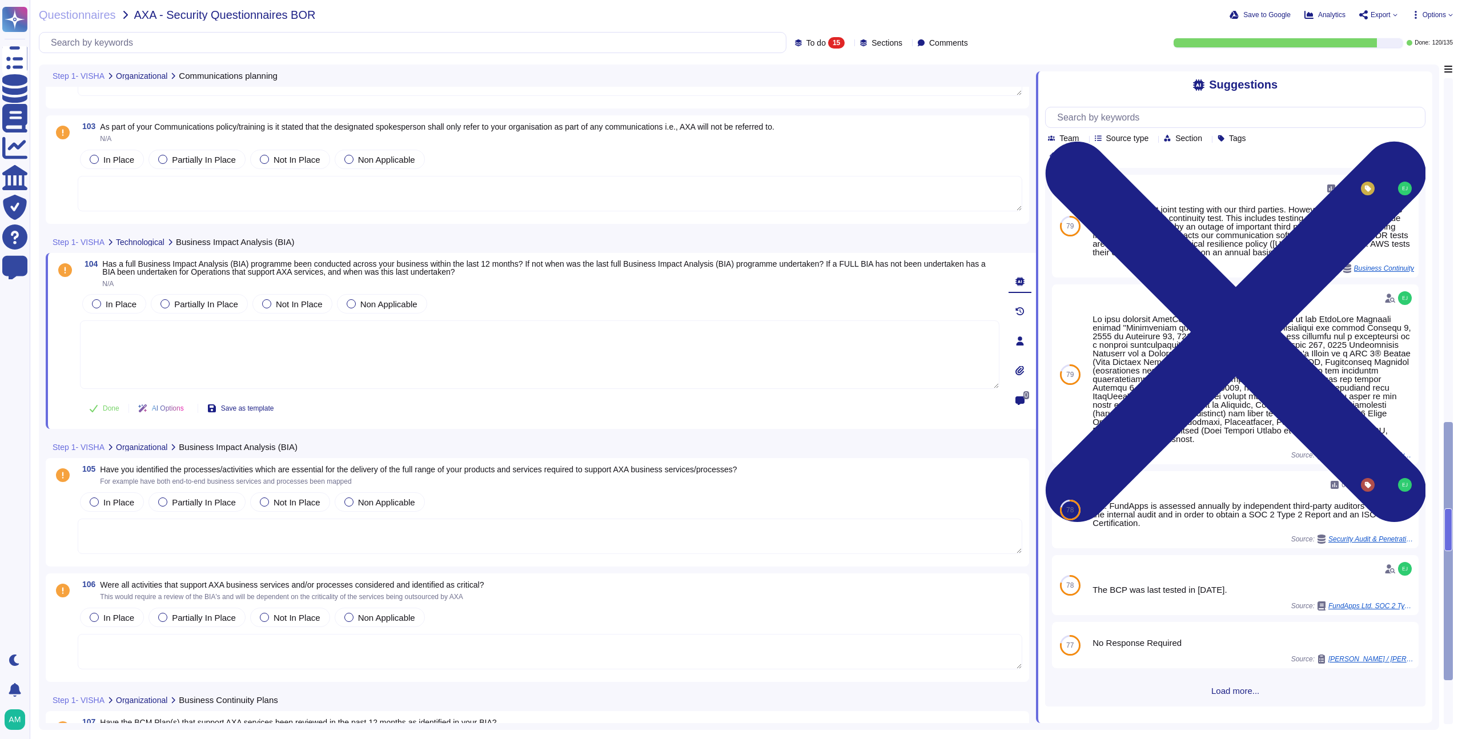
click at [1017, 374] on icon at bounding box center [1019, 370] width 9 height 10
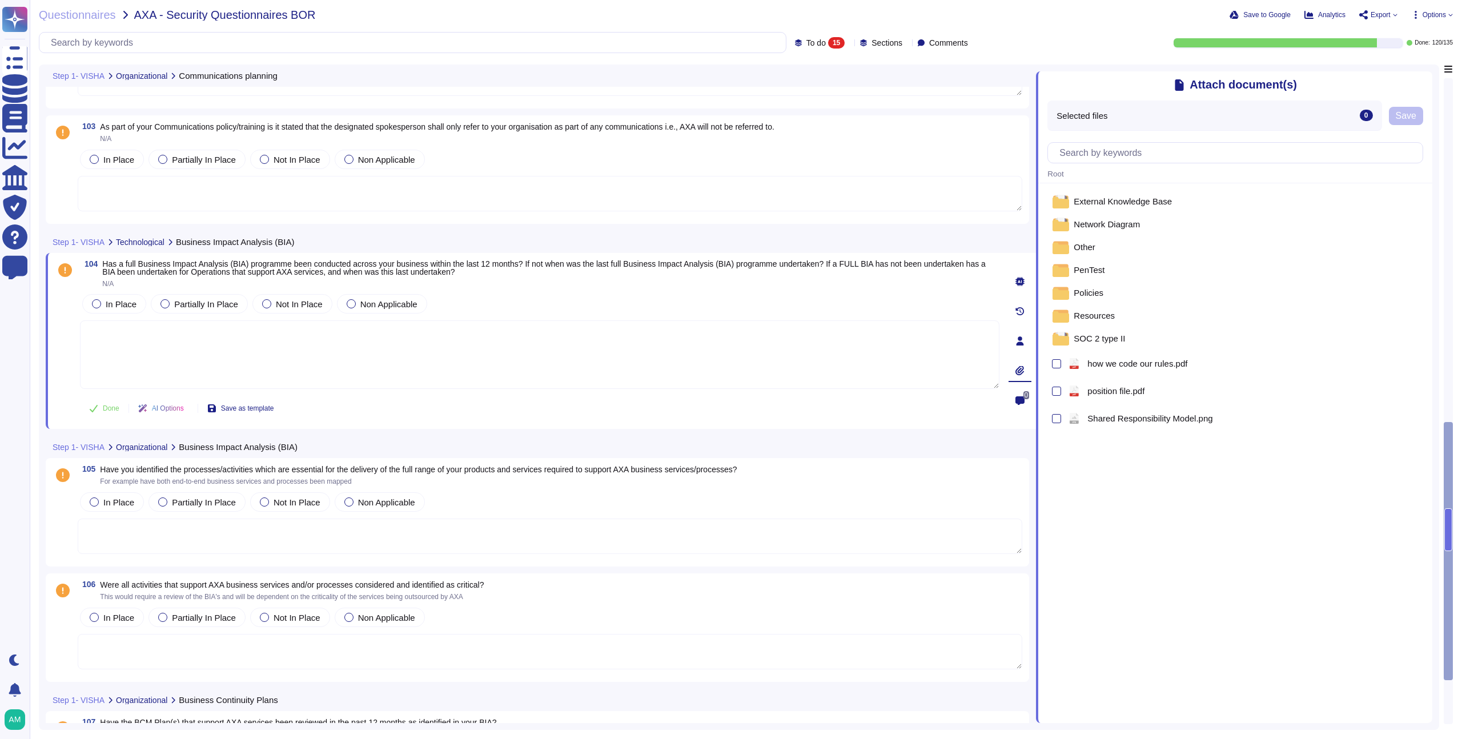
click at [1020, 346] on div at bounding box center [1019, 340] width 23 height 23
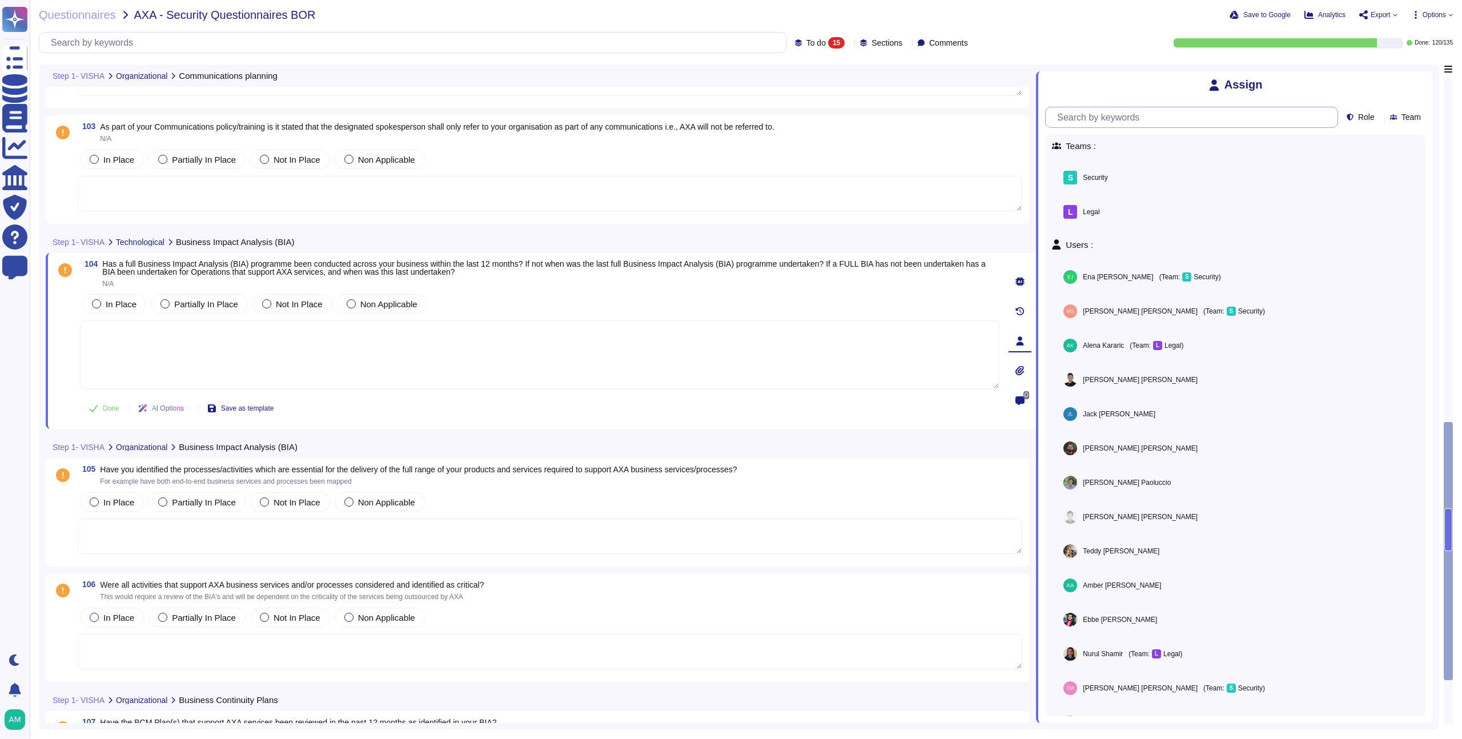
click at [1105, 126] on input "text" at bounding box center [1194, 117] width 286 height 20
click at [1382, 311] on span "Assign" at bounding box center [1385, 311] width 27 height 9
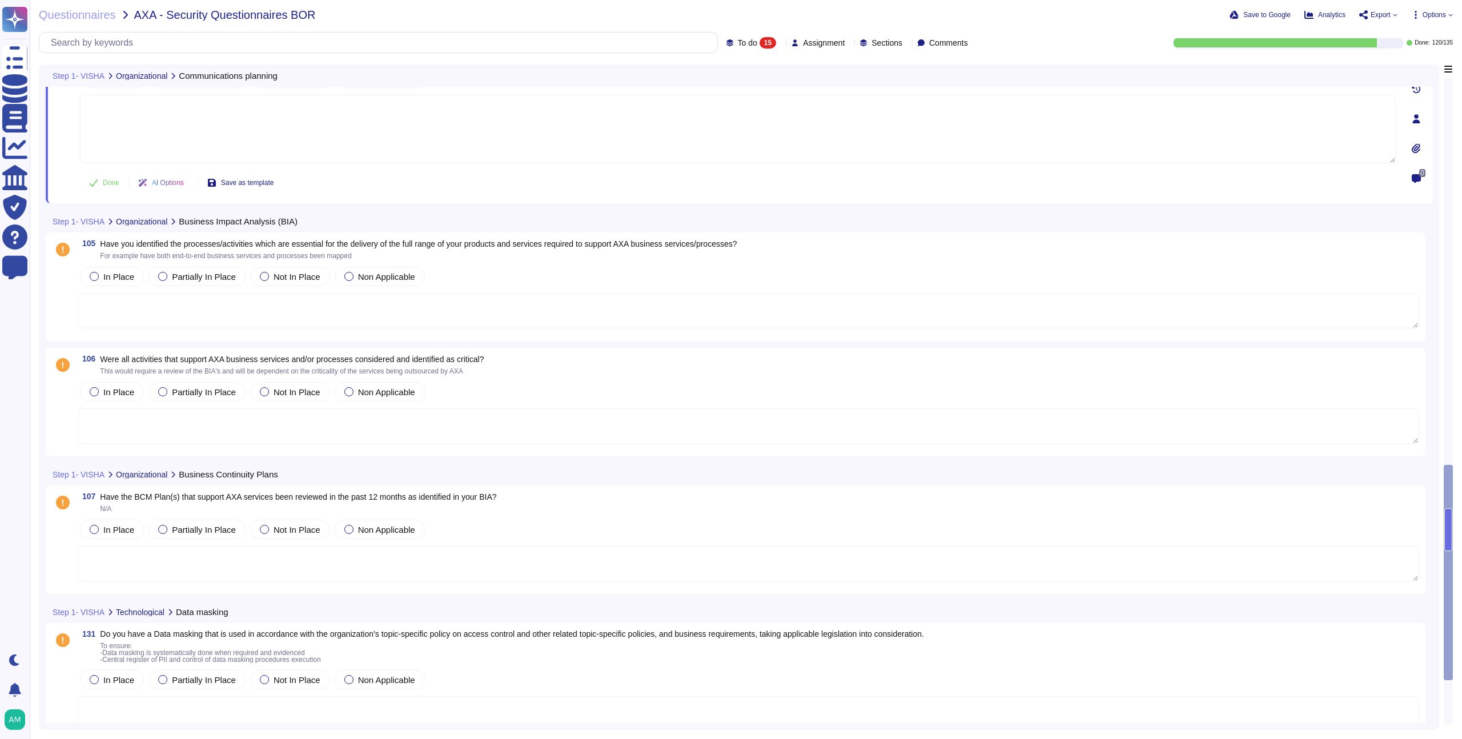
scroll to position [1277, 0]
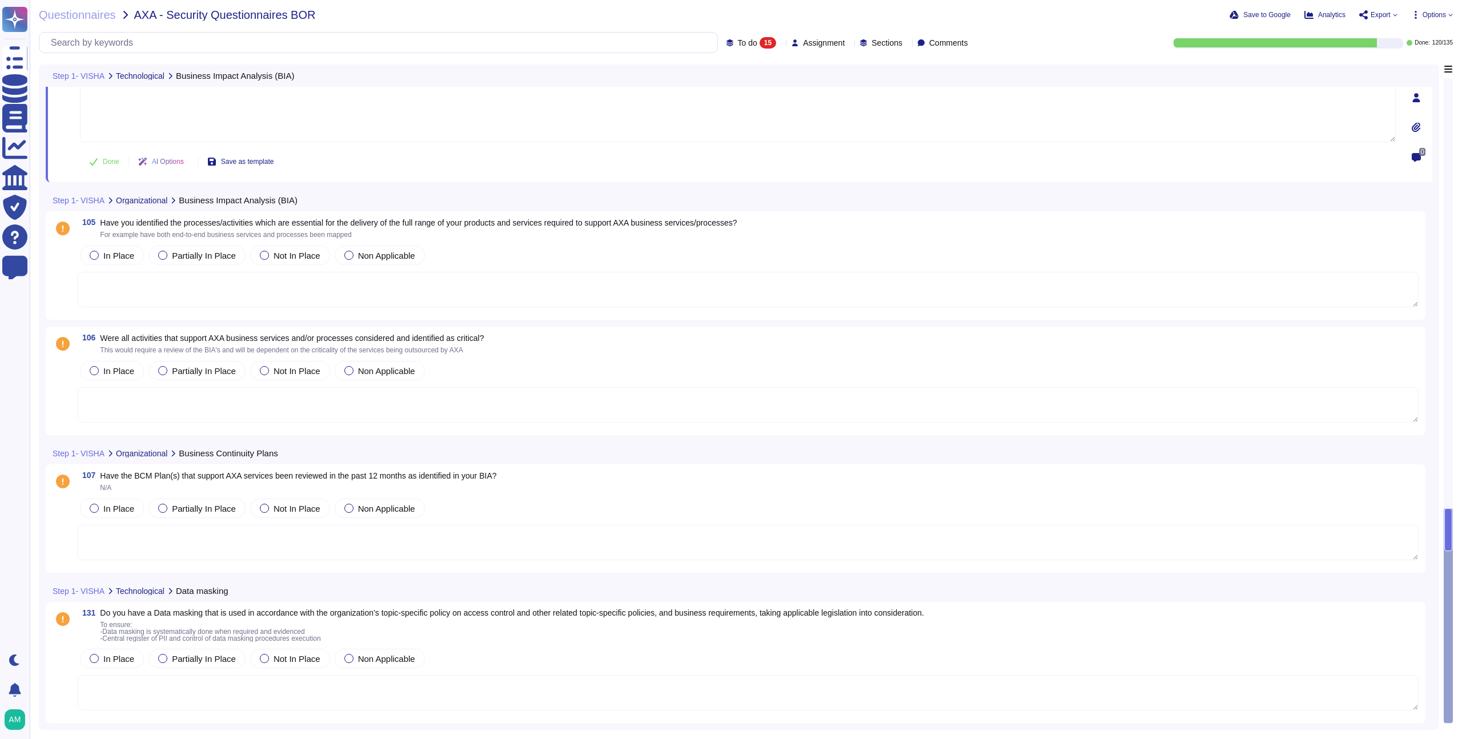
click at [361, 551] on textarea at bounding box center [748, 542] width 1340 height 35
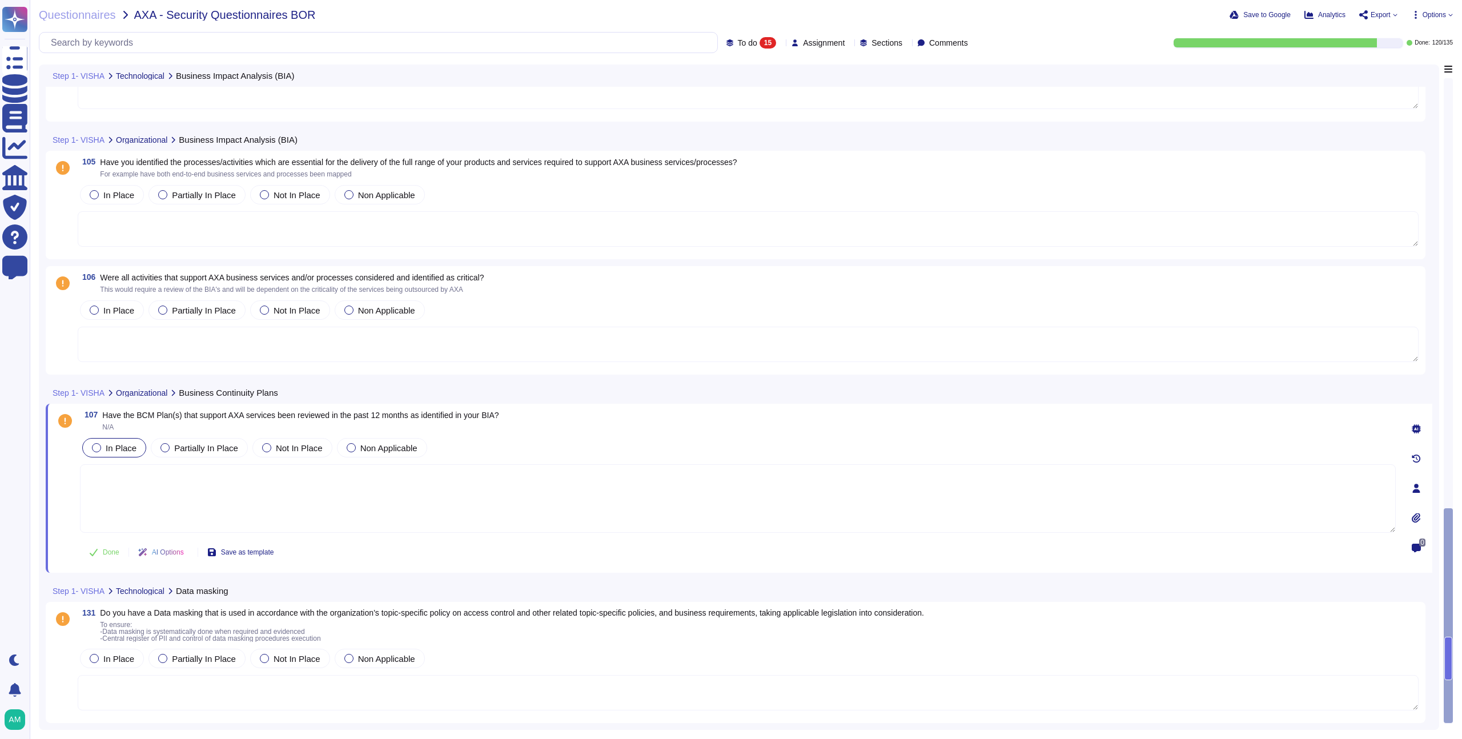
click at [132, 446] on span "In Place" at bounding box center [121, 448] width 31 height 10
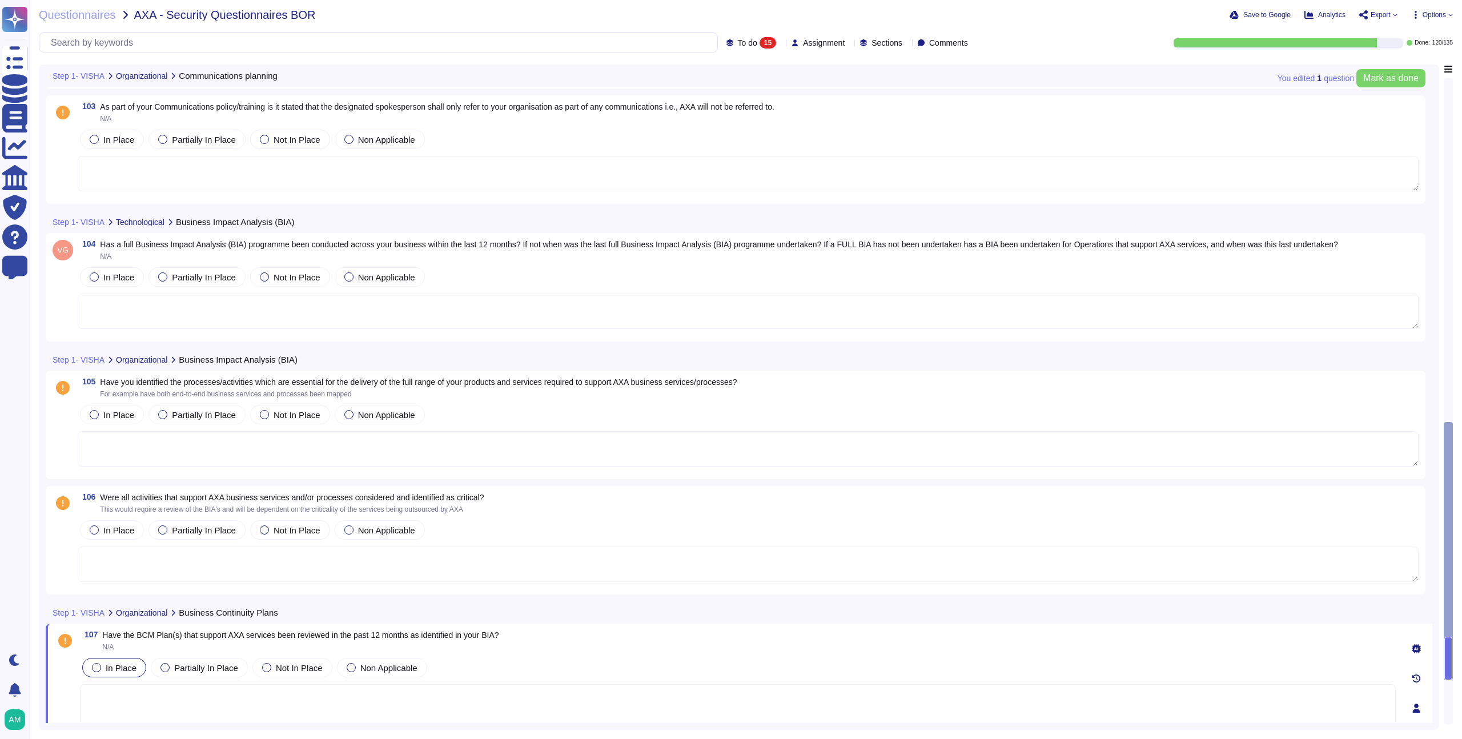
scroll to position [1062, 0]
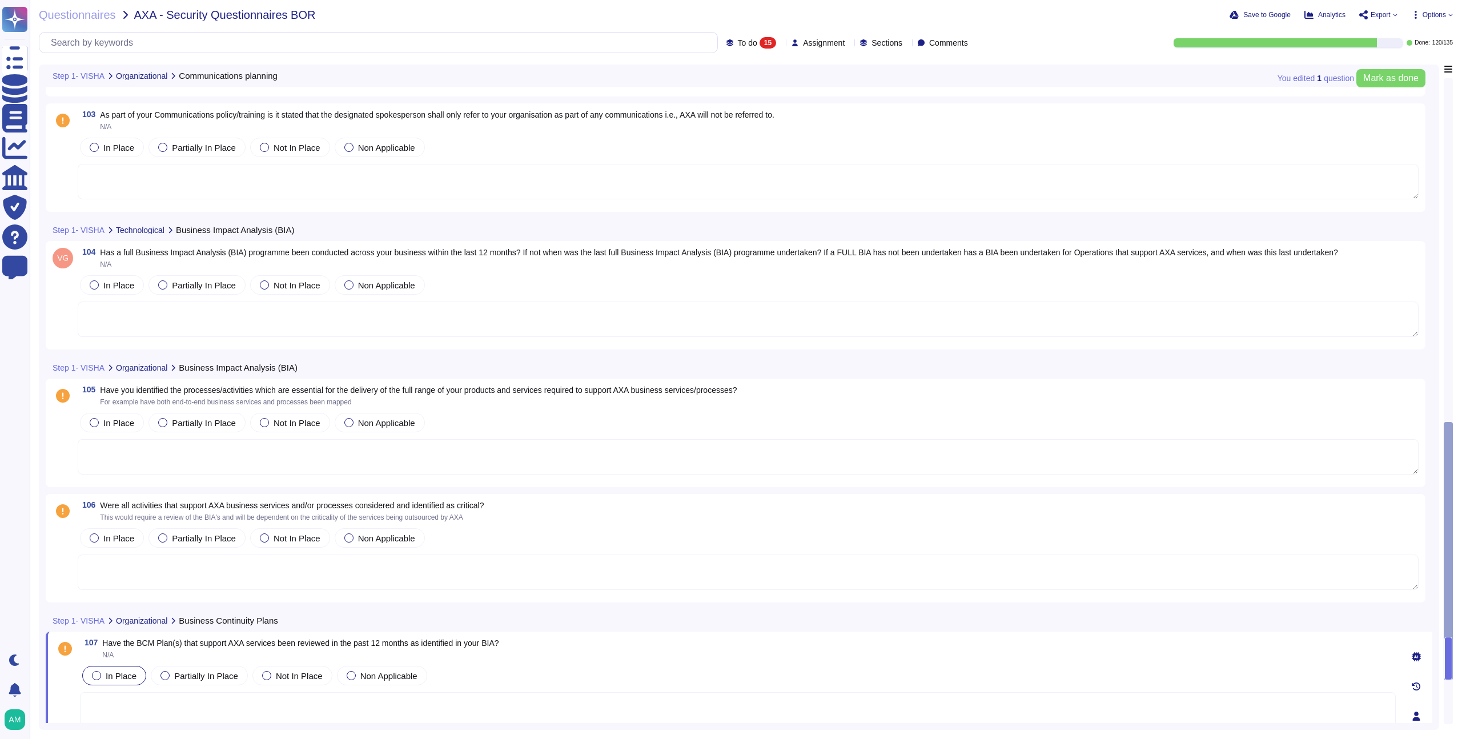
click at [953, 255] on span "Has a full Business Impact Analysis (BIA) programme been conducted across your …" at bounding box center [719, 252] width 1238 height 9
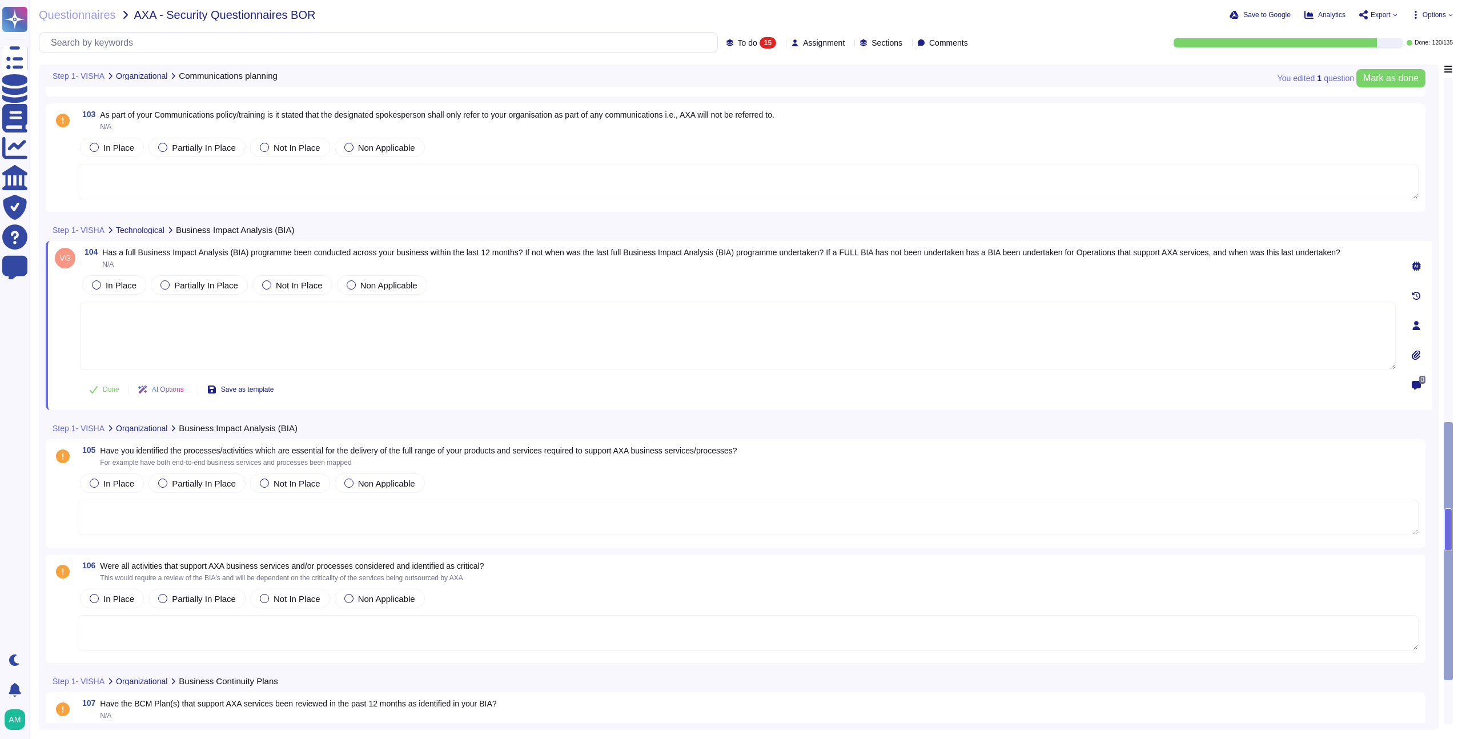
click at [1414, 269] on icon at bounding box center [1415, 265] width 9 height 9
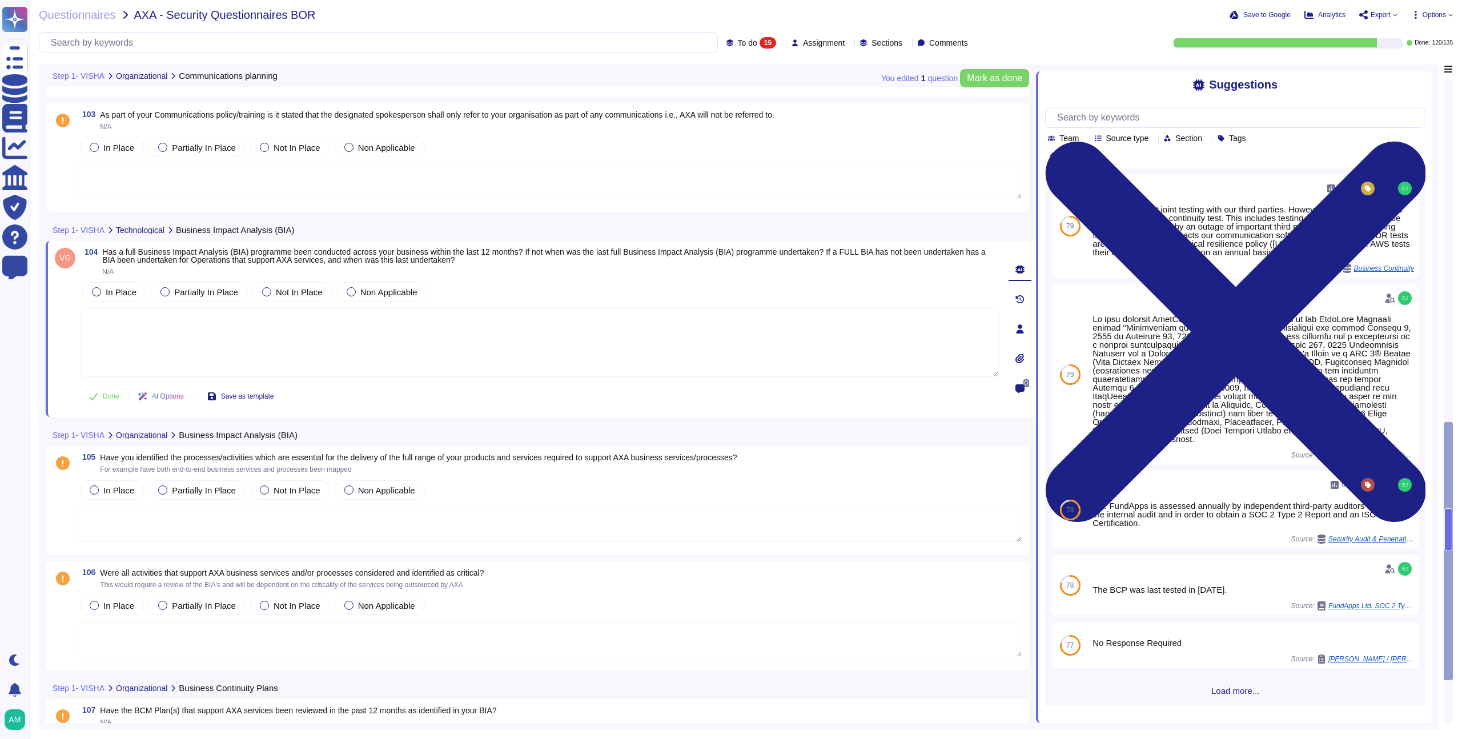
click at [1022, 299] on icon at bounding box center [1019, 299] width 9 height 9
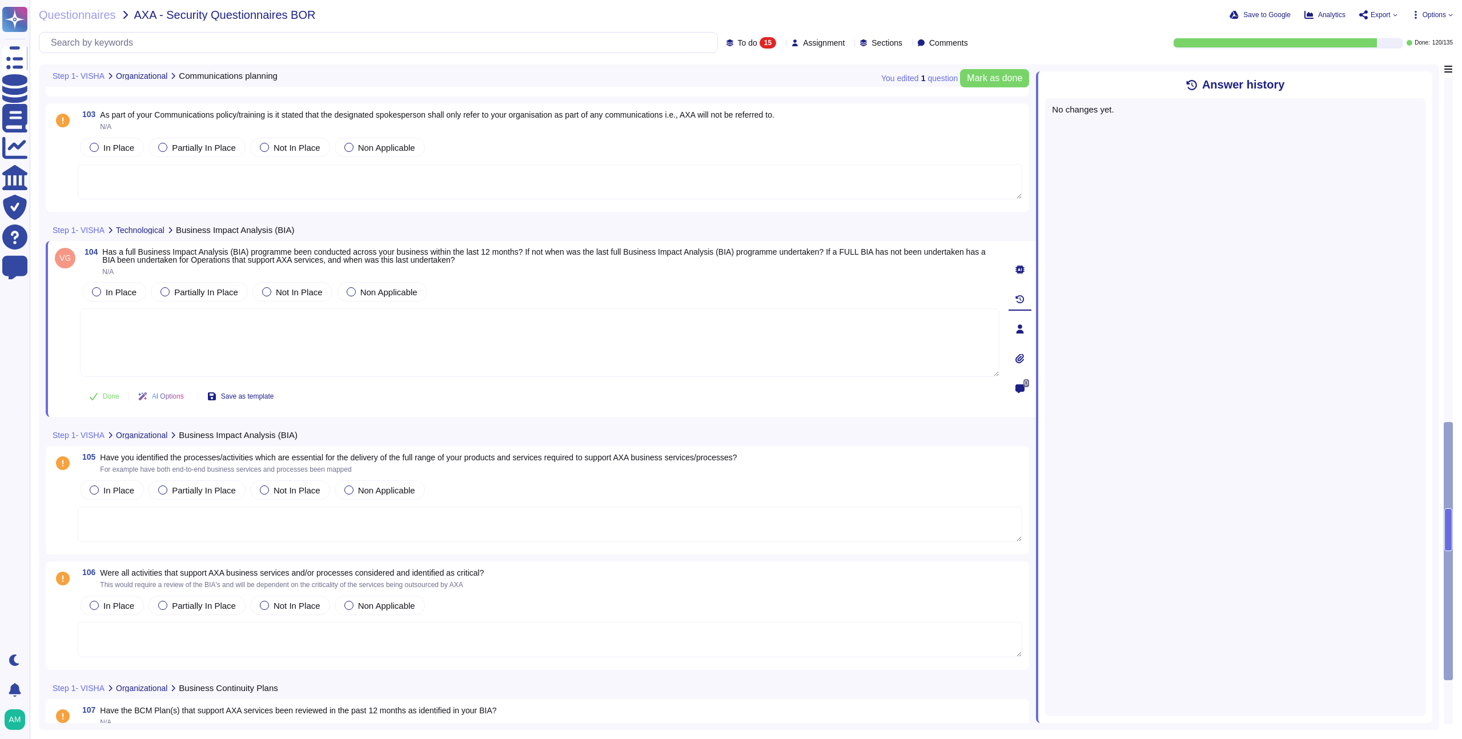
click at [1023, 384] on span "0" at bounding box center [1026, 383] width 6 height 8
click at [1170, 697] on textarea at bounding box center [1223, 699] width 347 height 24
type textarea """
type textarea "@[PERSON_NAME] I imagine our BCP counts as the same thing, but just wanted to c…"
click at [1407, 697] on icon "submit" at bounding box center [1408, 701] width 9 height 9
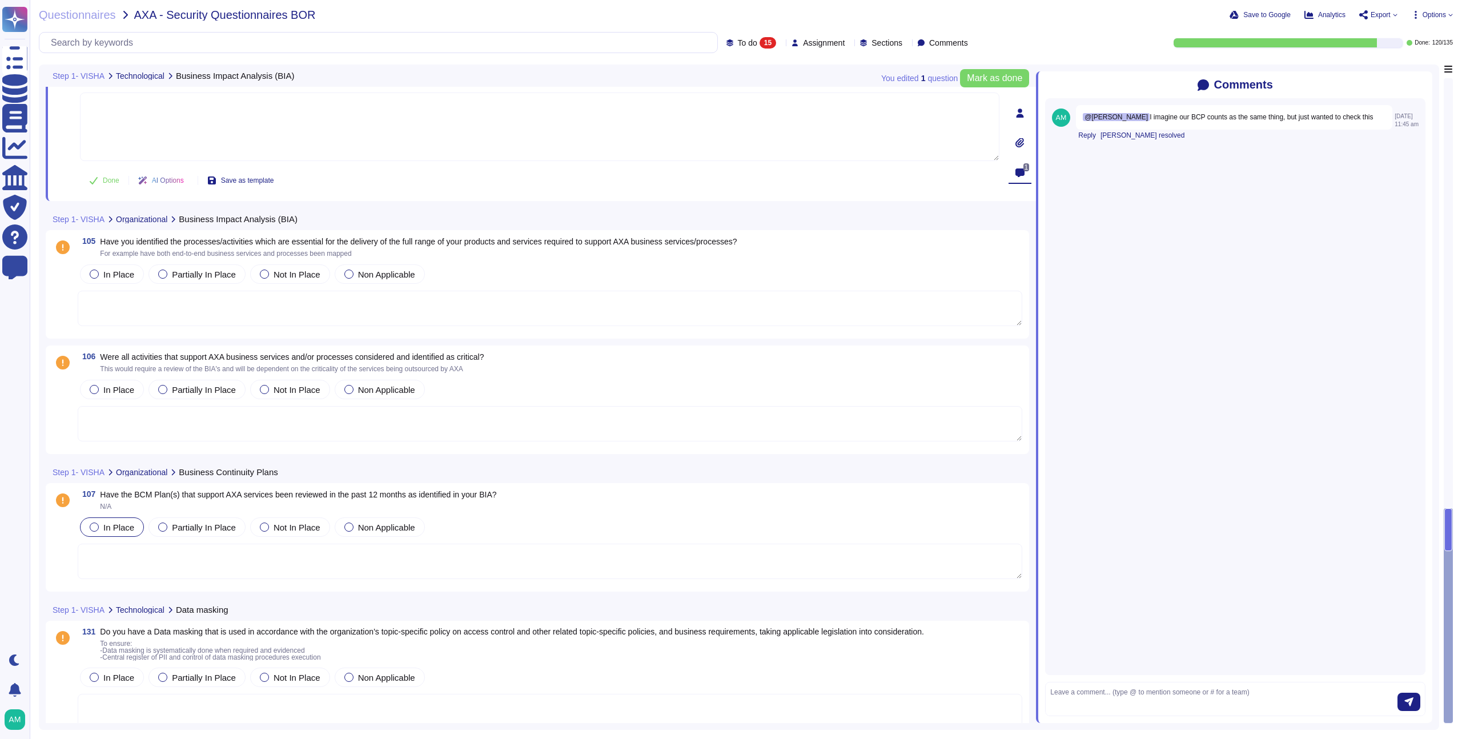
scroll to position [1277, 0]
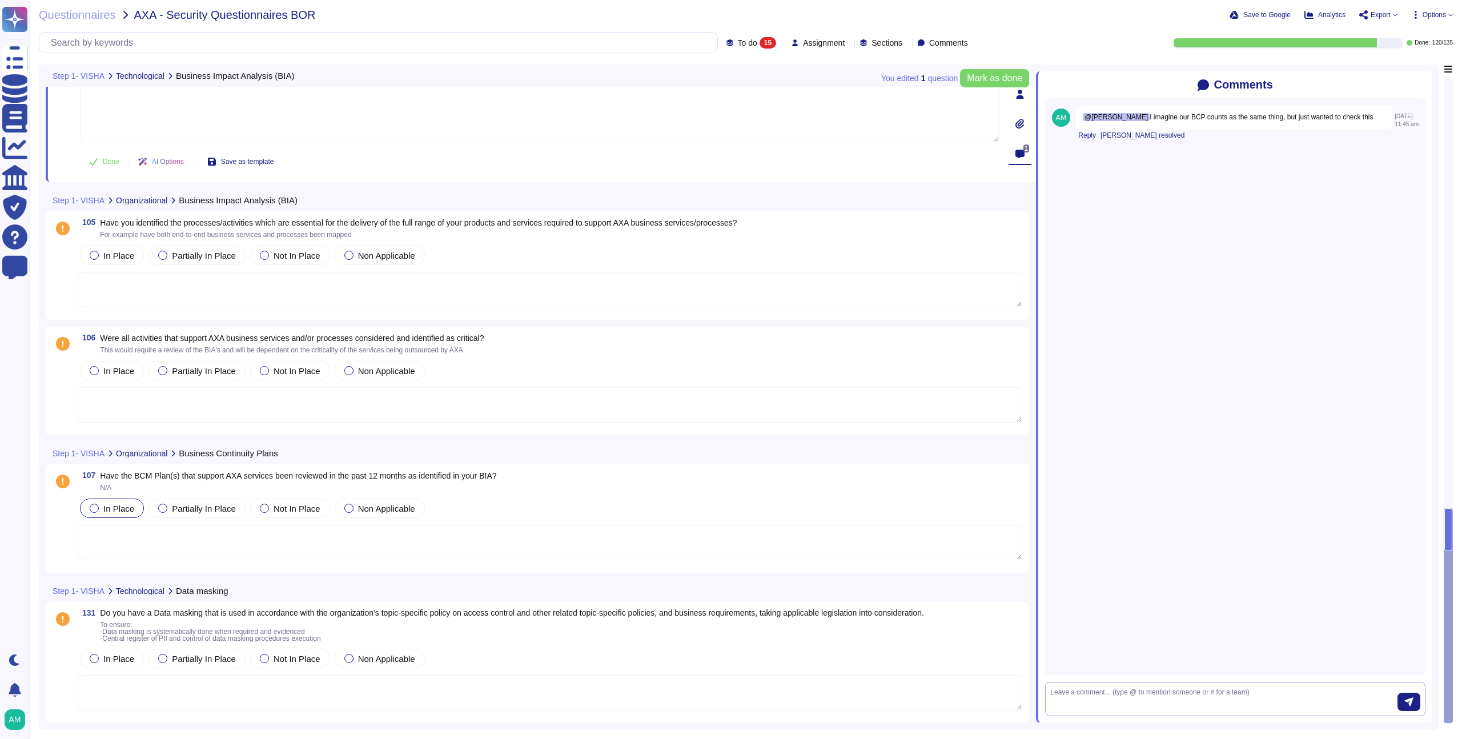
click at [1080, 693] on textarea at bounding box center [1223, 699] width 347 height 24
type textarea "@ty"
type textarea "@"
click at [379, 617] on span "Do you have a Data masking that is used in accordance with the organization’s t…" at bounding box center [512, 625] width 824 height 33
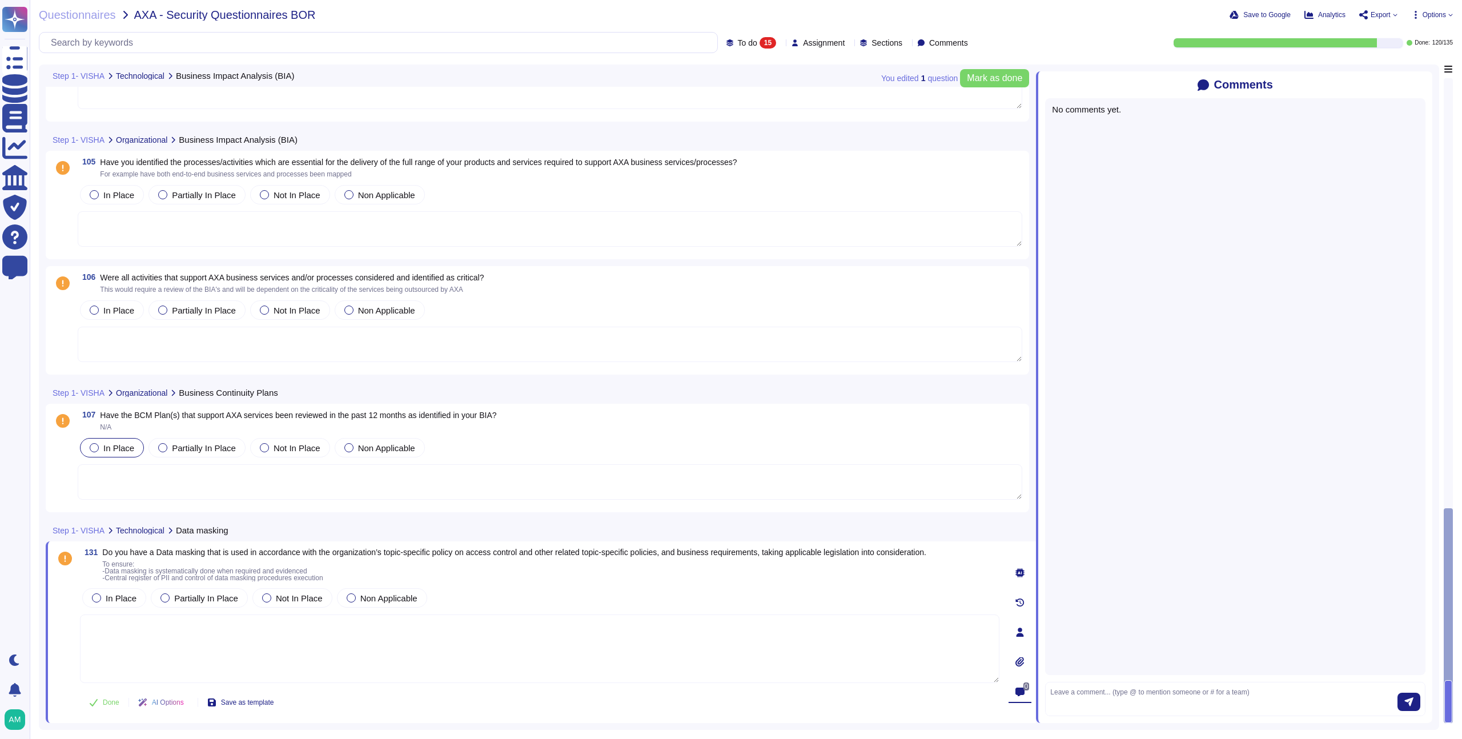
click at [1028, 574] on div at bounding box center [1019, 572] width 23 height 23
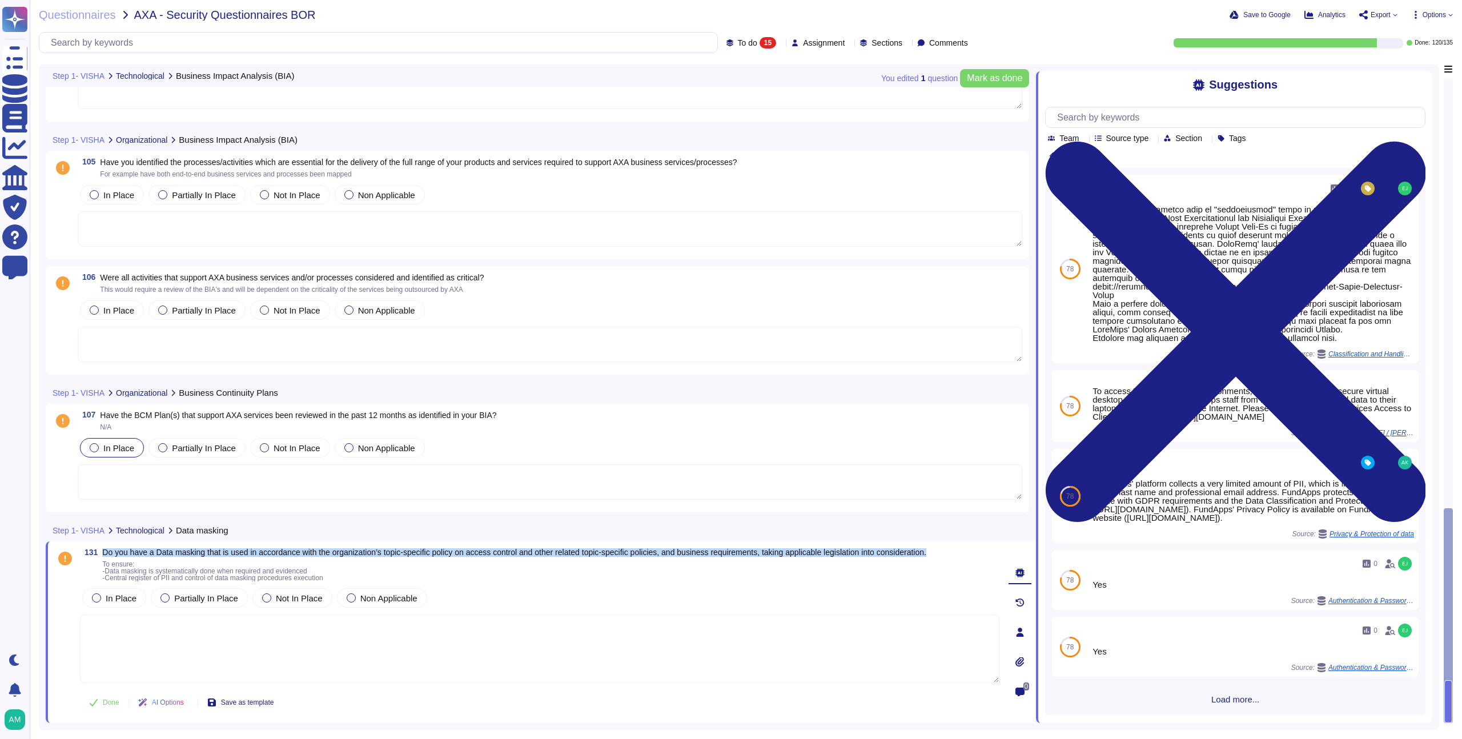
drag, startPoint x: 985, startPoint y: 554, endPoint x: 102, endPoint y: 551, distance: 883.2
click at [102, 551] on div "131 Do you have a Data masking that is used in accordance with the organization…" at bounding box center [539, 564] width 919 height 33
copy span "Do you have a Data masking that is used in accordance with the organization’s t…"
click at [637, 631] on textarea at bounding box center [539, 648] width 919 height 69
click at [299, 593] on span "Not In Place" at bounding box center [299, 598] width 47 height 10
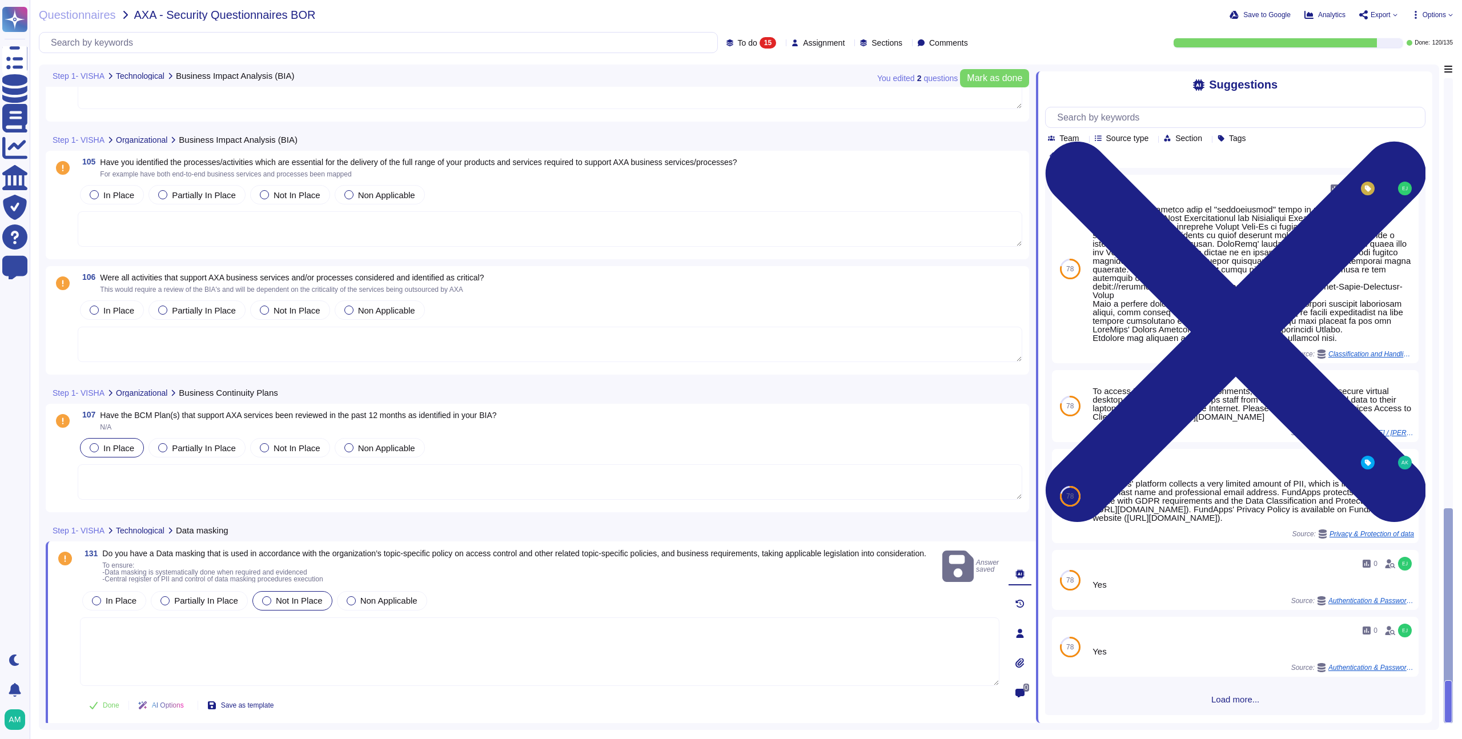
click at [1016, 690] on div "0" at bounding box center [1019, 692] width 23 height 23
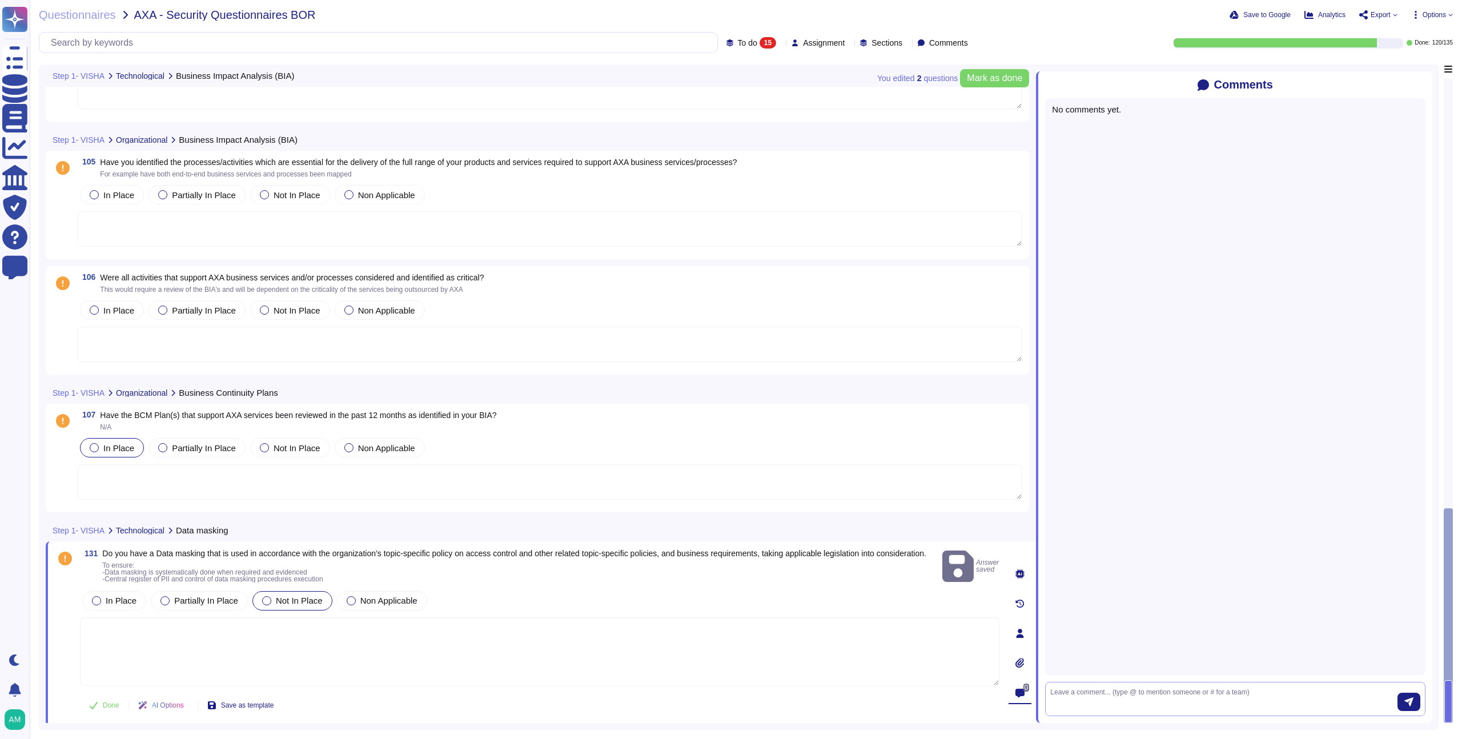
click at [1117, 691] on textarea at bounding box center [1223, 699] width 347 height 24
type textarea "@[PERSON_NAME] I don't think we do (slack ai says no), but wanted to check with…"
click at [1408, 701] on icon "submit" at bounding box center [1408, 701] width 9 height 9
click at [488, 428] on span "N/A" at bounding box center [298, 427] width 396 height 7
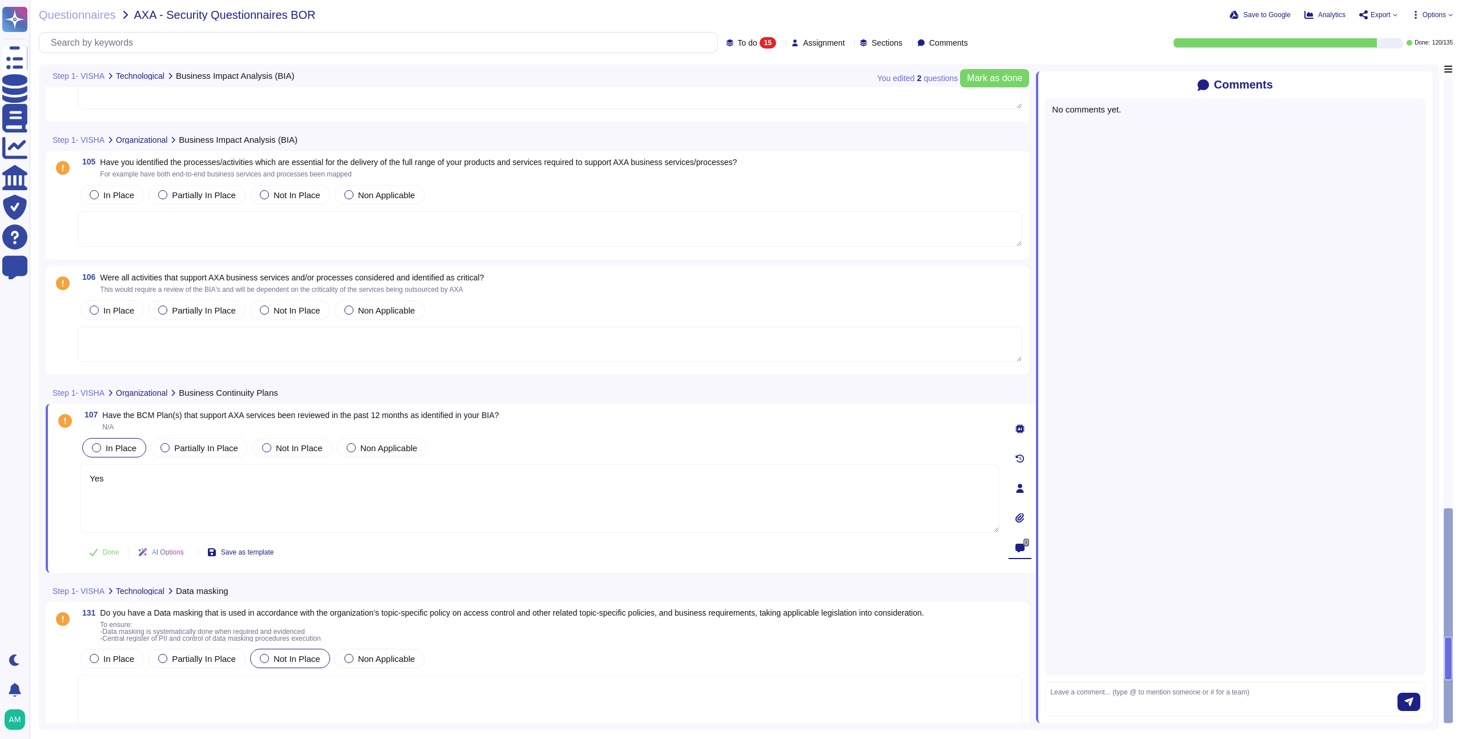
type textarea "Yes"
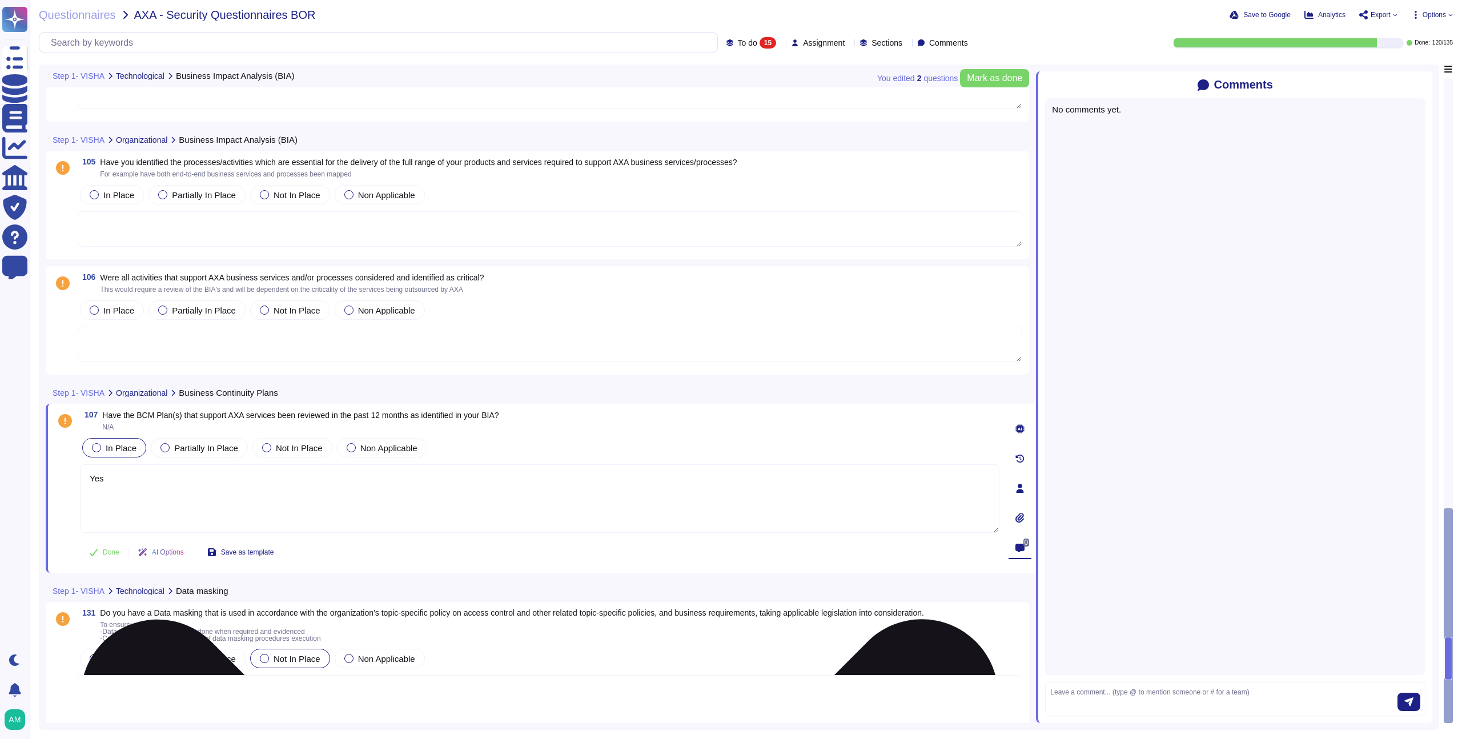
click at [240, 468] on textarea "Yes" at bounding box center [539, 498] width 919 height 69
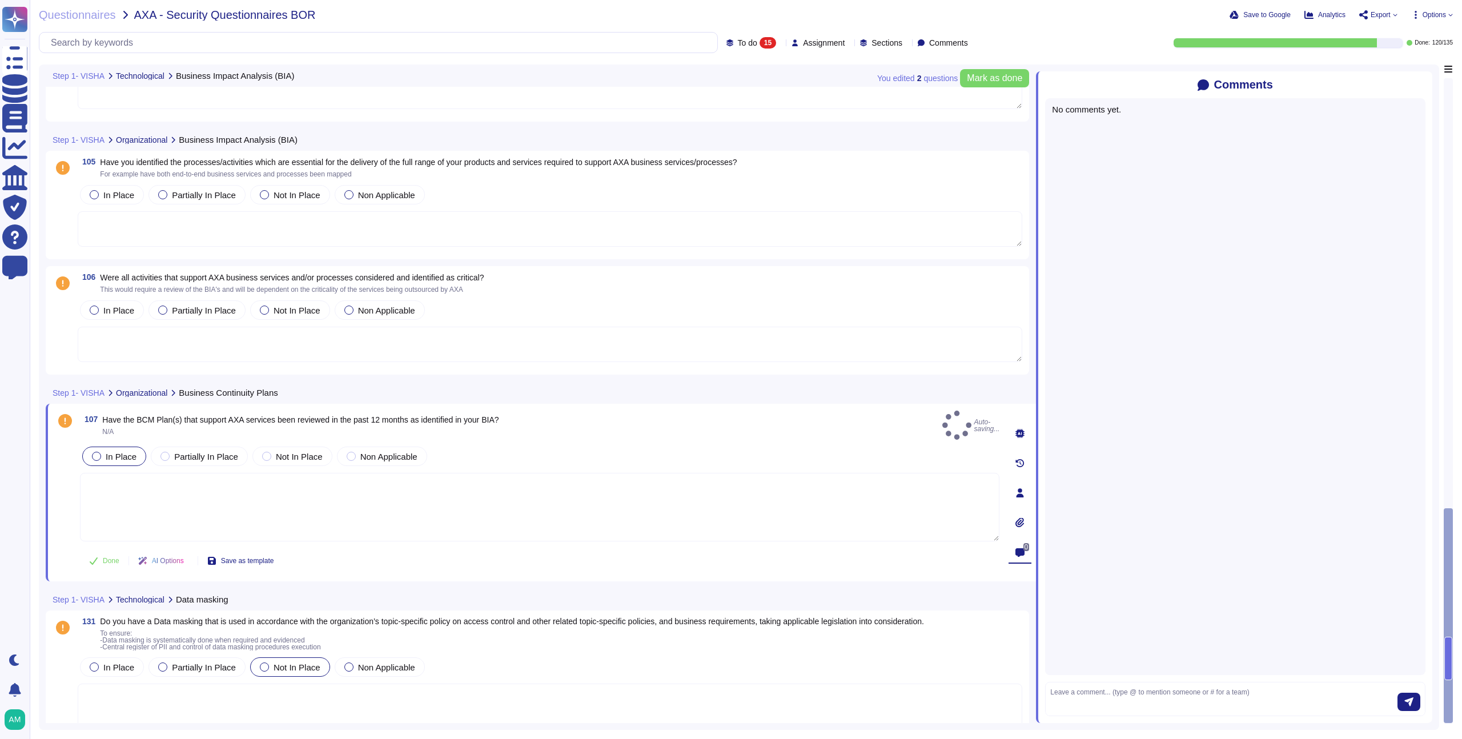
click at [395, 394] on div "Step 1- VISHA Organizational Business Continuity Plans" at bounding box center [461, 392] width 830 height 22
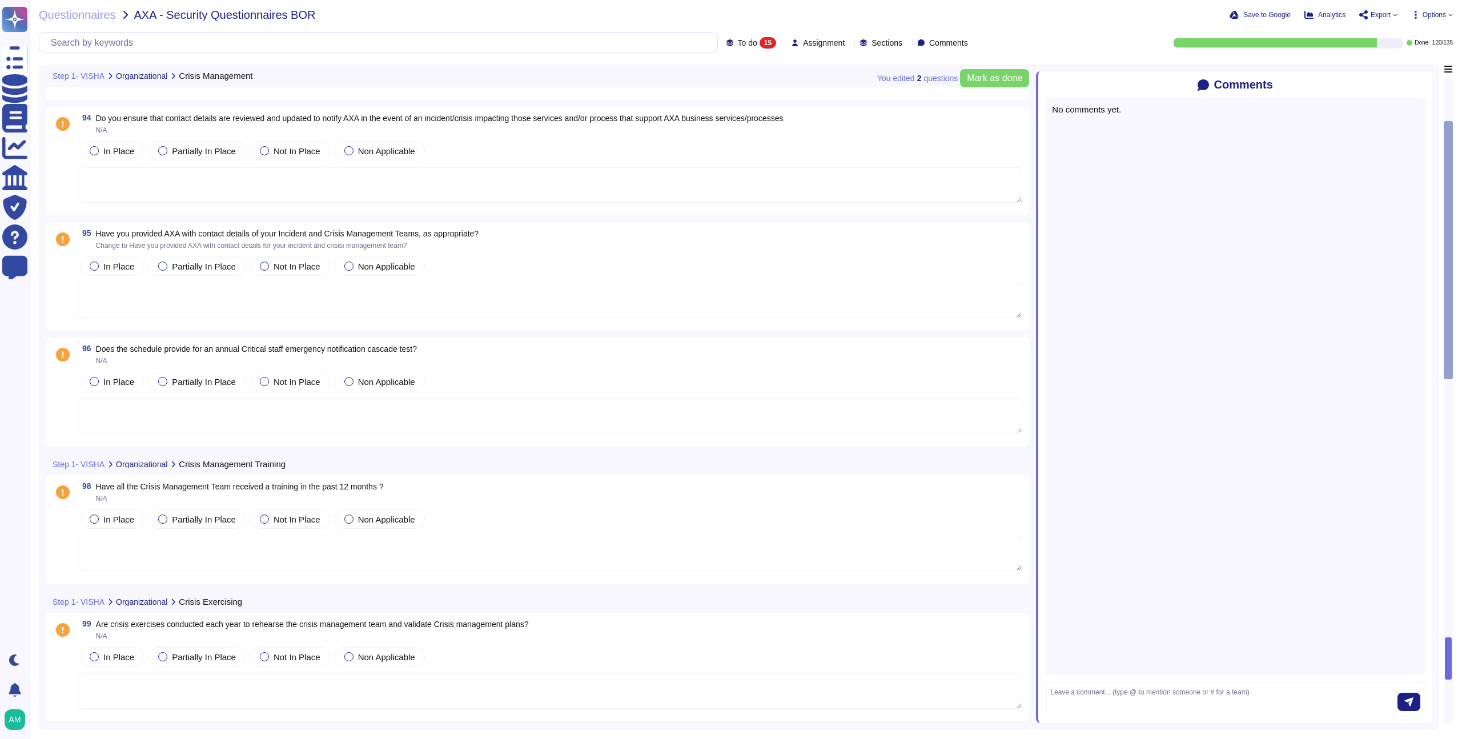
scroll to position [207, 0]
